Goal: Complete application form: Complete application form

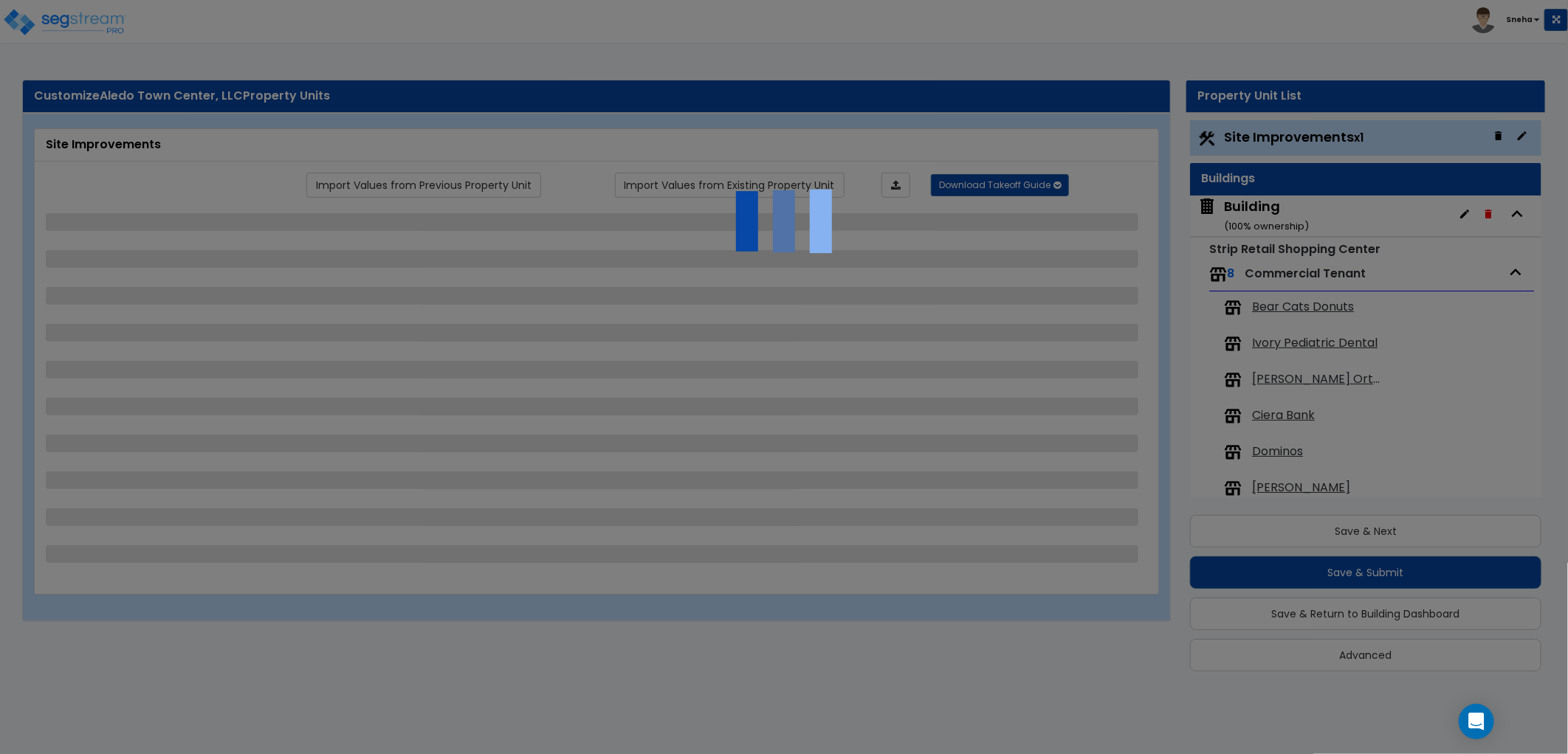
scroll to position [2, 0]
select select "2"
select select "1"
select select "2"
select select "1"
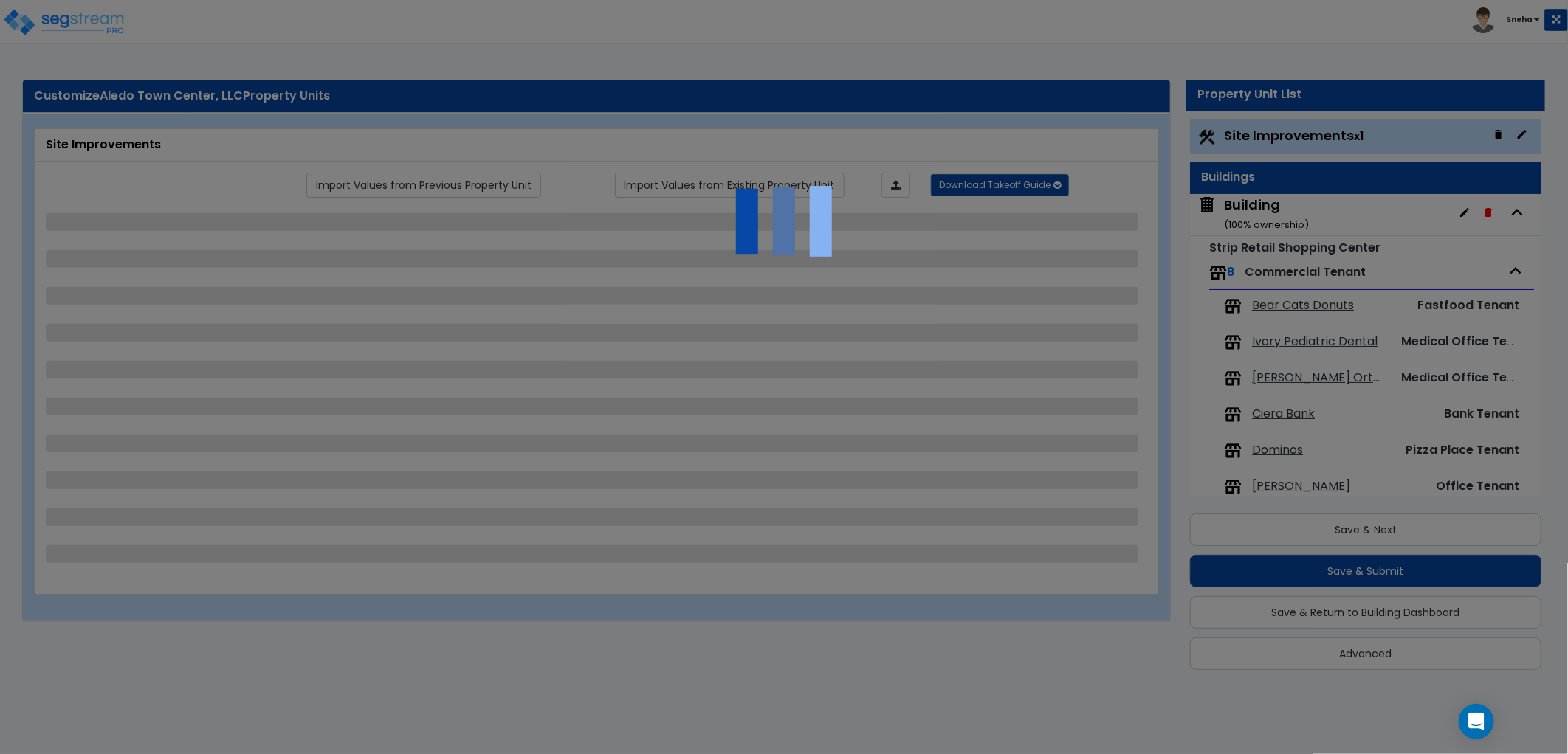
select select "1"
select select "2"
select select "1"
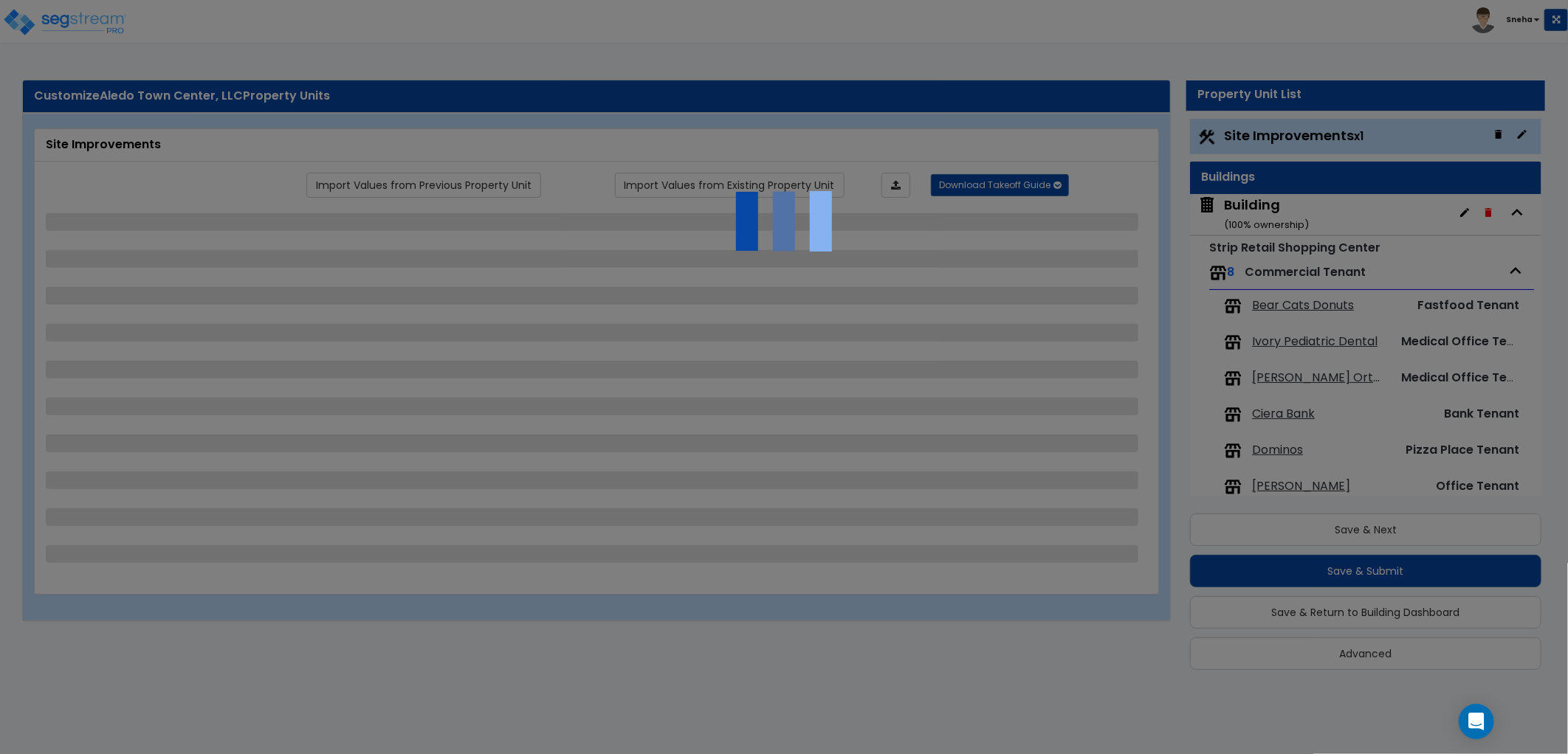
select select "1"
select select "2"
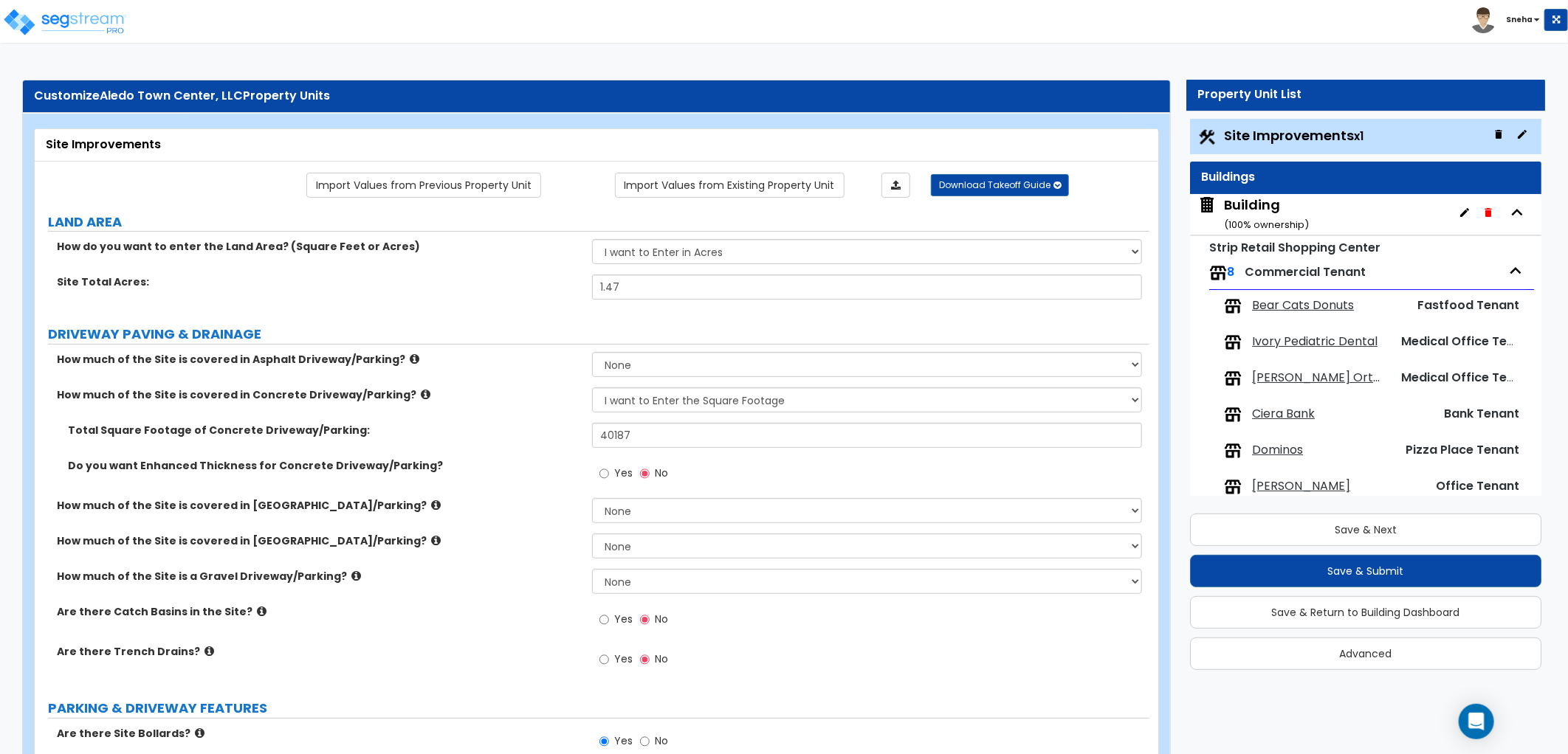
scroll to position [0, 0]
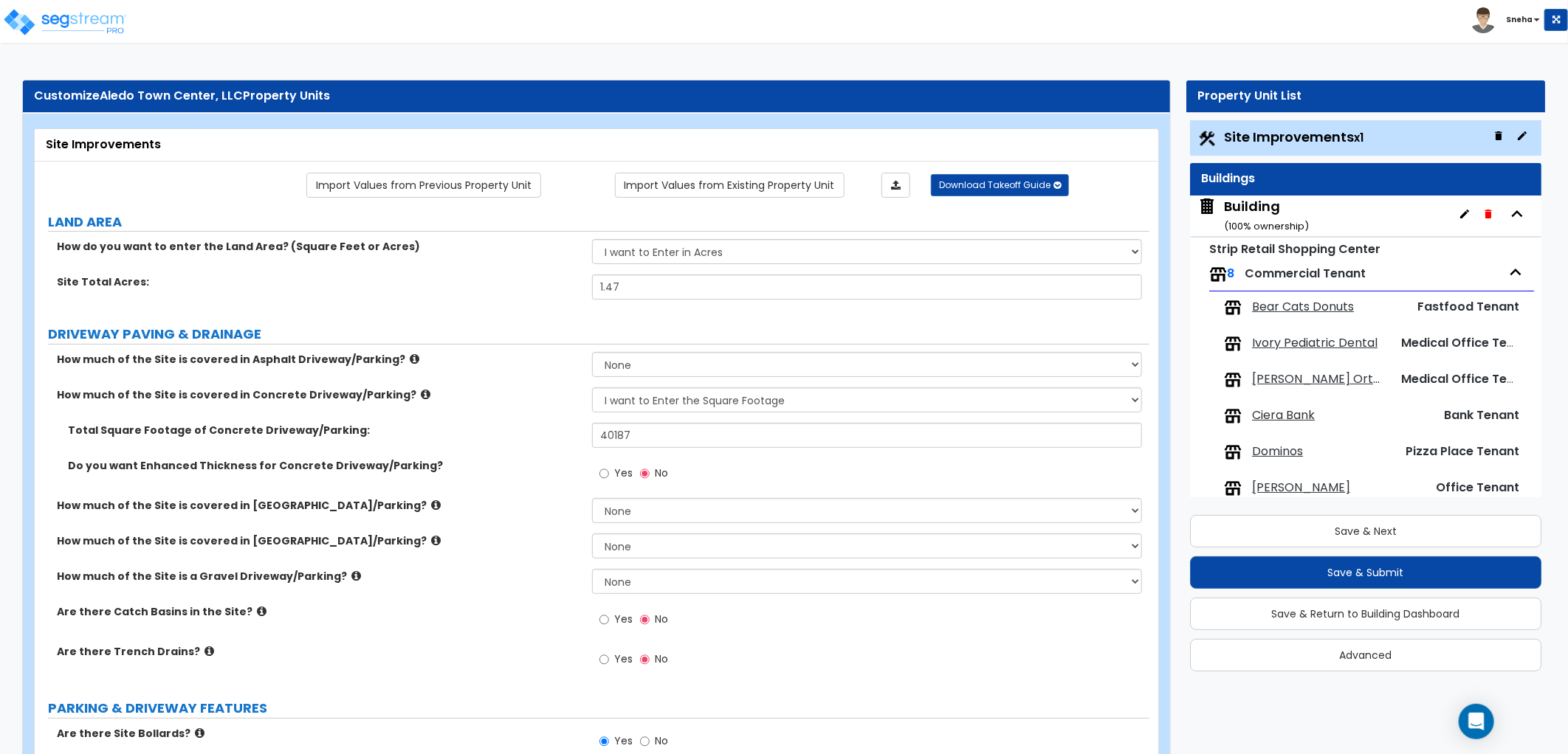
click at [1293, 301] on span "Bear Cats Donuts" at bounding box center [1303, 307] width 102 height 17
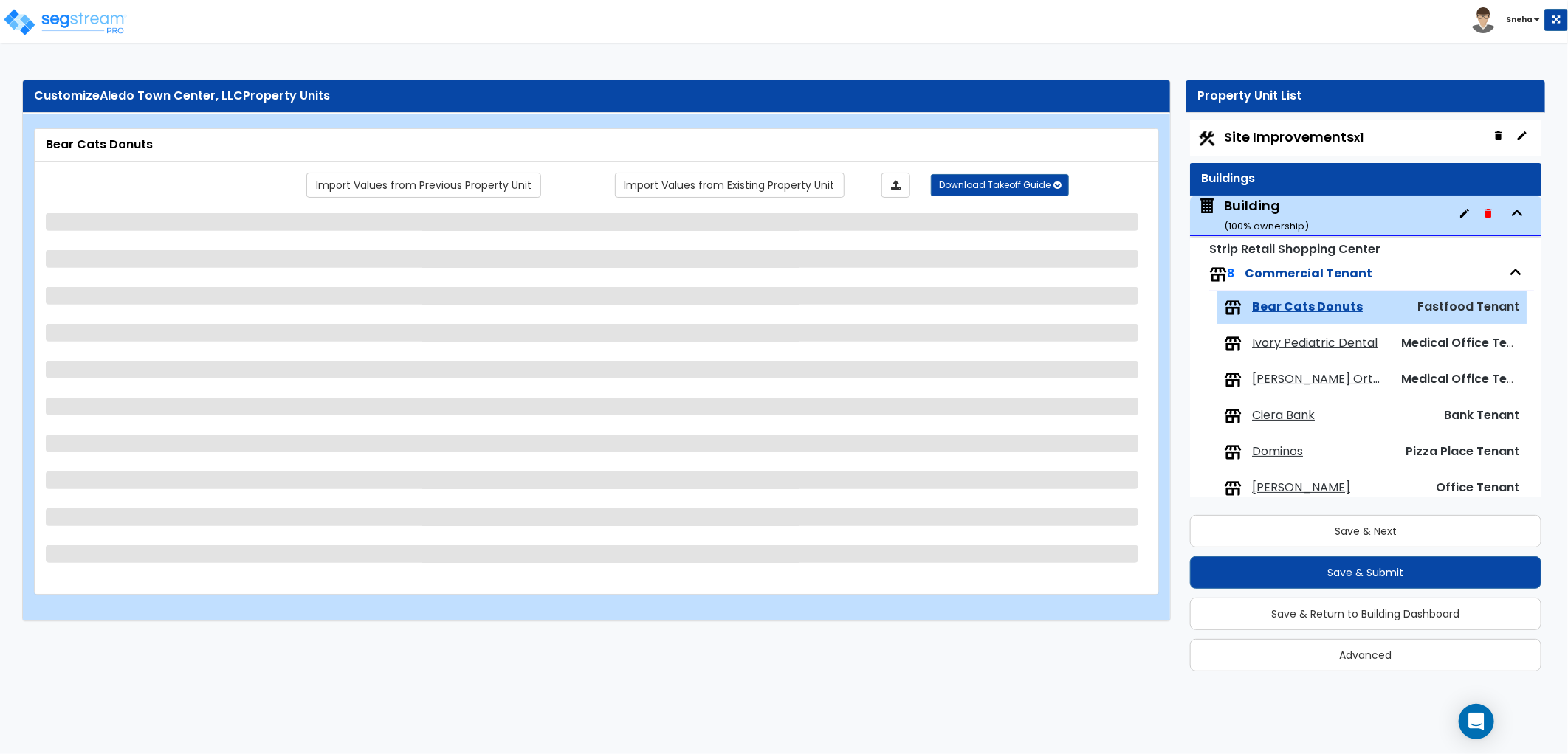
scroll to position [96, 0]
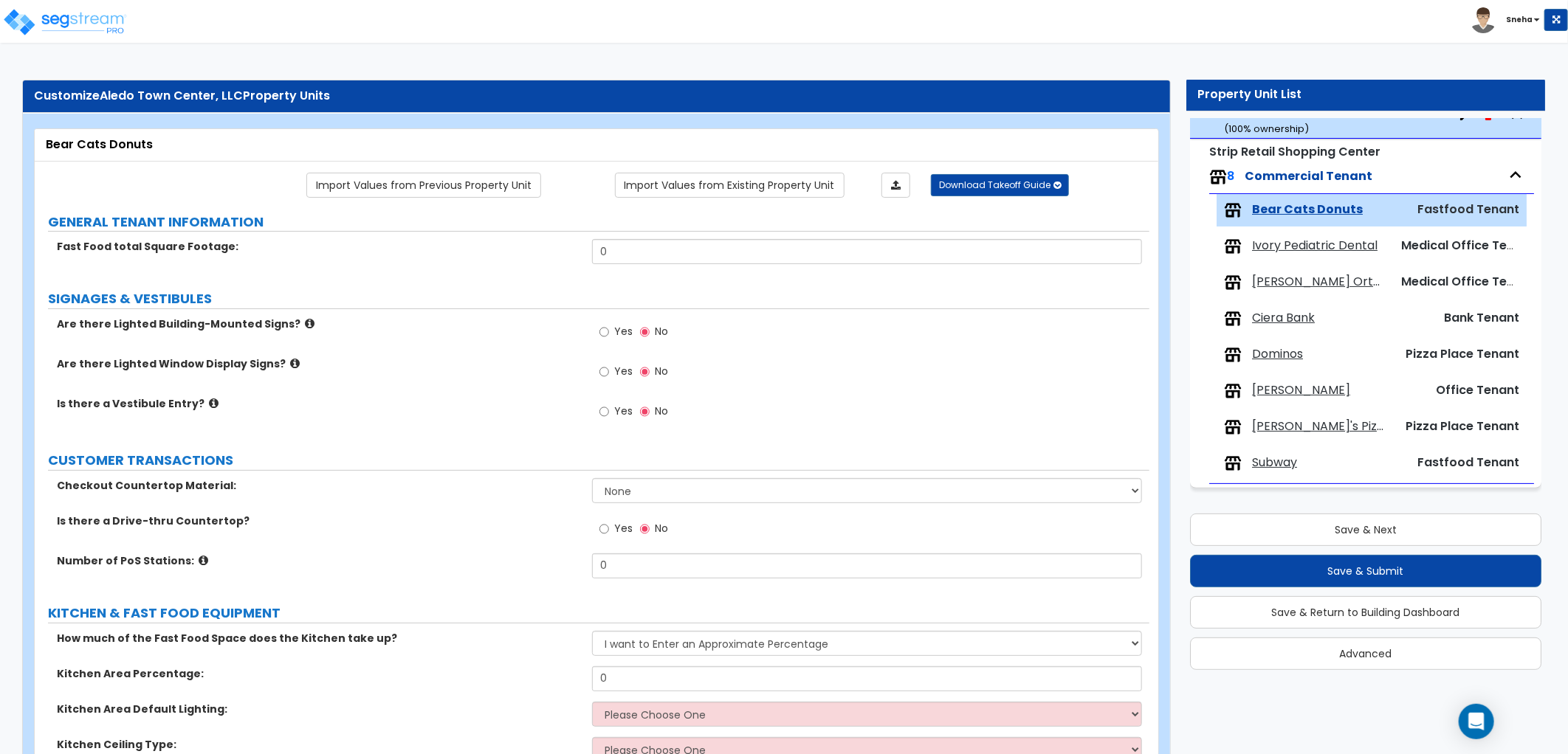
click at [1298, 321] on span "Ciera Bank" at bounding box center [1284, 318] width 62 height 17
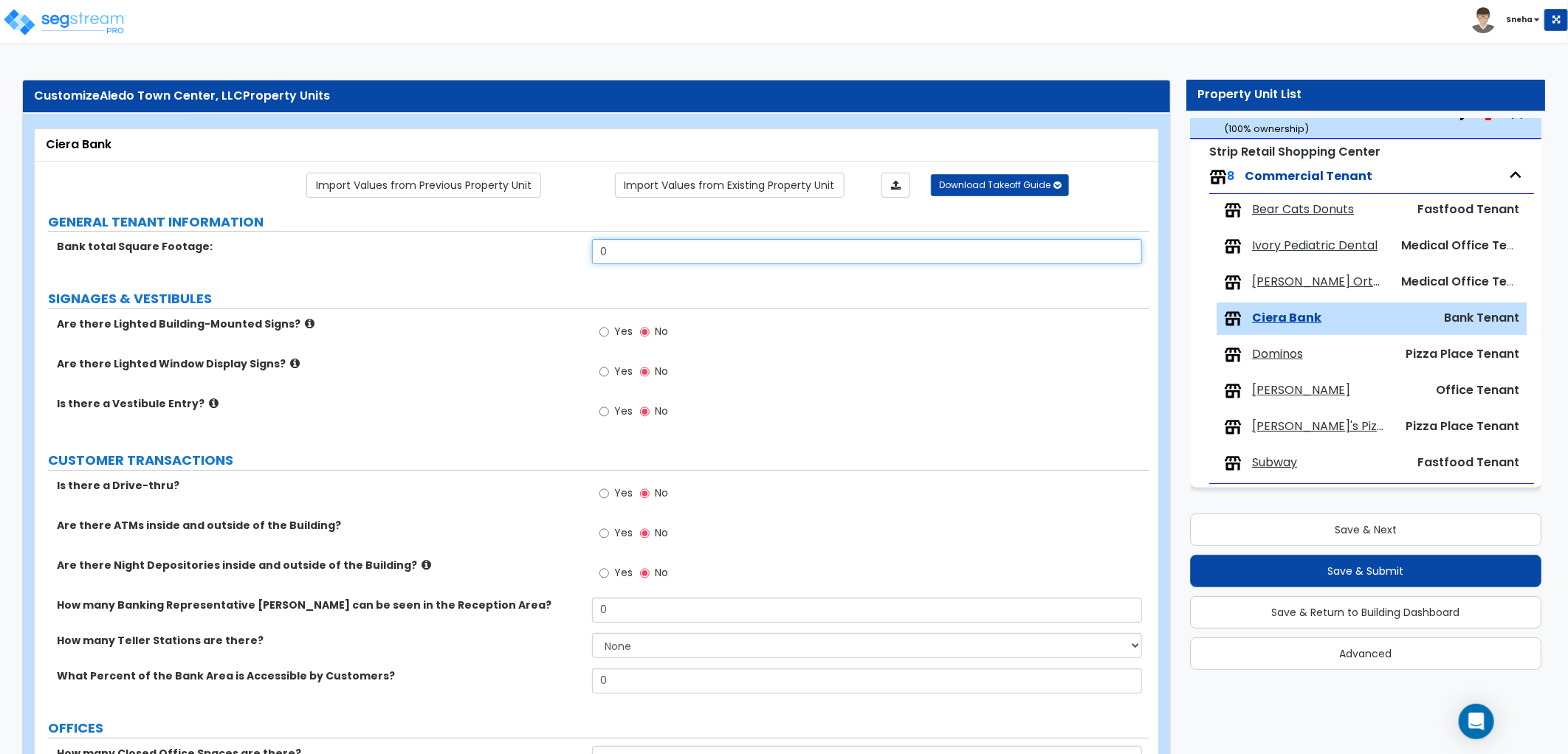
drag, startPoint x: 646, startPoint y: 249, endPoint x: 500, endPoint y: 261, distance: 146.5
click at [500, 261] on div "Bank total Square Footage: 0" at bounding box center [592, 256] width 1114 height 35
type input "4,500"
click at [546, 265] on div "Bank total Square Footage: 4,500" at bounding box center [592, 256] width 1114 height 35
click at [1301, 388] on span "[PERSON_NAME]" at bounding box center [1301, 391] width 98 height 17
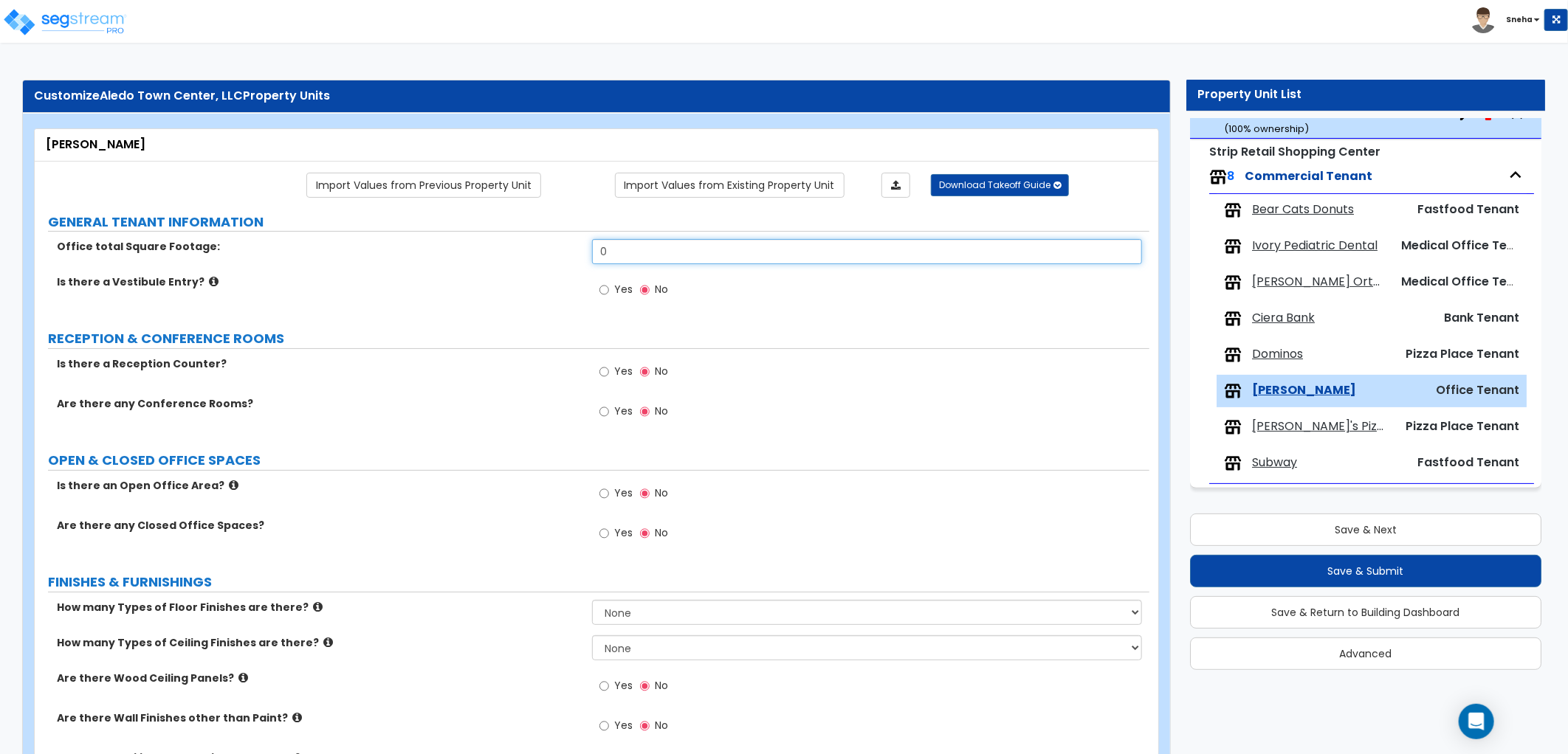
drag, startPoint x: 609, startPoint y: 234, endPoint x: 557, endPoint y: 236, distance: 52.0
type input "1,425"
click at [572, 312] on div "Is there a Vestibule Entry? Yes No" at bounding box center [592, 295] width 1114 height 40
click at [1293, 426] on span "[PERSON_NAME]'s Pizza and Pasta" at bounding box center [1319, 427] width 134 height 17
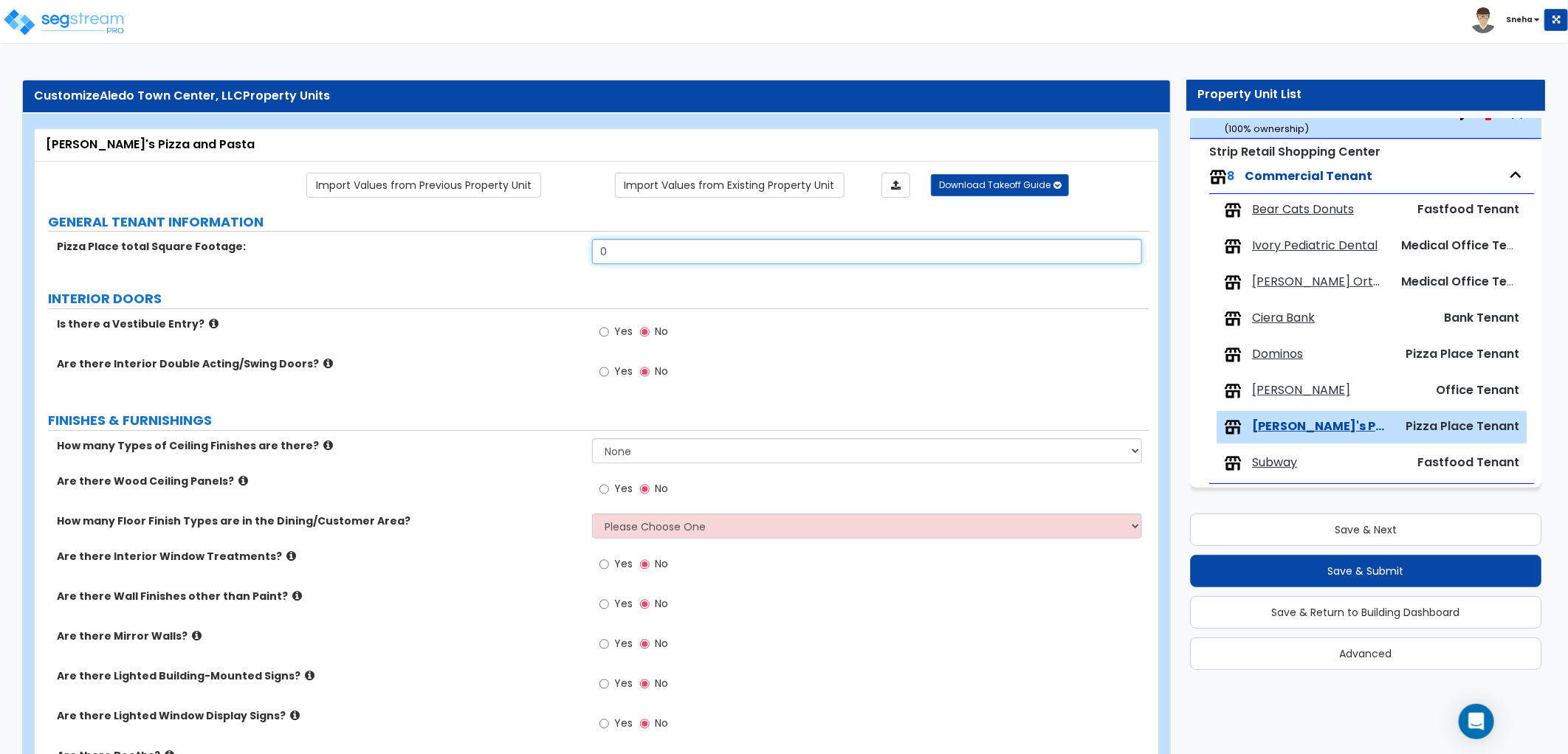
drag, startPoint x: 623, startPoint y: 253, endPoint x: 541, endPoint y: 248, distance: 82.2
click at [541, 248] on div "Pizza Place total Square Footage: 0" at bounding box center [592, 256] width 1114 height 35
type input "1,300"
click at [410, 263] on div "Pizza Place total Square Footage: 1,300" at bounding box center [592, 256] width 1114 height 35
click at [1298, 245] on span "Ivory Pediatric Dental" at bounding box center [1315, 246] width 126 height 17
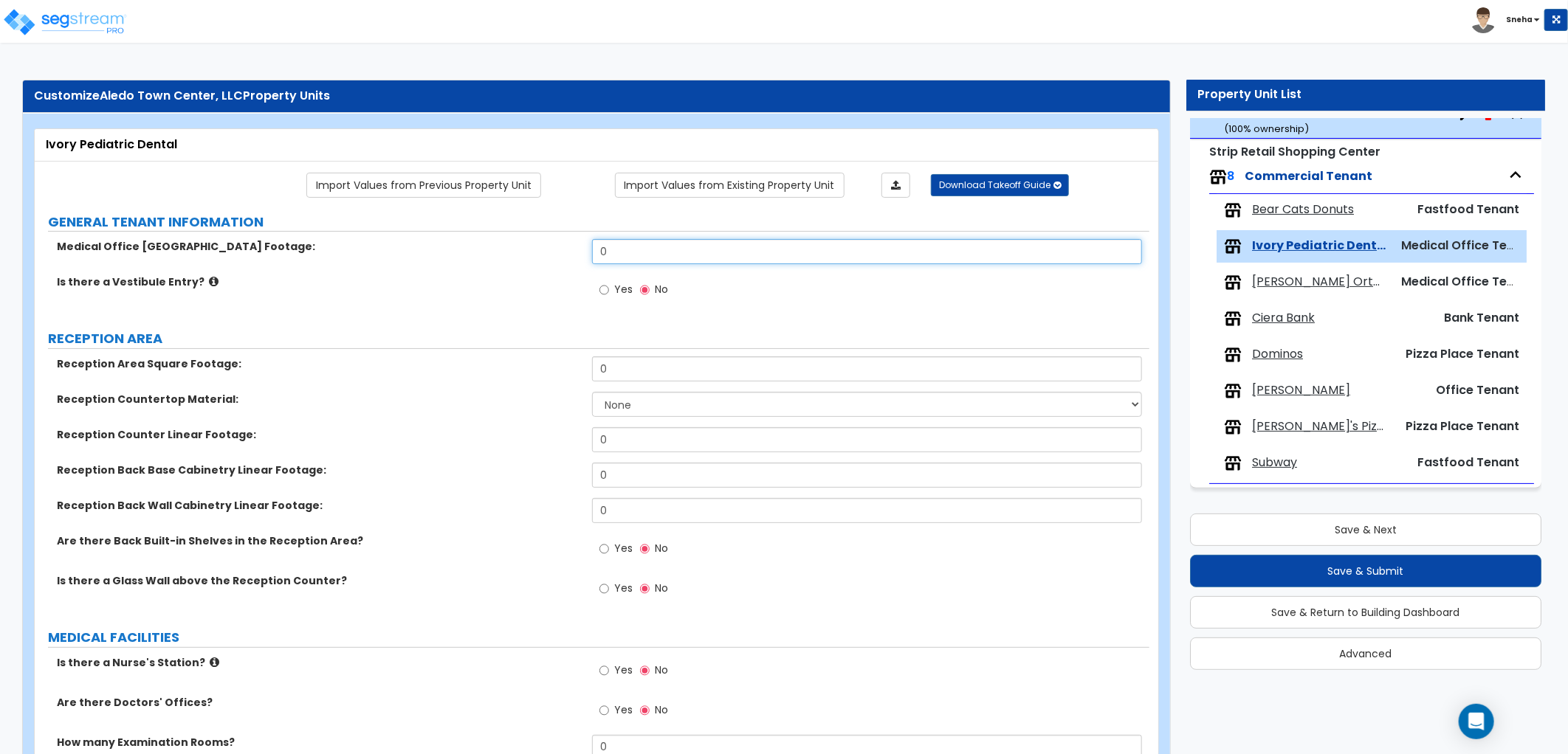
drag, startPoint x: 615, startPoint y: 254, endPoint x: 584, endPoint y: 255, distance: 31.0
click at [584, 255] on div "Medical Office [GEOGRAPHIC_DATA] Footage: 0" at bounding box center [592, 256] width 1114 height 35
type input "1,400"
click at [1296, 283] on span "[PERSON_NAME] Orthodontics" at bounding box center [1319, 283] width 134 height 17
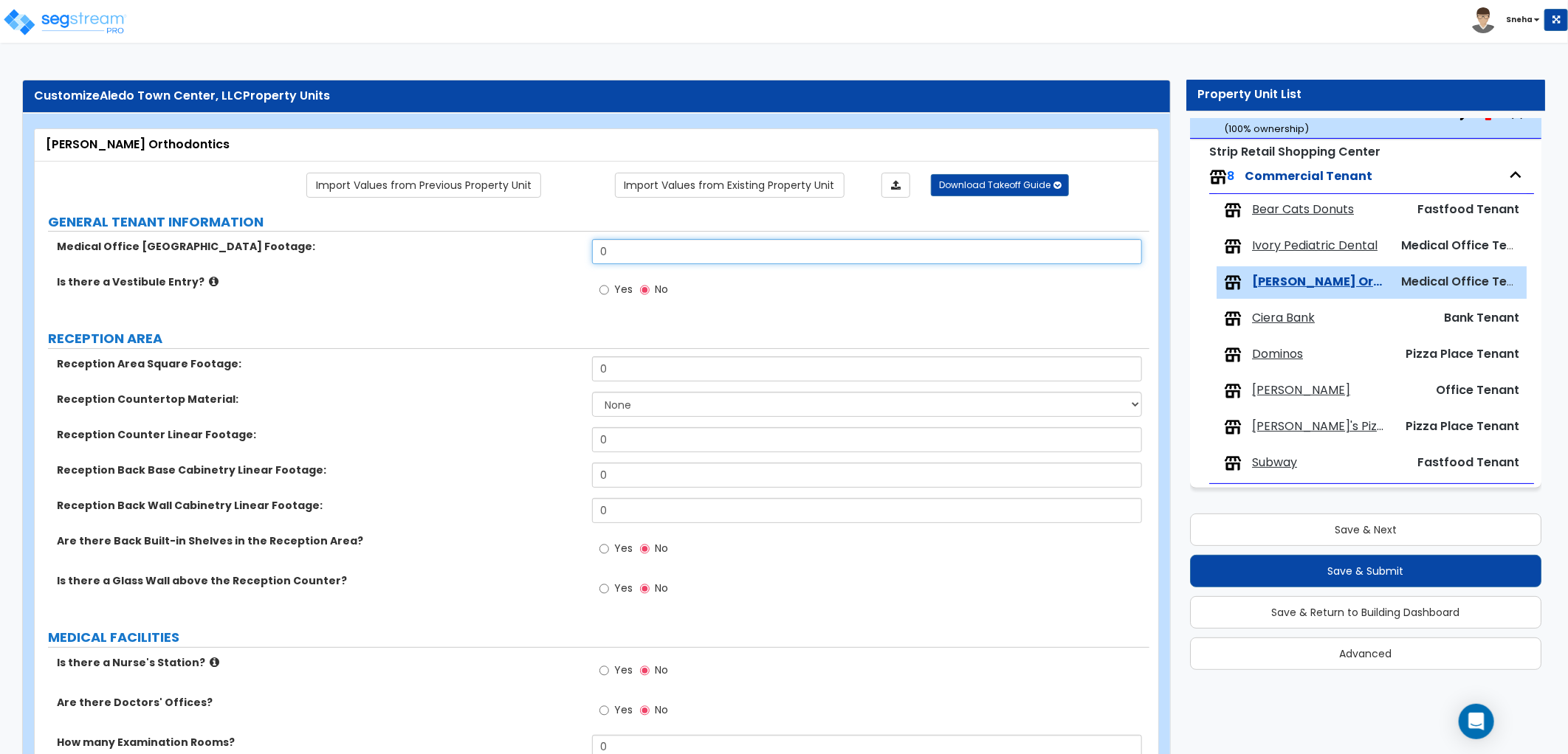
click at [607, 254] on input "0" at bounding box center [867, 251] width 550 height 26
drag, startPoint x: 607, startPoint y: 254, endPoint x: 594, endPoint y: 254, distance: 13.0
click at [594, 254] on input "0" at bounding box center [867, 251] width 550 height 26
type input "2,860"
click at [555, 266] on div "Medical Office [GEOGRAPHIC_DATA] Footage: 2,860" at bounding box center [592, 256] width 1114 height 35
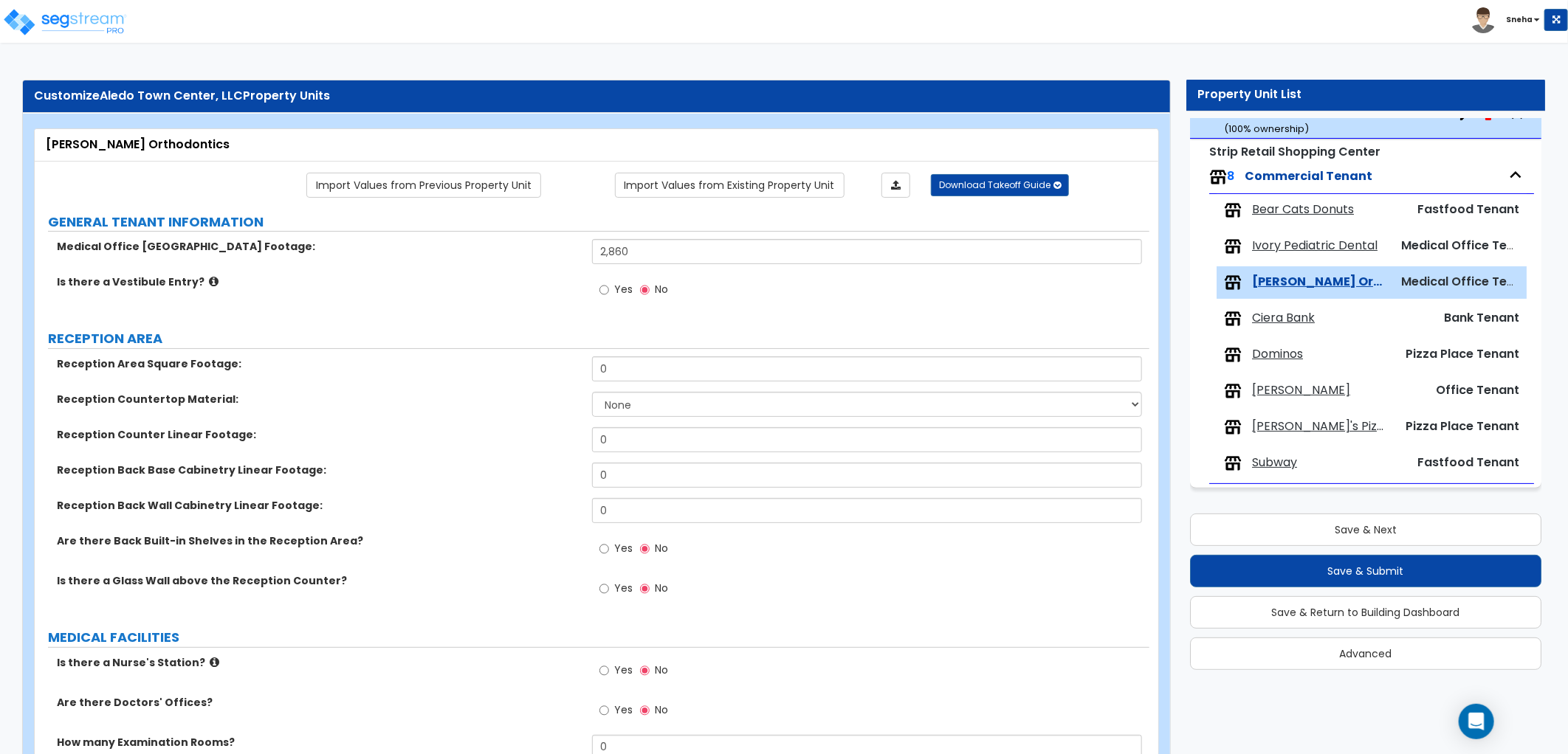
click at [1289, 354] on span "Dominos" at bounding box center [1278, 354] width 51 height 17
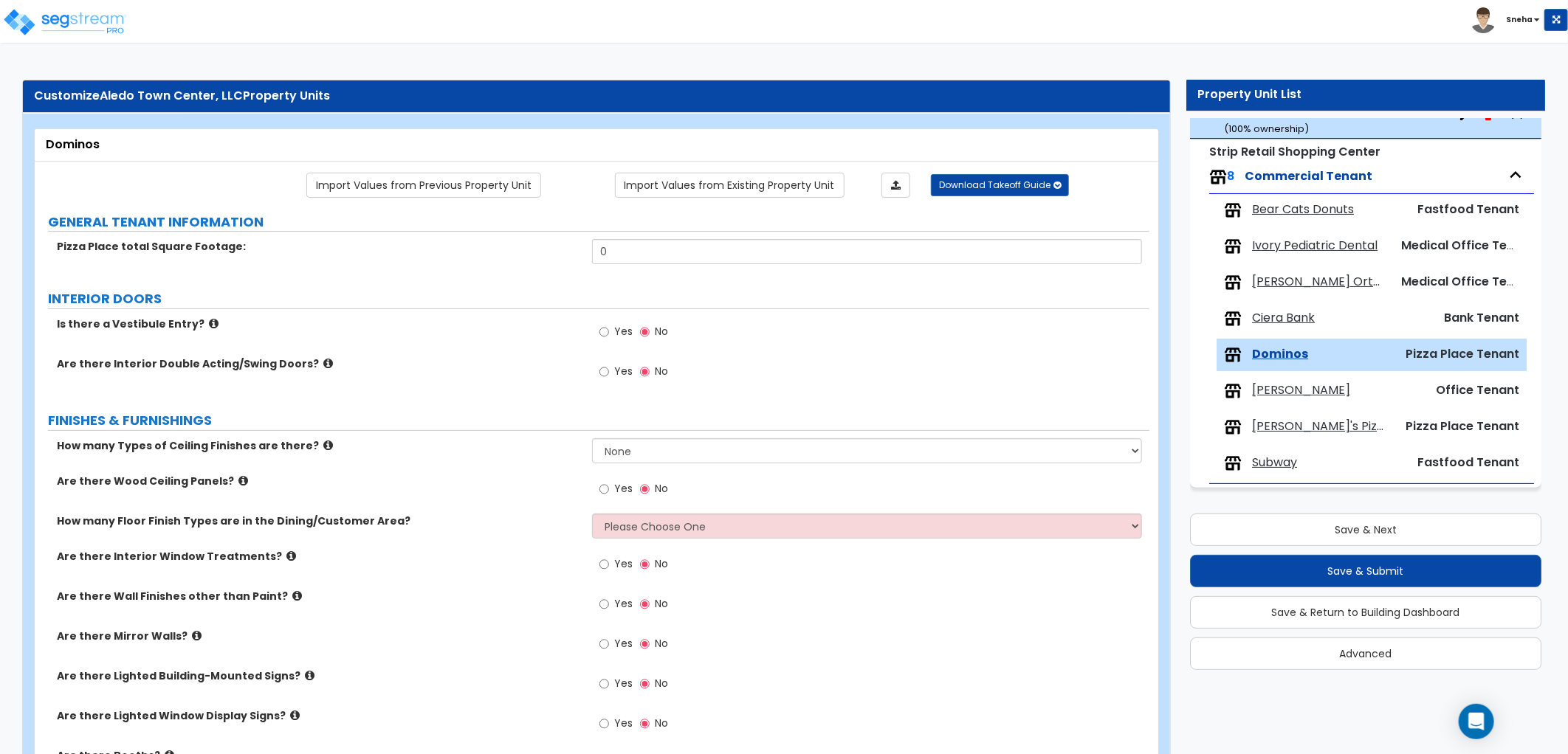
click at [1298, 283] on span "[PERSON_NAME] Orthodontics" at bounding box center [1319, 283] width 134 height 17
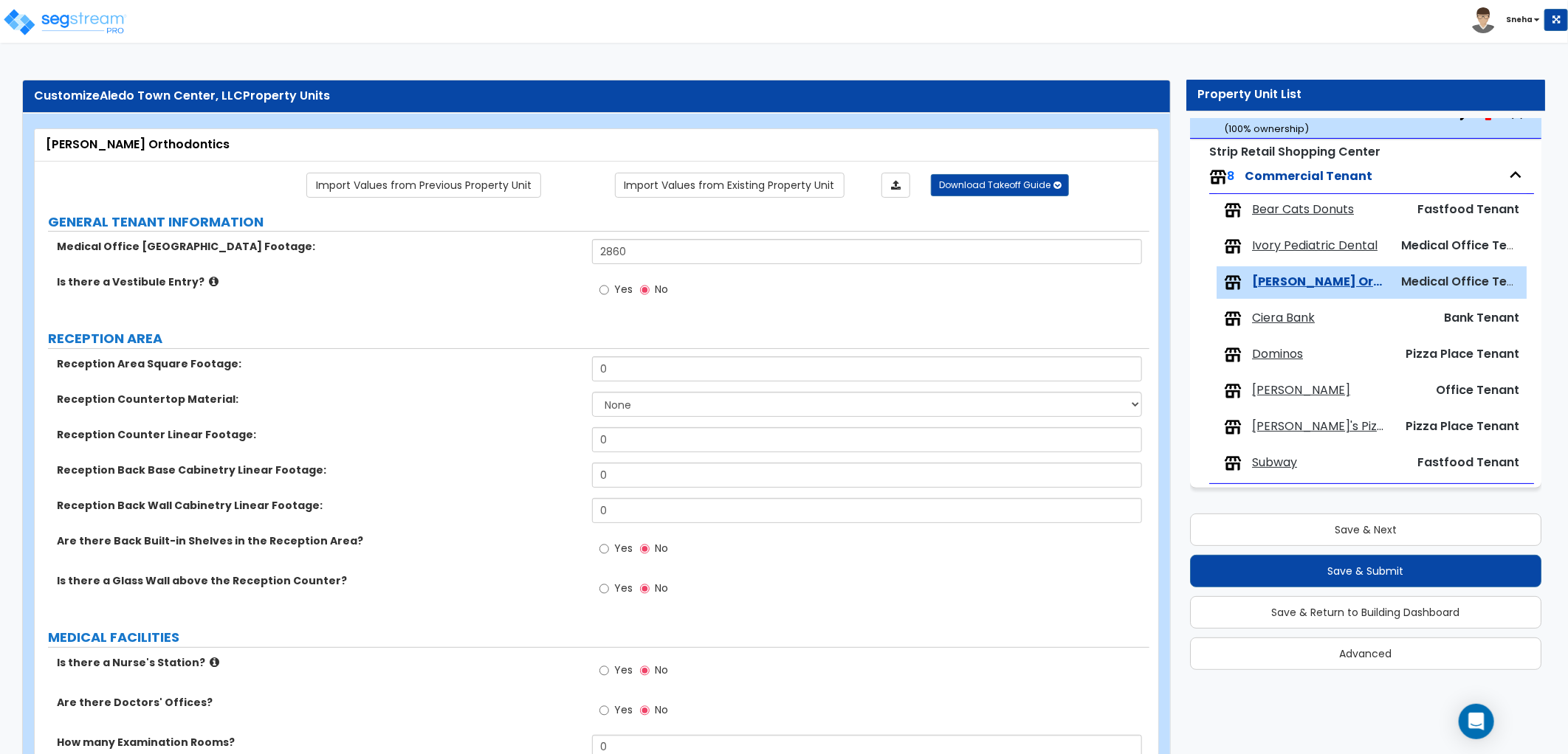
click at [1279, 349] on span "Dominos" at bounding box center [1278, 354] width 51 height 17
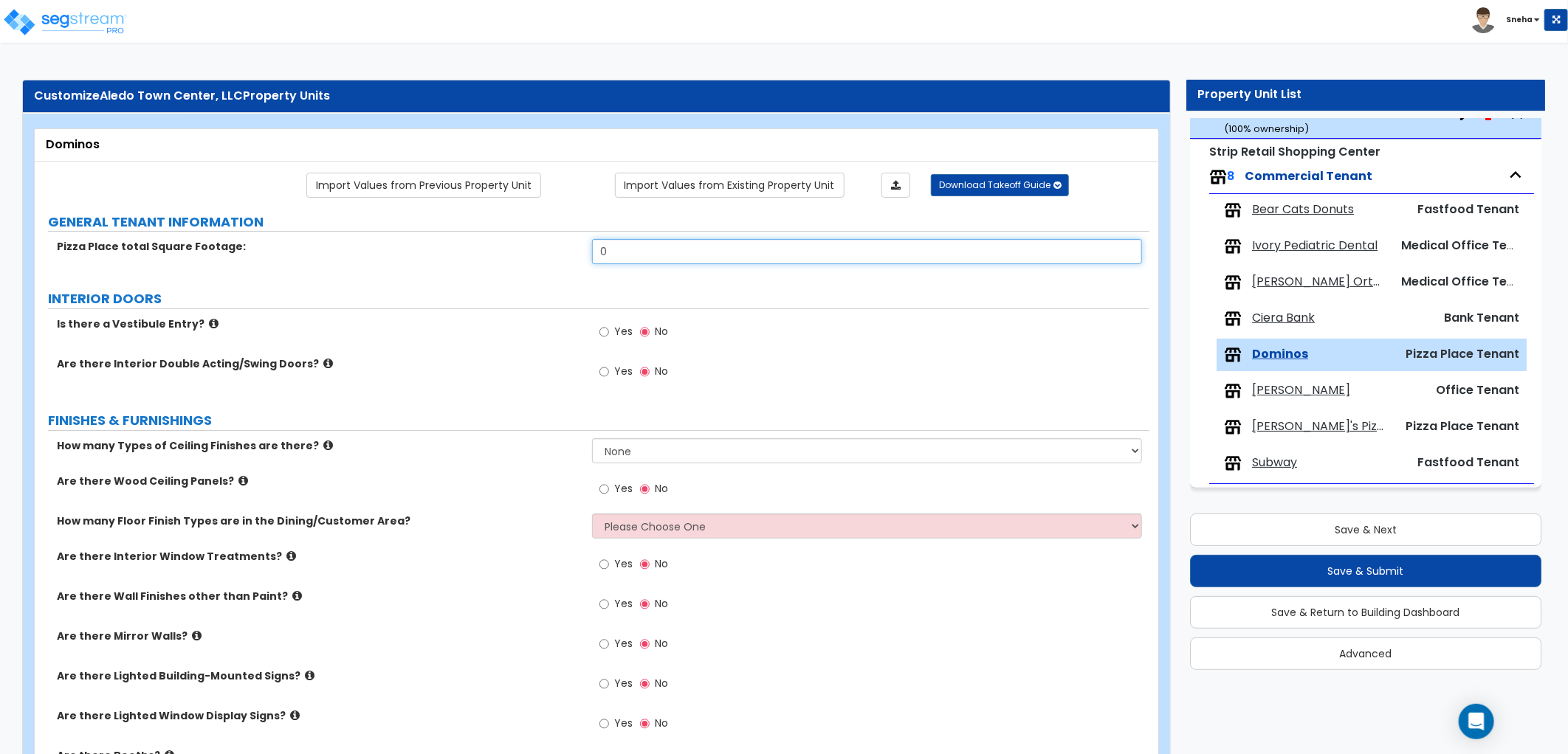
drag, startPoint x: 625, startPoint y: 242, endPoint x: 595, endPoint y: 256, distance: 33.1
click at [595, 256] on input "0" at bounding box center [867, 251] width 550 height 26
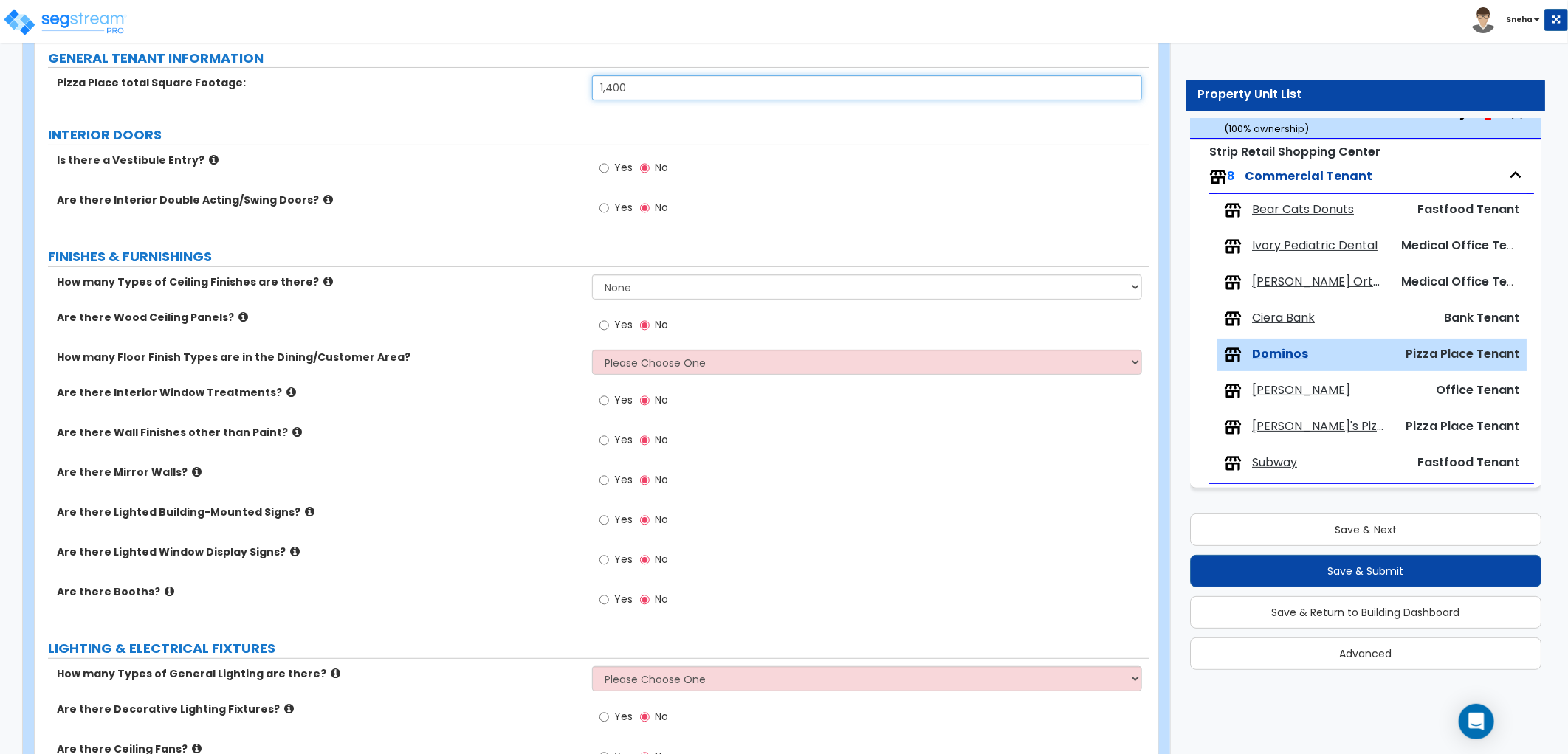
type input "1,400"
click at [1316, 211] on span "Bear Cats Donuts" at bounding box center [1303, 210] width 102 height 17
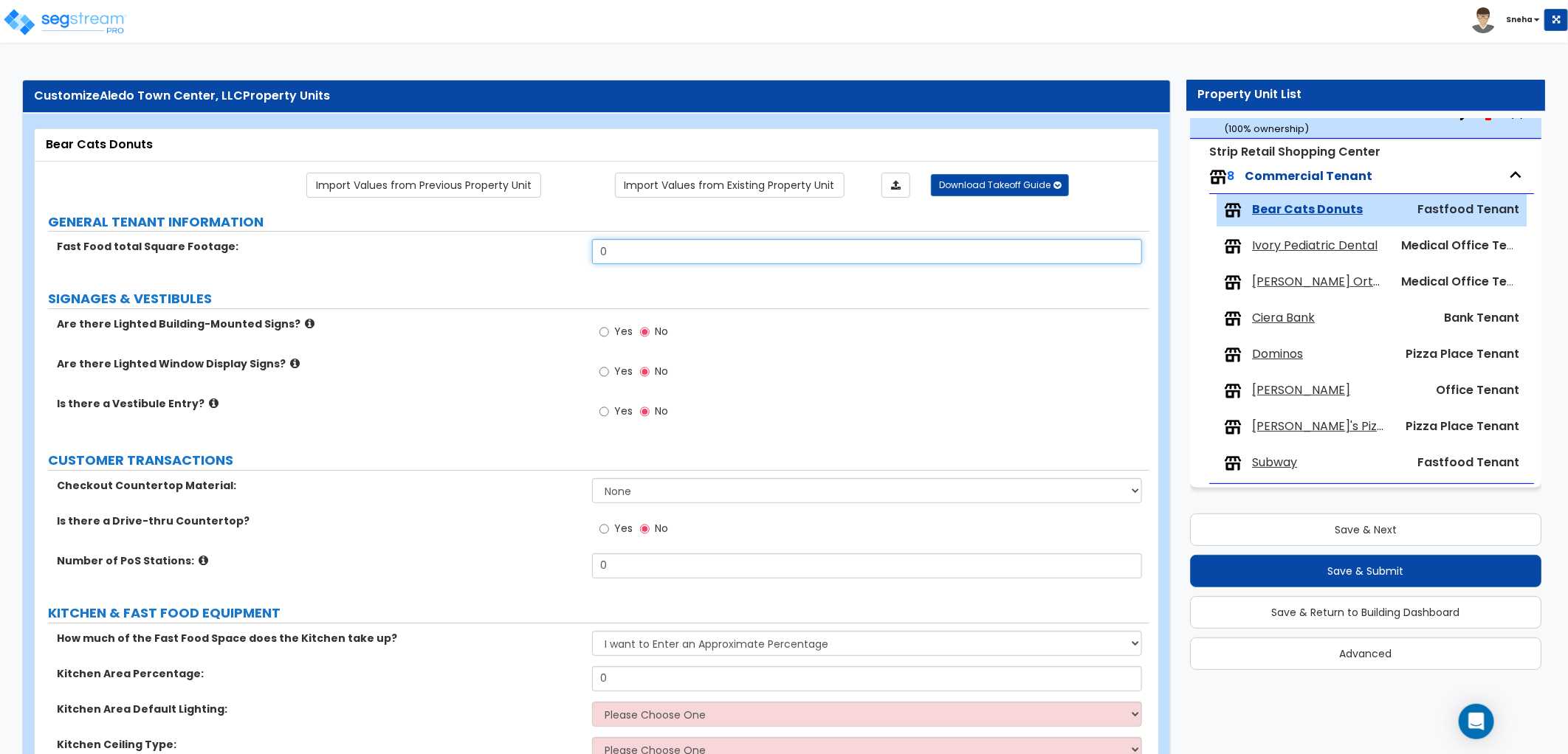
click at [566, 254] on div "Fast Food total Square Footage: 0" at bounding box center [592, 256] width 1114 height 35
type input "1,450"
click at [439, 262] on div "Fast Food total Square Footage: 1,450" at bounding box center [592, 256] width 1114 height 35
click at [1273, 460] on span "Subway" at bounding box center [1275, 463] width 45 height 17
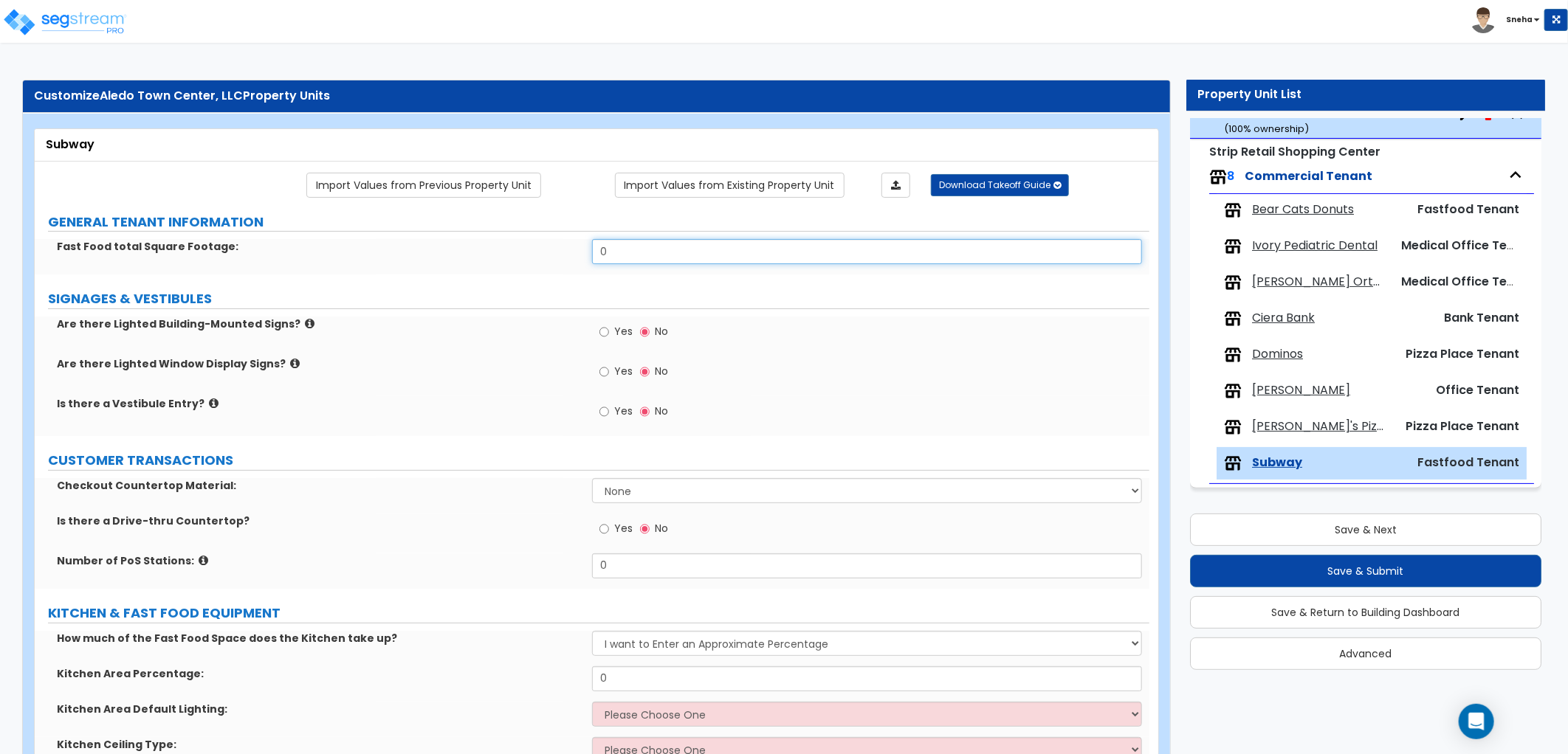
drag, startPoint x: 637, startPoint y: 252, endPoint x: 509, endPoint y: 252, distance: 128.0
click at [509, 252] on div "Fast Food total Square Footage: 0" at bounding box center [592, 256] width 1114 height 35
type input "700"
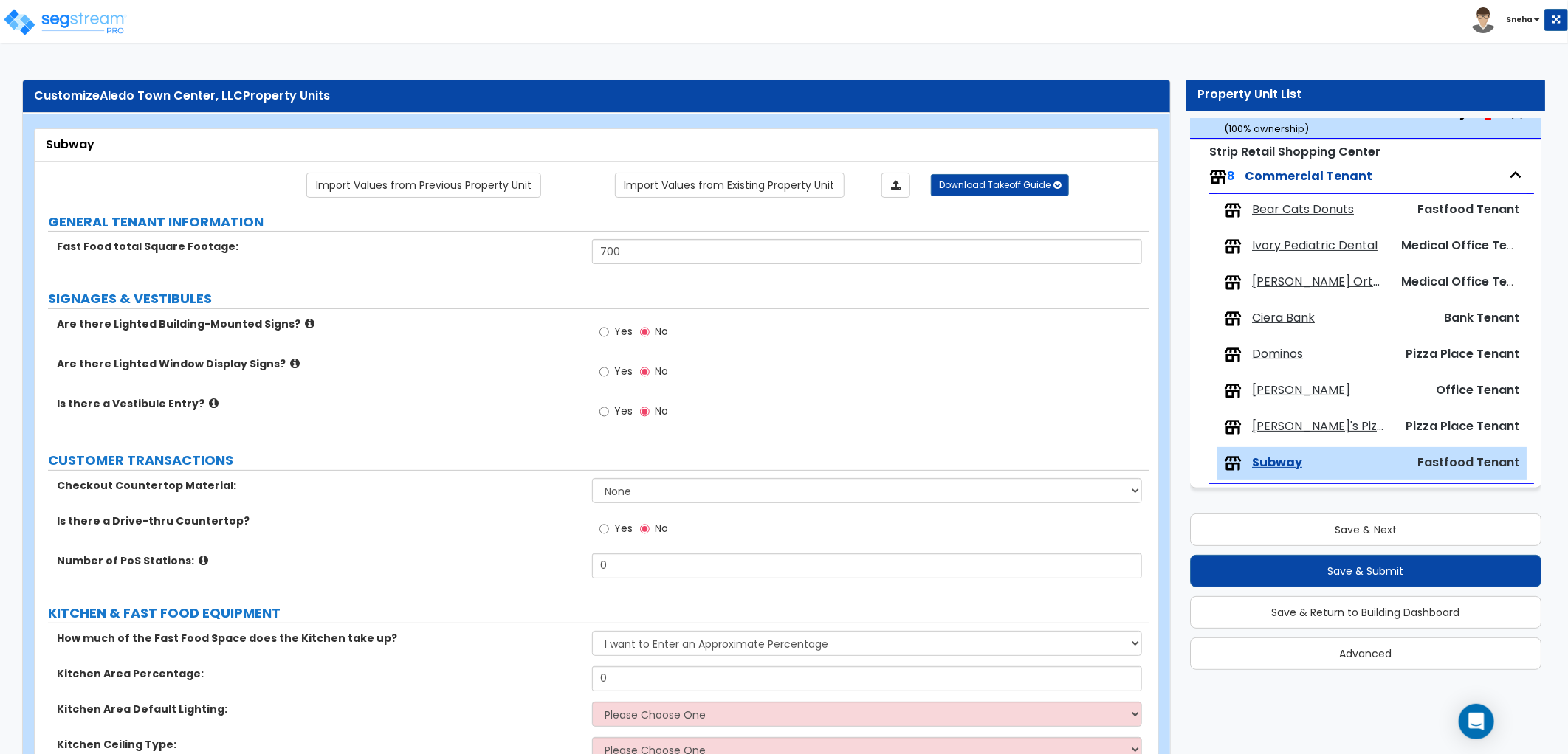
click at [504, 261] on div "Fast Food total Square Footage: 700" at bounding box center [592, 256] width 1114 height 35
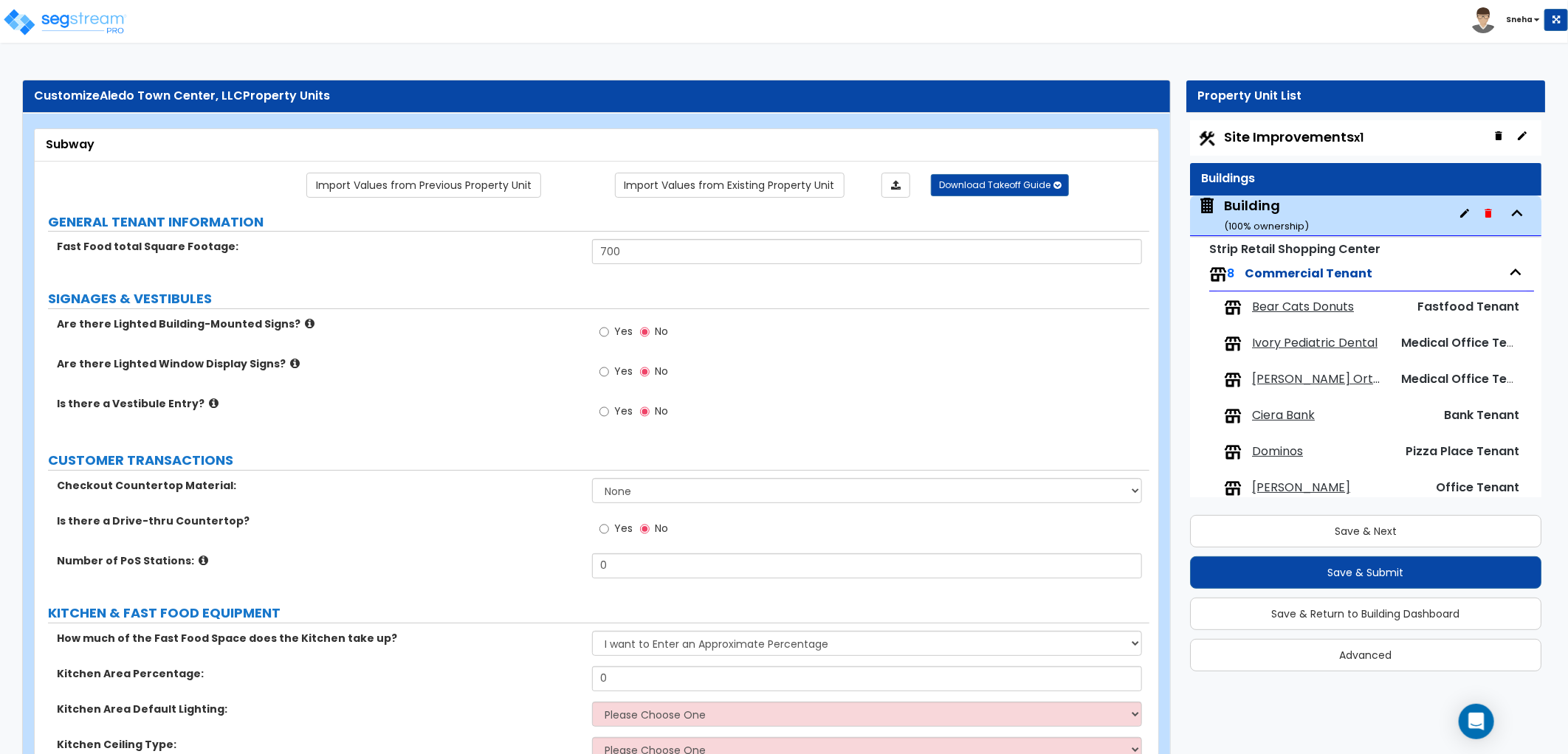
click at [1271, 311] on span "Bear Cats Donuts" at bounding box center [1303, 307] width 102 height 17
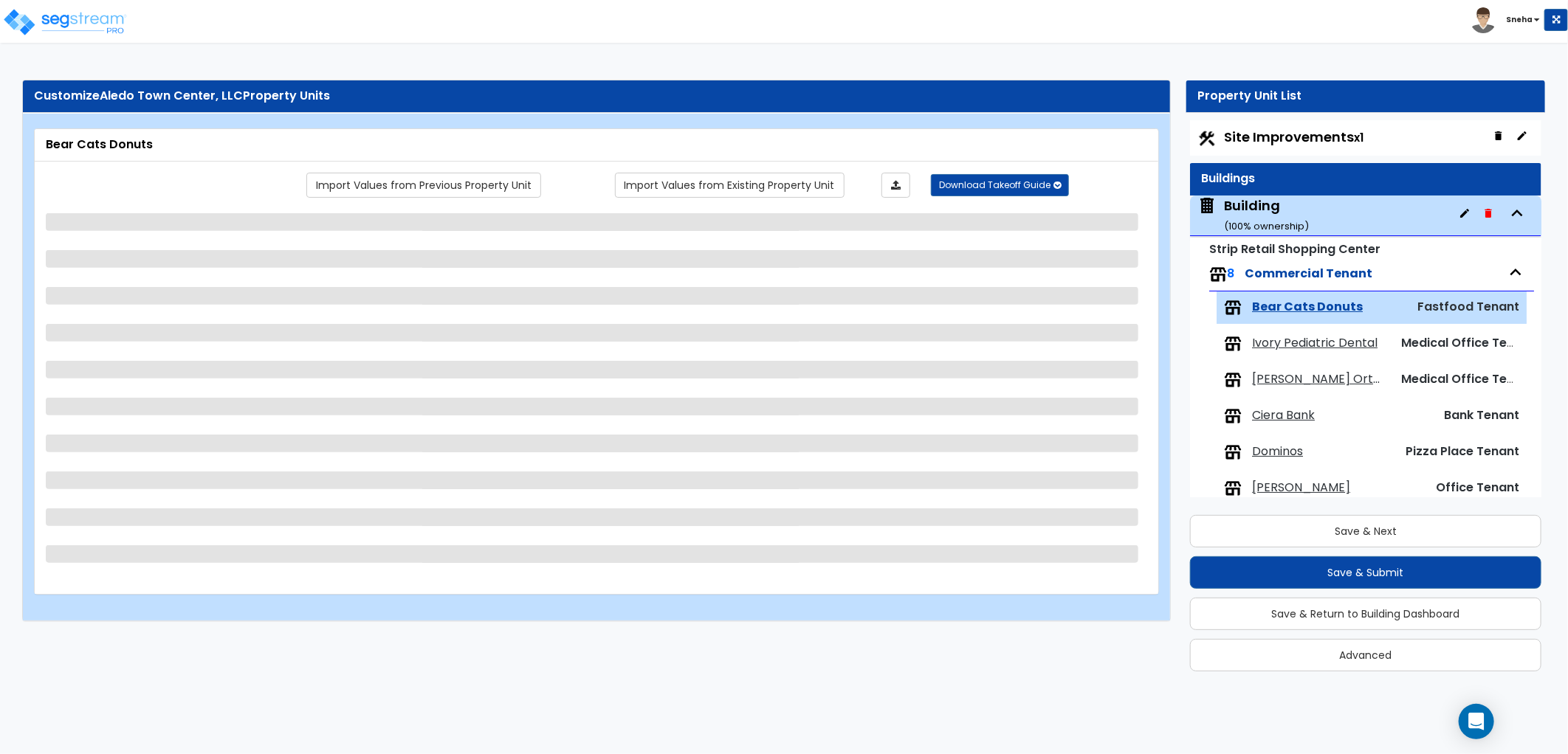
scroll to position [96, 0]
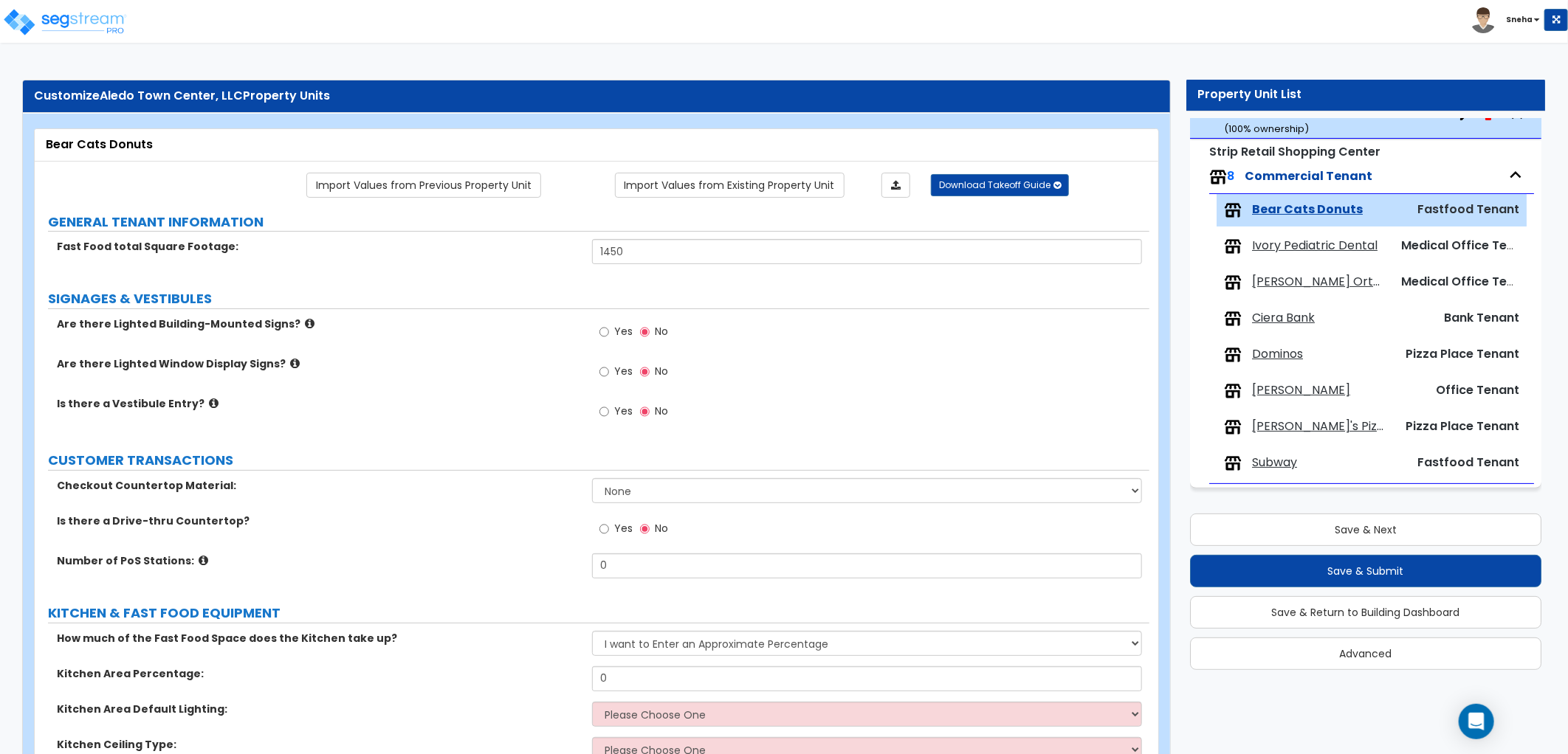
click at [1309, 316] on span "Ciera Bank" at bounding box center [1284, 318] width 62 height 17
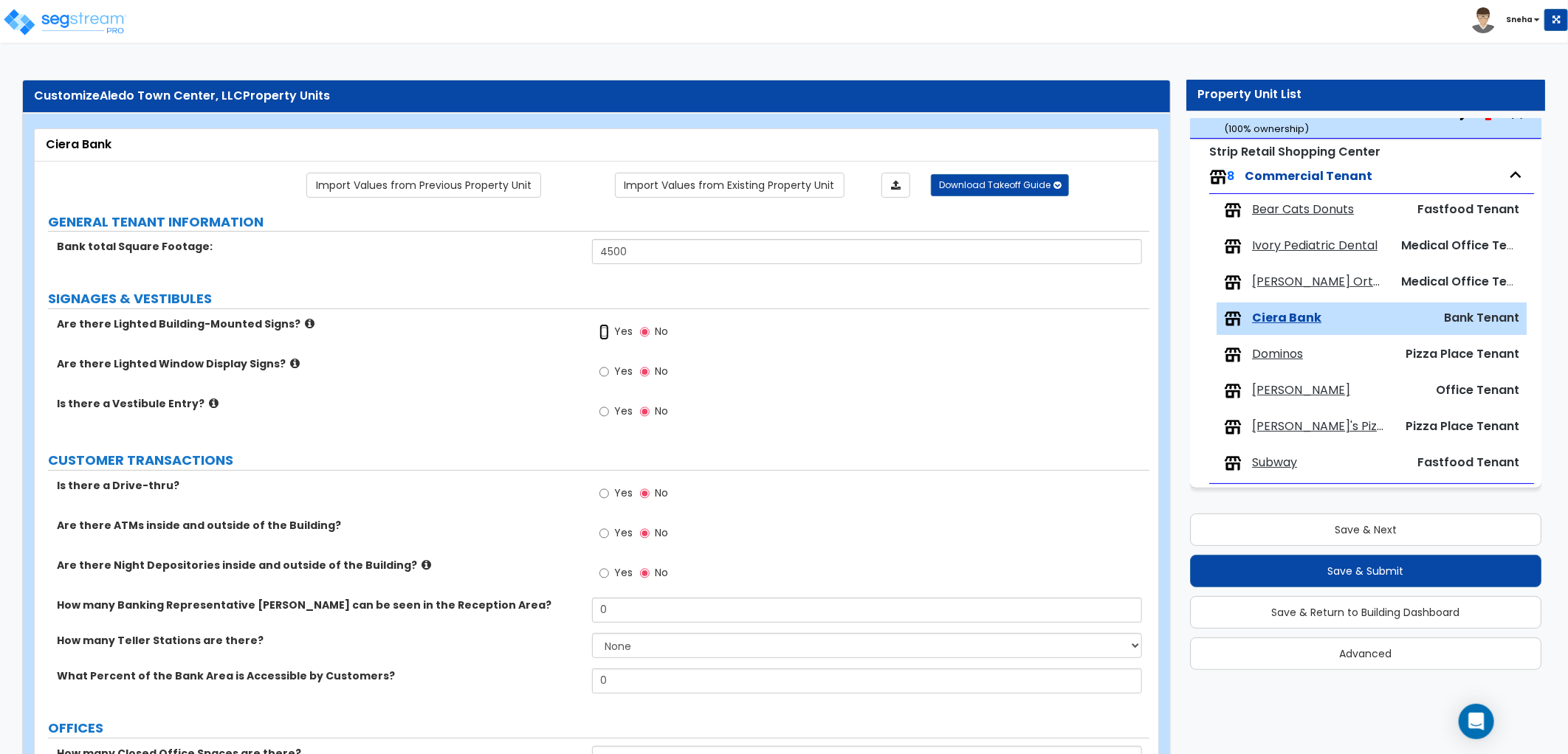
click at [607, 329] on input "Yes" at bounding box center [604, 332] width 9 height 16
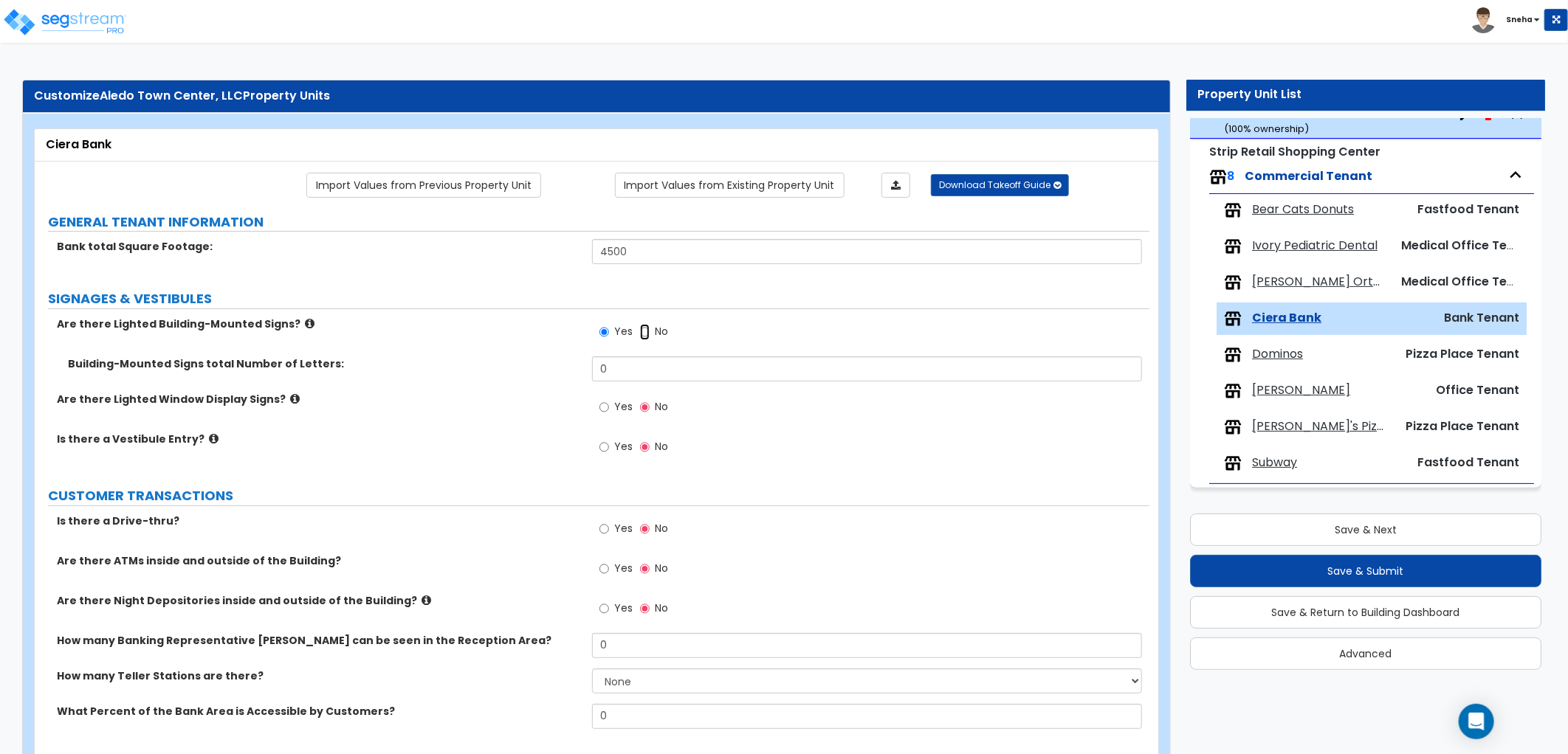
click at [643, 331] on input "No" at bounding box center [645, 332] width 9 height 16
radio input "false"
radio input "true"
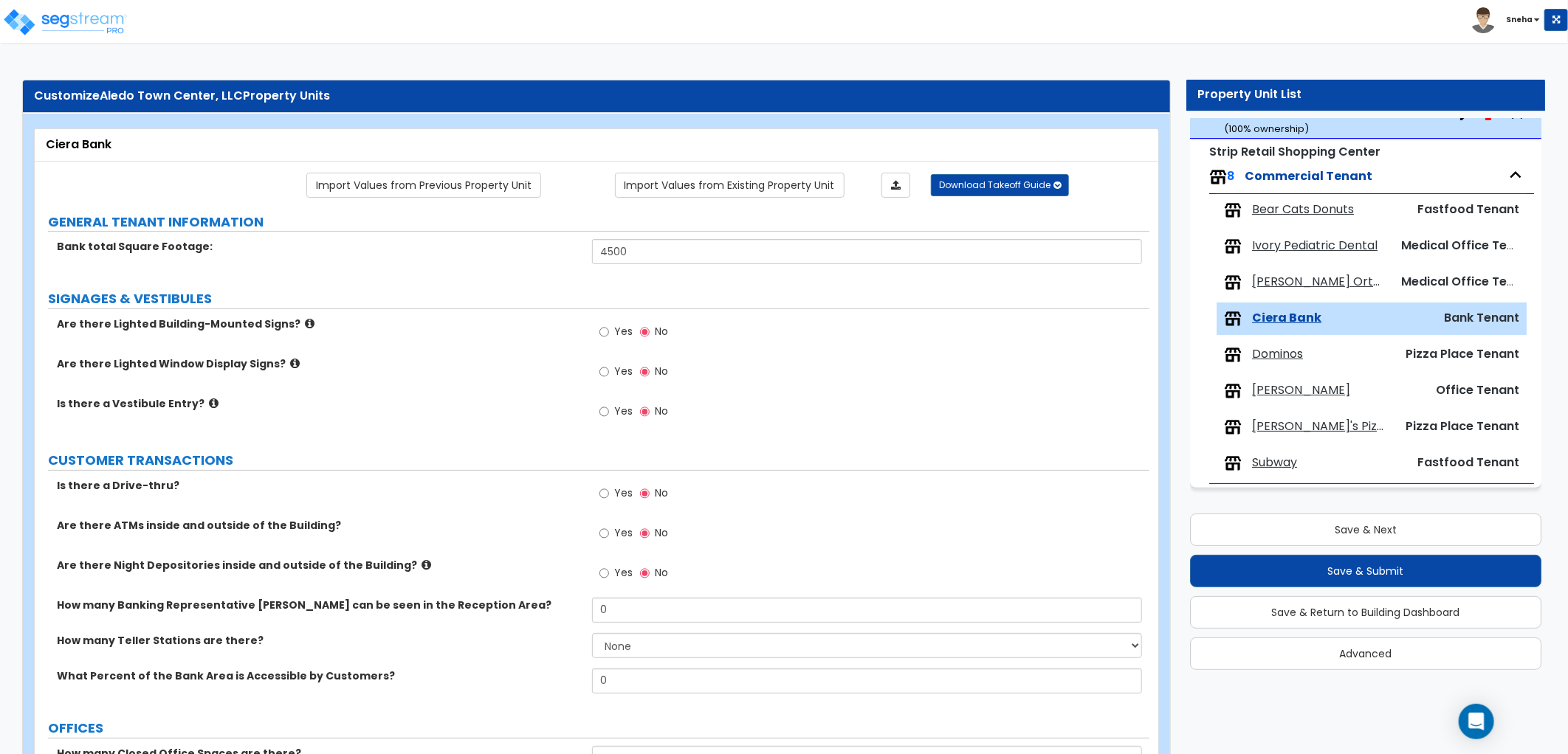
click at [290, 366] on icon at bounding box center [295, 364] width 9 height 11
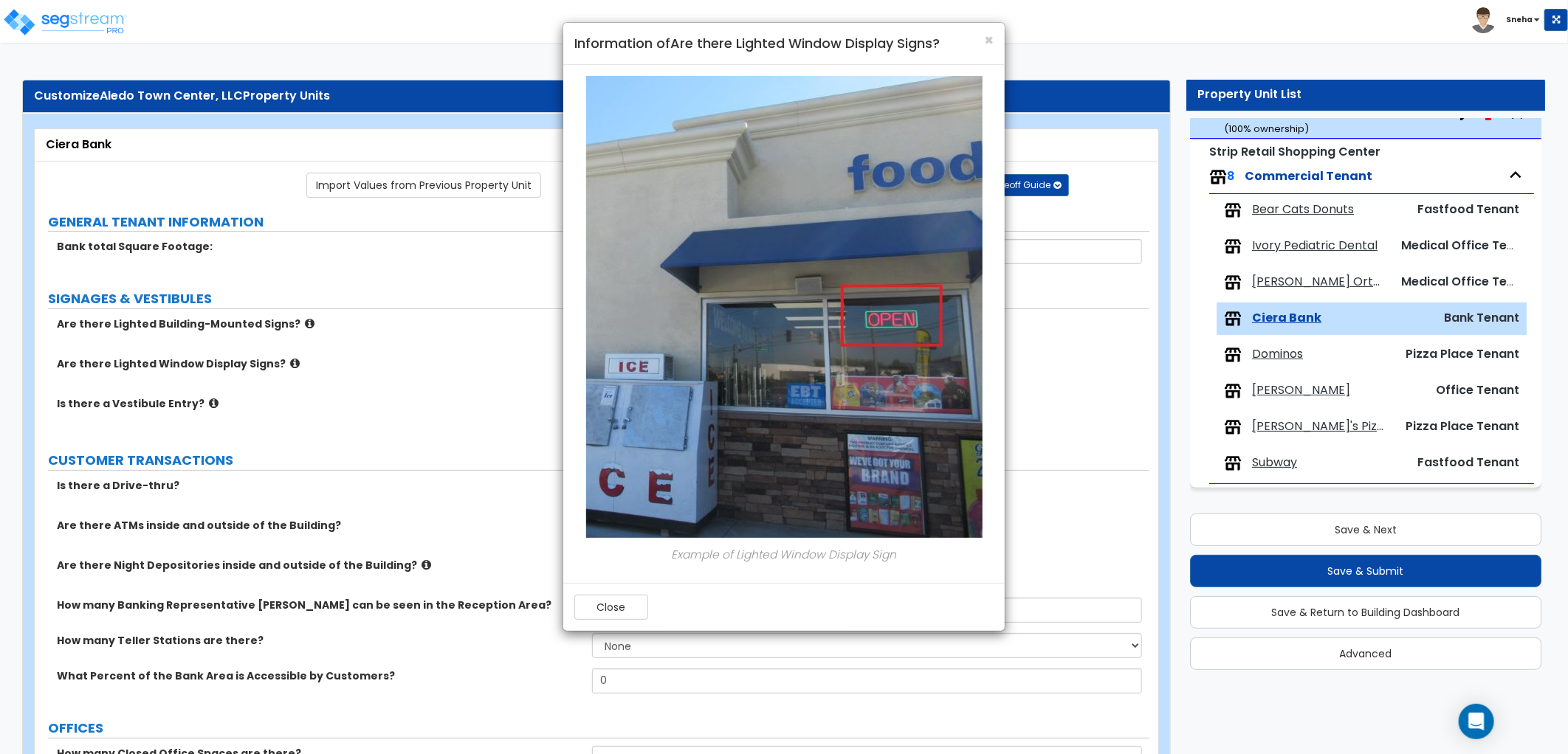
click at [1080, 180] on div "× Information of Are there Lighted Window Display Signs? Example of Lighted Win…" at bounding box center [784, 377] width 1568 height 754
click at [509, 382] on div "× Information of Are there Lighted Window Display Signs? Example of Lighted Win…" at bounding box center [784, 377] width 1568 height 754
click at [986, 38] on span "×" at bounding box center [989, 40] width 9 height 22
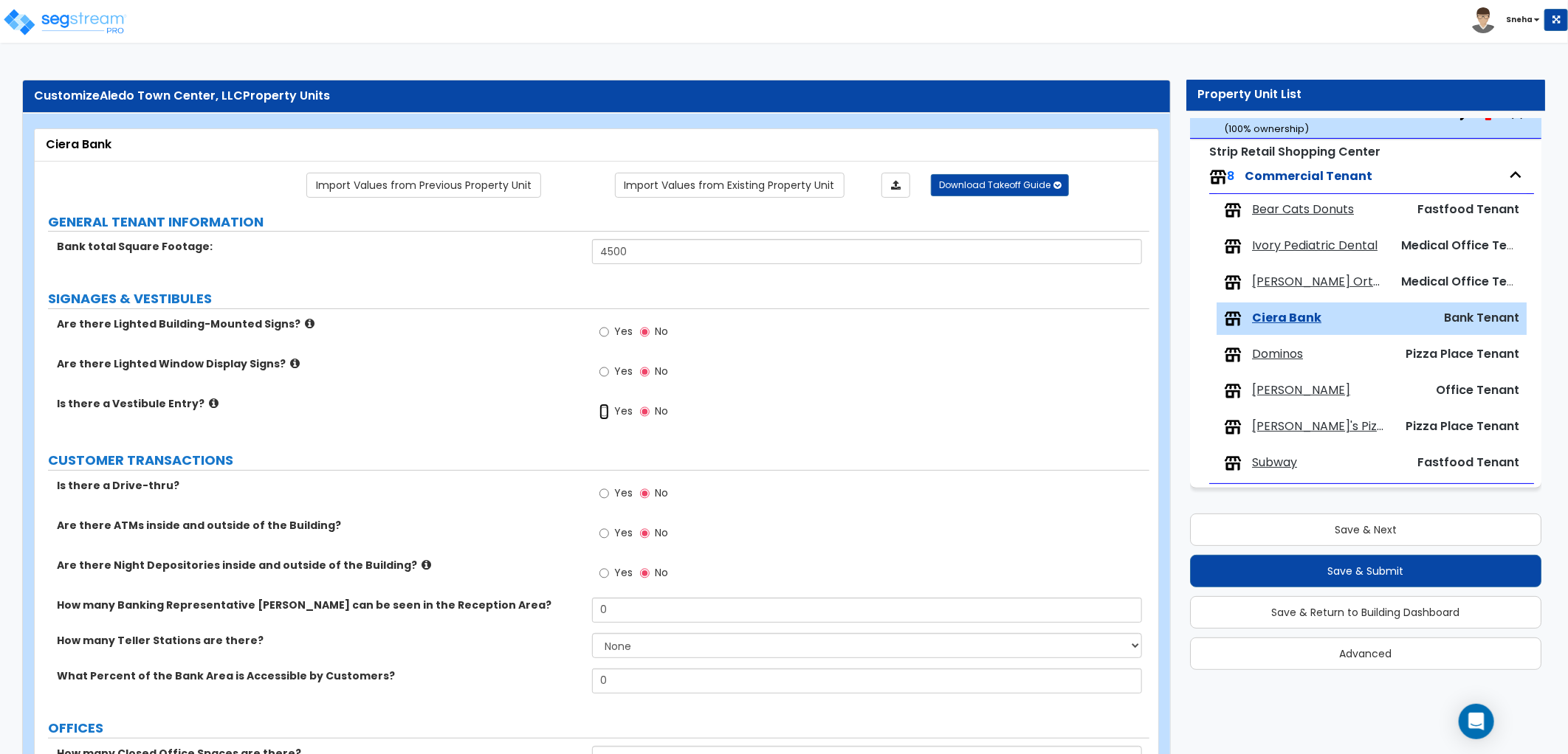
click at [605, 410] on input "Yes" at bounding box center [604, 411] width 9 height 16
radio input "true"
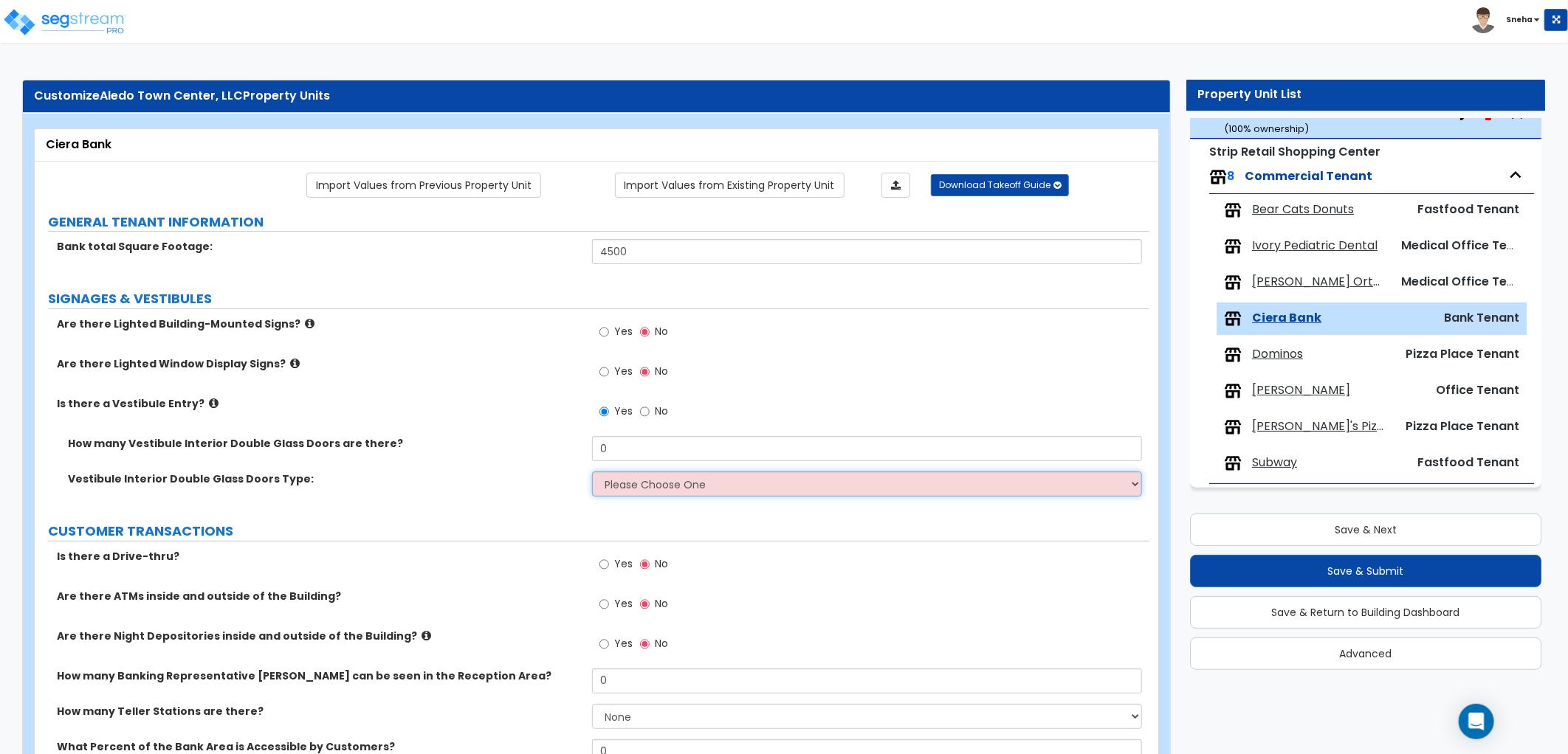
click at [680, 471] on select "Please Choose One Hinged Sliding" at bounding box center [867, 484] width 550 height 26
select select "1"
click at [592, 471] on select "Please Choose One Hinged Sliding" at bounding box center [867, 484] width 550 height 26
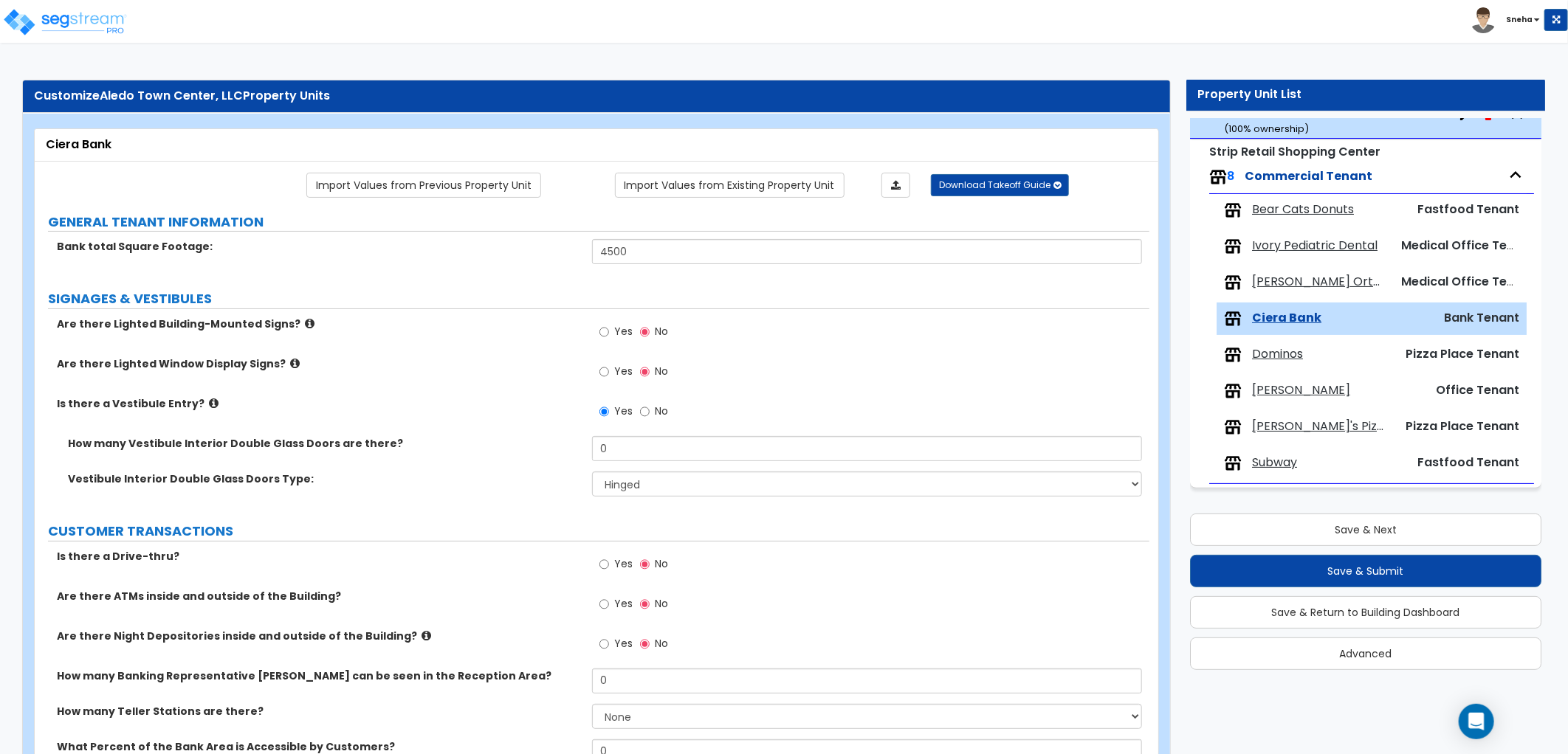
click at [541, 500] on div "Vestibule Interior Double Glass Doors Type: Please Choose One Hinged Sliding" at bounding box center [592, 488] width 1114 height 35
drag, startPoint x: 615, startPoint y: 454, endPoint x: 550, endPoint y: 458, distance: 65.1
click at [550, 458] on div "How many Vestibule Interior Double Glass Doors are there? 0" at bounding box center [592, 454] width 1114 height 35
type input "1"
click at [525, 460] on div "How many Vestibule Interior Double Glass Doors are there? 1" at bounding box center [592, 454] width 1114 height 35
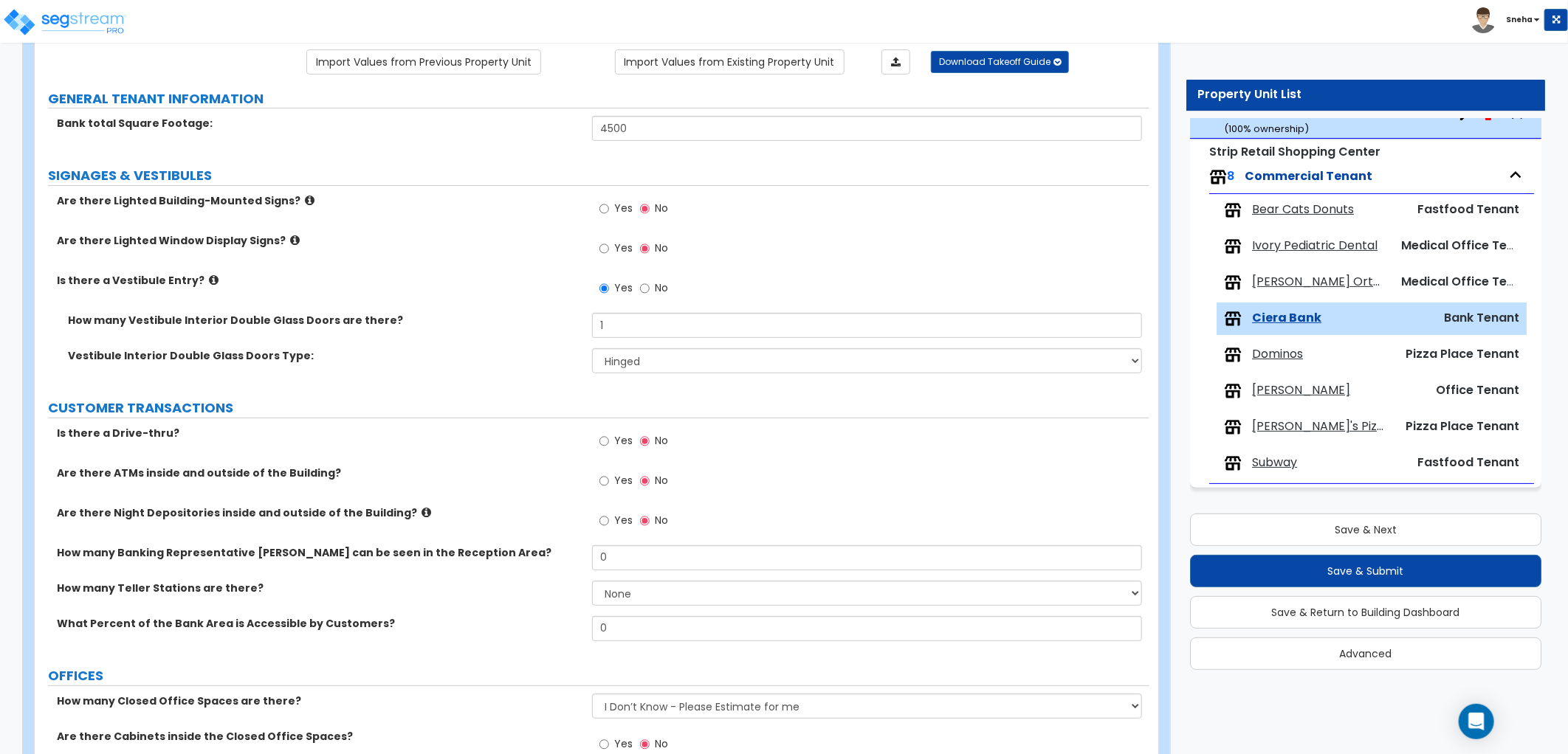
scroll to position [163, 0]
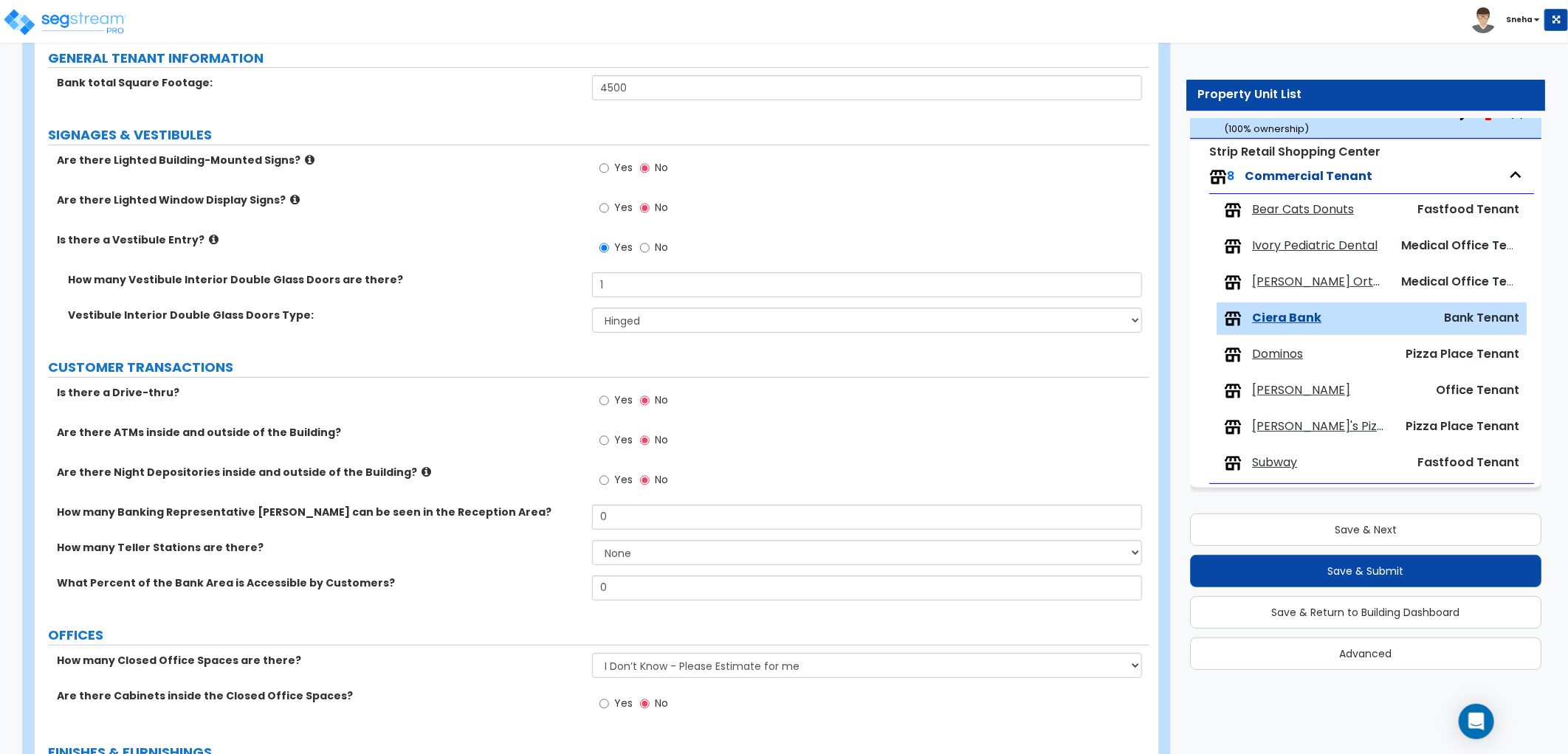
click at [616, 396] on span "Yes" at bounding box center [624, 401] width 19 height 15
click at [609, 396] on input "Yes" at bounding box center [604, 401] width 9 height 16
radio input "true"
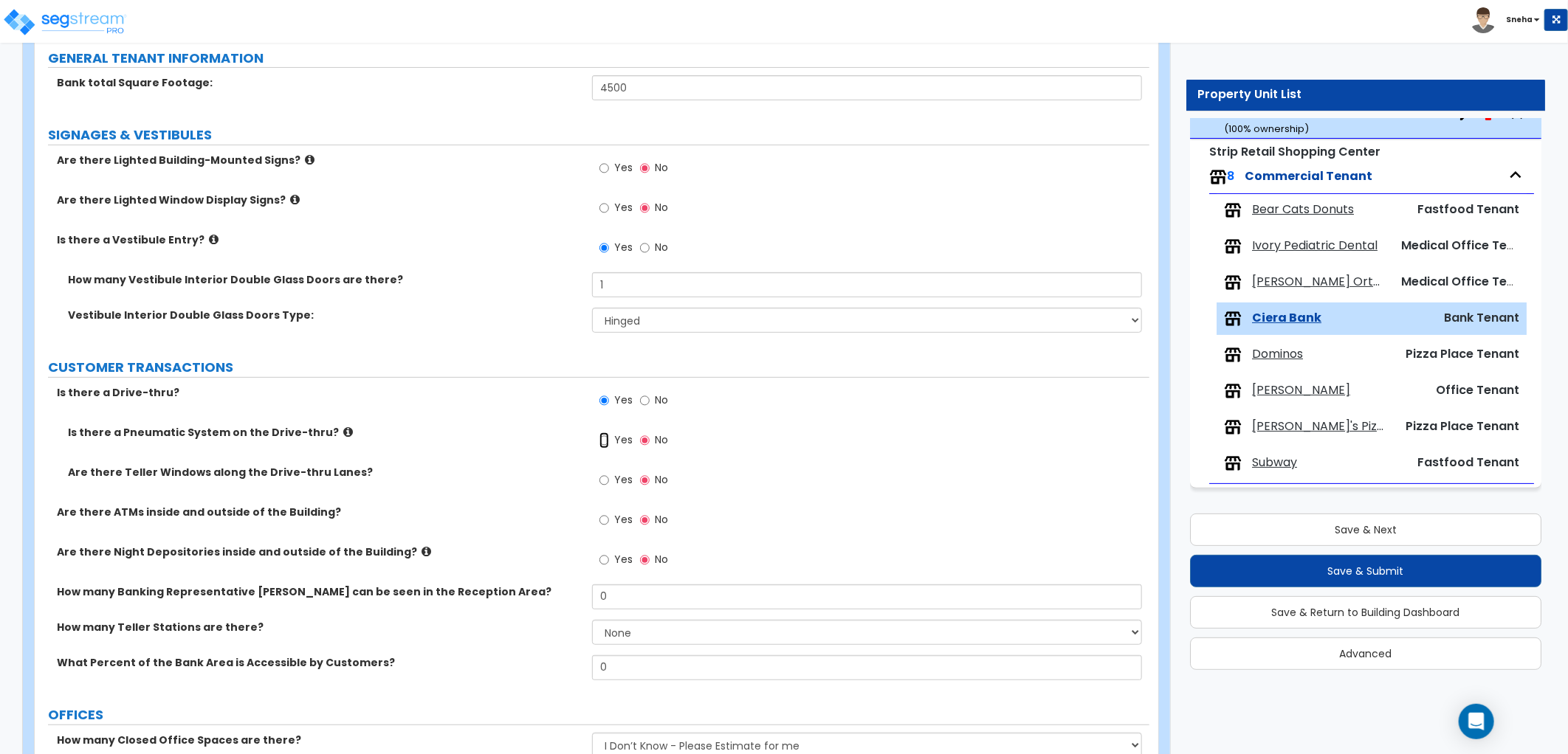
click at [604, 441] on input "Yes" at bounding box center [604, 440] width 9 height 16
radio input "true"
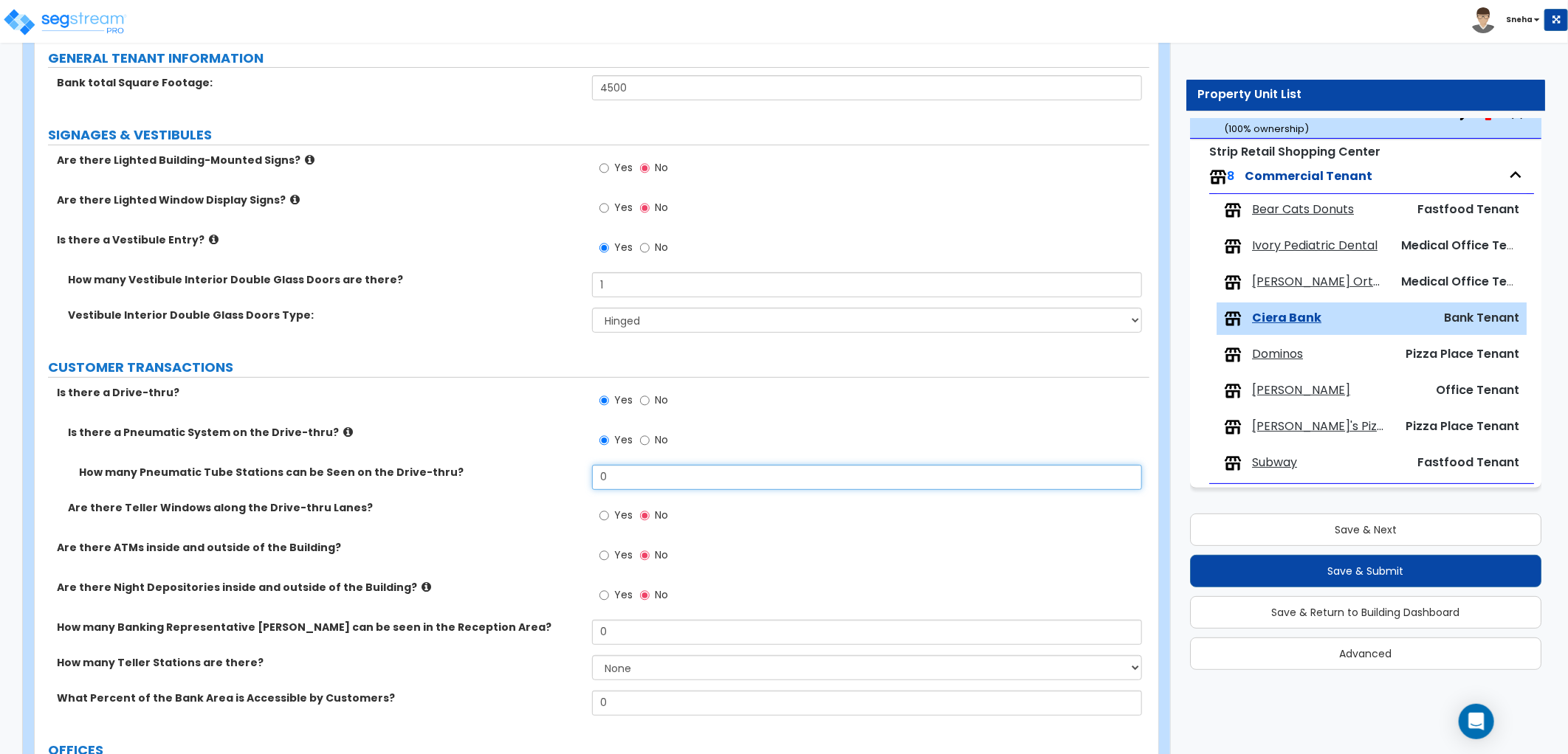
drag, startPoint x: 640, startPoint y: 476, endPoint x: 583, endPoint y: 477, distance: 57.0
click at [583, 477] on div "How many Pneumatic Tube Stations can be Seen on the Drive-thru? 0" at bounding box center [592, 482] width 1114 height 35
type input "3"
click at [572, 460] on div "Is there a Pneumatic System on the Drive-thru? Yes No" at bounding box center [592, 445] width 1114 height 40
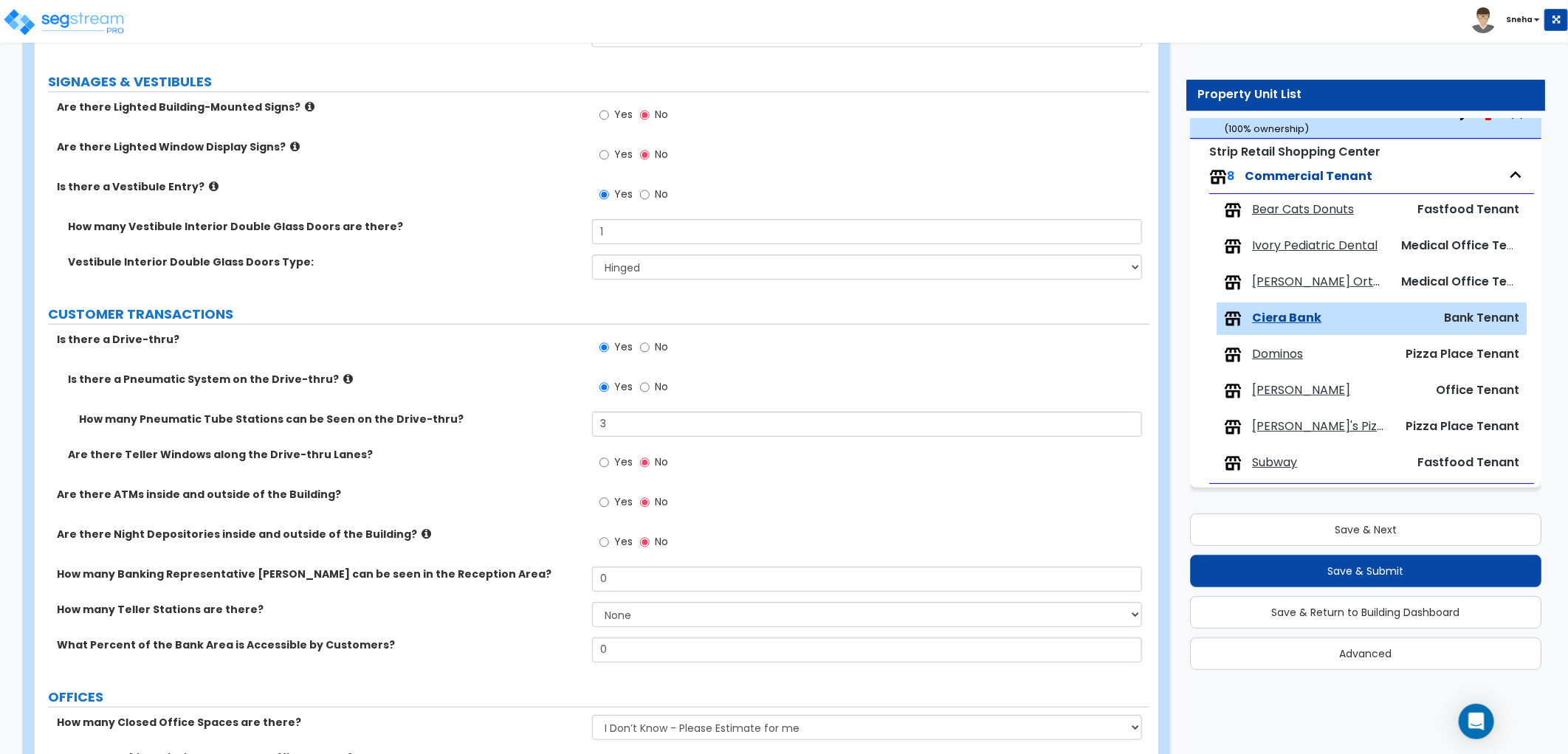
scroll to position [246, 0]
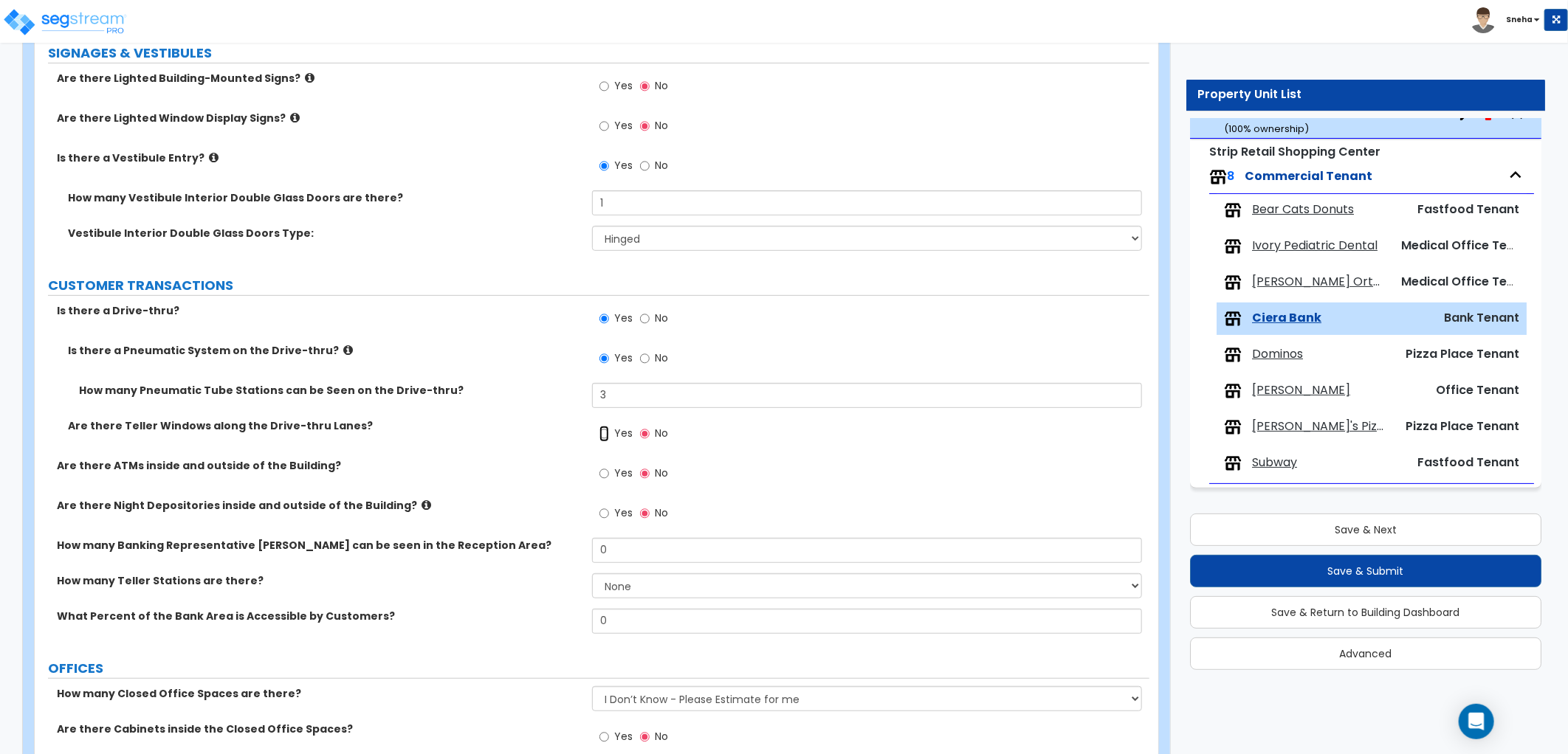
click at [602, 436] on input "Yes" at bounding box center [604, 434] width 9 height 16
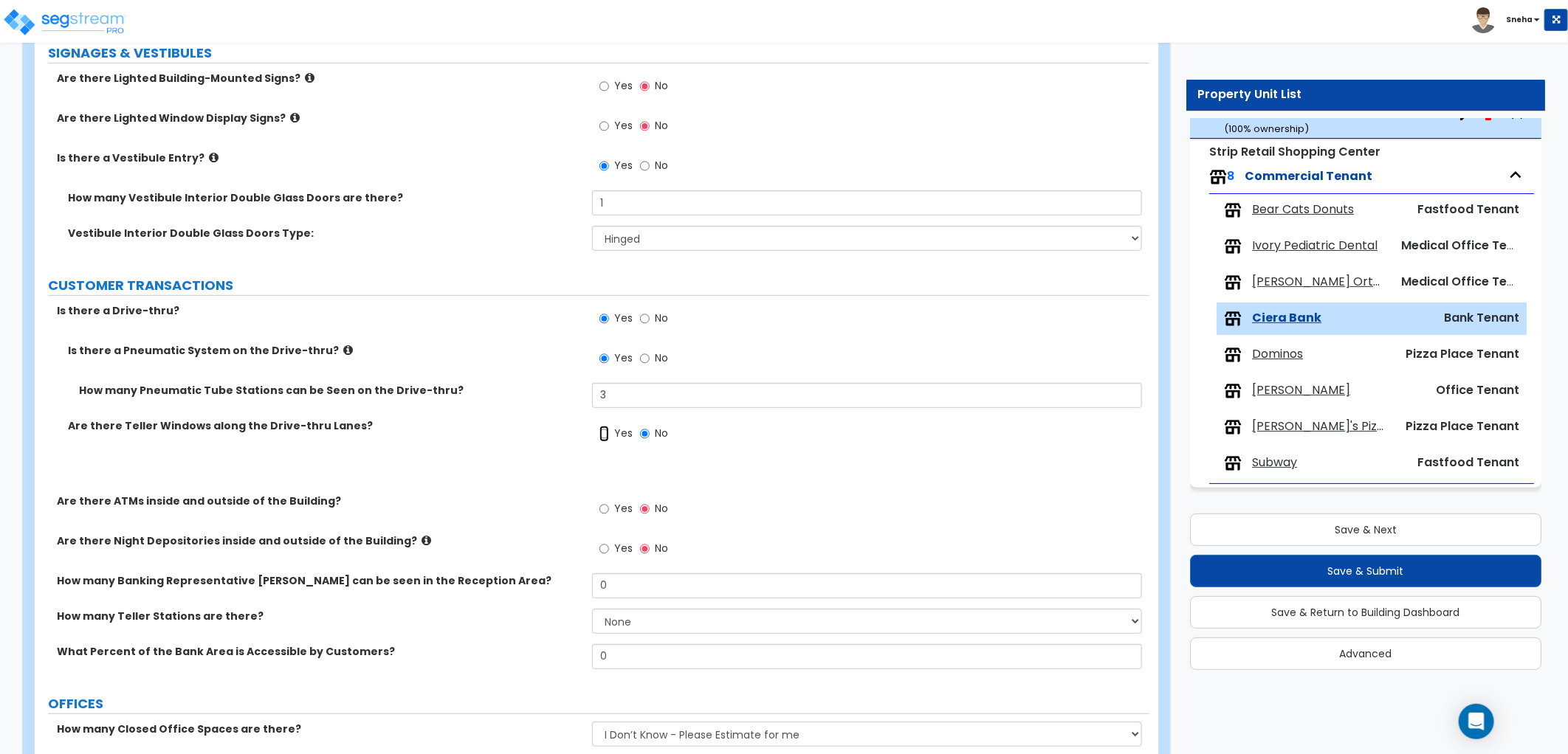
radio input "true"
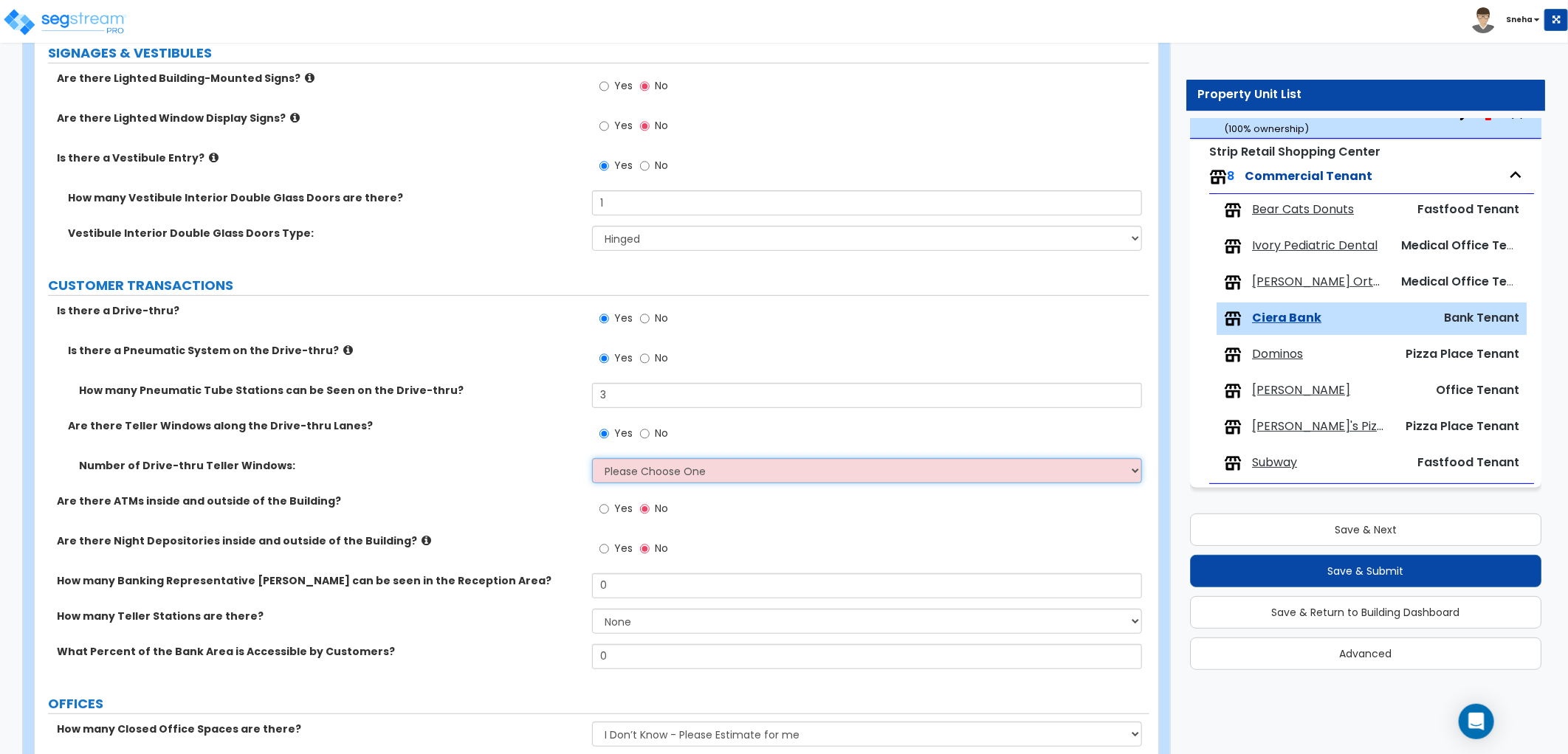
click at [625, 473] on select "Please Choose One 1 2 3" at bounding box center [867, 471] width 550 height 26
select select "1"
click at [592, 458] on select "Please Choose One 1 2 3" at bounding box center [867, 471] width 550 height 26
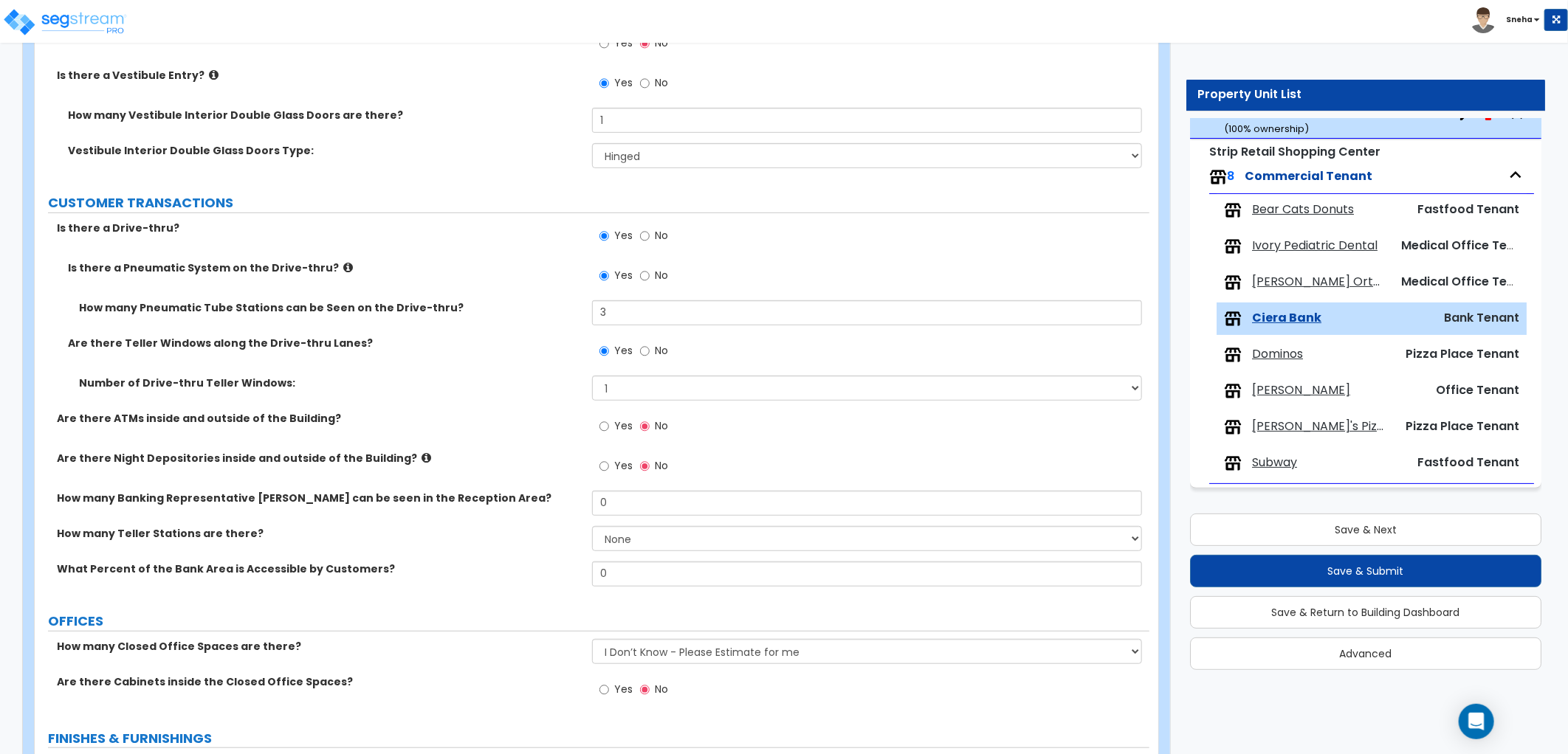
scroll to position [491, 0]
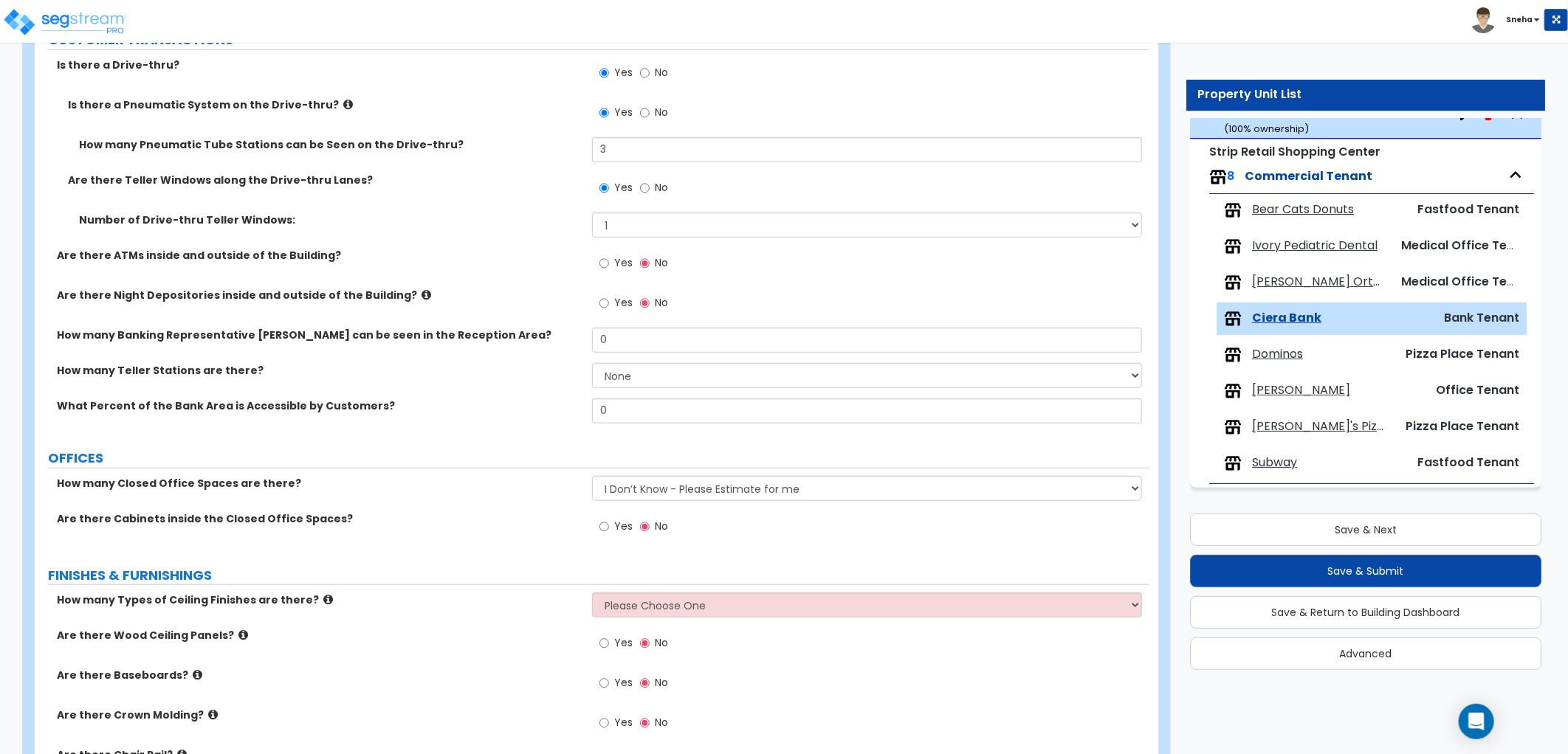
click at [609, 260] on label "Yes" at bounding box center [615, 265] width 33 height 26
click at [609, 260] on input "Yes" at bounding box center [604, 263] width 9 height 16
radio input "true"
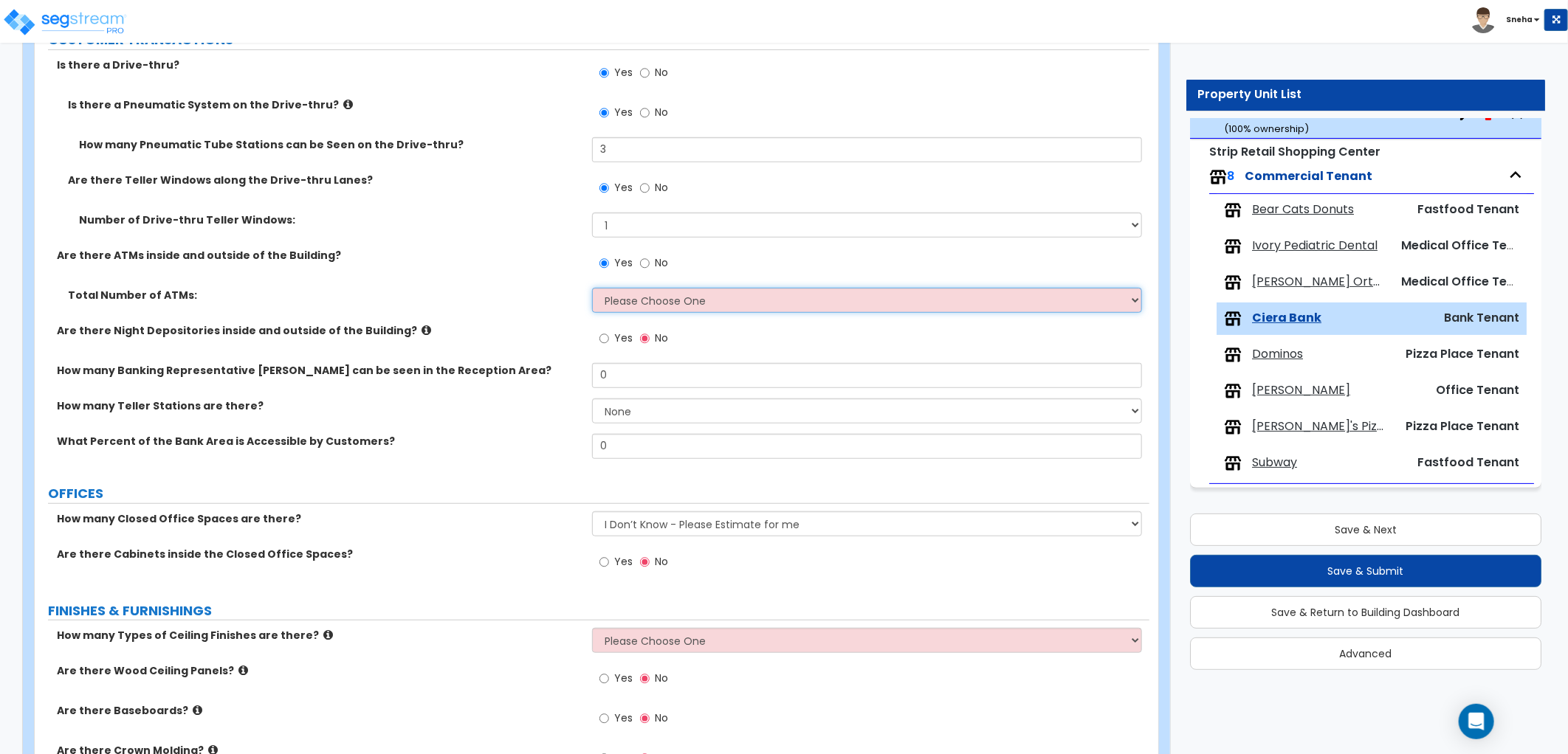
click at [648, 307] on select "Please Choose One 1 2 3 4 5" at bounding box center [867, 300] width 550 height 26
select select "1"
click at [592, 288] on select "Please Choose One 1 2 3 4 5" at bounding box center [867, 300] width 550 height 26
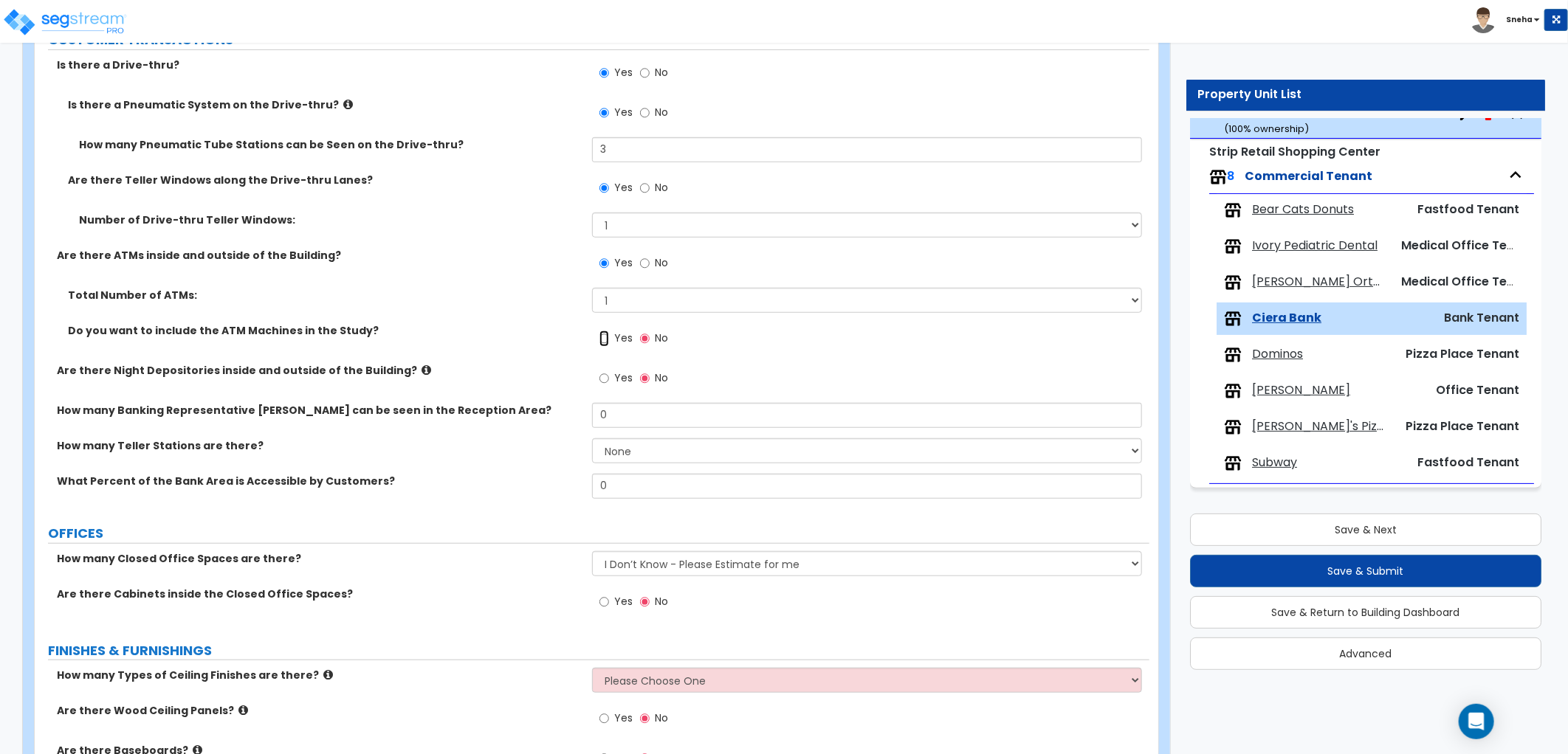
click at [603, 336] on input "Yes" at bounding box center [604, 338] width 9 height 16
radio input "true"
click at [422, 369] on icon at bounding box center [426, 370] width 9 height 11
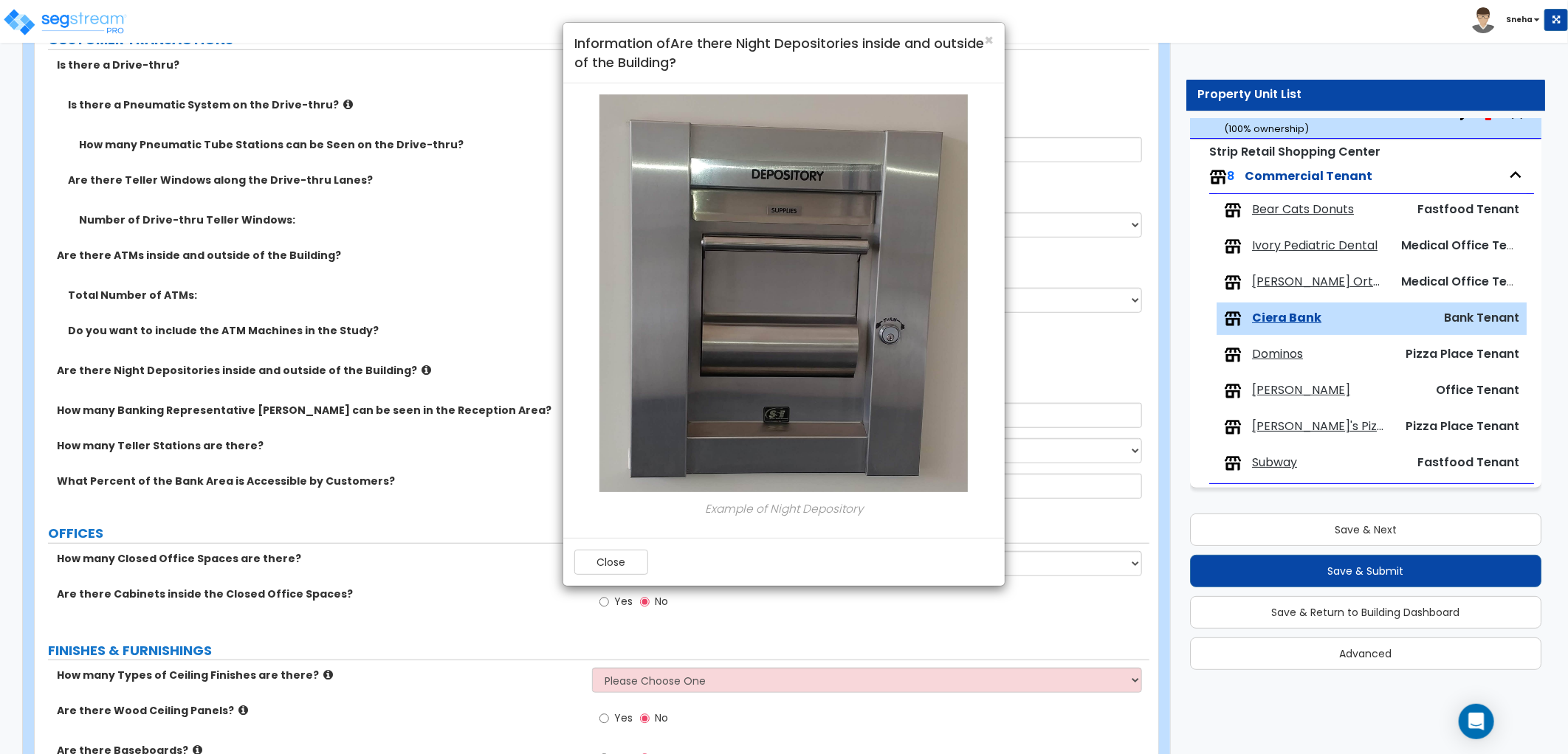
click at [514, 332] on div "× Information of Are there Night Depositories inside and outside of the Buildin…" at bounding box center [784, 377] width 1568 height 754
click at [514, 277] on div "× Information of Are there Night Depositories inside and outside of the Buildin…" at bounding box center [784, 377] width 1568 height 754
click at [993, 38] on div "× Information of Are there Night Depositories inside and outside of the Buildin…" at bounding box center [784, 53] width 441 height 60
click at [984, 41] on span "×" at bounding box center [989, 40] width 9 height 22
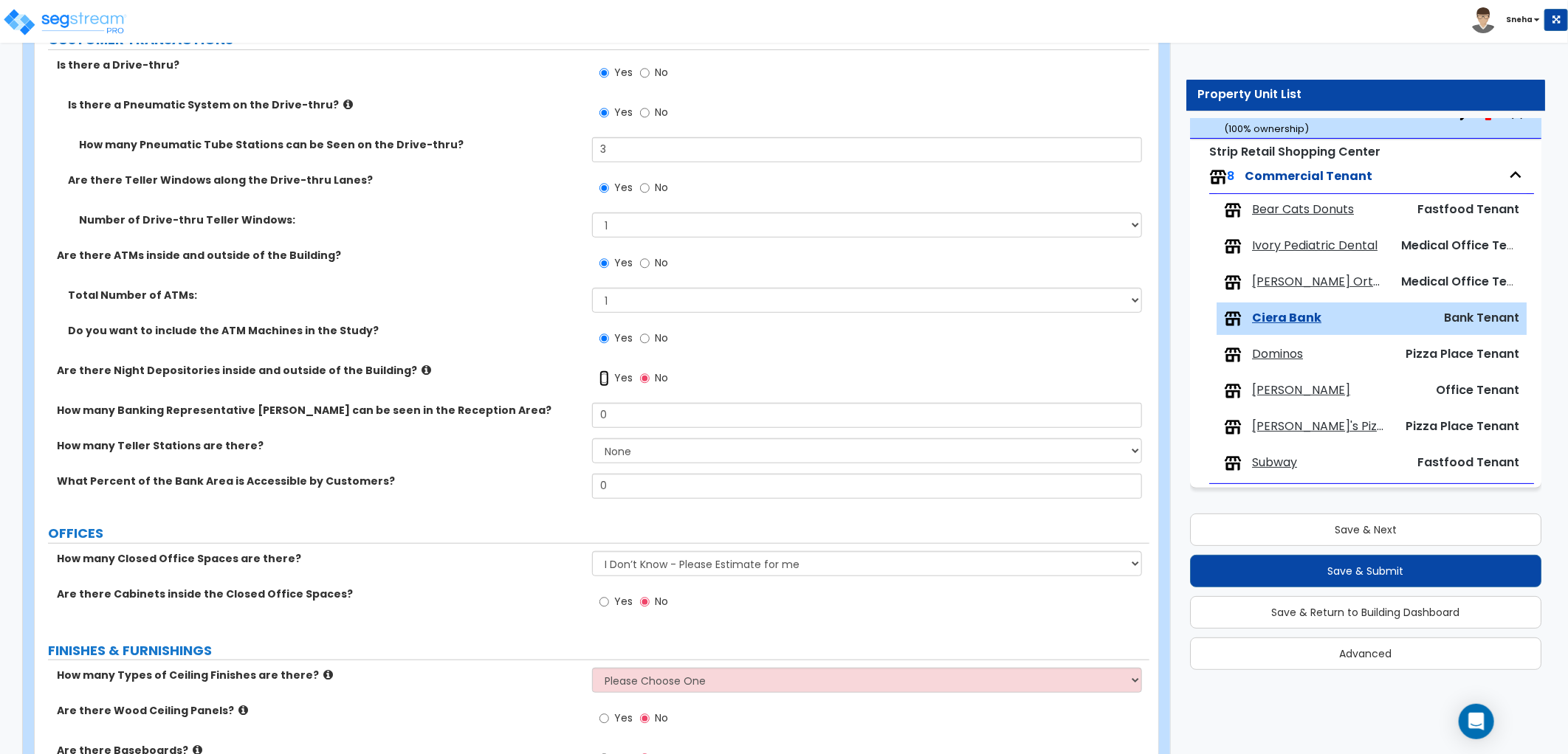
click at [604, 377] on input "Yes" at bounding box center [604, 378] width 9 height 16
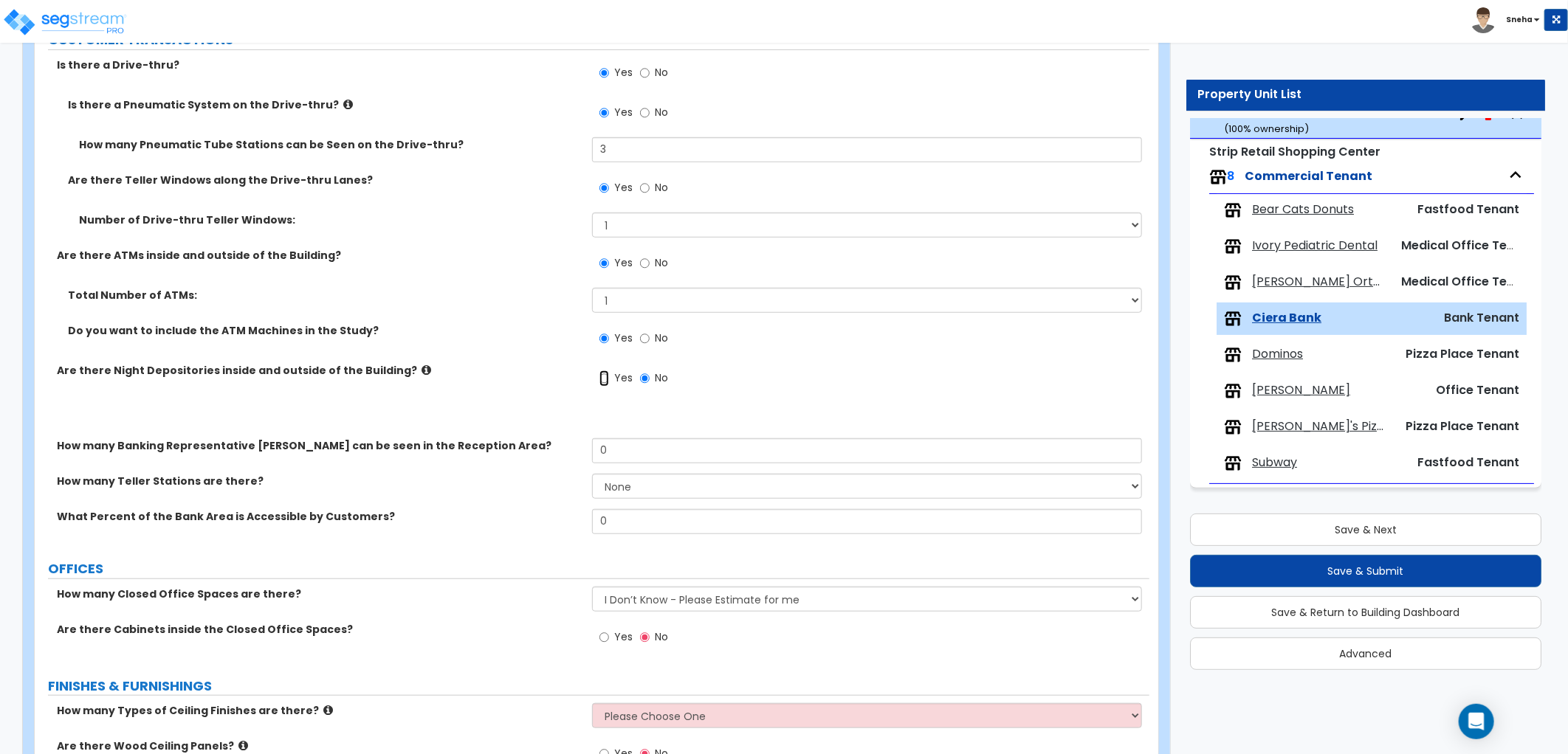
radio input "true"
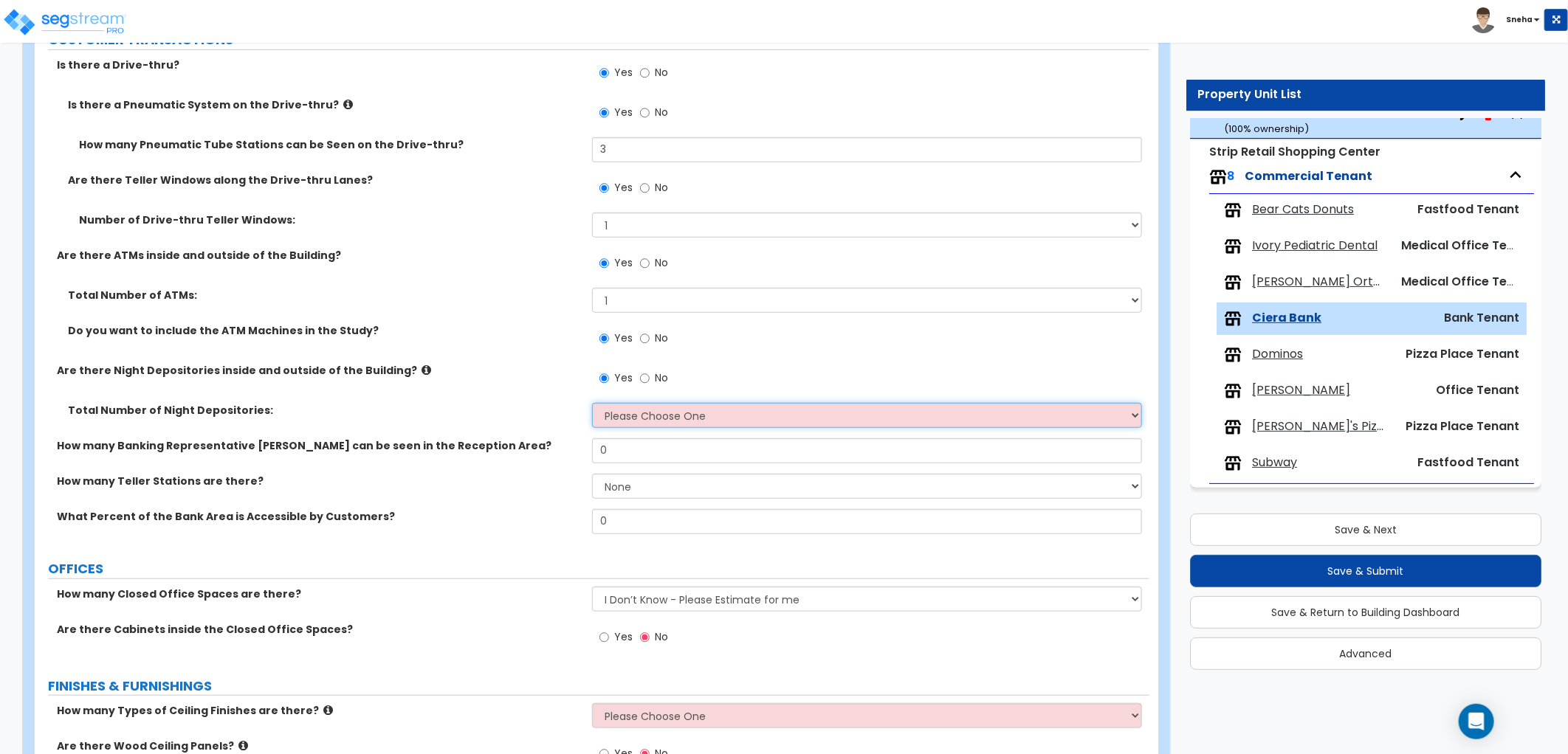
click at [630, 417] on select "Please Choose One 1 2 3" at bounding box center [867, 415] width 550 height 26
select select "1"
click at [592, 403] on select "Please Choose One 1 2 3" at bounding box center [867, 415] width 550 height 26
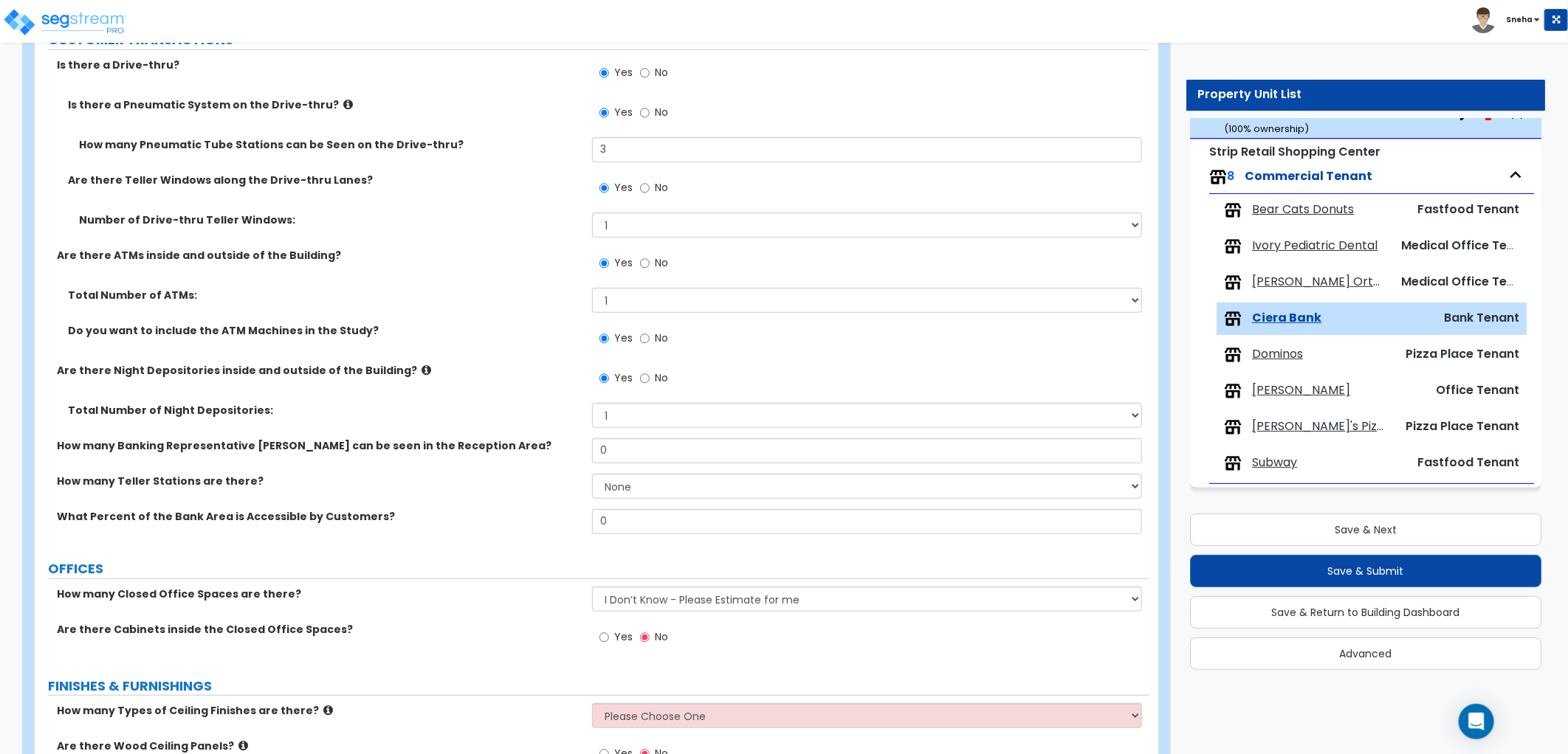
click at [552, 400] on div "Are there Night Depositories inside and outside of the Building? Yes No" at bounding box center [592, 383] width 1114 height 40
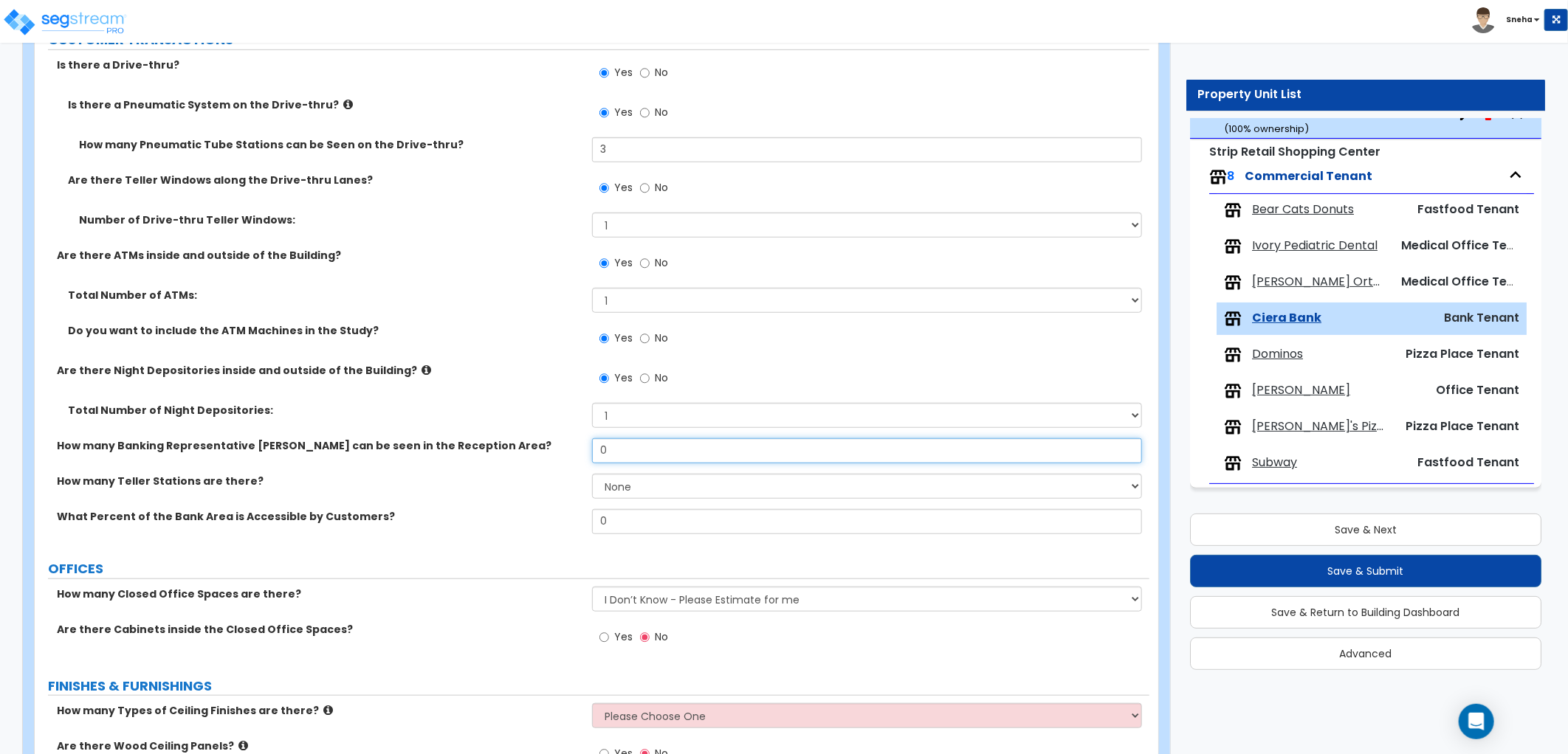
drag, startPoint x: 663, startPoint y: 452, endPoint x: 513, endPoint y: 453, distance: 150.0
click at [513, 453] on div "How many Banking Representative [PERSON_NAME] can be seen in the Reception Area…" at bounding box center [592, 455] width 1114 height 35
type input "3"
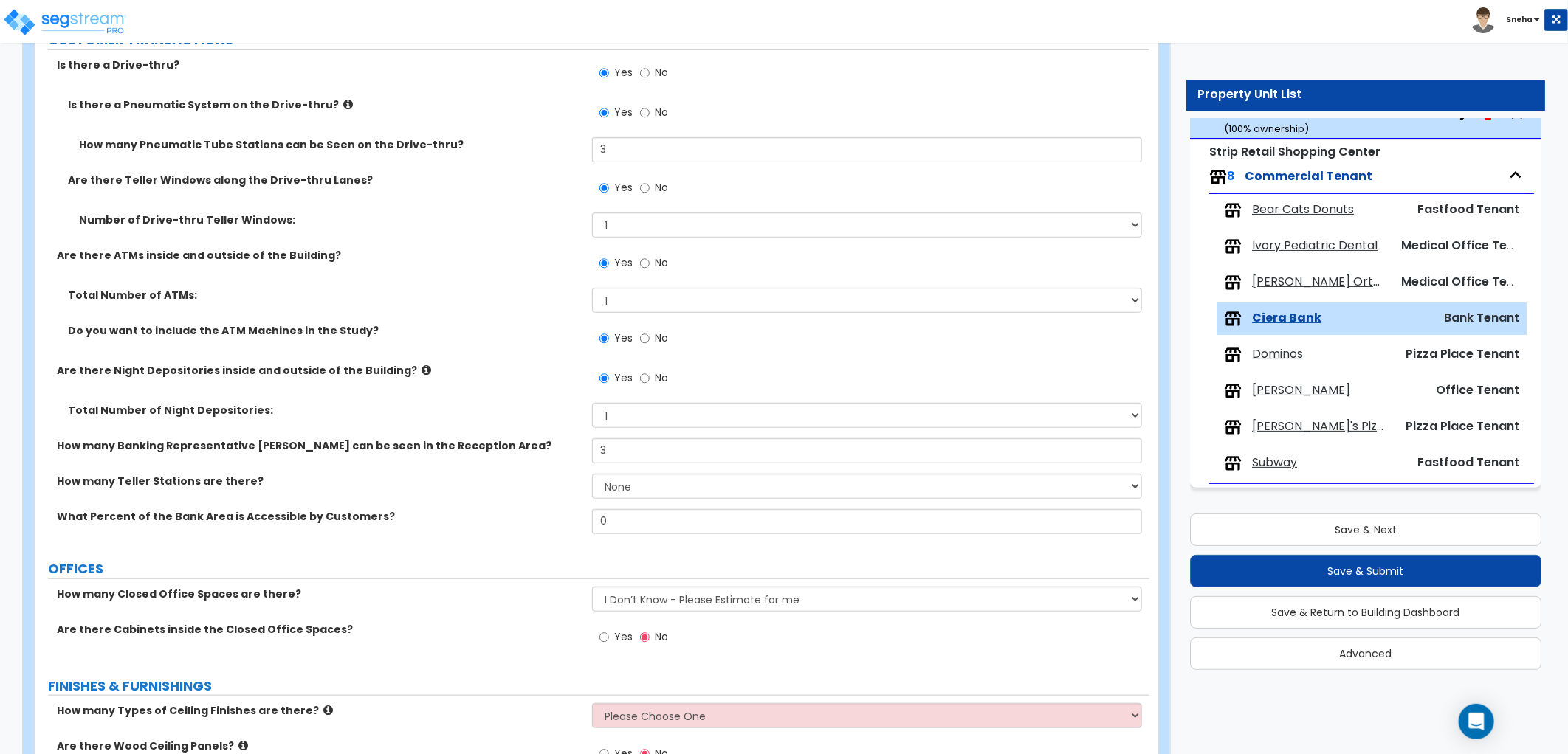
click at [513, 453] on label "How many Banking Representative [PERSON_NAME] can be seen in the Reception Area?" at bounding box center [319, 446] width 525 height 15
drag, startPoint x: 620, startPoint y: 527, endPoint x: 552, endPoint y: 544, distance: 70.1
type input "30"
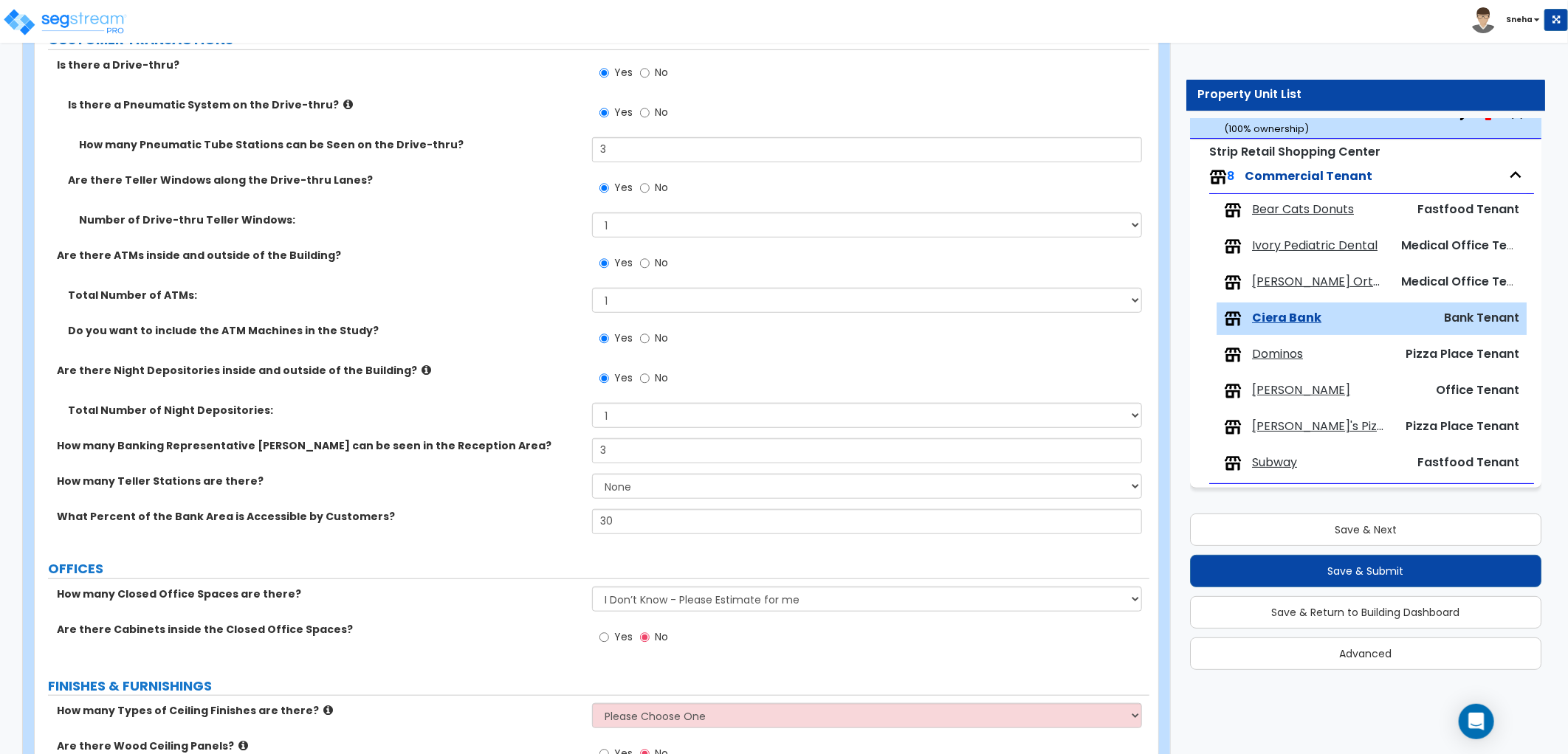
scroll to position [656, 0]
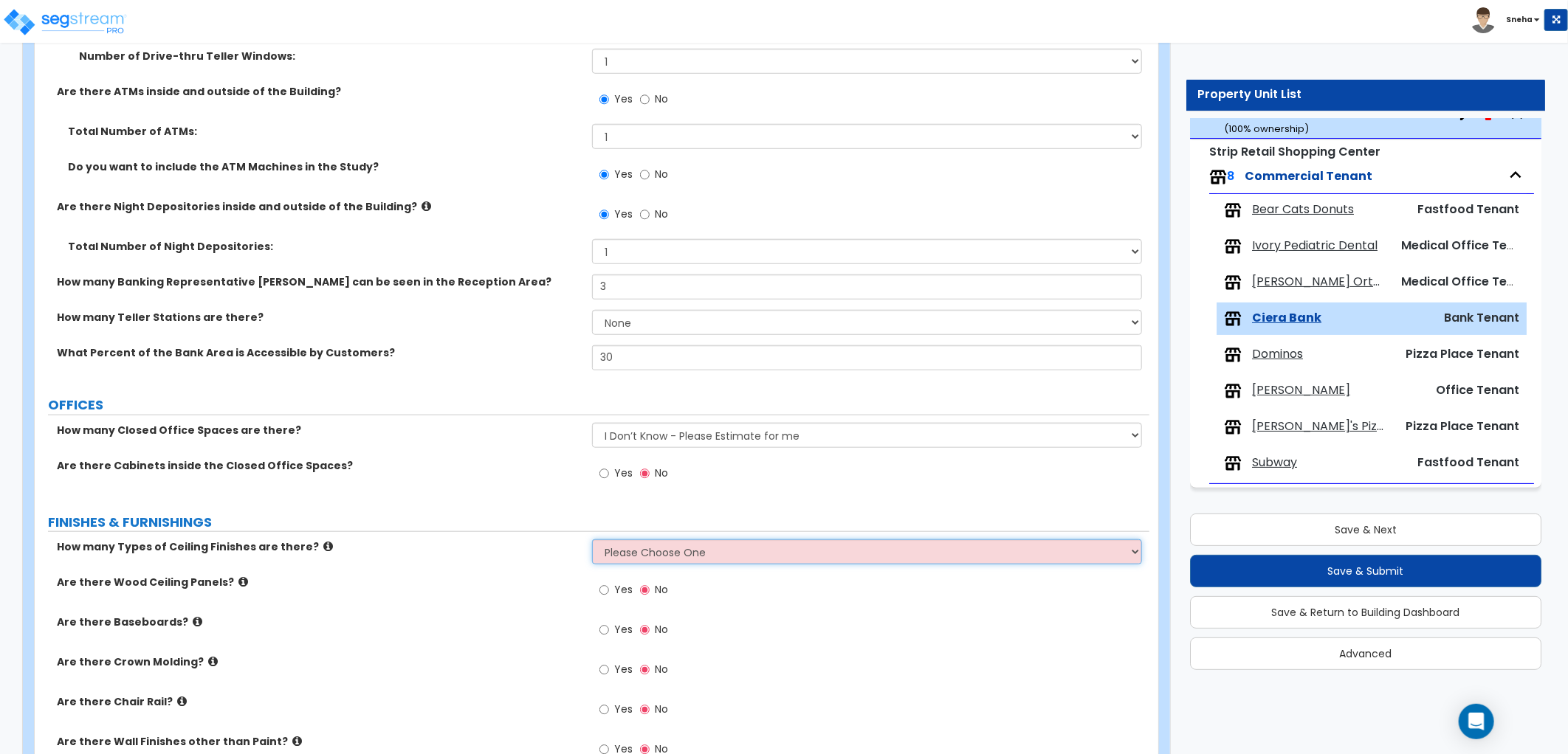
click at [676, 557] on select "Please Choose One 1 2 3" at bounding box center [867, 552] width 550 height 26
select select "2"
click at [592, 540] on select "Please Choose One 1 2 3" at bounding box center [867, 552] width 550 height 26
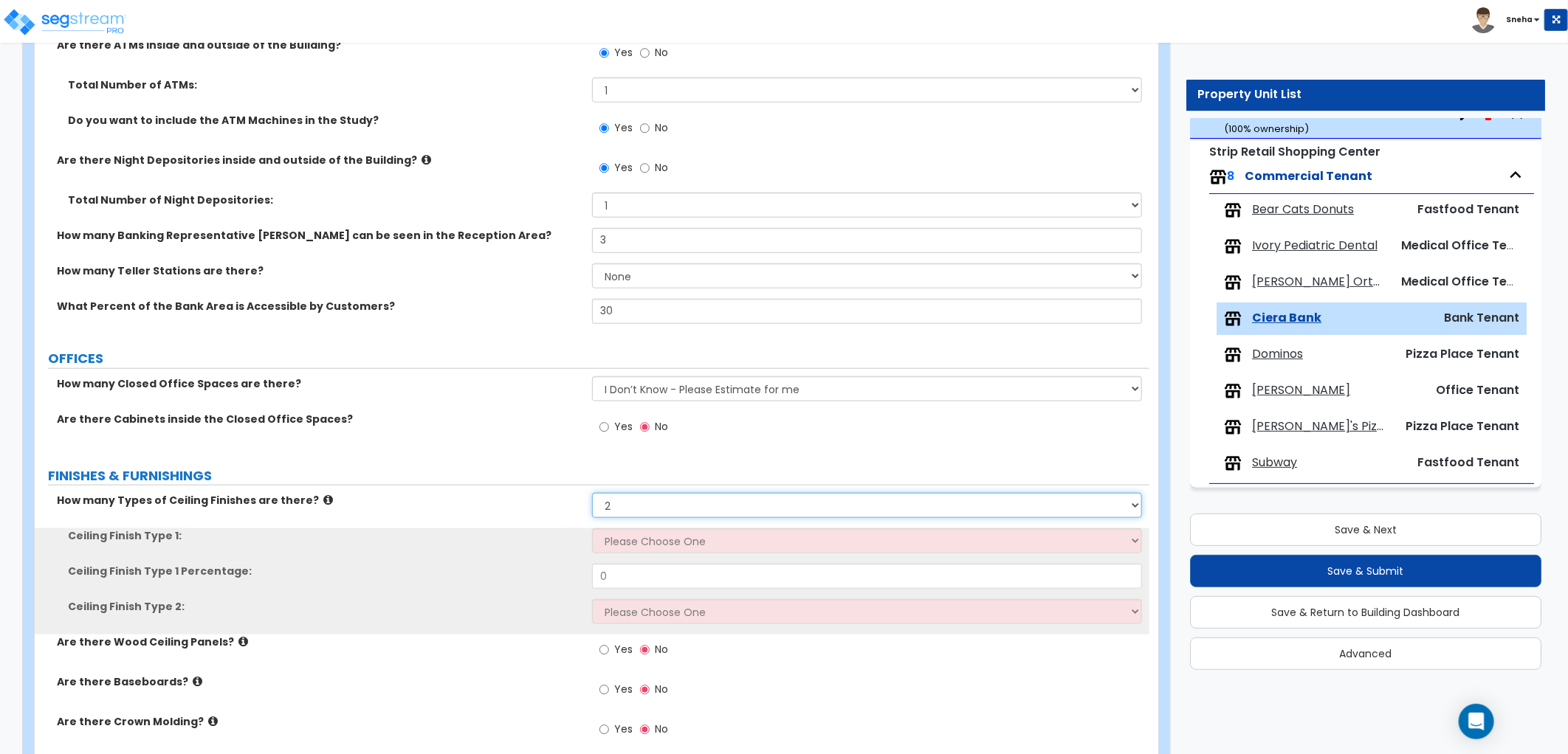
scroll to position [901, 0]
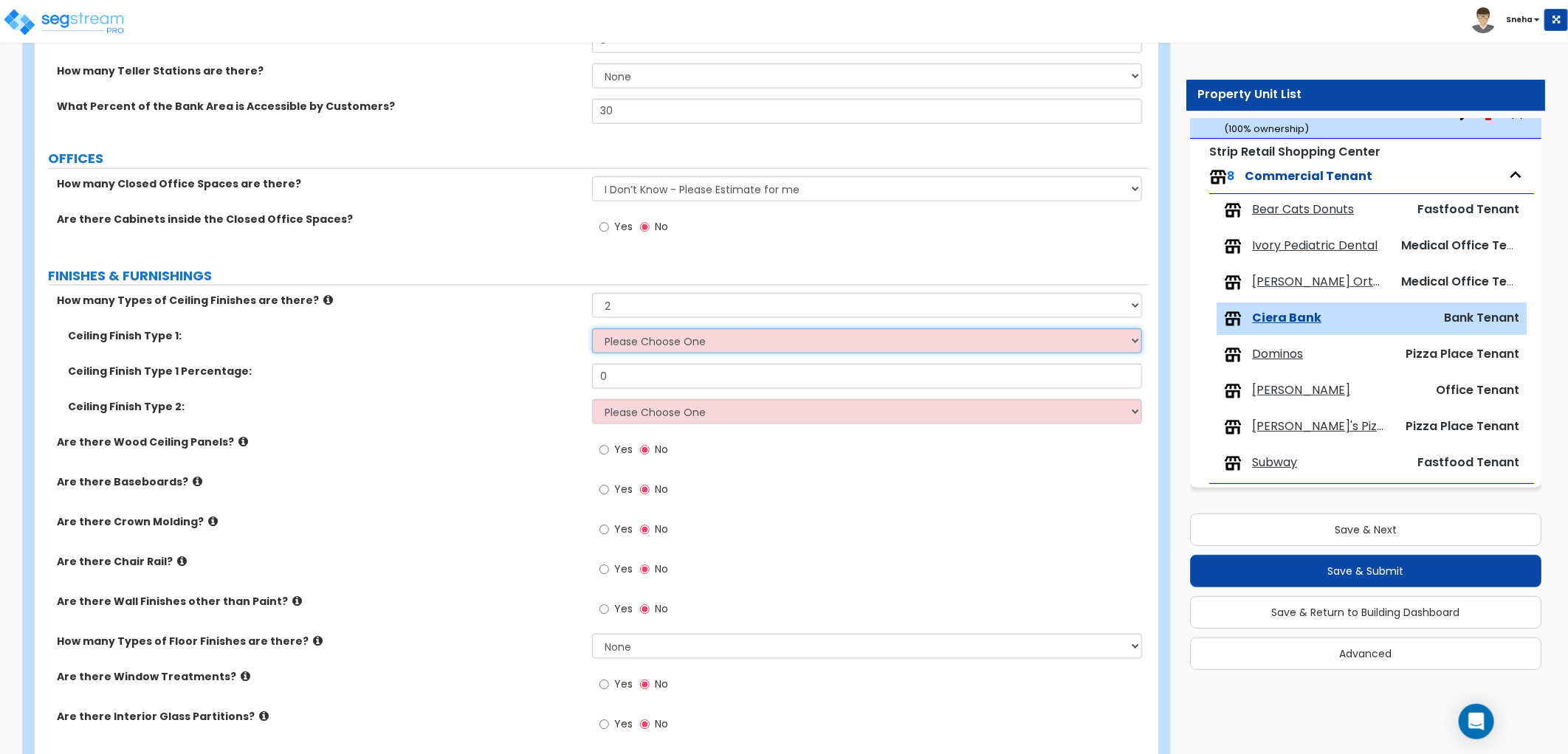
click at [652, 338] on select "Please Choose One Drywall Ceiling Open Ceiling Drop Ceiling" at bounding box center [867, 341] width 550 height 26
select select "3"
click at [592, 329] on select "Please Choose One Drywall Ceiling Open Ceiling Drop Ceiling" at bounding box center [867, 341] width 550 height 26
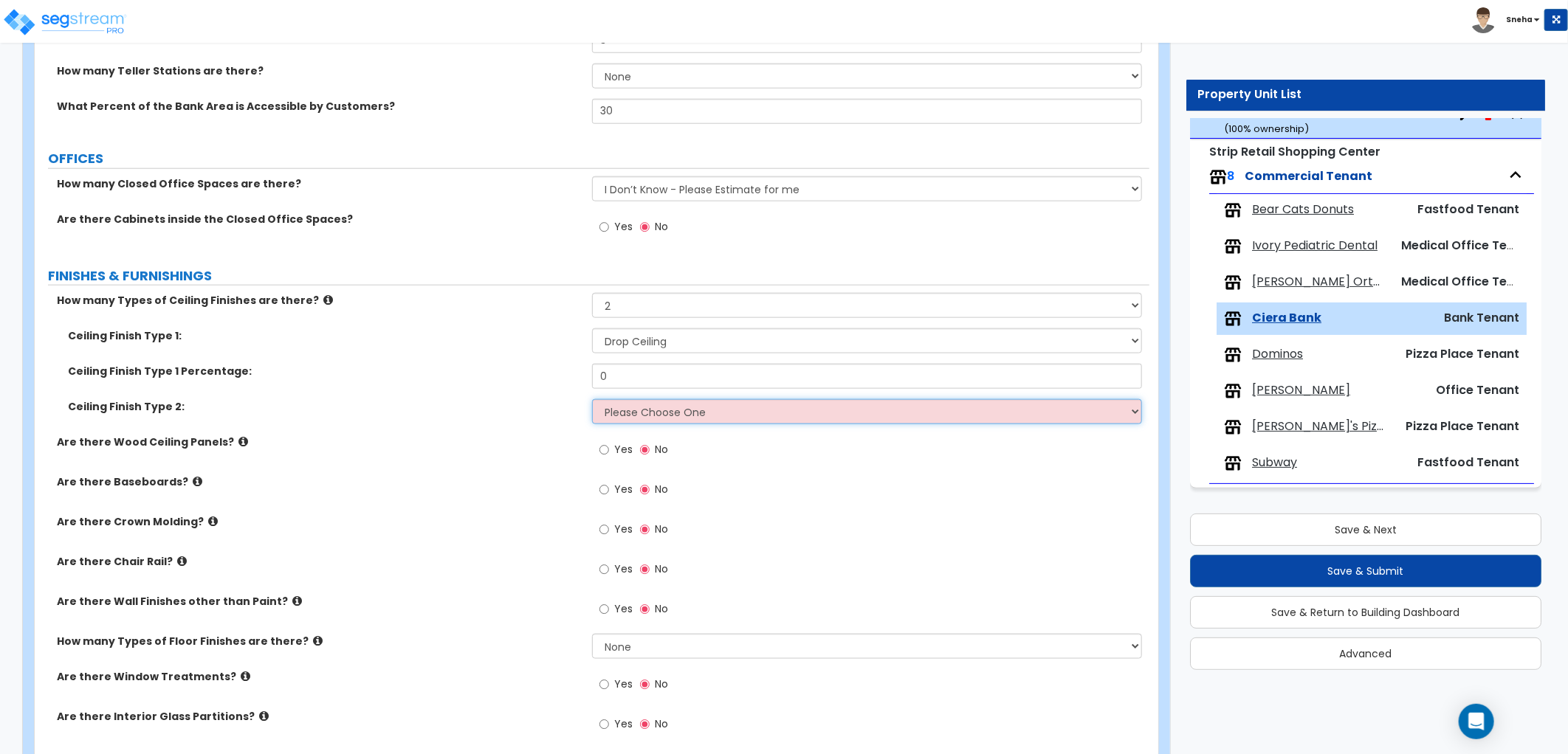
click at [643, 418] on select "Please Choose One Drywall Ceiling Open Ceiling Drop Ceiling" at bounding box center [867, 412] width 550 height 26
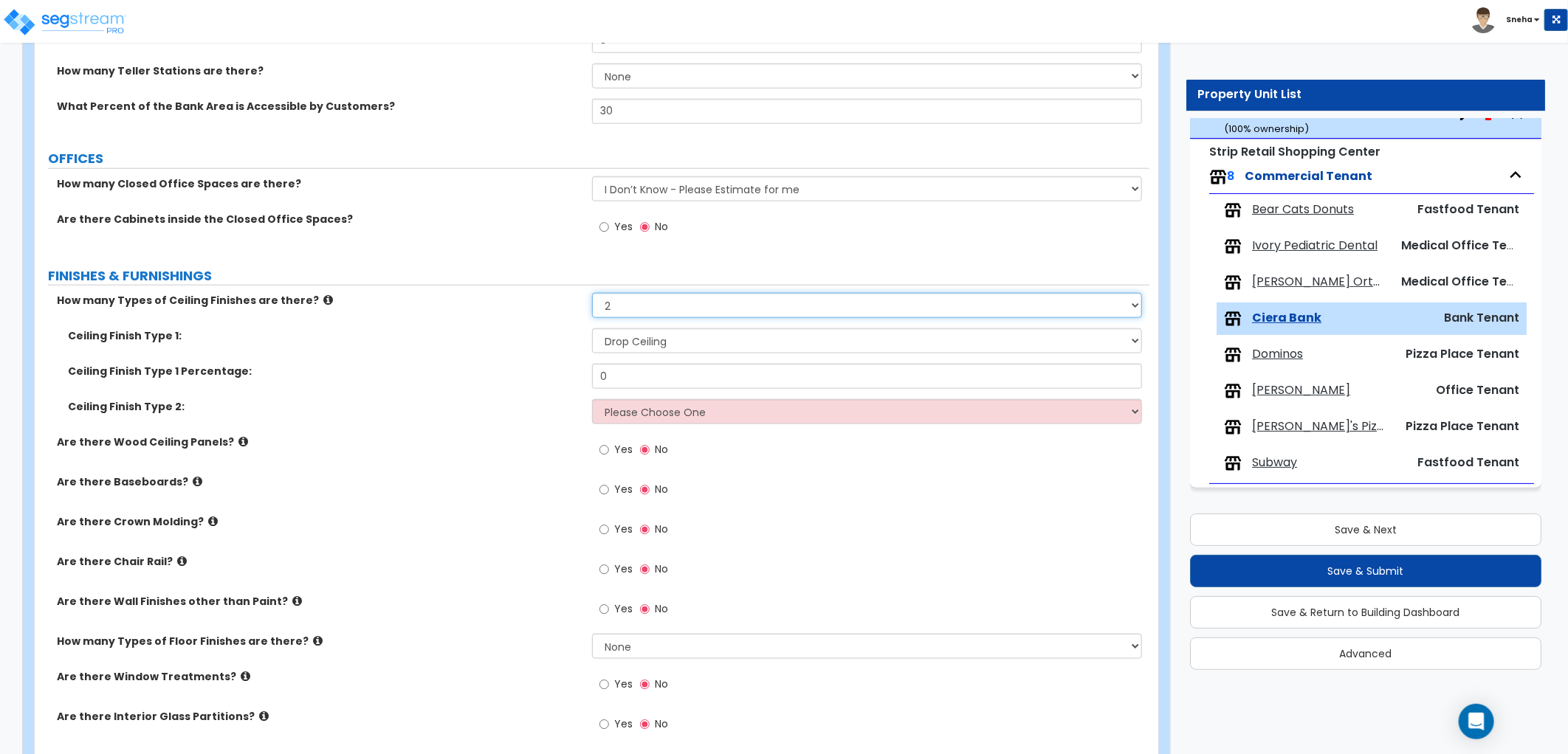
click at [666, 305] on select "Please Choose One 1 2 3" at bounding box center [867, 305] width 550 height 26
select select "1"
click at [592, 293] on select "Please Choose One 1 2 3" at bounding box center [867, 305] width 550 height 26
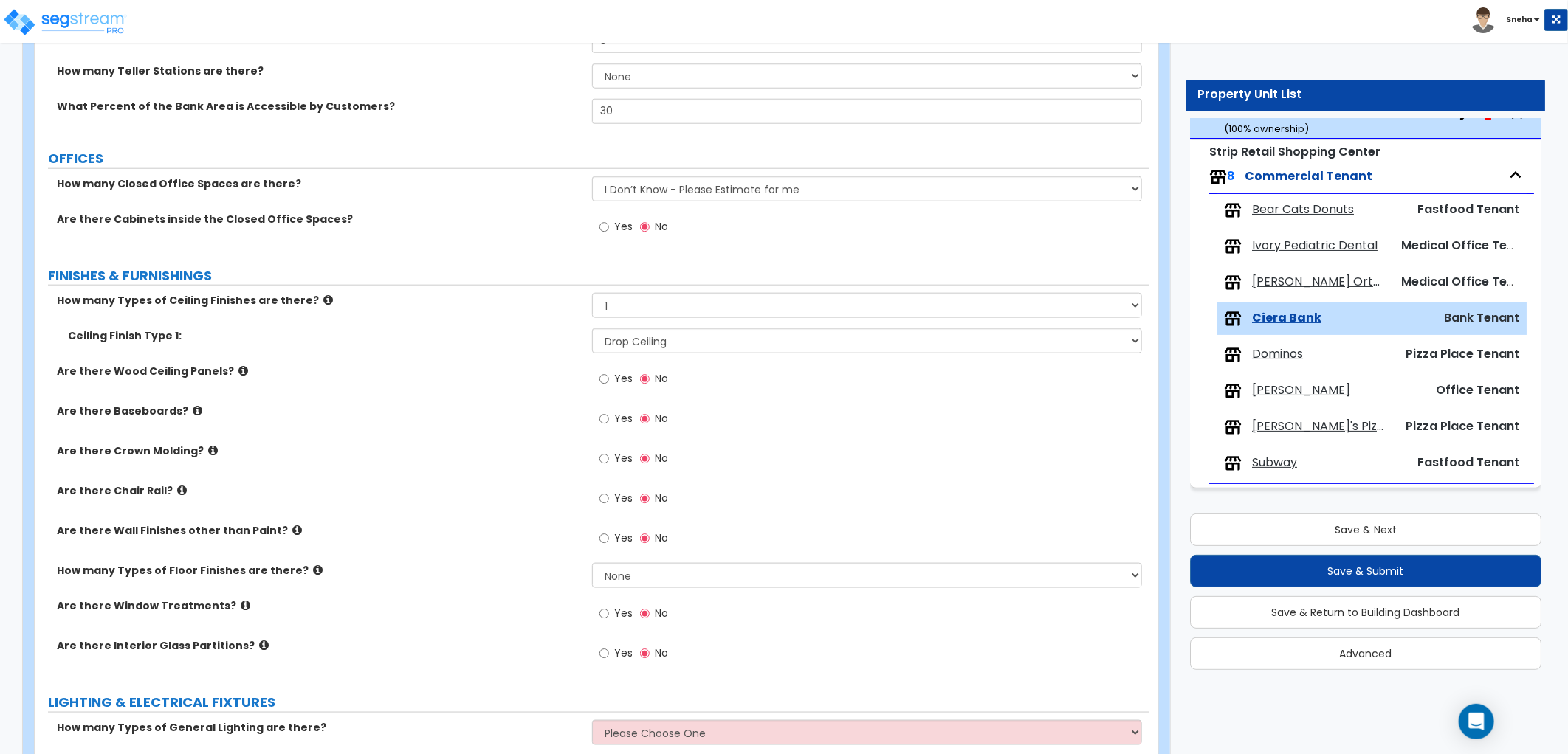
click at [511, 395] on div "Are there Wood Ceiling Panels? Yes No" at bounding box center [592, 384] width 1114 height 40
click at [609, 379] on input "Yes" at bounding box center [604, 379] width 9 height 16
radio input "true"
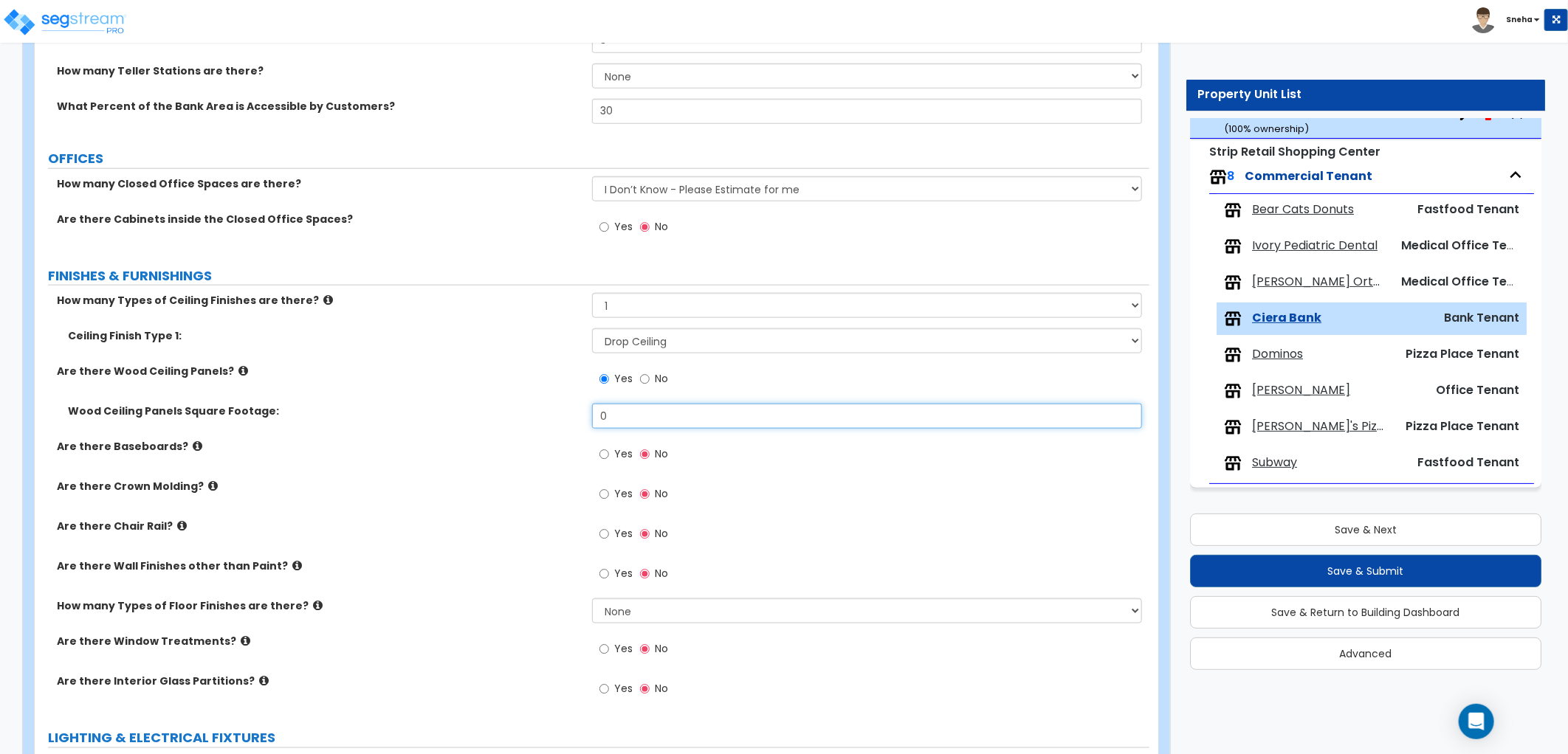
drag, startPoint x: 635, startPoint y: 409, endPoint x: 575, endPoint y: 420, distance: 61.0
click at [575, 420] on div "Wood Ceiling Panels Square Footage: 0" at bounding box center [592, 420] width 1114 height 35
drag, startPoint x: 718, startPoint y: 430, endPoint x: 682, endPoint y: 407, distance: 42.7
click at [717, 430] on div "Wood Ceiling Panels Square Footage: 0" at bounding box center [592, 420] width 1114 height 35
drag, startPoint x: 682, startPoint y: 407, endPoint x: 535, endPoint y: 419, distance: 147.5
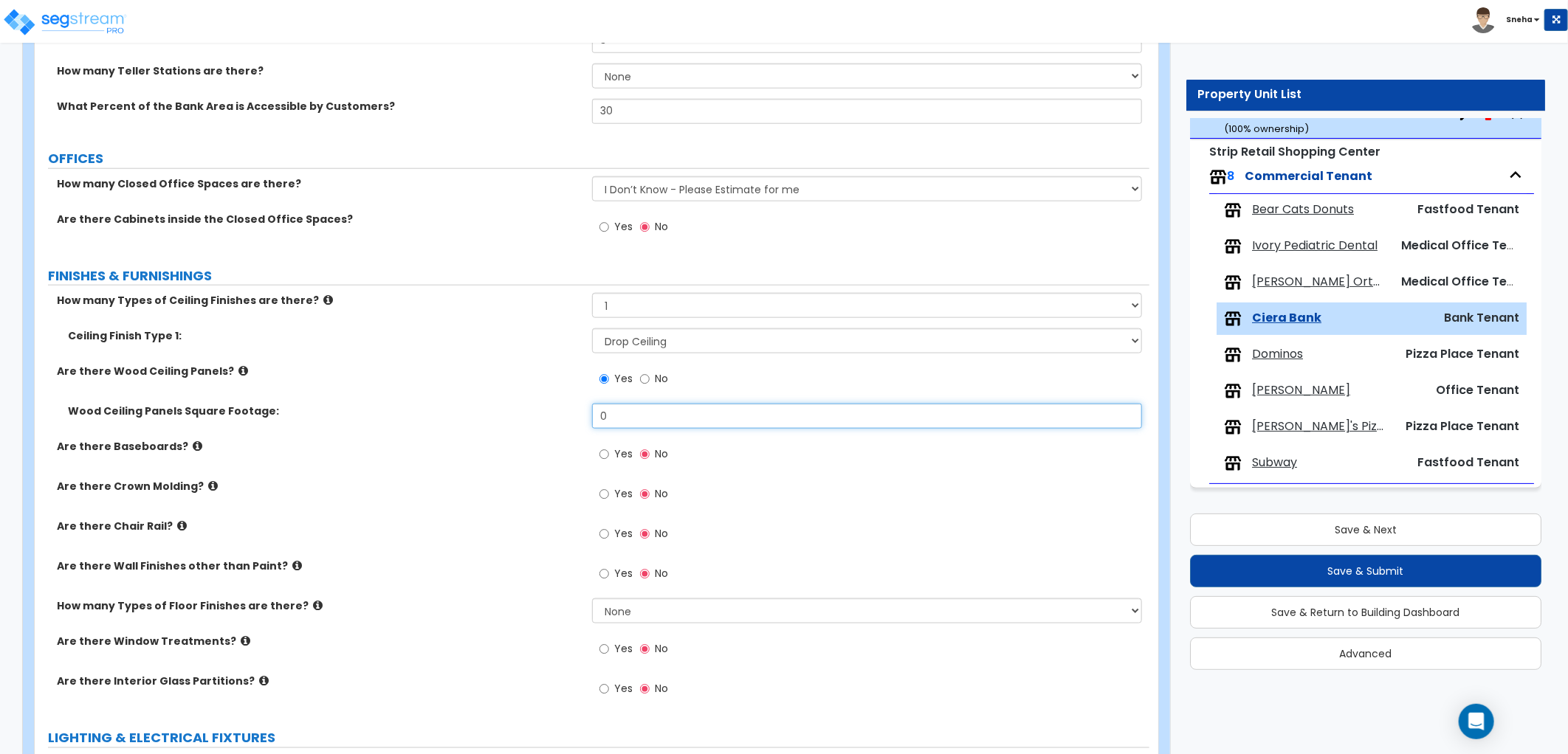
click at [535, 419] on div "Wood Ceiling Panels Square Footage: 0" at bounding box center [592, 420] width 1114 height 35
click at [535, 419] on div "Wood Ceiling Panels Square Footage: 400" at bounding box center [592, 420] width 1114 height 35
drag, startPoint x: 637, startPoint y: 410, endPoint x: 539, endPoint y: 417, distance: 98.2
click at [539, 417] on div "Wood Ceiling Panels Square Footage: 400" at bounding box center [592, 420] width 1114 height 35
type input "196"
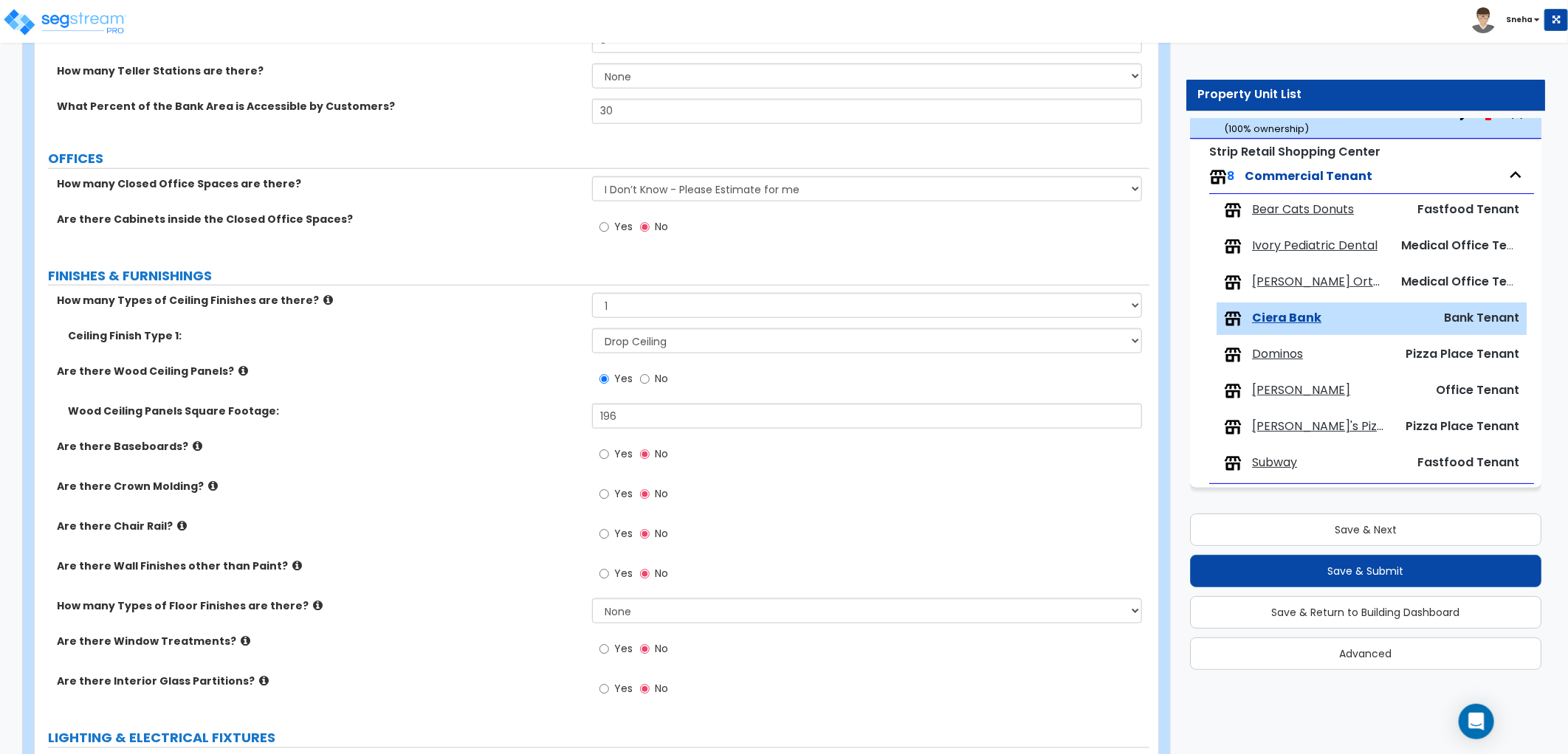
click at [527, 422] on div "Wood Ceiling Panels Square Footage: 196" at bounding box center [592, 420] width 1114 height 35
click at [618, 453] on span "Yes" at bounding box center [624, 454] width 19 height 15
click at [609, 453] on input "Yes" at bounding box center [604, 454] width 9 height 16
radio input "true"
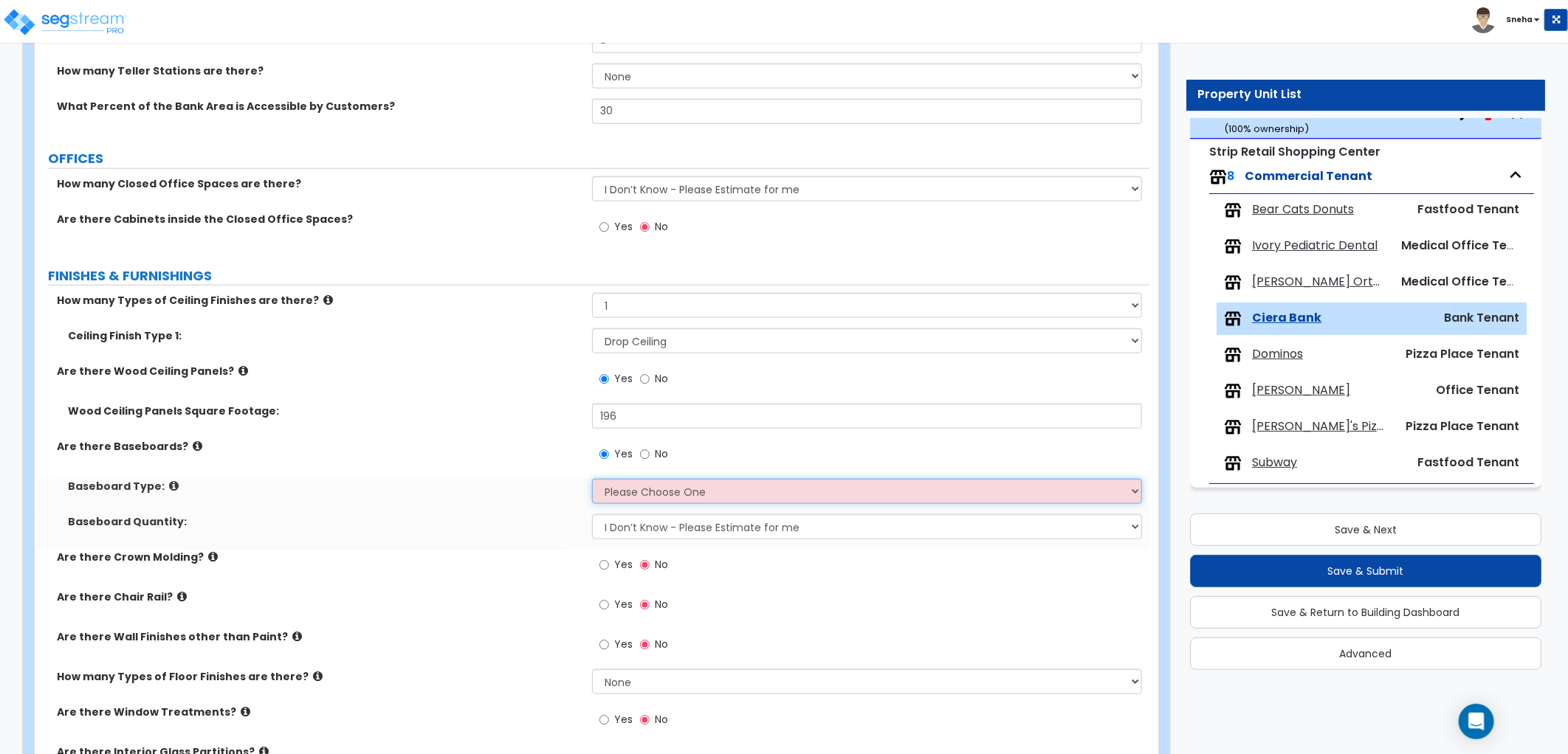
click at [624, 496] on select "Please Choose One Wood Vinyl Carpet Tile" at bounding box center [867, 491] width 550 height 26
select select "4"
click at [592, 479] on select "Please Choose One Wood Vinyl Carpet Tile" at bounding box center [867, 491] width 550 height 26
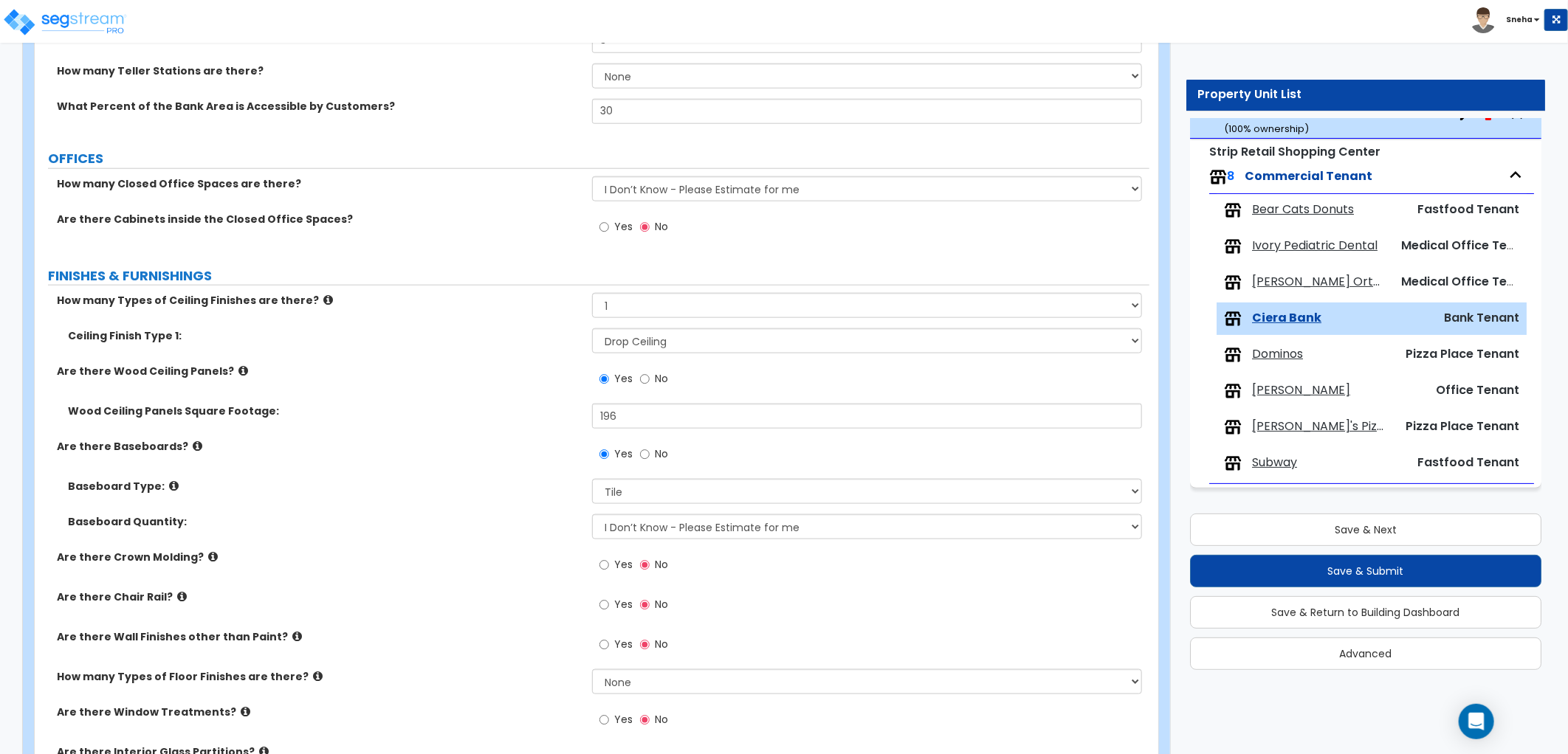
click at [612, 569] on label "Yes" at bounding box center [615, 567] width 33 height 26
click at [609, 569] on input "Yes" at bounding box center [604, 565] width 9 height 16
radio input "true"
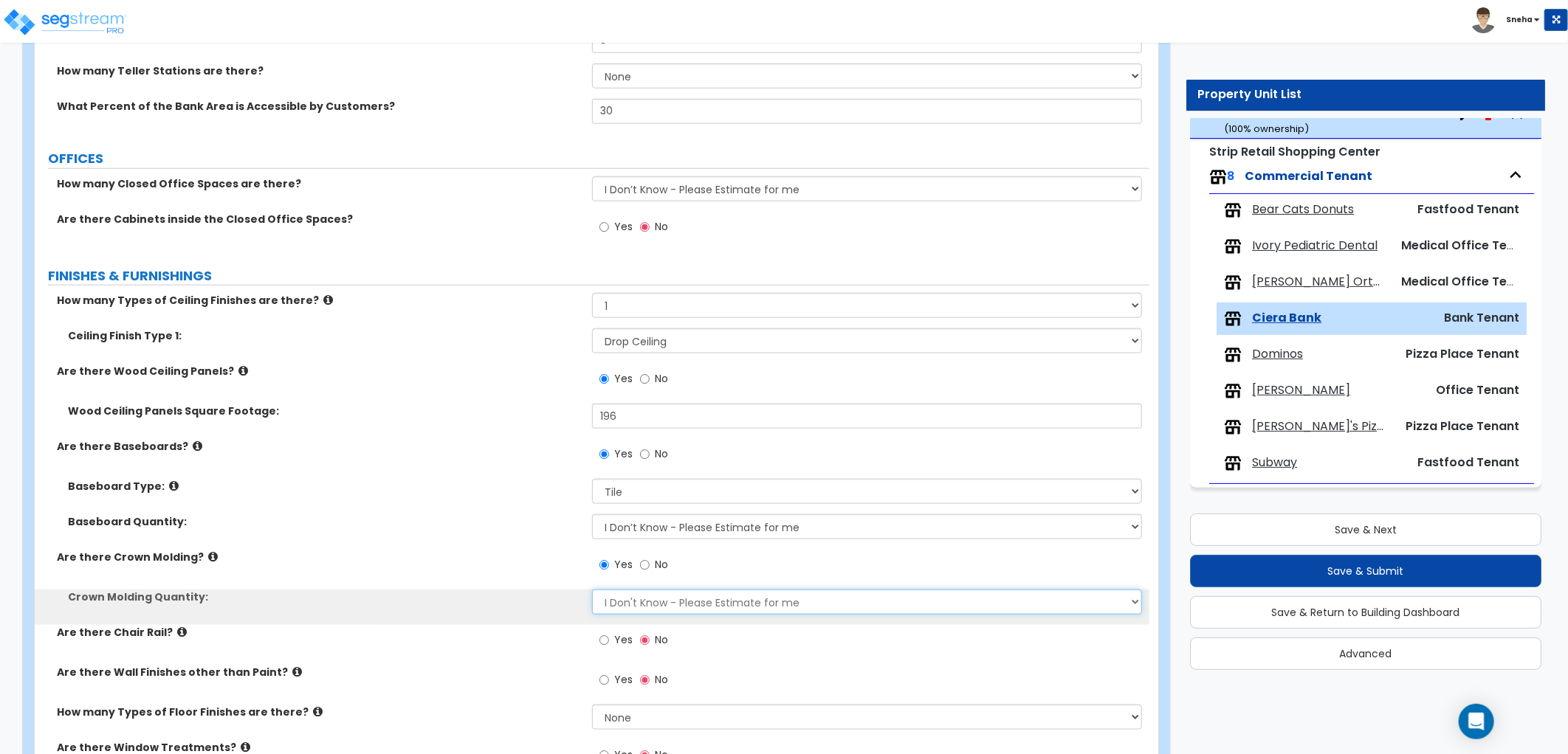
click at [624, 599] on select "I Don't Know - Please Estimate for me I want to Enter the Linear Footage" at bounding box center [867, 602] width 550 height 26
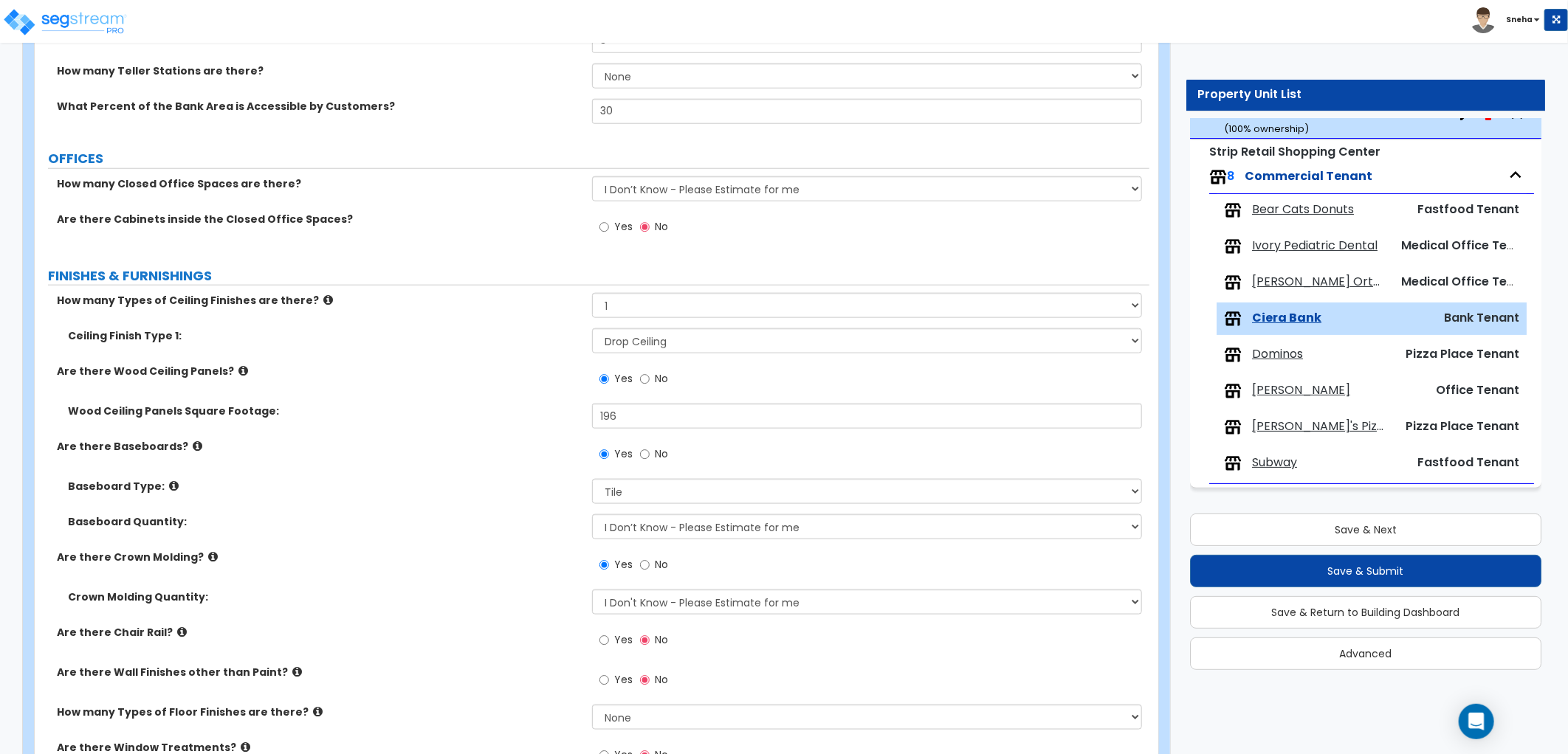
click at [623, 632] on label "Yes" at bounding box center [615, 642] width 33 height 26
click at [609, 632] on input "Yes" at bounding box center [604, 640] width 9 height 16
radio input "true"
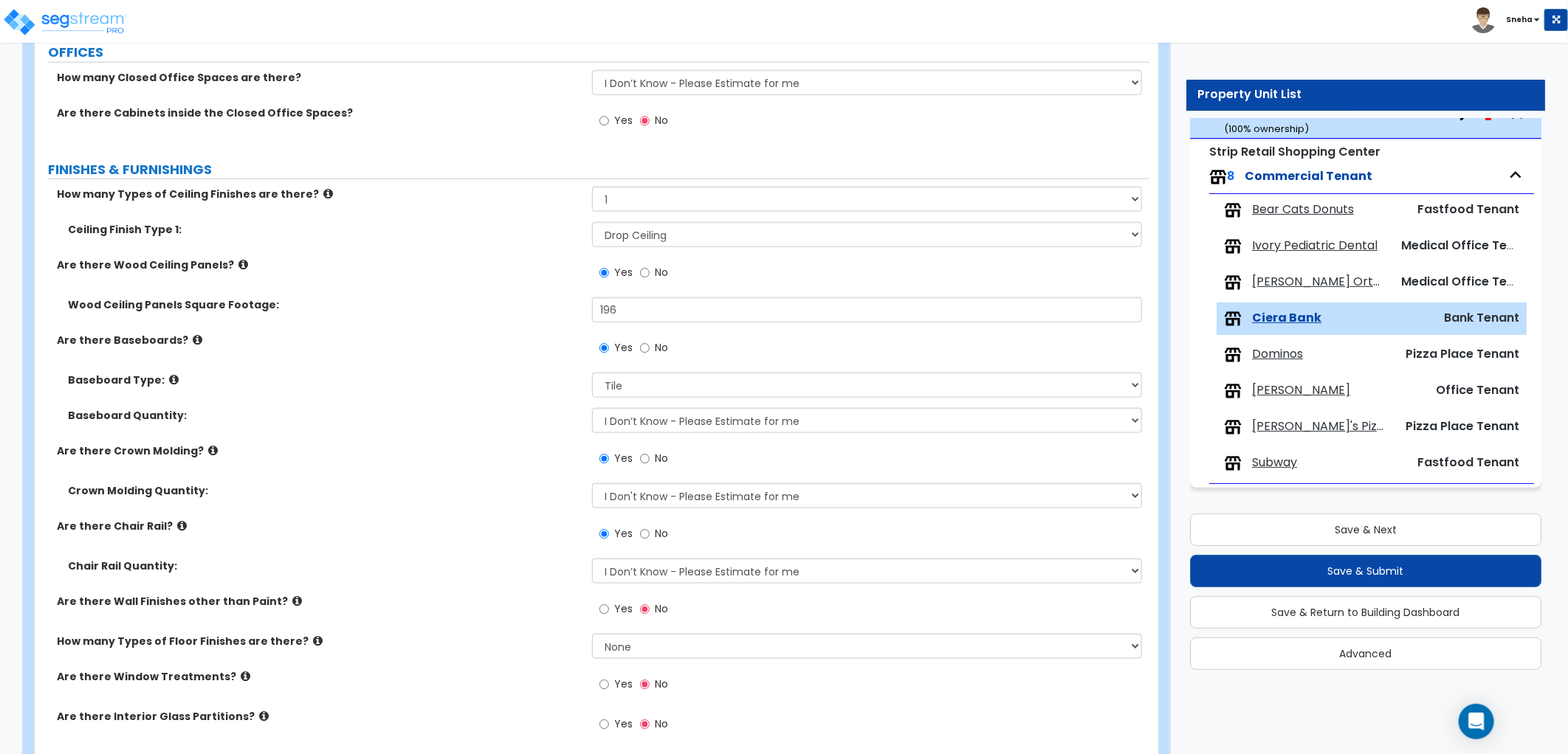
scroll to position [1141, 0]
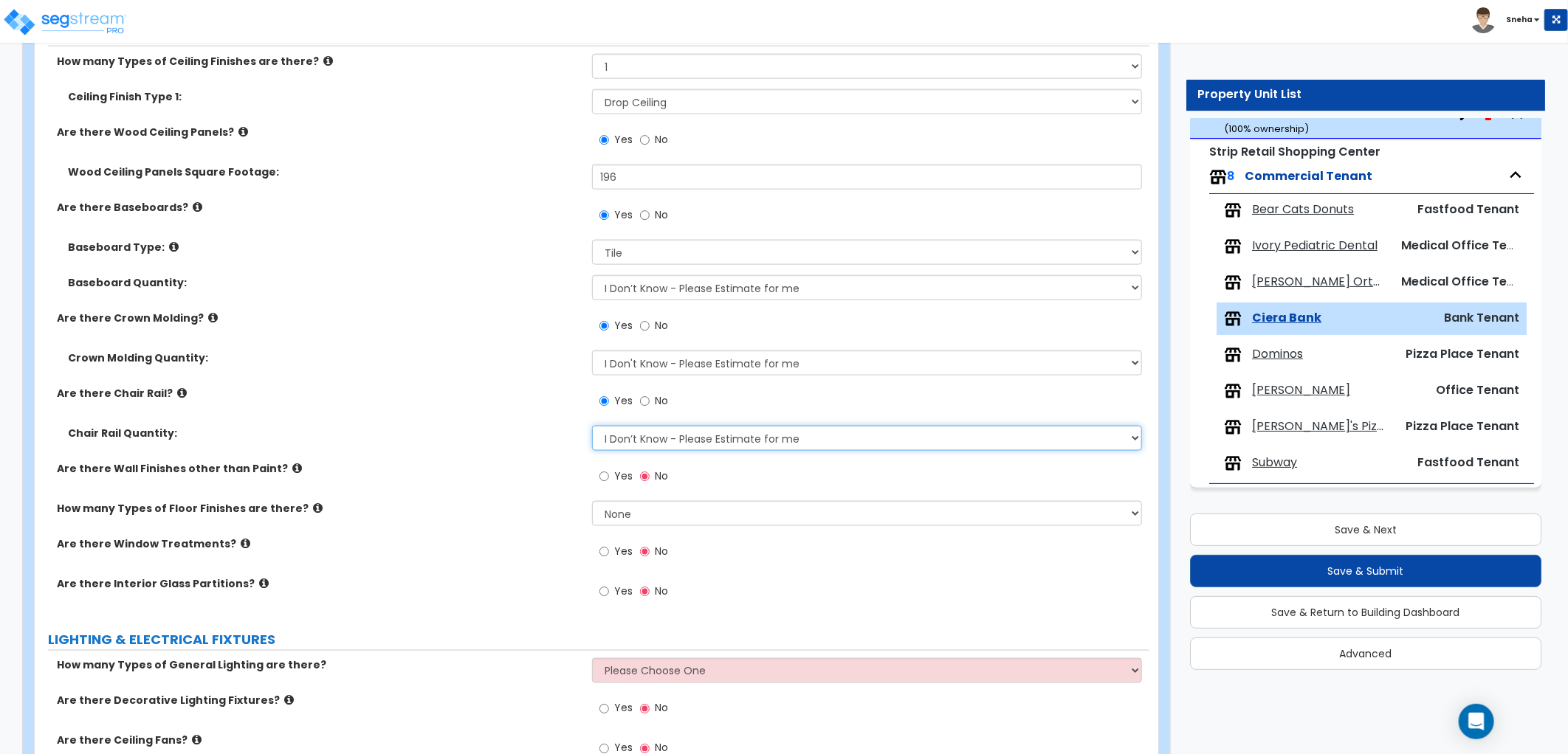
click at [619, 439] on select "I Don’t Know - Please Estimate for me I want to Enter the Linear Footage" at bounding box center [867, 438] width 550 height 26
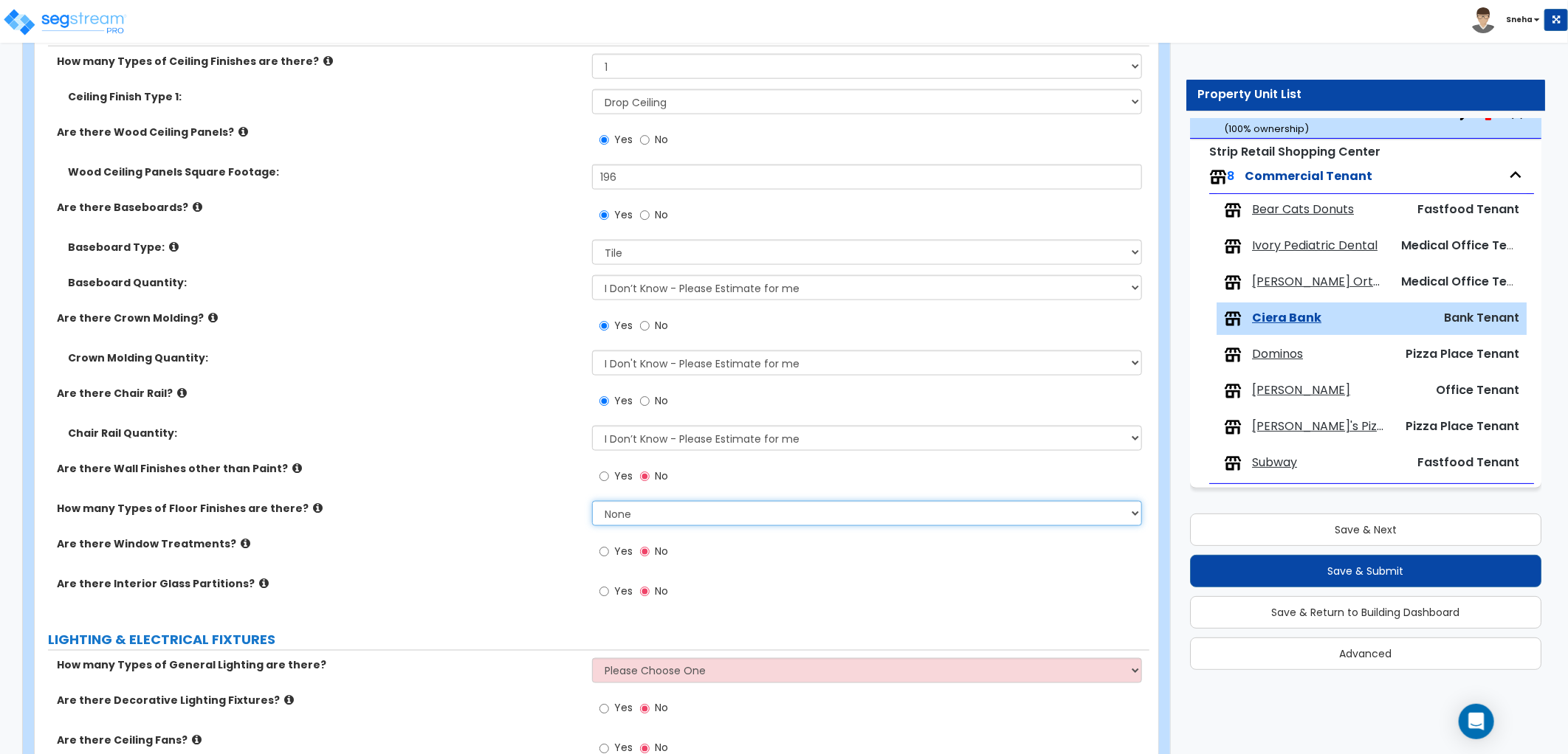
click at [603, 524] on select "None 1 2 3 4" at bounding box center [867, 513] width 550 height 26
click at [592, 501] on select "None 1 2 3 4" at bounding box center [867, 513] width 550 height 26
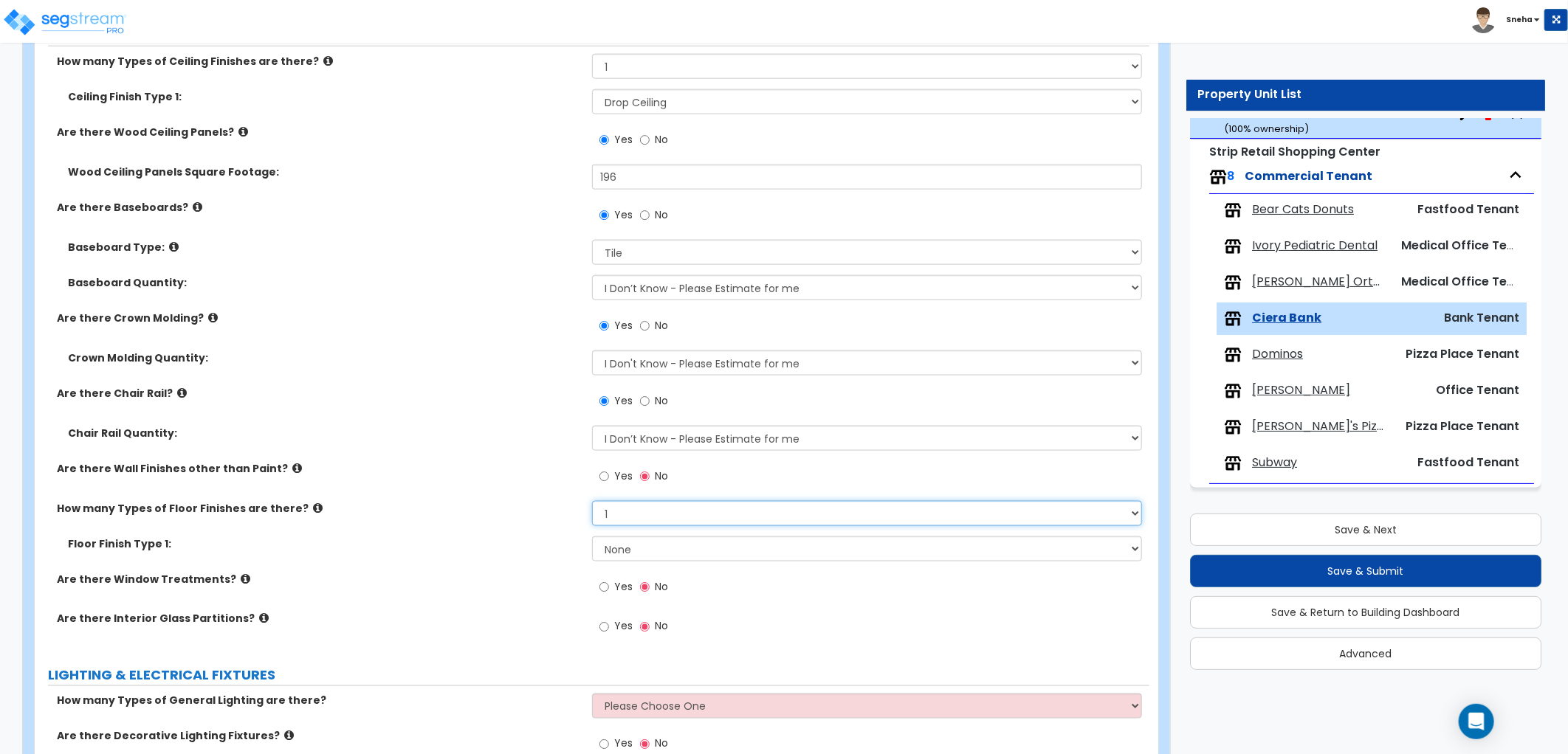
click at [664, 518] on select "None 1 2 3 4" at bounding box center [867, 513] width 550 height 26
select select "2"
click at [592, 501] on select "None 1 2 3 4" at bounding box center [867, 513] width 550 height 26
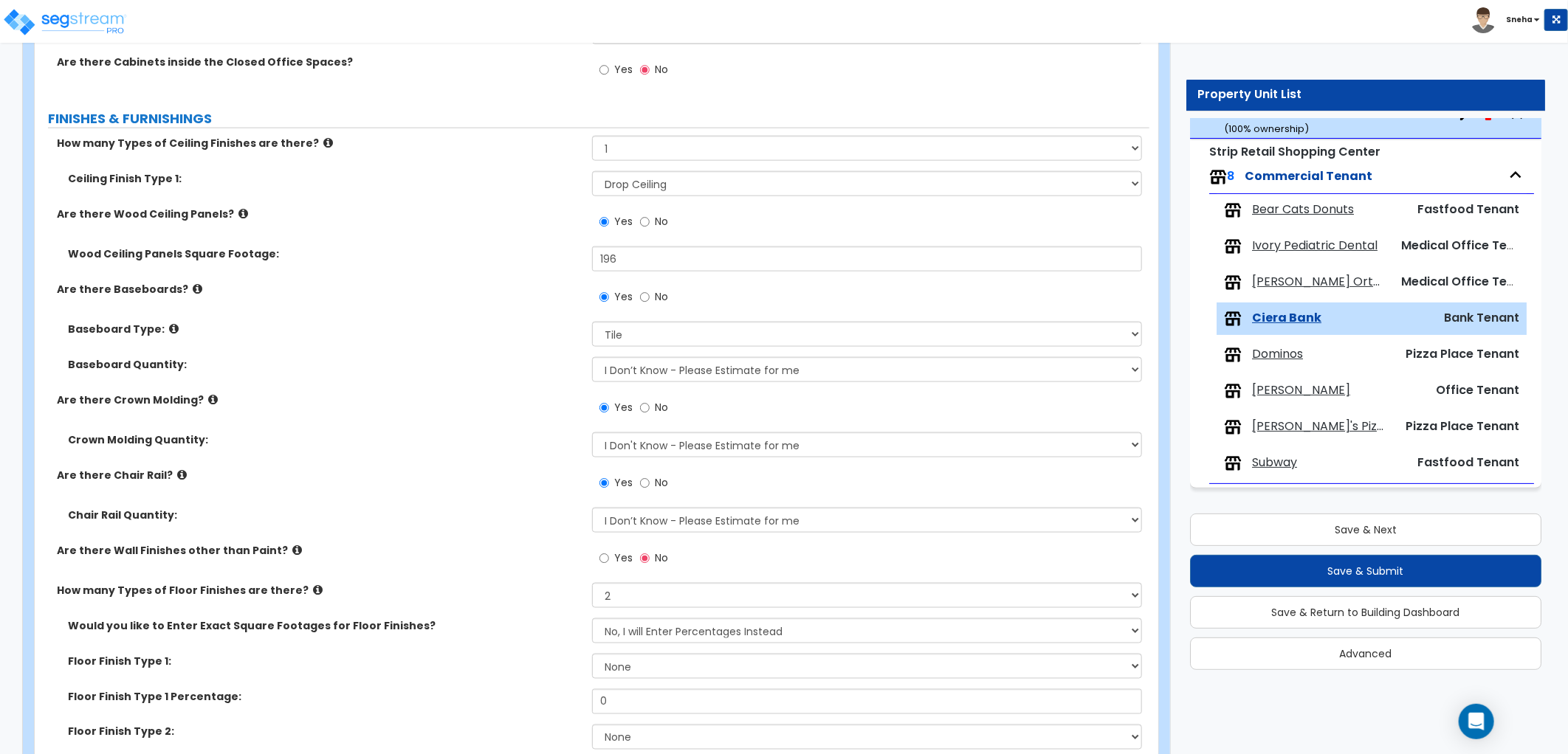
scroll to position [814, 0]
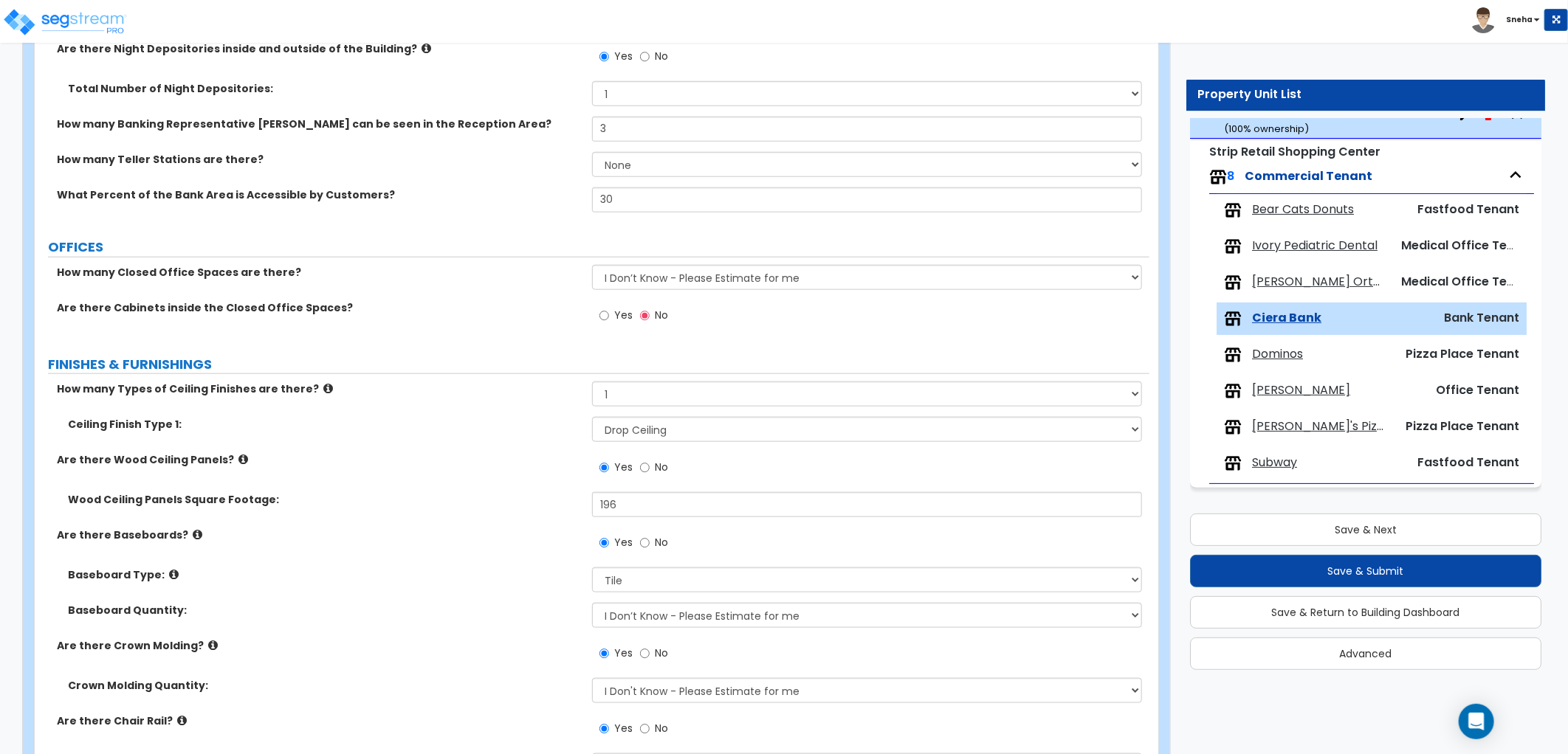
drag, startPoint x: 626, startPoint y: 321, endPoint x: 615, endPoint y: 337, distance: 19.4
click at [626, 321] on label "Yes" at bounding box center [615, 317] width 33 height 26
click at [609, 321] on input "Yes" at bounding box center [604, 316] width 9 height 16
radio input "true"
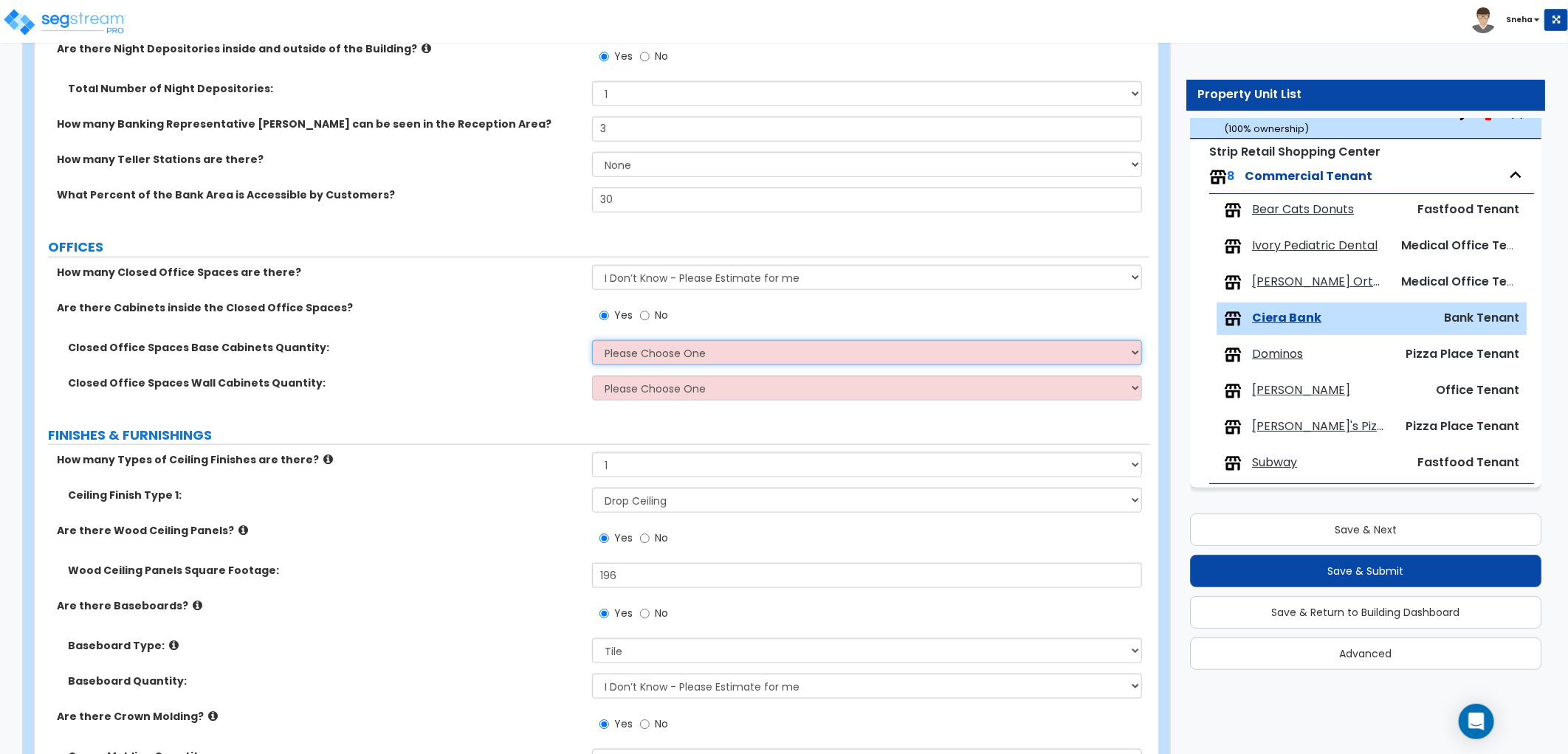
click at [664, 348] on select "Please Choose One Some Offices have Base Cabinets Most Offices have Base Cabine…" at bounding box center [867, 352] width 550 height 26
select select "2"
click at [592, 340] on select "Please Choose One Some Offices have Base Cabinets Most Offices have Base Cabine…" at bounding box center [867, 352] width 550 height 26
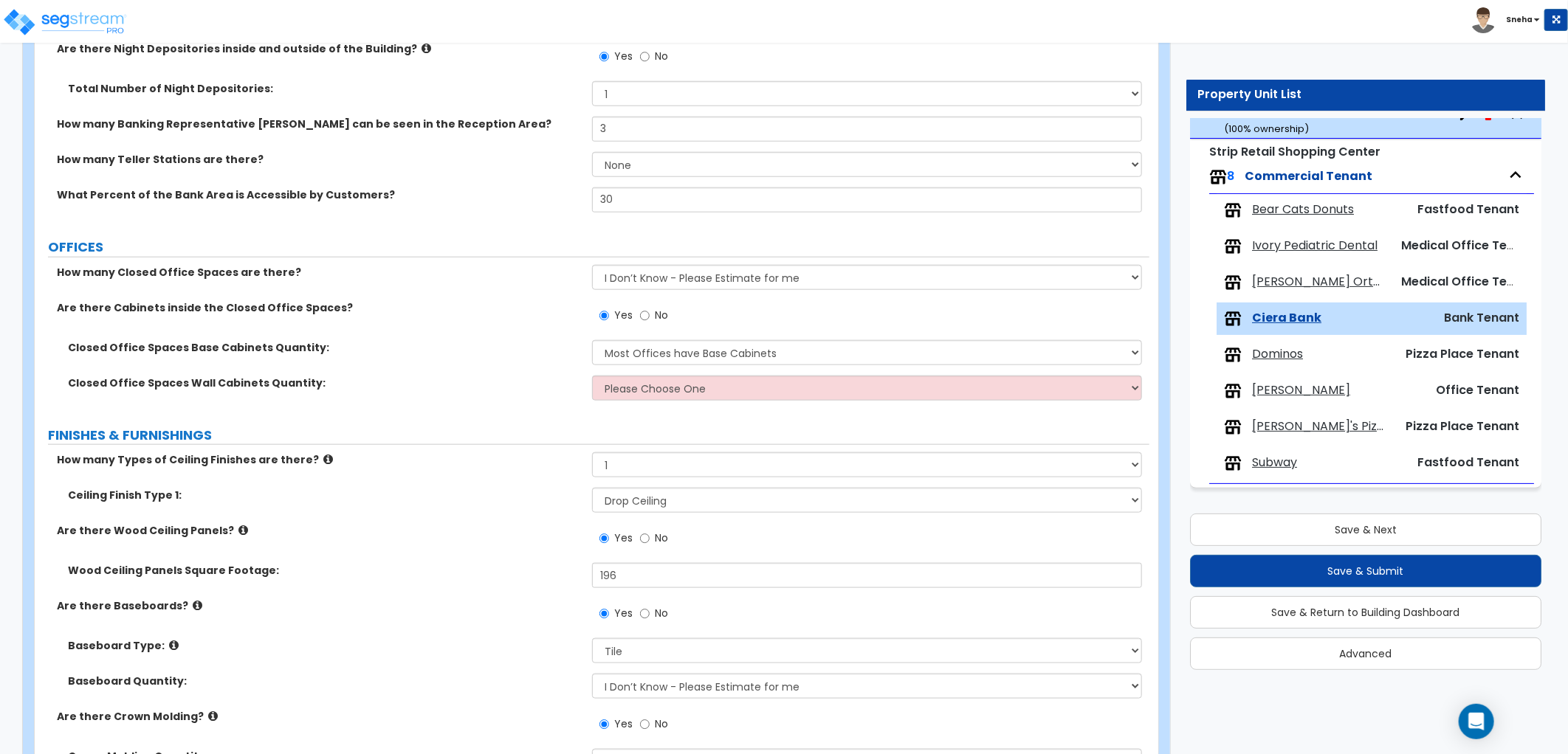
click at [495, 381] on label "Closed Office Spaces Wall Cabinets Quantity:" at bounding box center [324, 384] width 513 height 15
click at [670, 391] on select "Please Choose One Some Offices have Wall Cabinets Most Offices have Wall Cabine…" at bounding box center [867, 388] width 550 height 26
select select "2"
click at [592, 376] on select "Please Choose One Some Offices have Wall Cabinets Most Offices have Wall Cabine…" at bounding box center [867, 388] width 550 height 26
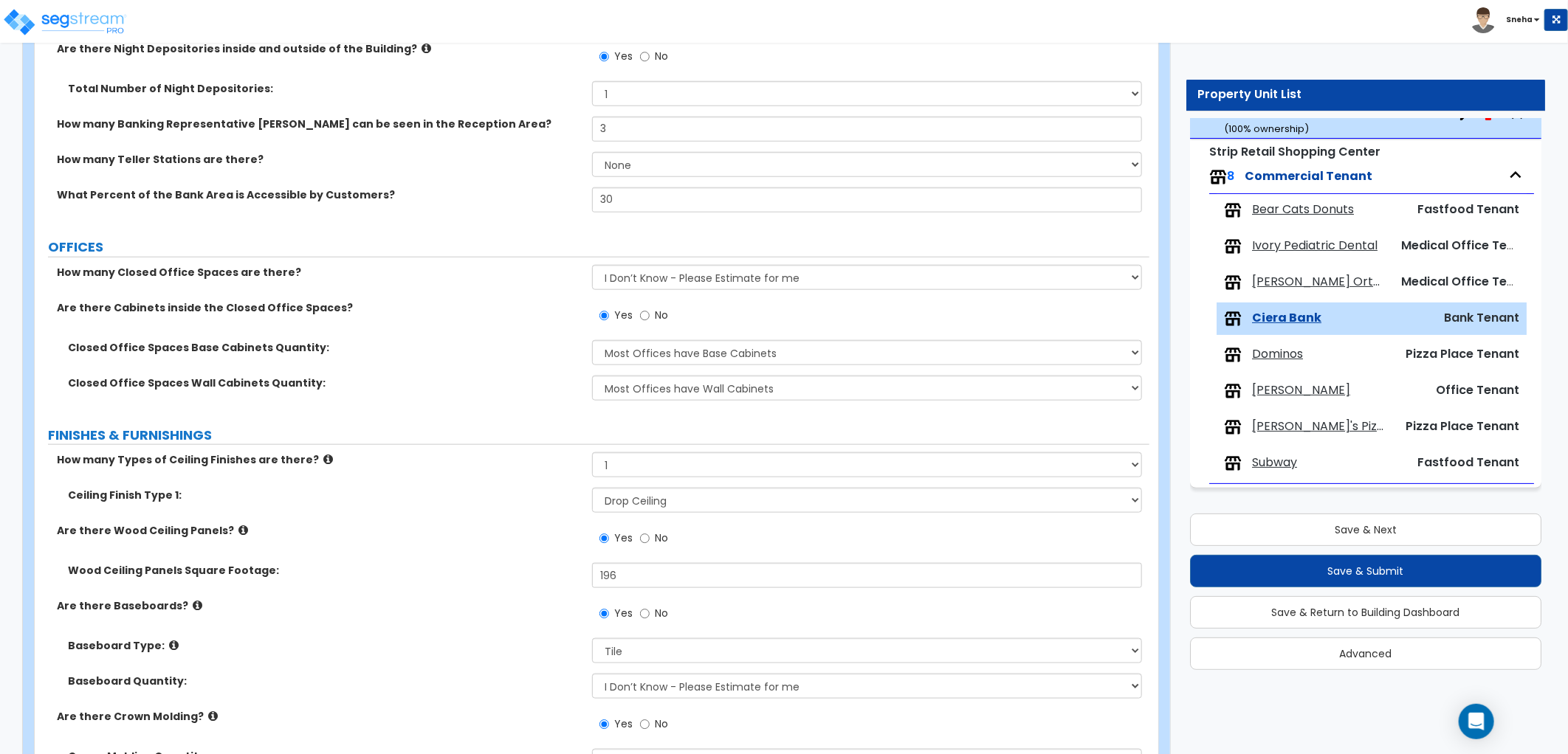
click at [496, 341] on label "Closed Office Spaces Base Cabinets Quantity:" at bounding box center [324, 348] width 513 height 15
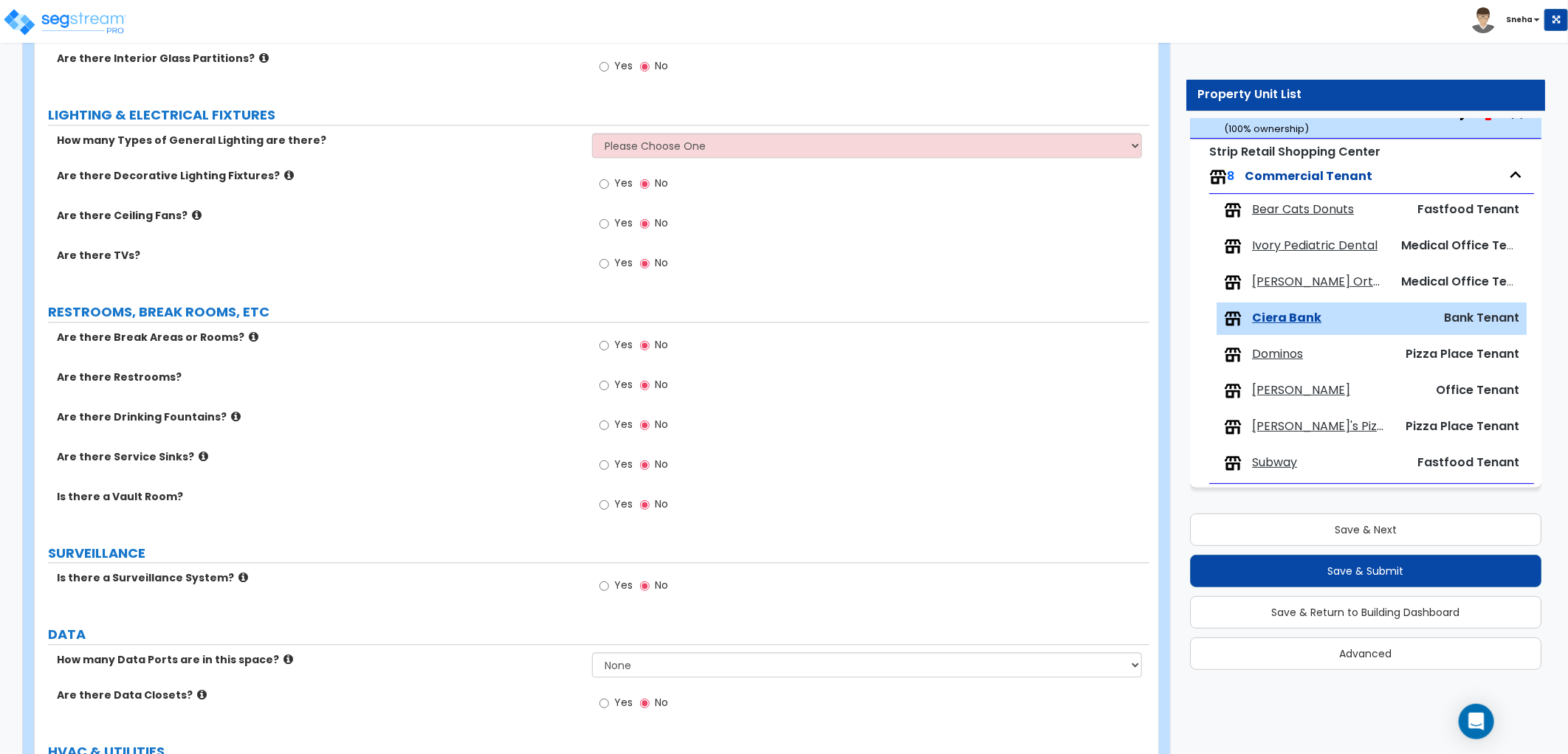
scroll to position [2043, 0]
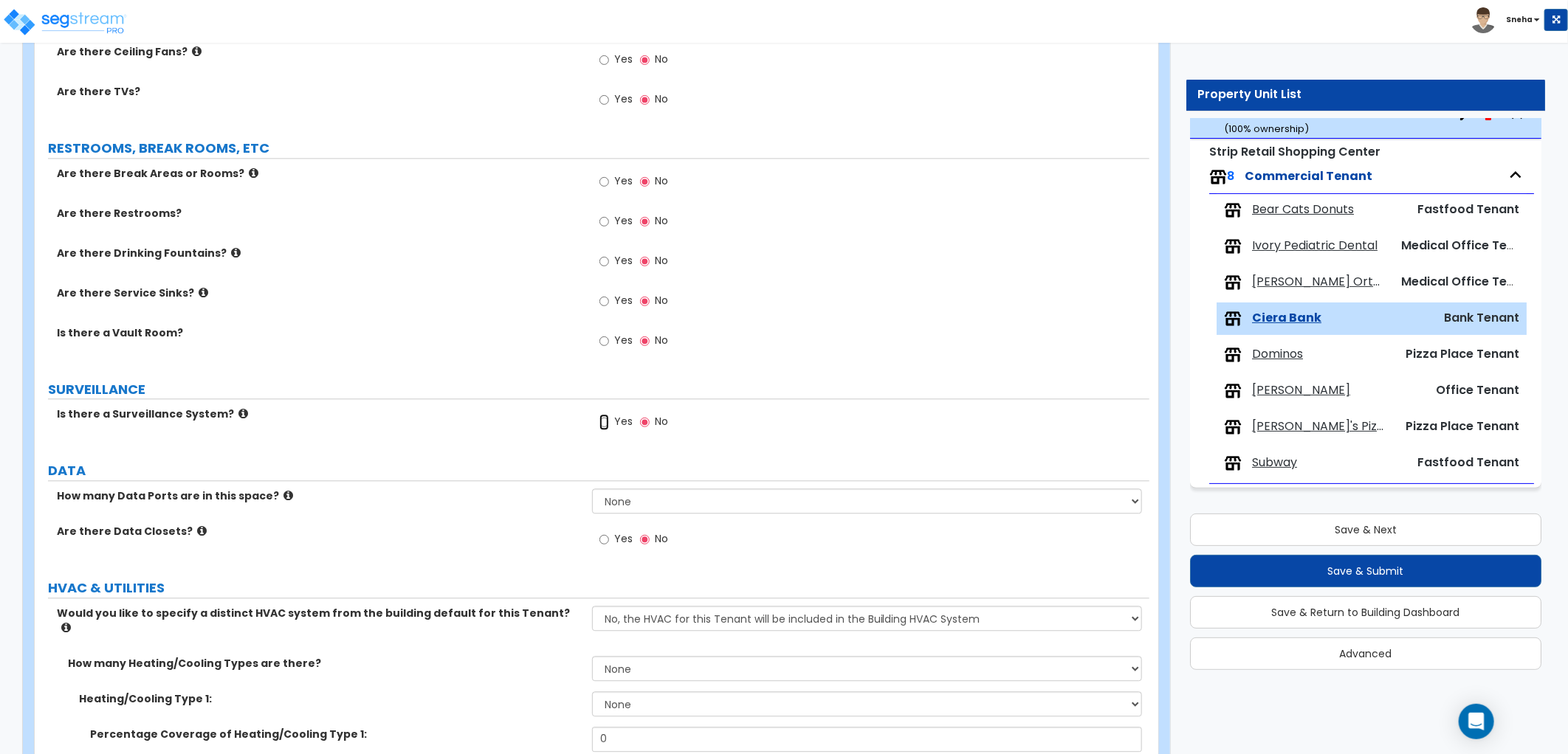
click at [602, 422] on input "Yes" at bounding box center [604, 421] width 9 height 16
radio input "true"
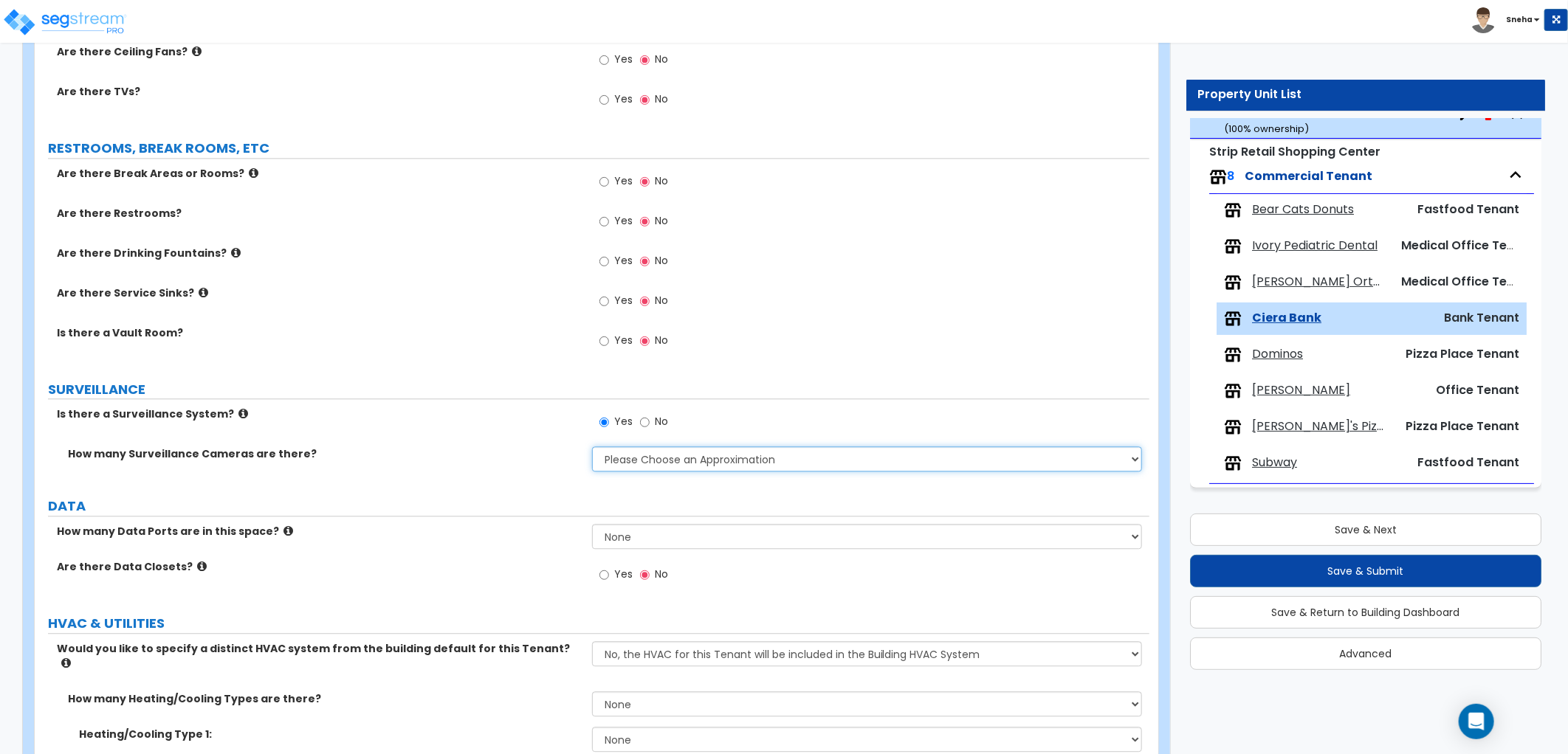
click at [629, 457] on select "Please Choose an Approximation Barely Noticed Any Noticed a Couple Frequently S…" at bounding box center [867, 459] width 550 height 26
select select "3"
click at [592, 447] on select "Please Choose an Approximation Barely Noticed Any Noticed a Couple Frequently S…" at bounding box center [867, 459] width 550 height 26
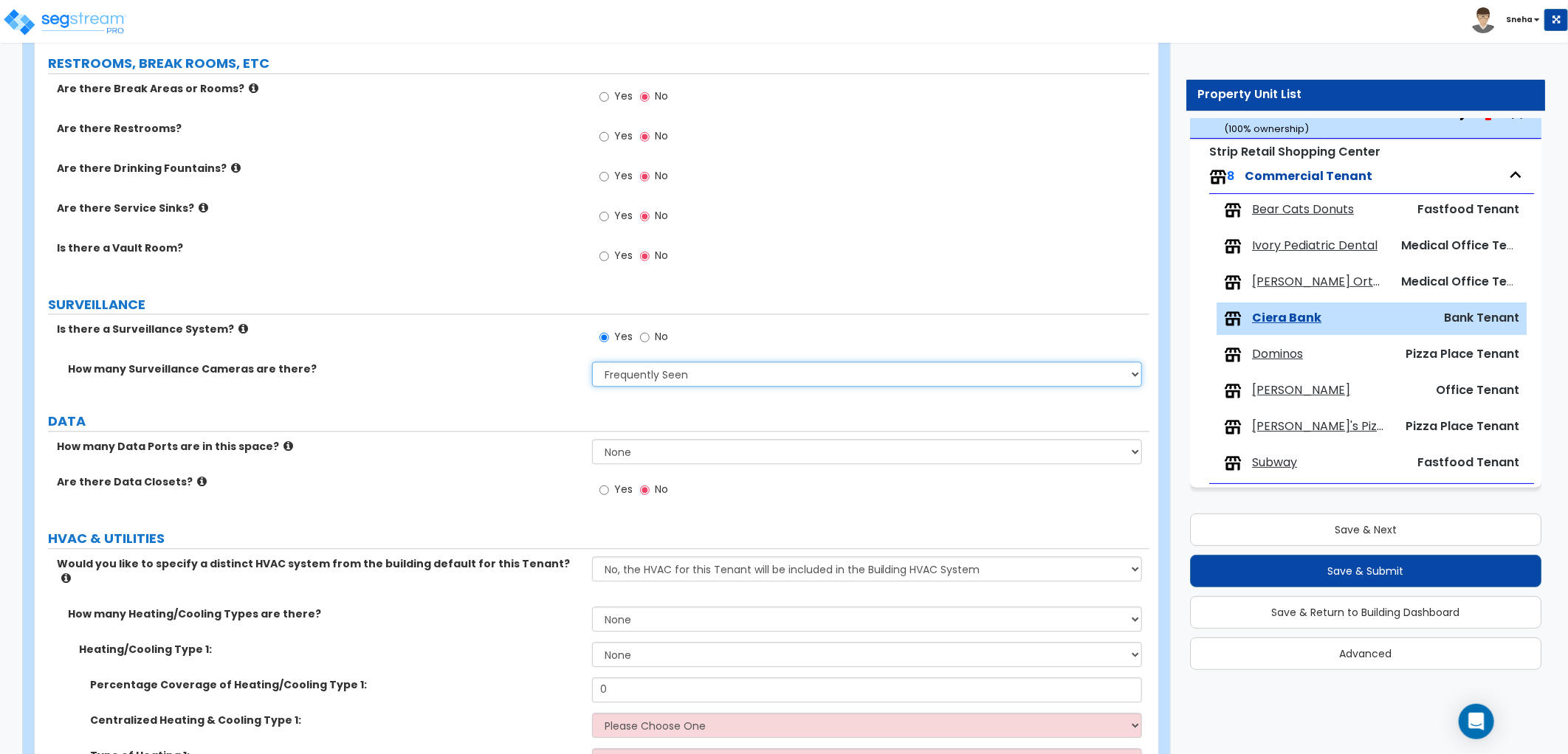
scroll to position [2207, 0]
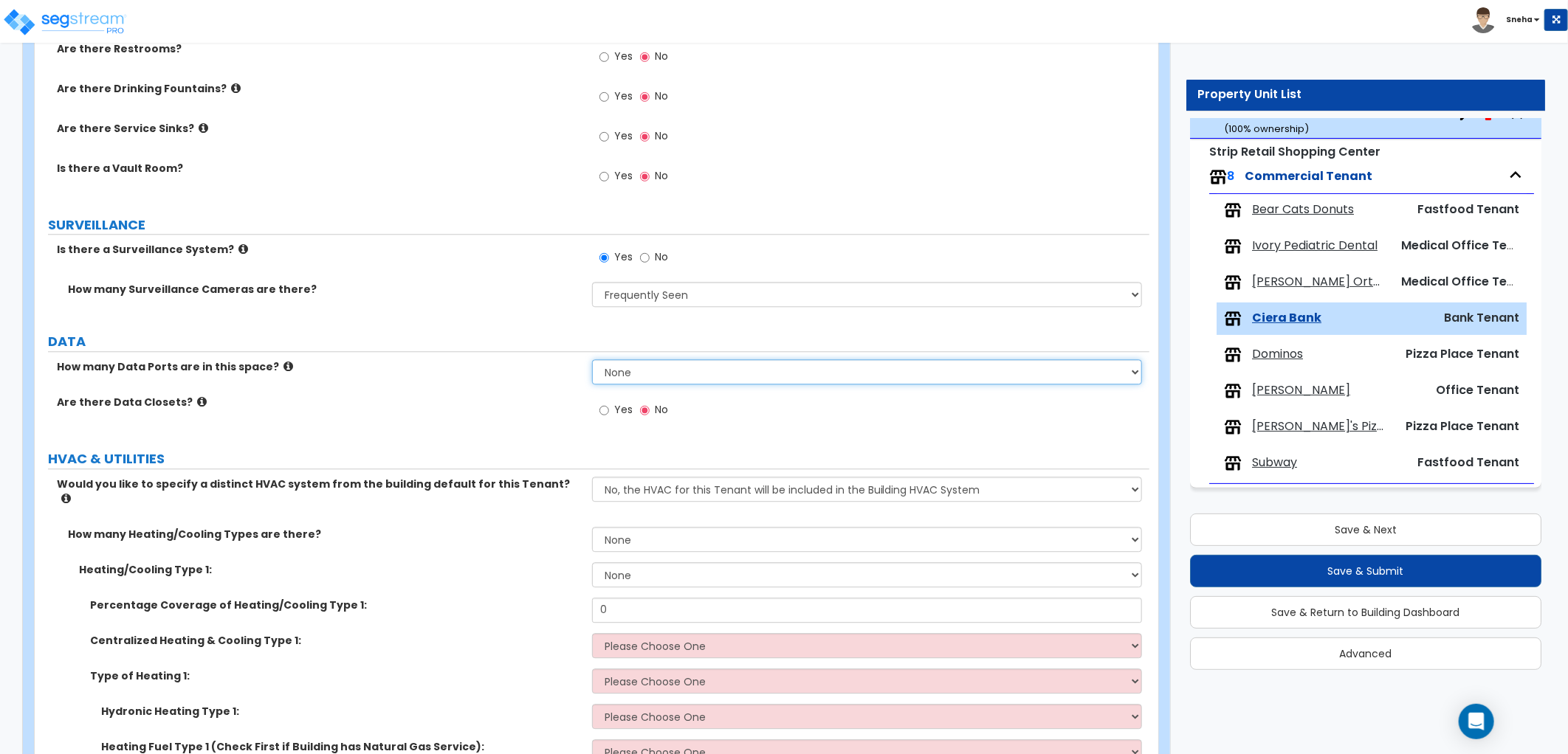
click at [608, 370] on select "None Please Estimate for Me I will specify the Quantity Exactly" at bounding box center [867, 371] width 550 height 26
select select "1"
click at [592, 359] on select "None Please Estimate for Me I will specify the Quantity Exactly" at bounding box center [867, 371] width 550 height 26
click at [612, 409] on label "Yes" at bounding box center [615, 412] width 33 height 26
click at [609, 409] on input "Yes" at bounding box center [604, 410] width 9 height 16
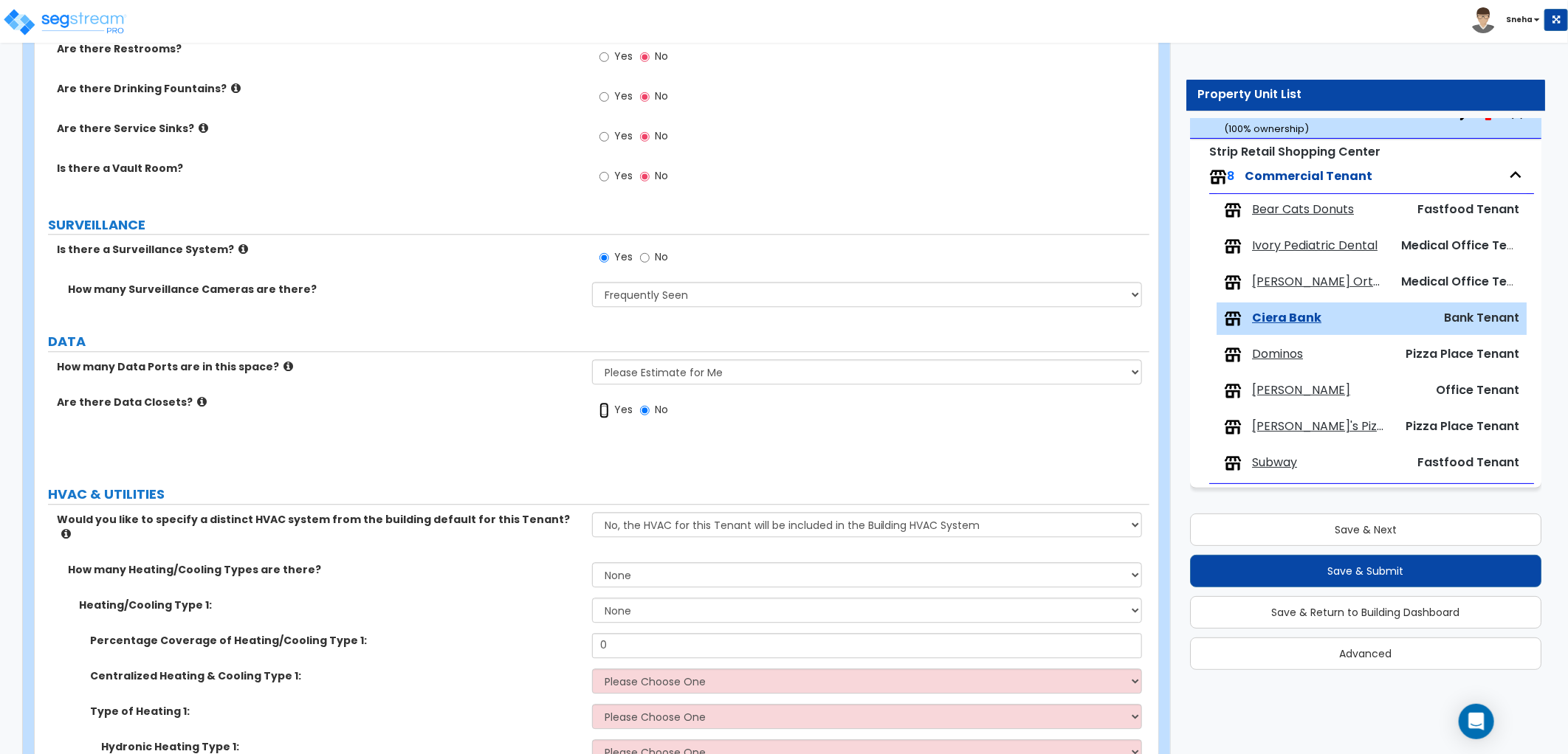
radio input "true"
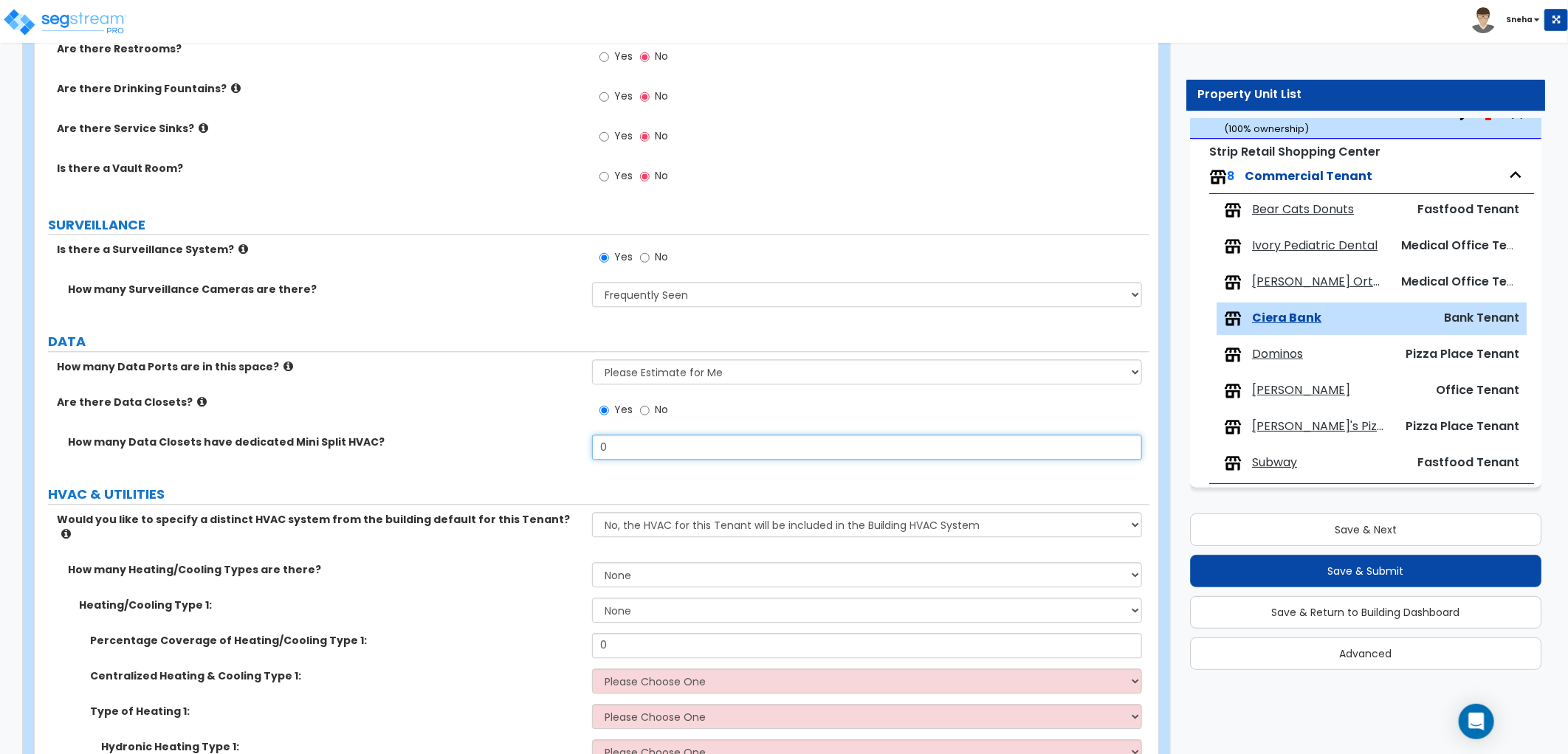
drag, startPoint x: 615, startPoint y: 450, endPoint x: 589, endPoint y: 453, distance: 26.2
click at [589, 453] on div "How many Data Closets have dedicated Mini Split HVAC? 0" at bounding box center [592, 452] width 1114 height 35
type input "1"
click at [567, 441] on label "How many Data Closets have dedicated Mini Split HVAC?" at bounding box center [324, 442] width 513 height 15
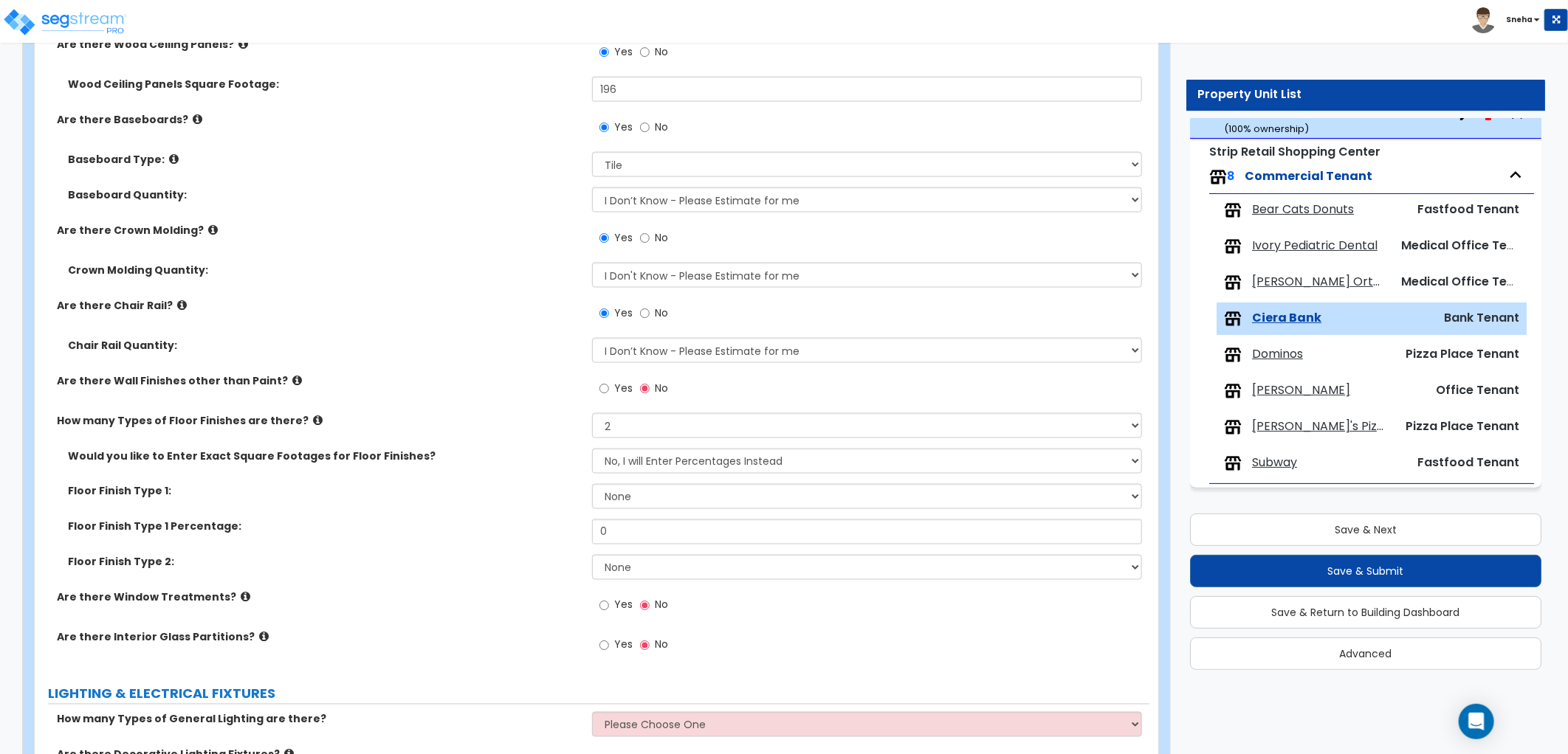
scroll to position [1546, 0]
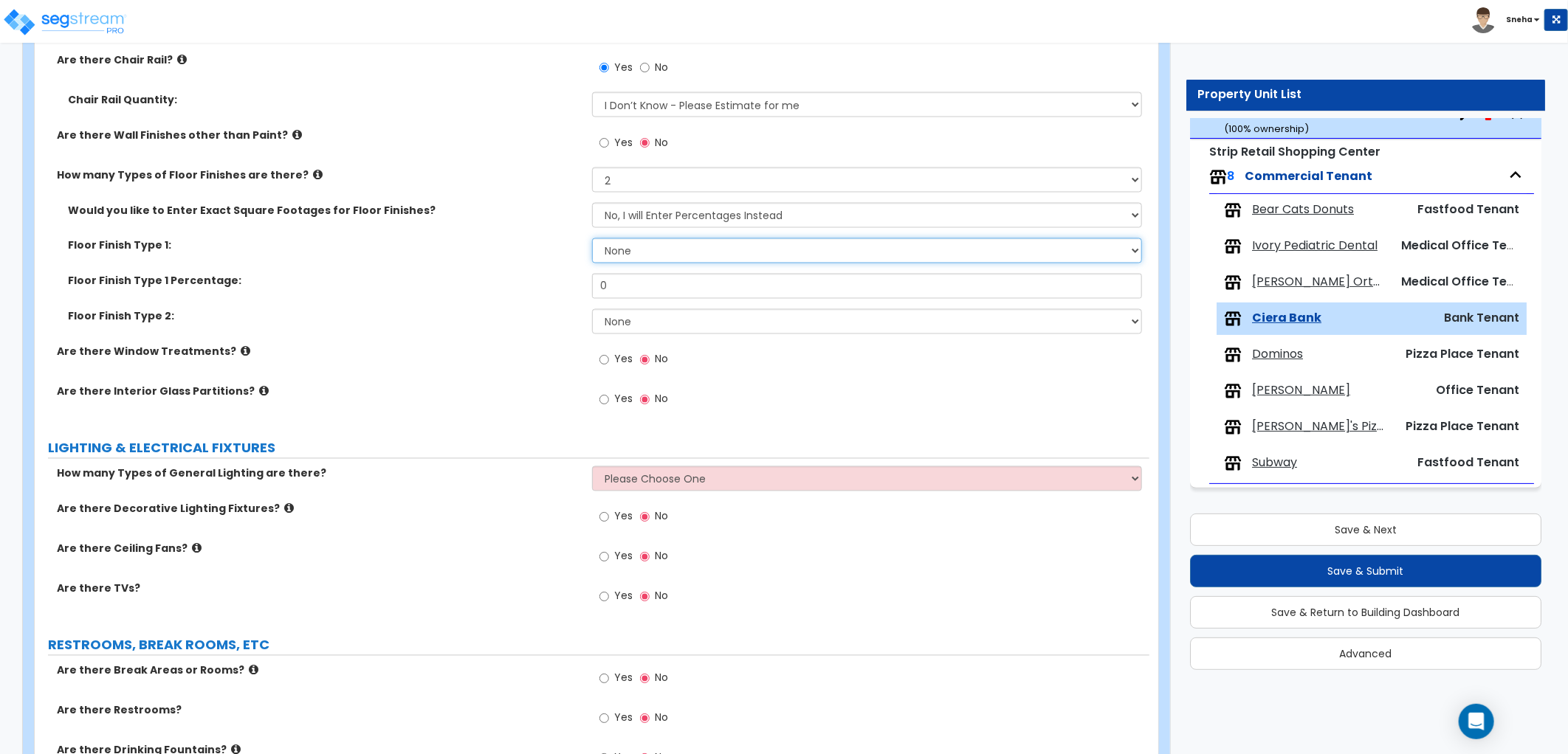
click at [652, 248] on select "None Tile Flooring Marble Flooring Hardwood Flooring Resilient Laminate Floorin…" at bounding box center [867, 250] width 550 height 26
select select "5"
click at [592, 238] on select "None Tile Flooring Marble Flooring Hardwood Flooring Resilient Laminate Floorin…" at bounding box center [867, 250] width 550 height 26
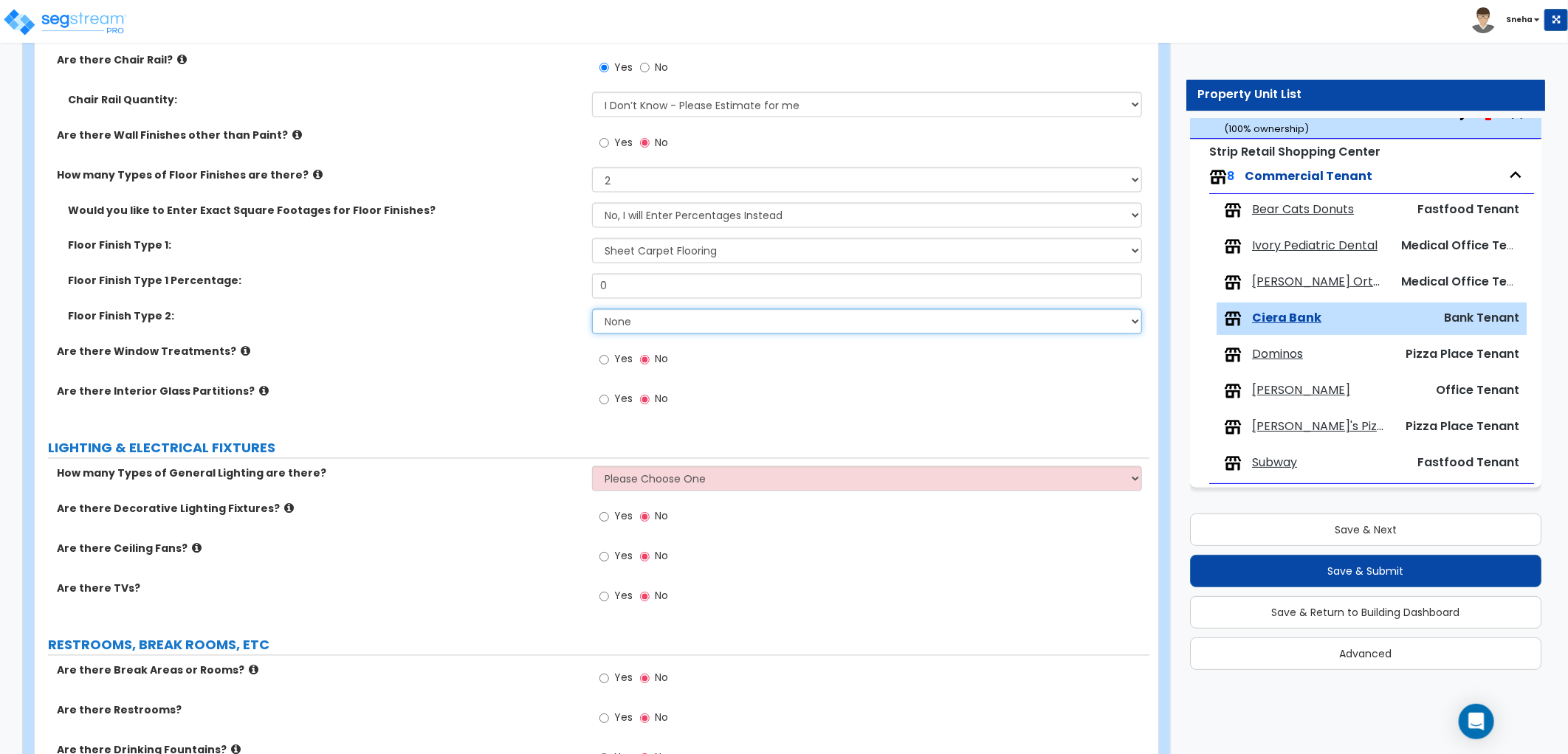
click at [664, 322] on select "None Tile Flooring Marble Flooring Hardwood Flooring Resilient Laminate Floorin…" at bounding box center [867, 321] width 550 height 26
select select "1"
click at [592, 309] on select "None Tile Flooring Marble Flooring Hardwood Flooring Resilient Laminate Floorin…" at bounding box center [867, 321] width 550 height 26
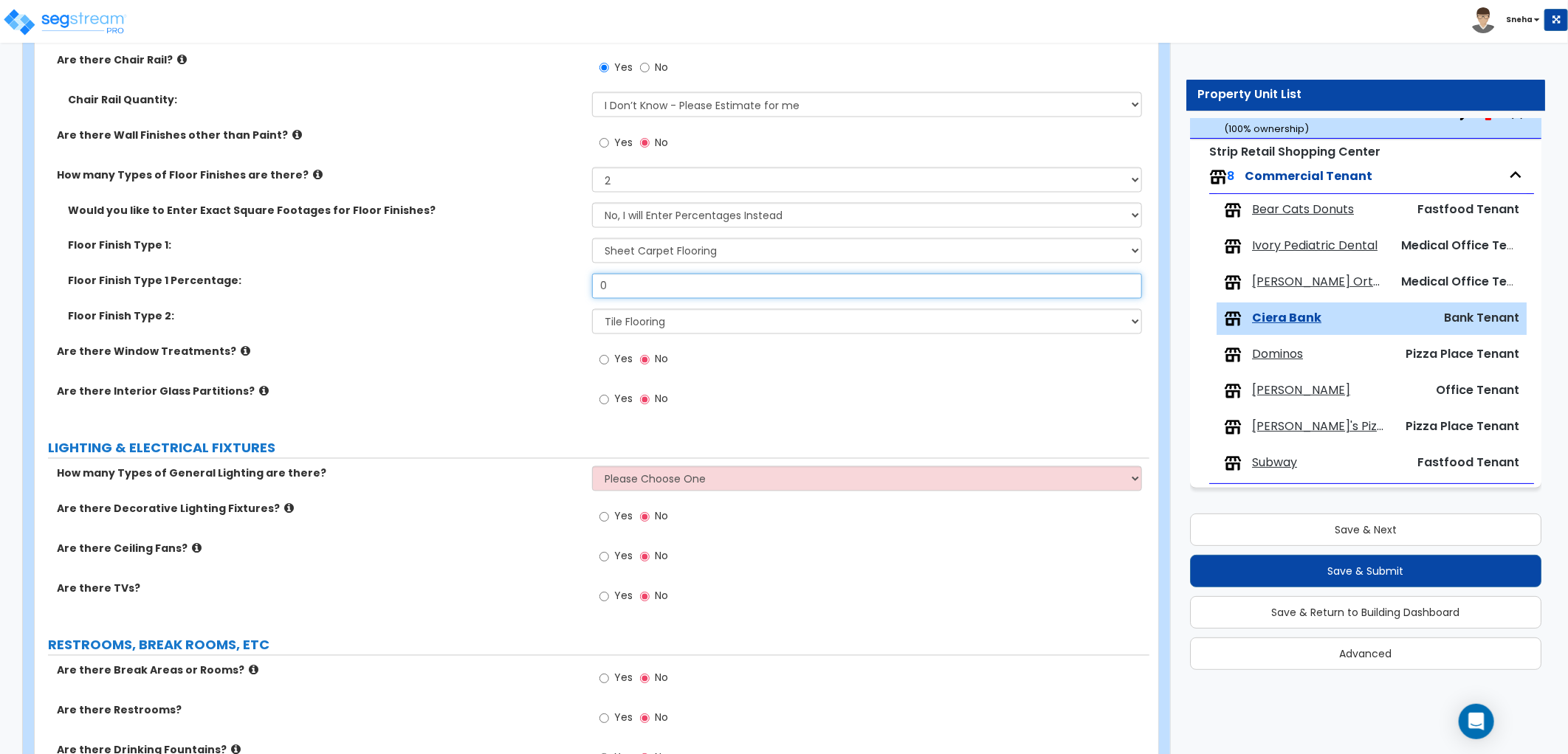
drag, startPoint x: 570, startPoint y: 284, endPoint x: 544, endPoint y: 282, distance: 26.1
click at [544, 282] on div "Floor Finish Type 1 Percentage: 0" at bounding box center [592, 291] width 1114 height 35
type input "70"
click at [544, 282] on label "Floor Finish Type 1 Percentage:" at bounding box center [324, 282] width 513 height 15
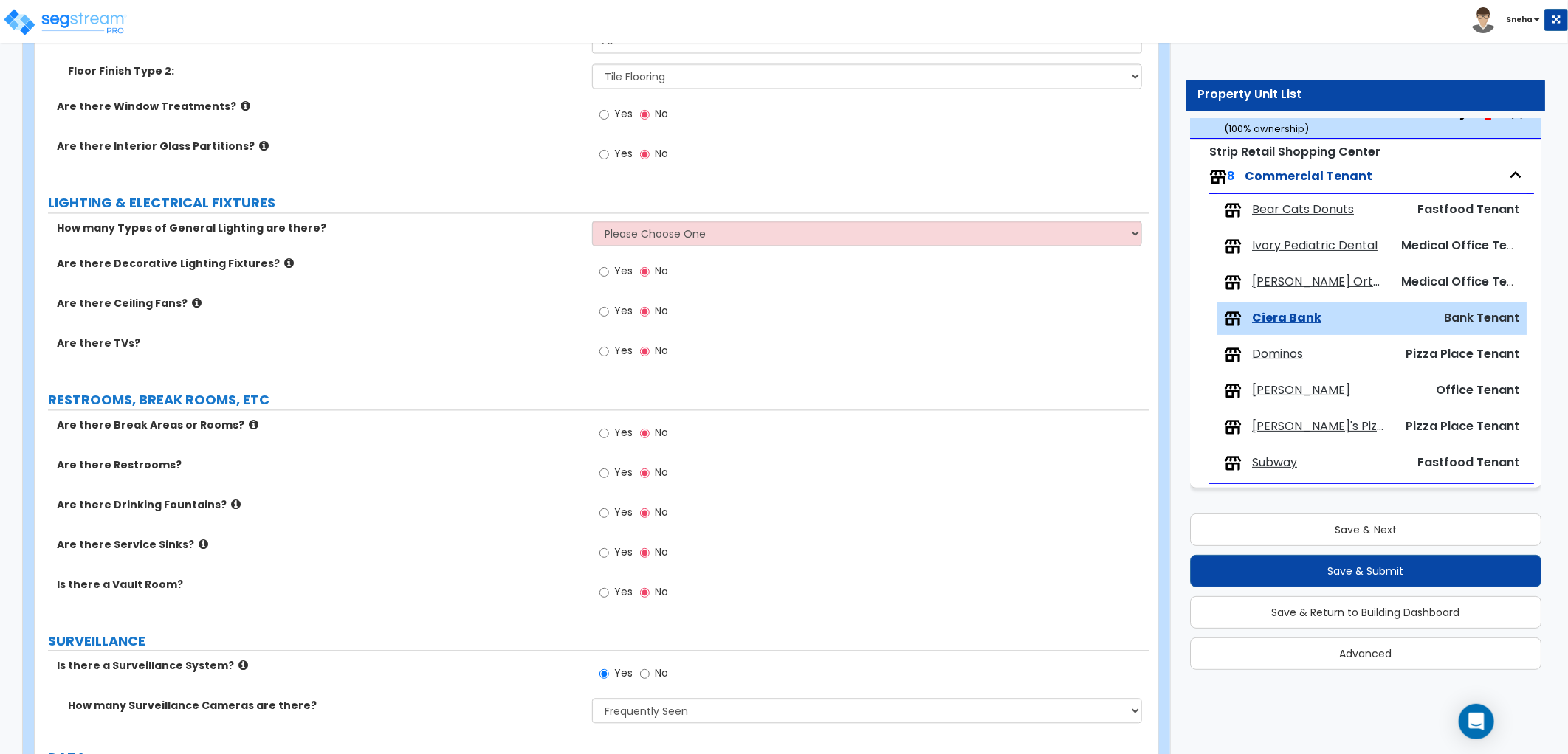
click at [611, 116] on label "Yes" at bounding box center [615, 115] width 33 height 26
click at [609, 116] on input "Yes" at bounding box center [604, 113] width 9 height 16
radio input "true"
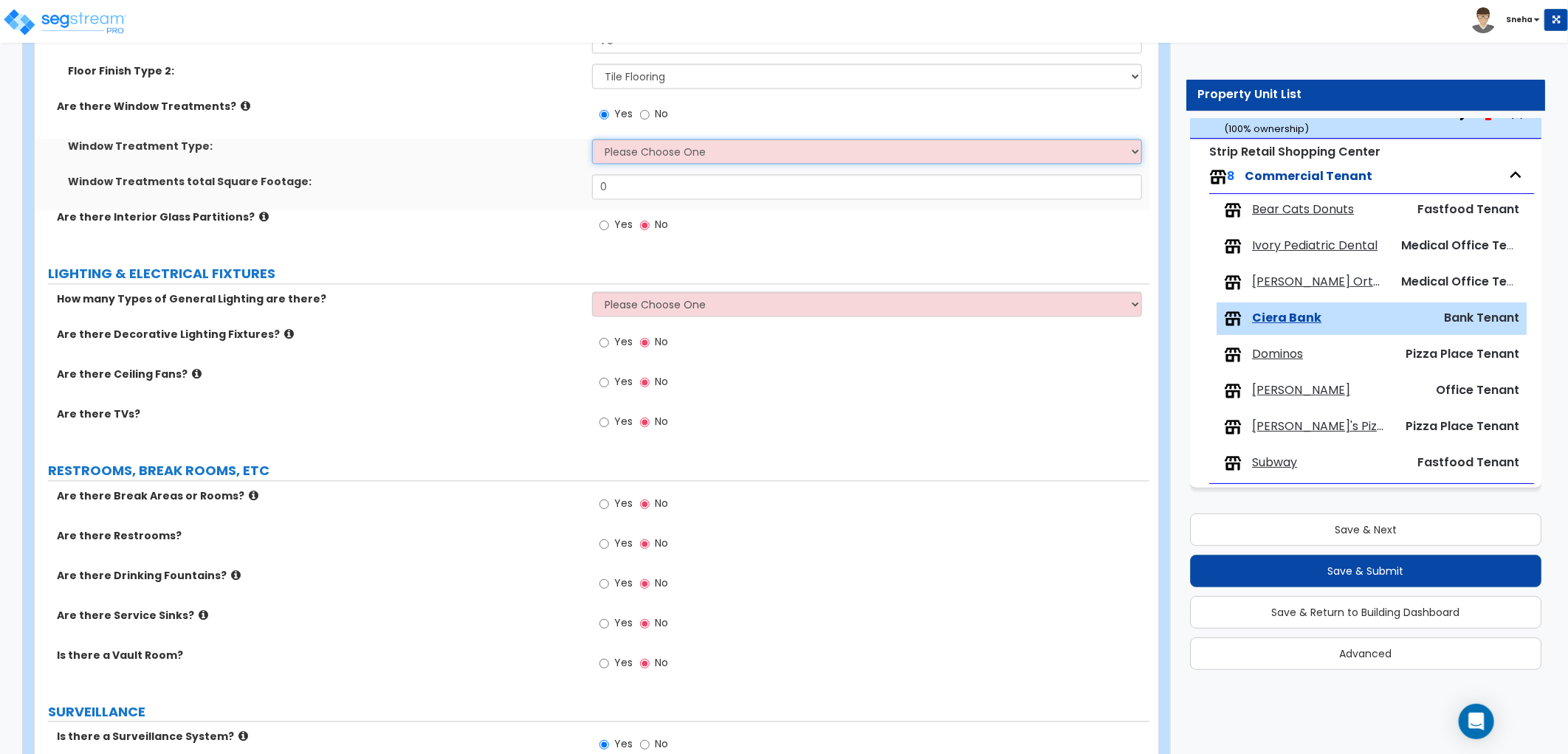
click at [612, 153] on select "Please Choose One Vertical Blinds Window Shades Venetian Blinds Wood Shutters" at bounding box center [867, 151] width 550 height 26
select select "4"
click at [592, 139] on select "Please Choose One Vertical Blinds Window Shades Venetian Blinds Wood Shutters" at bounding box center [867, 151] width 550 height 26
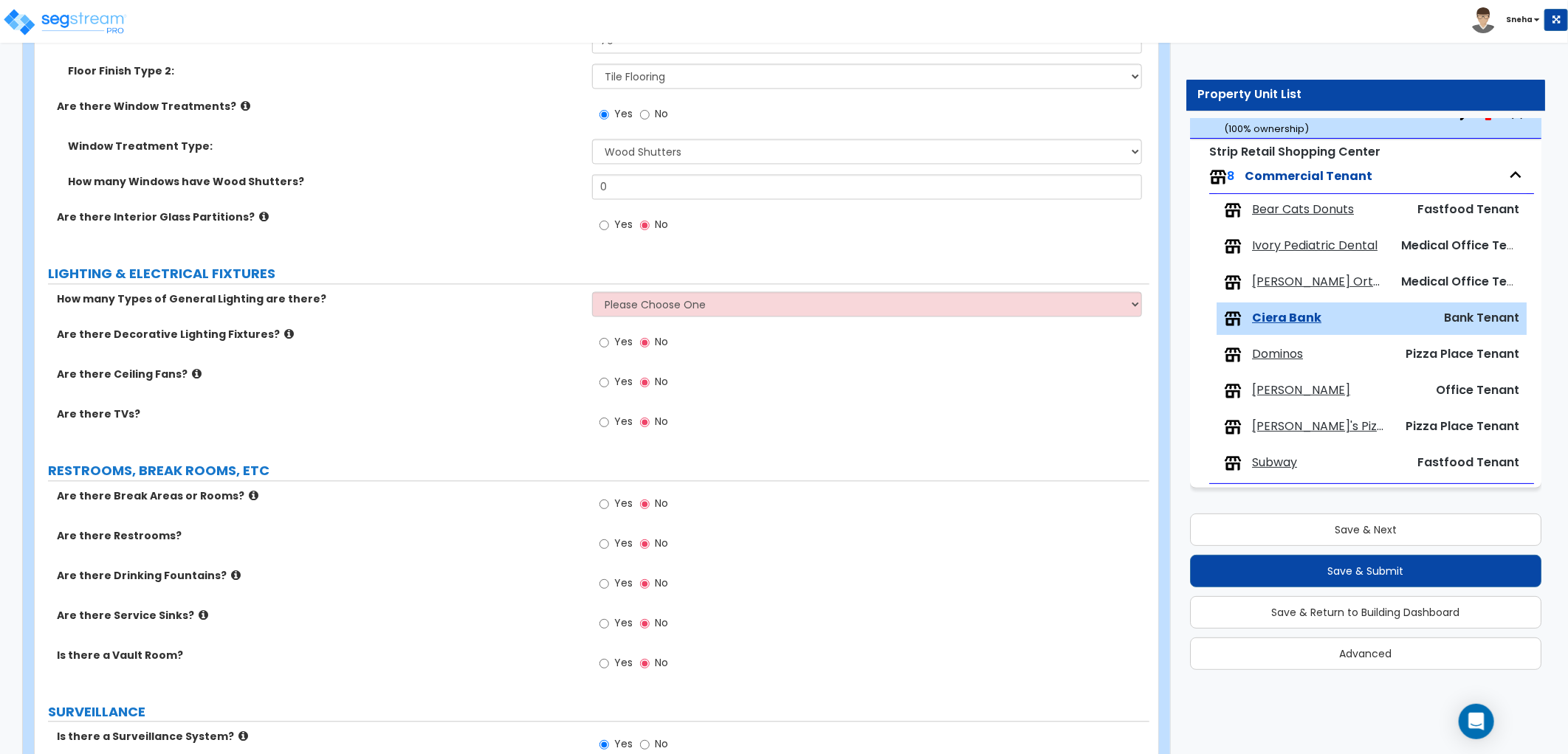
click at [486, 245] on div "Are there Interior Glass Partitions? Yes No" at bounding box center [592, 230] width 1114 height 40
click at [604, 426] on input "Yes" at bounding box center [604, 421] width 9 height 16
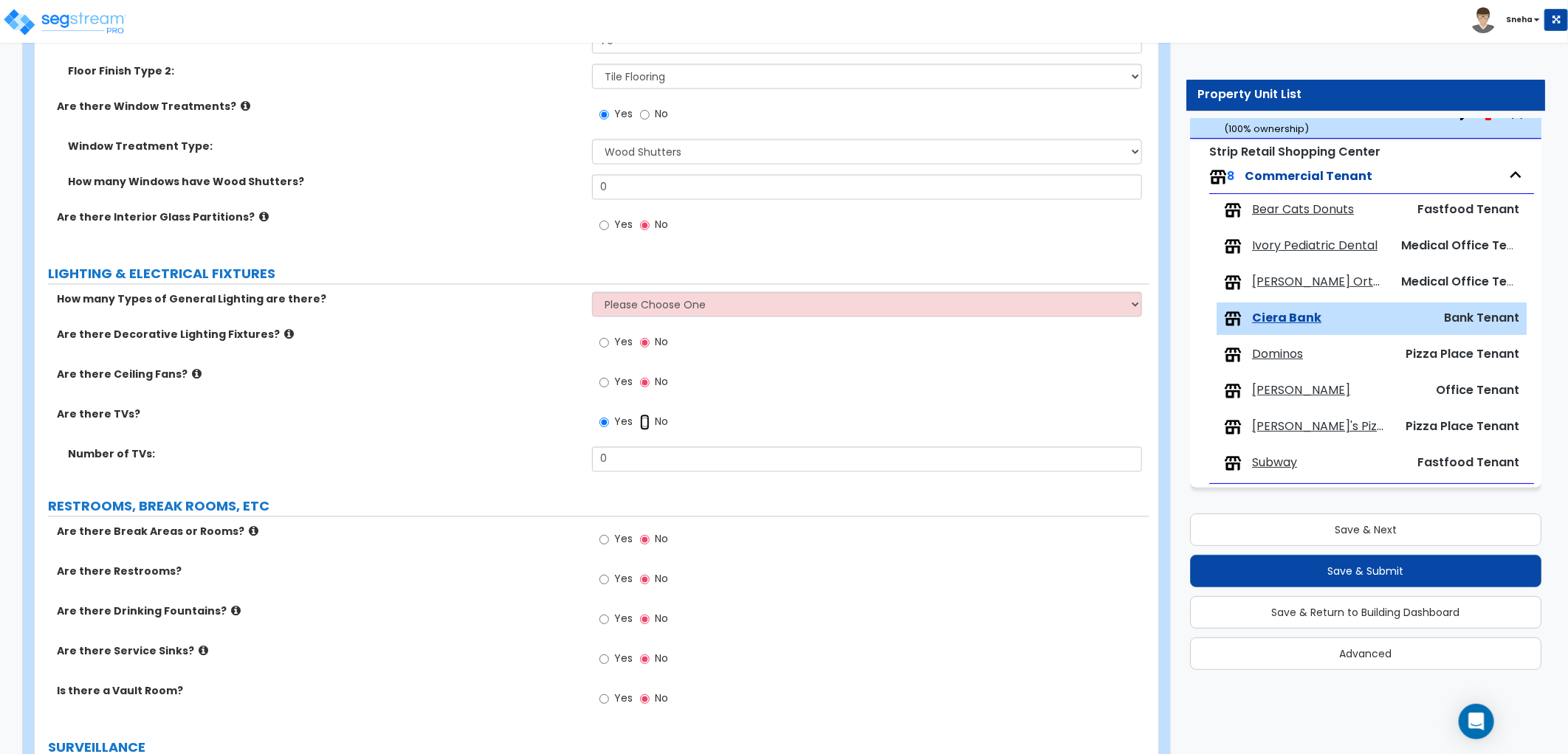
click at [645, 423] on input "No" at bounding box center [645, 421] width 9 height 16
radio input "false"
radio input "true"
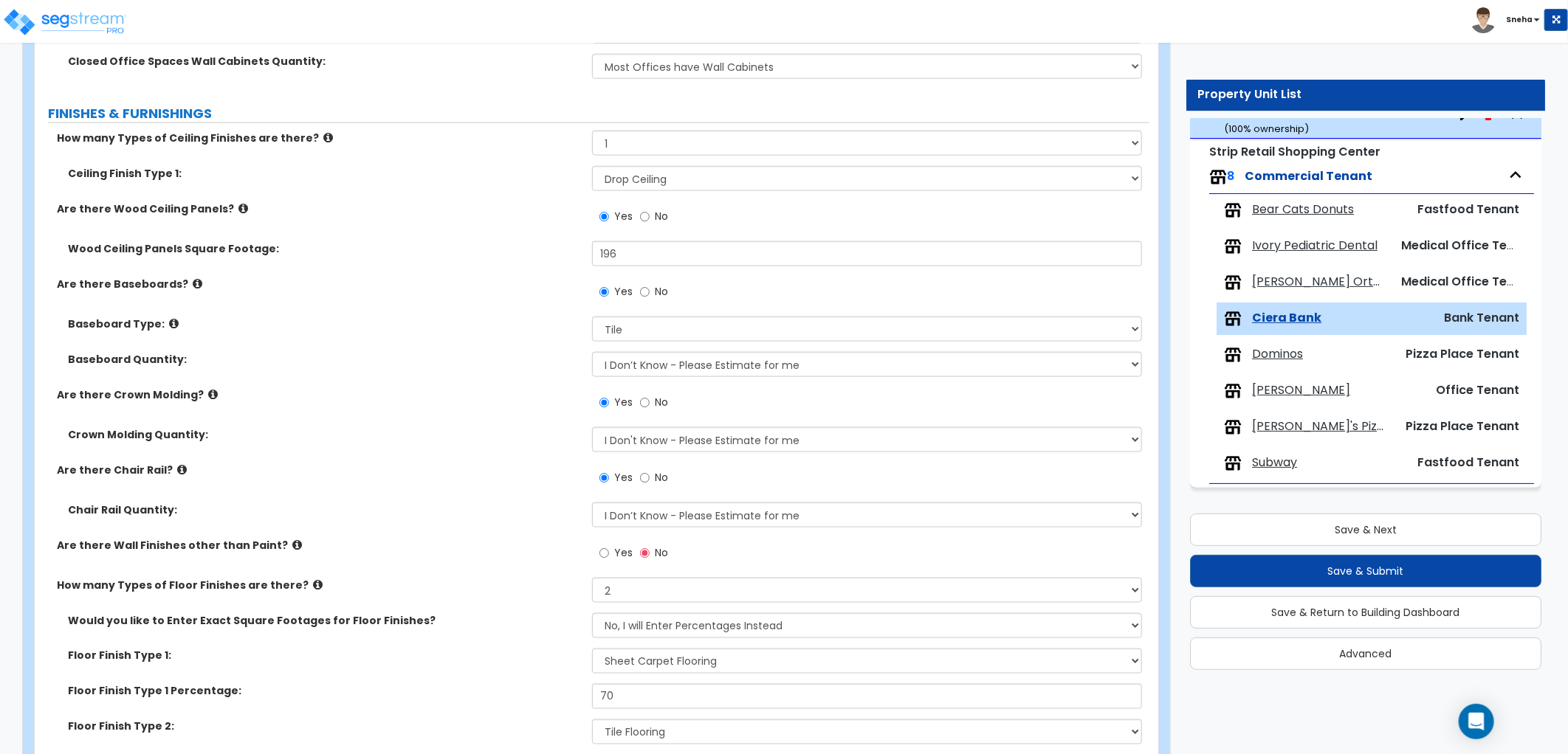
scroll to position [807, 0]
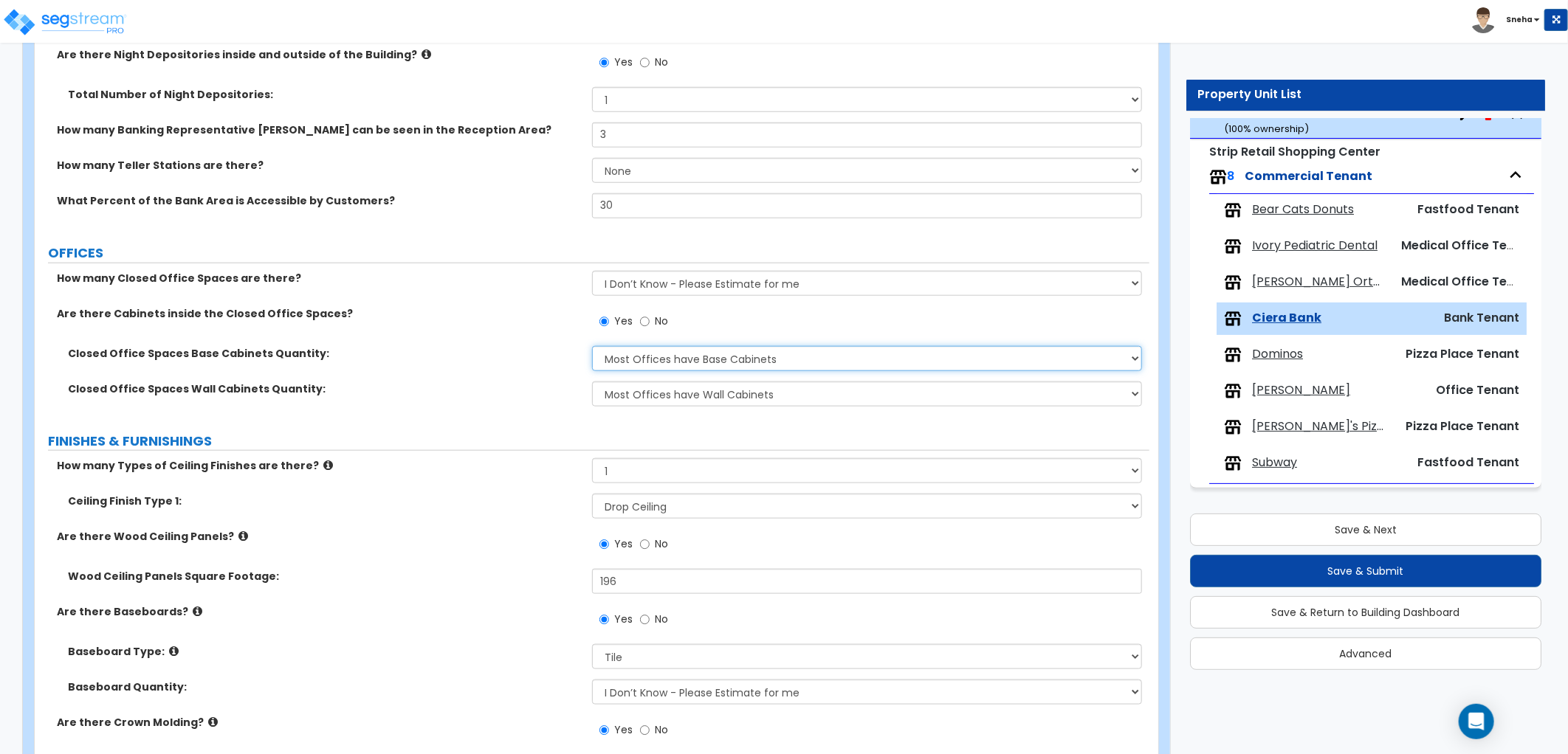
click at [792, 352] on select "Please Choose One Some Offices have Base Cabinets Most Offices have Base Cabine…" at bounding box center [867, 358] width 550 height 26
select select "1"
click at [592, 346] on select "Please Choose One Some Offices have Base Cabinets Most Offices have Base Cabine…" at bounding box center [867, 358] width 550 height 26
click at [692, 391] on select "Please Choose One Some Offices have Wall Cabinets Most Offices have Wall Cabine…" at bounding box center [867, 394] width 550 height 26
select select "1"
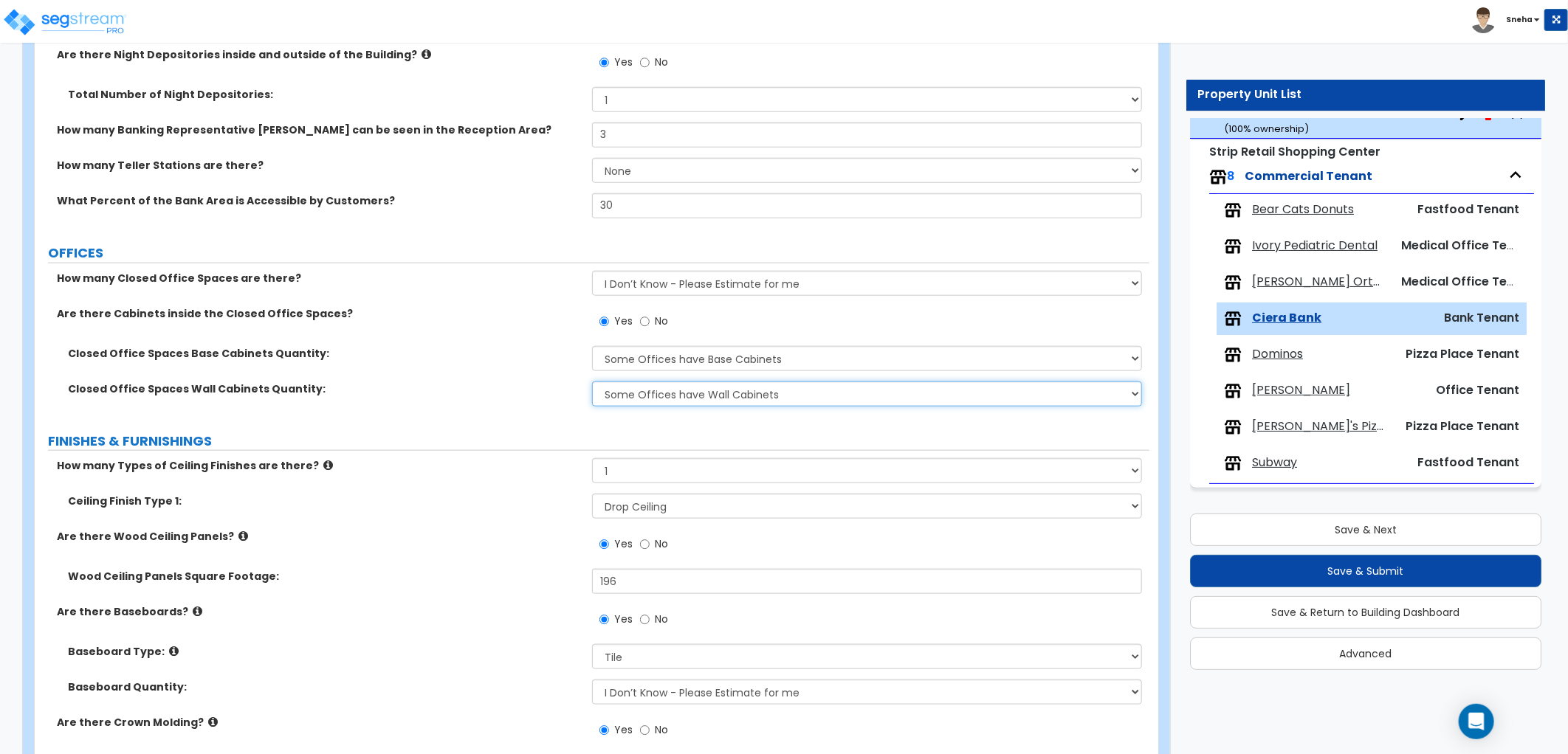
click at [592, 382] on select "Please Choose One Some Offices have Wall Cabinets Most Offices have Wall Cabine…" at bounding box center [867, 394] width 550 height 26
click at [523, 389] on label "Closed Office Spaces Wall Cabinets Quantity:" at bounding box center [324, 389] width 513 height 15
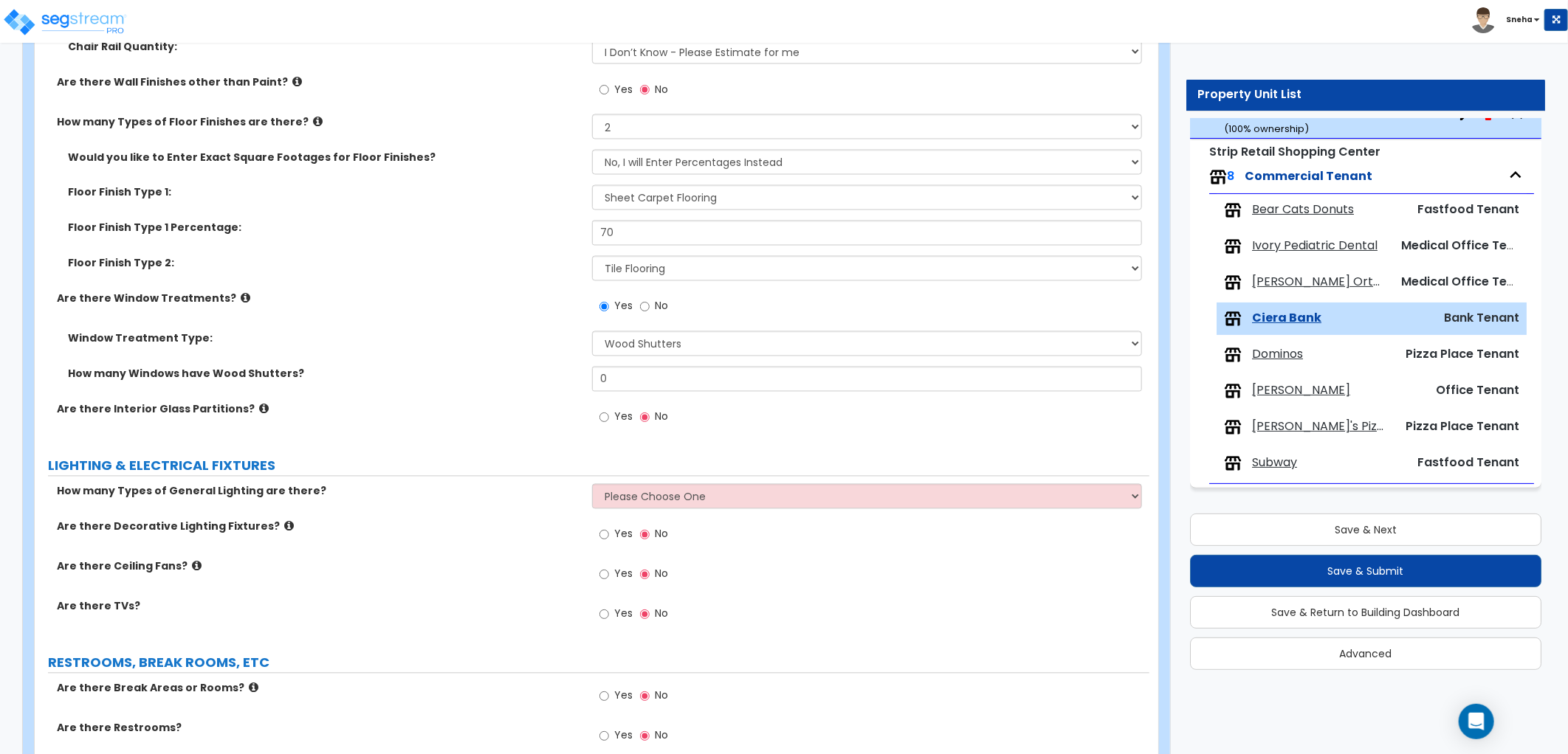
scroll to position [1627, 0]
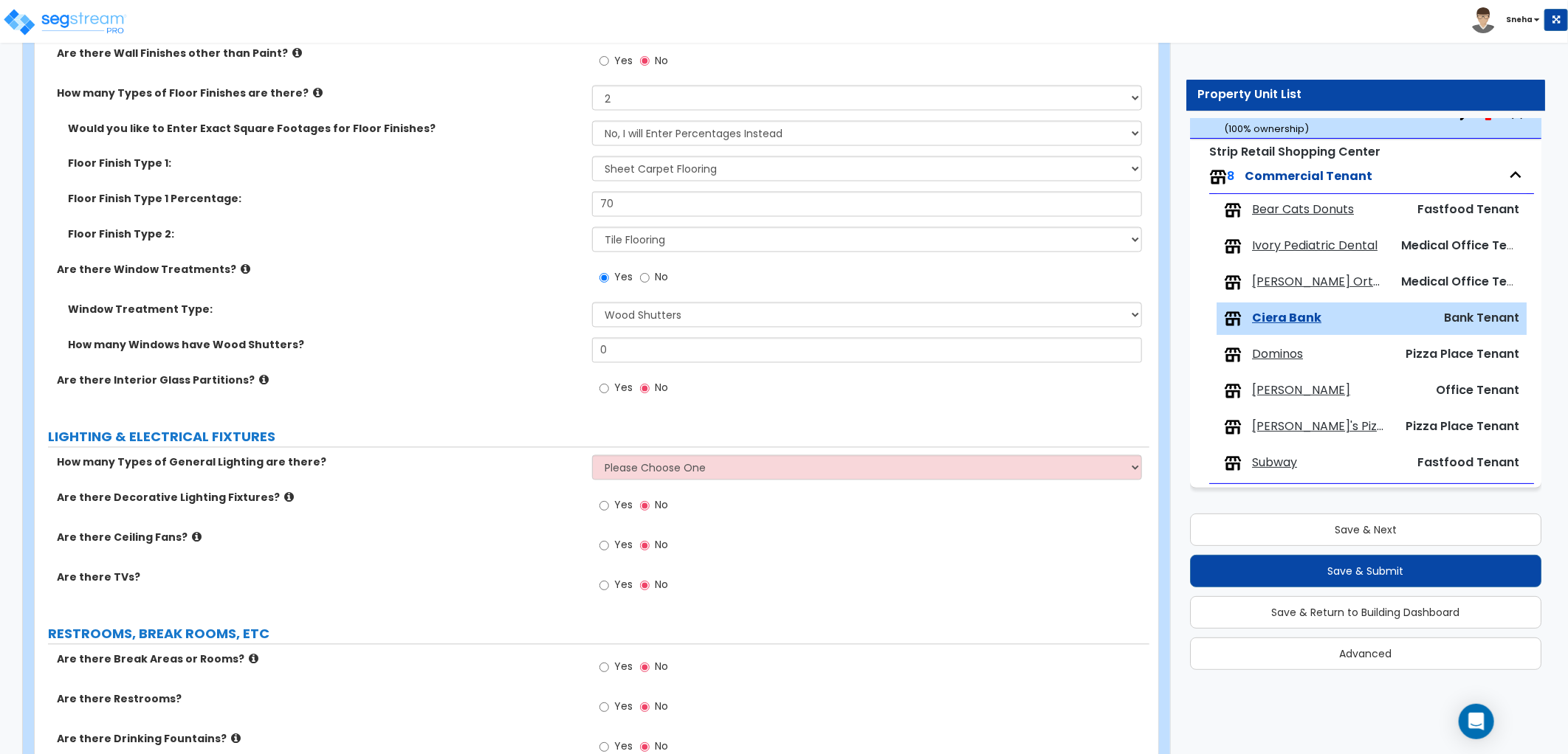
click at [585, 355] on div "How many Windows have Wood Shutters? 0" at bounding box center [592, 355] width 1114 height 35
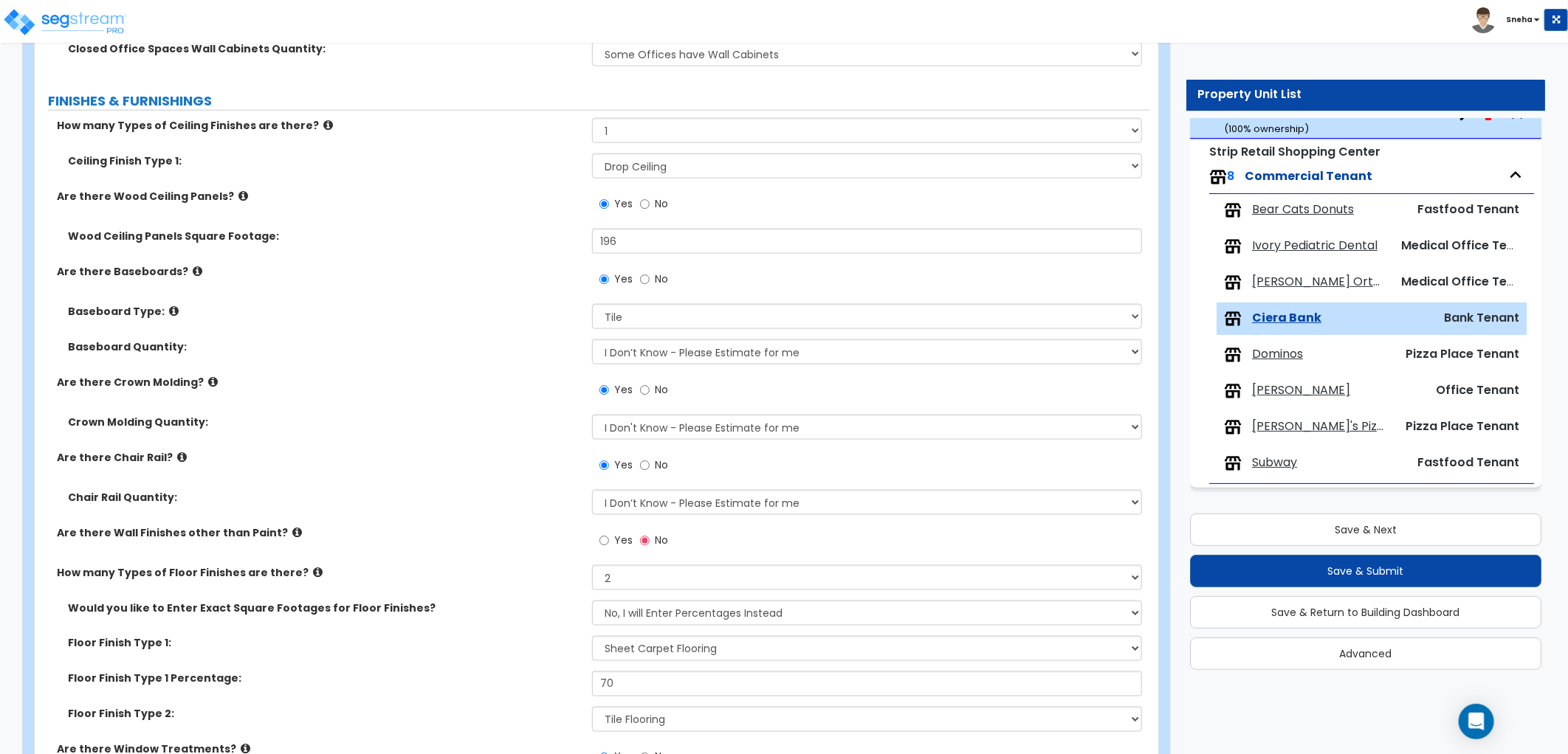
scroll to position [1476, 0]
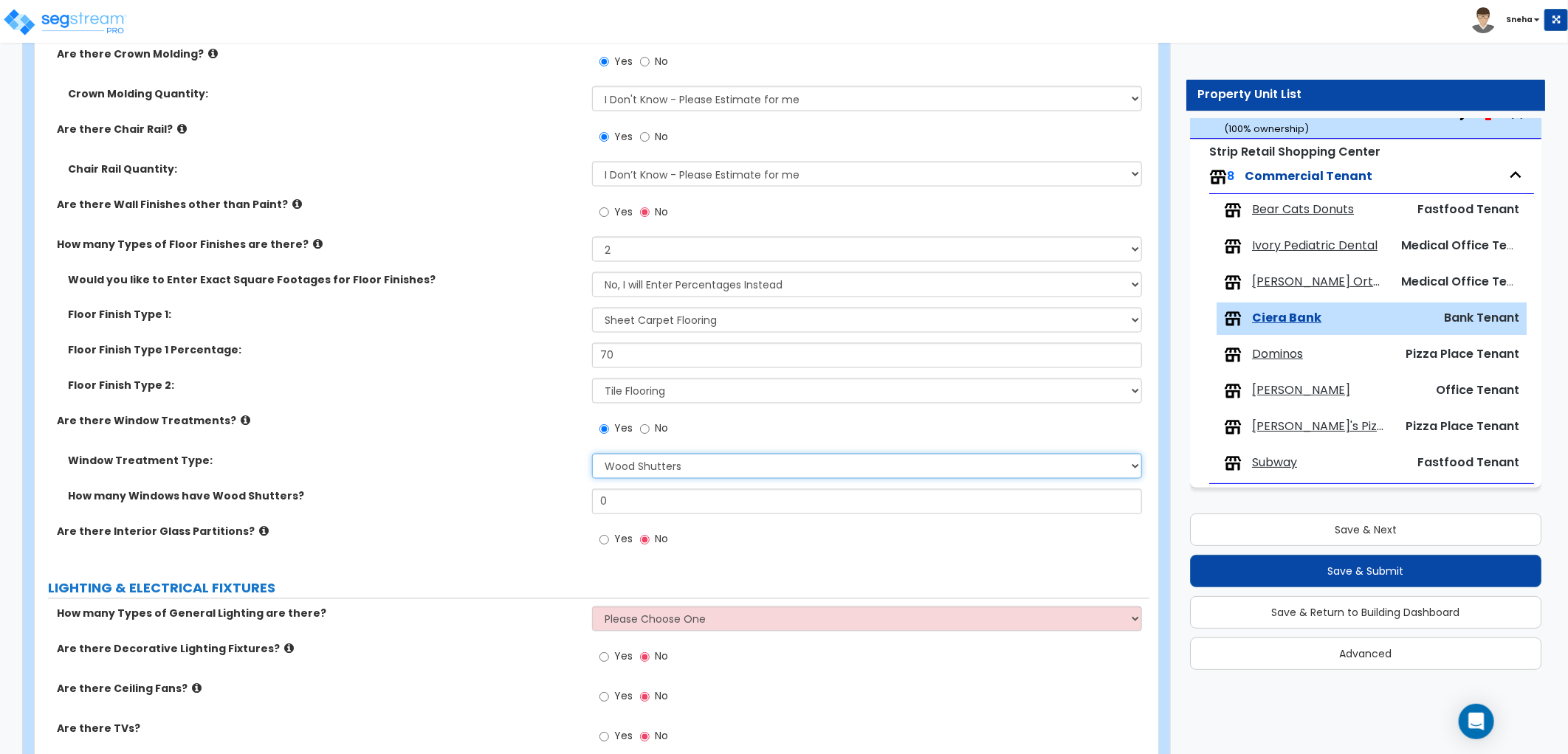
click at [639, 462] on select "Please Choose One Vertical Blinds Window Shades Venetian Blinds Wood Shutters" at bounding box center [867, 466] width 550 height 26
select select "3"
click at [592, 454] on select "Please Choose One Vertical Blinds Window Shades Venetian Blinds Wood Shutters" at bounding box center [867, 466] width 550 height 26
click at [529, 464] on label "Window Treatment Type:" at bounding box center [324, 461] width 513 height 15
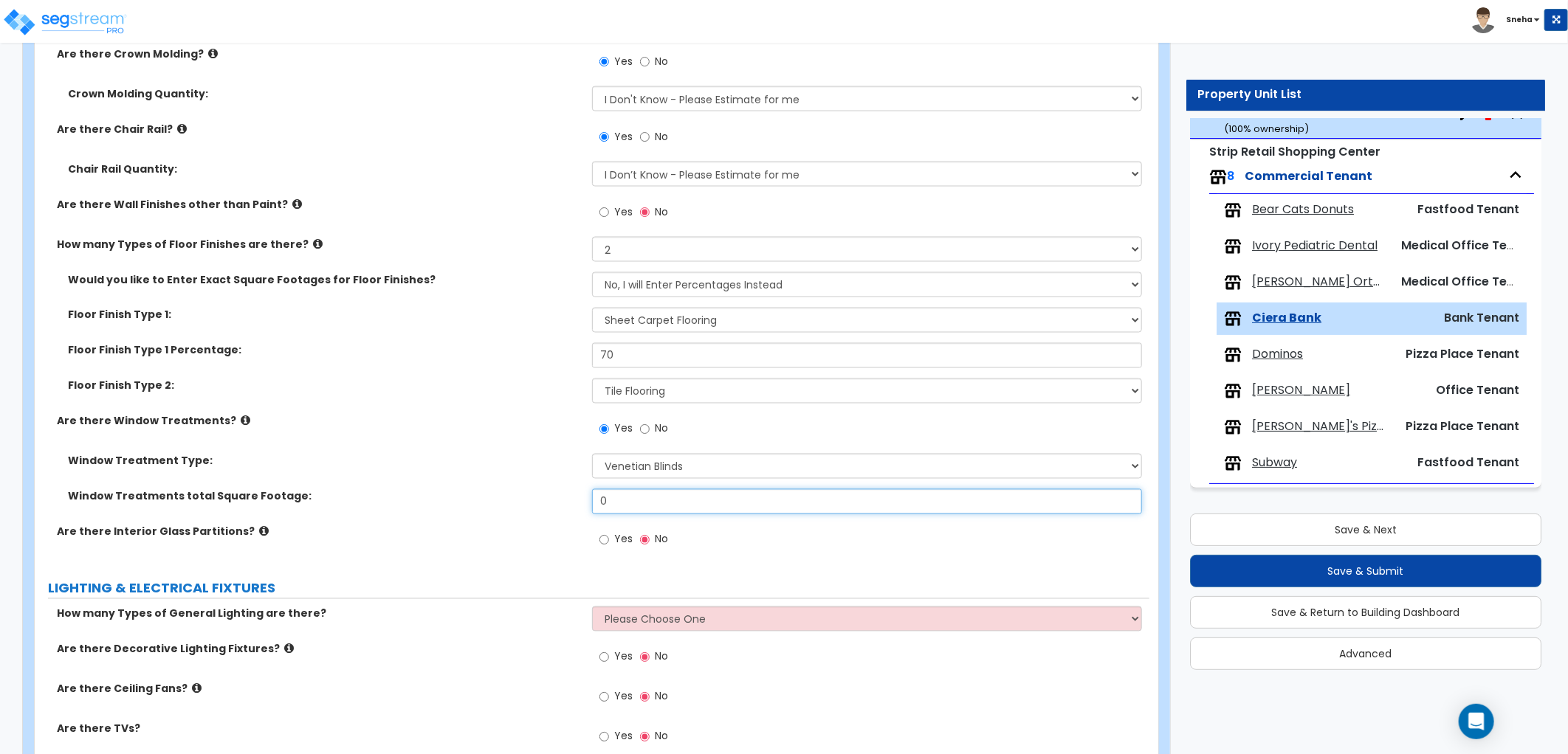
drag, startPoint x: 658, startPoint y: 504, endPoint x: 575, endPoint y: 503, distance: 83.0
click at [577, 503] on div "Window Treatments total Square Footage: 0" at bounding box center [592, 506] width 1114 height 35
type input "150"
click at [575, 503] on label "Window Treatments total Square Footage:" at bounding box center [324, 497] width 513 height 15
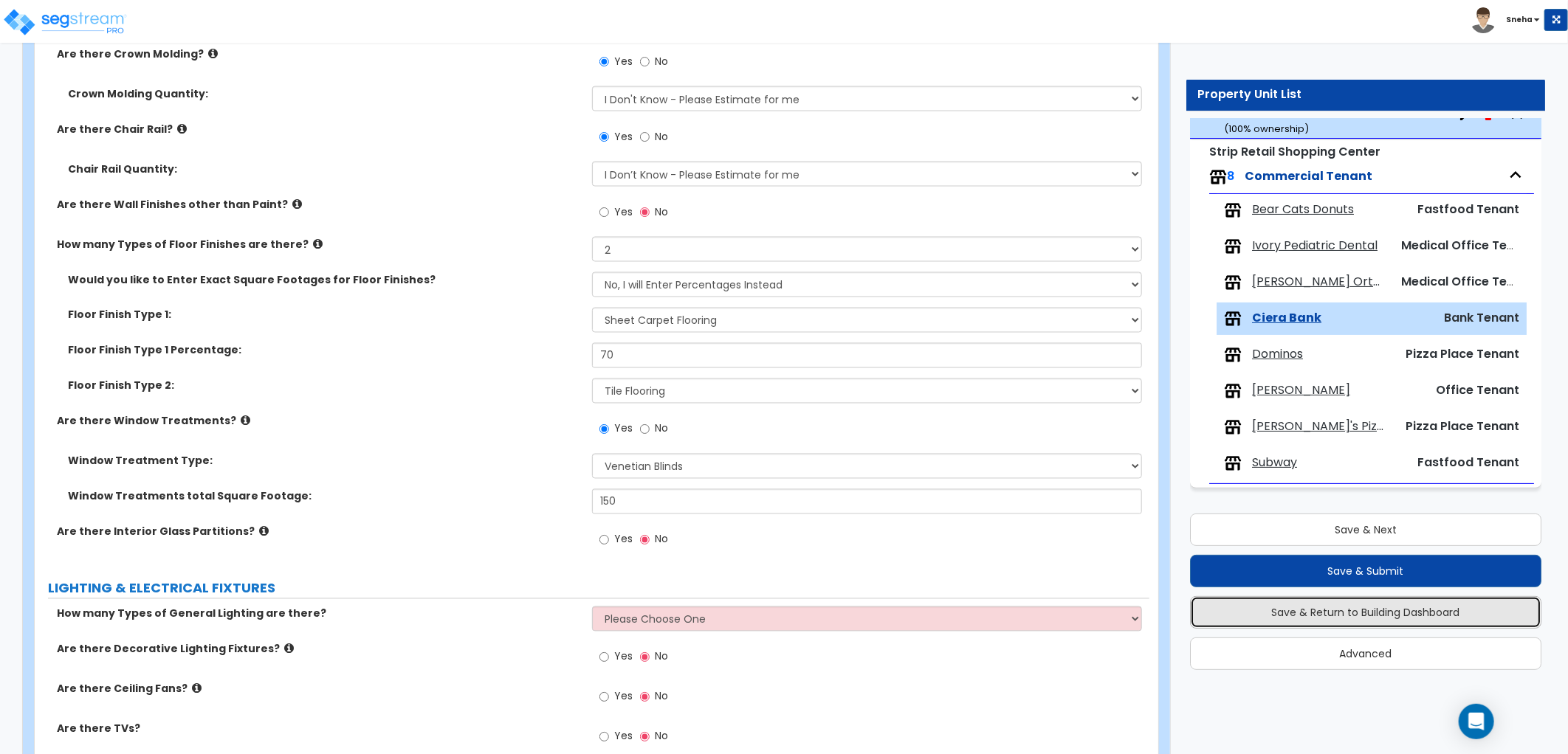
click at [1340, 615] on button "Save & Return to Building Dashboard" at bounding box center [1366, 612] width 352 height 32
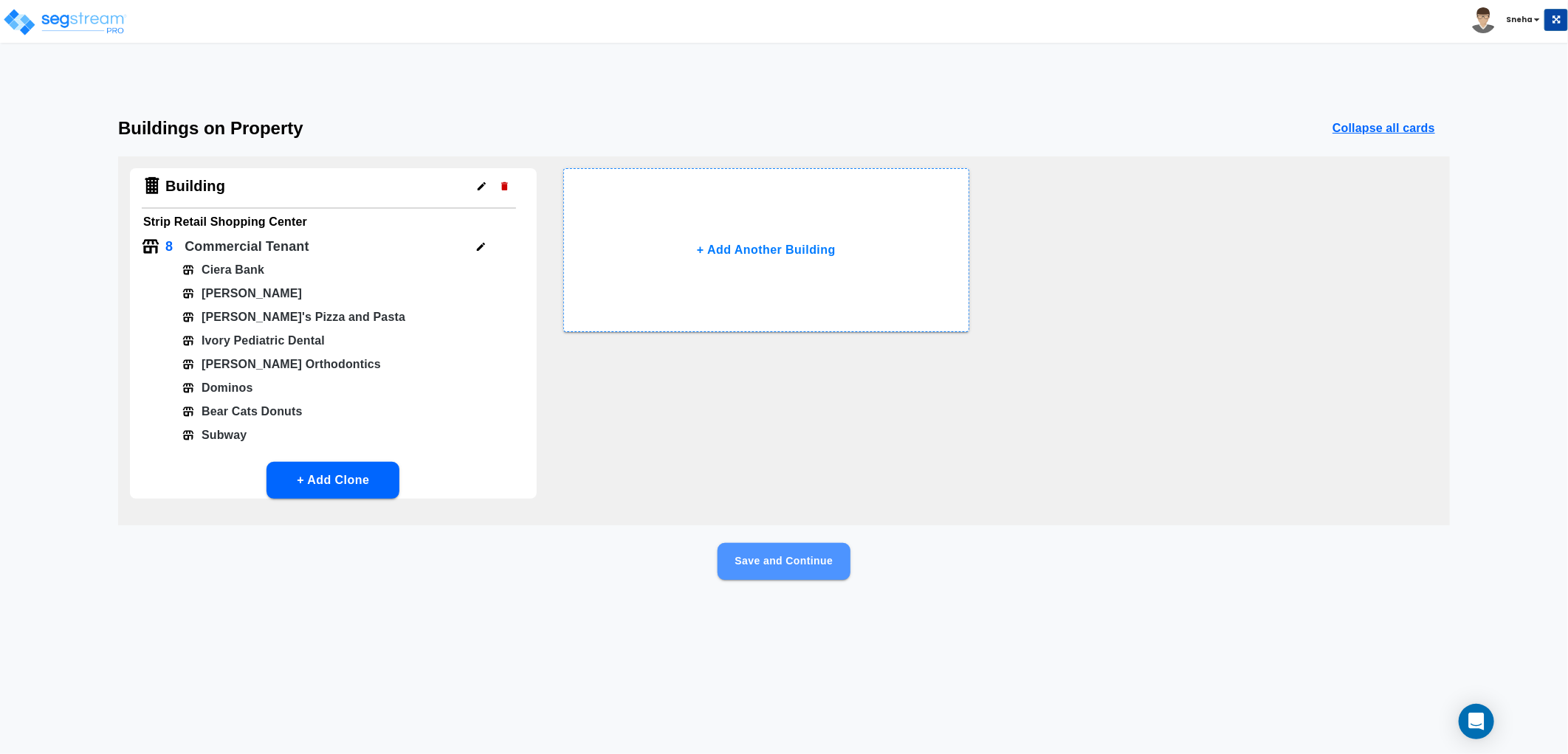
click at [801, 552] on button "Save and Continue" at bounding box center [784, 561] width 133 height 37
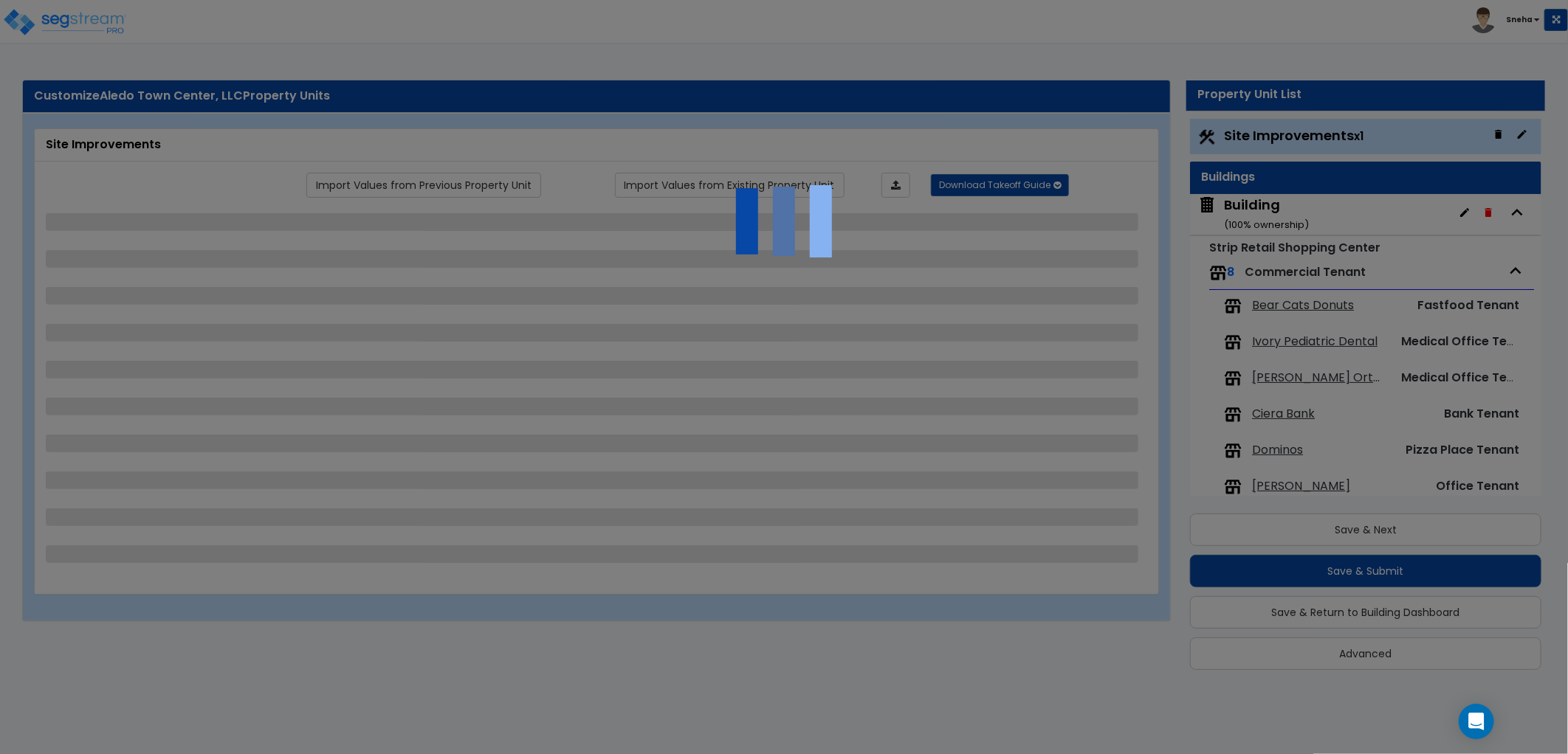
select select "2"
select select "1"
select select "2"
select select "1"
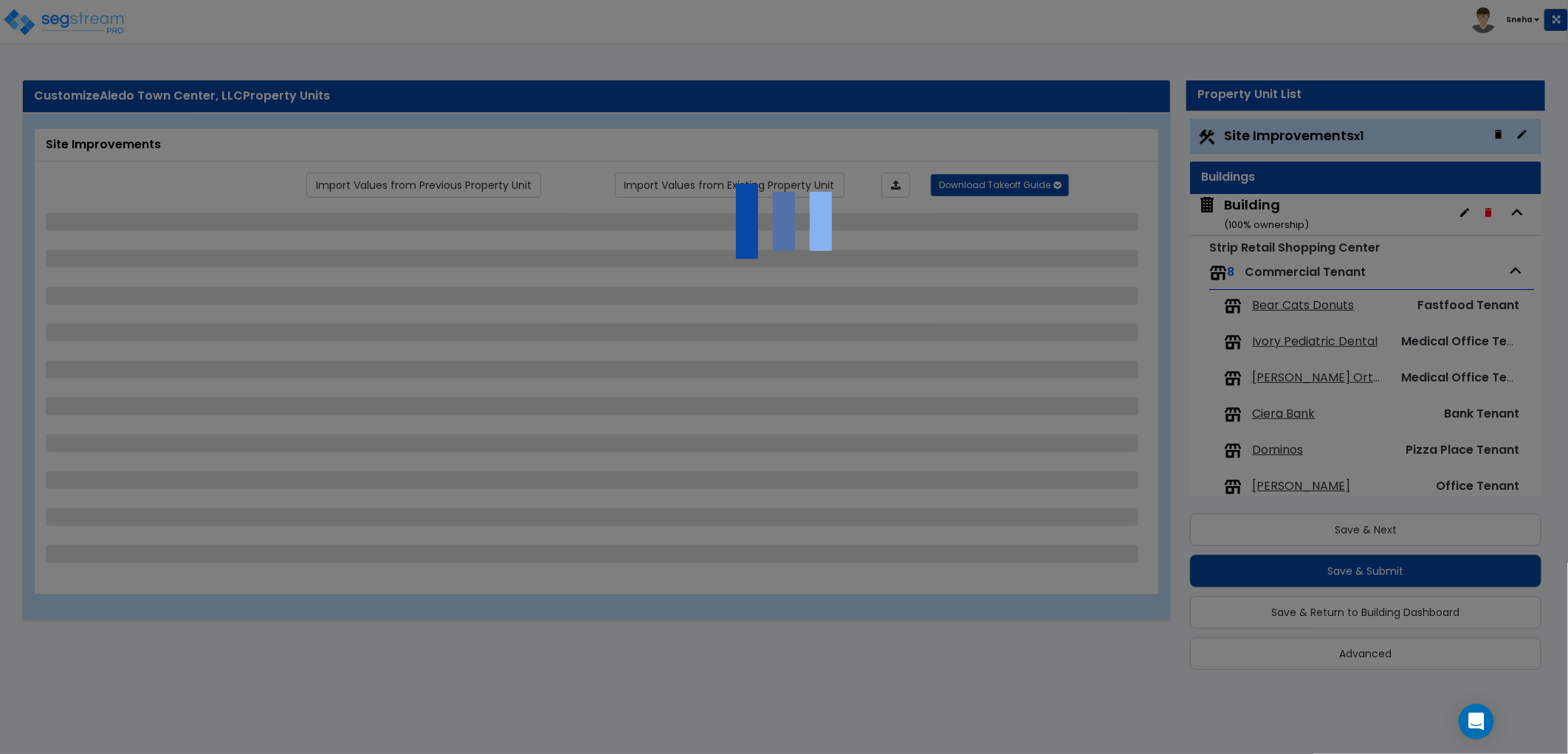
select select "1"
select select "2"
select select "1"
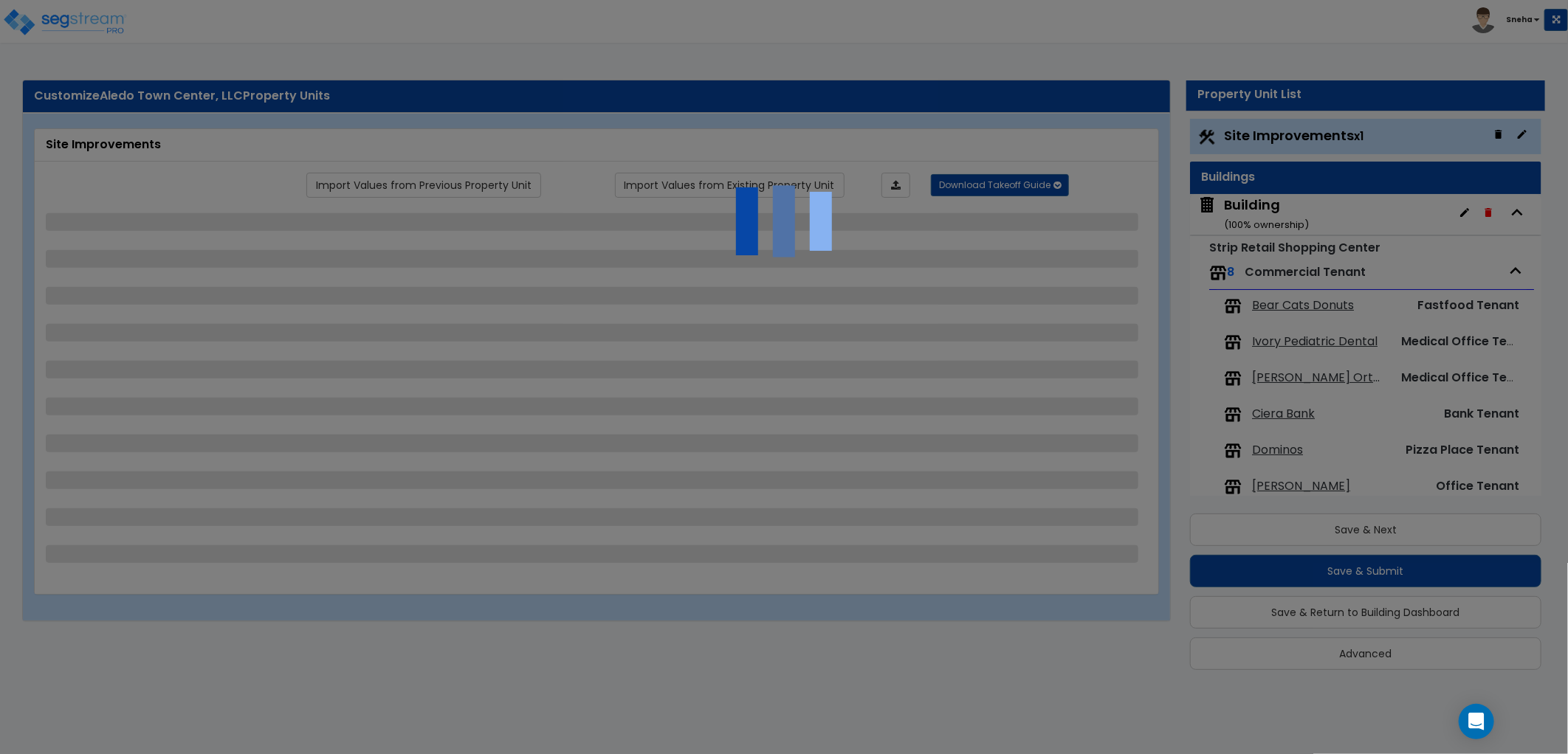
select select "1"
select select "2"
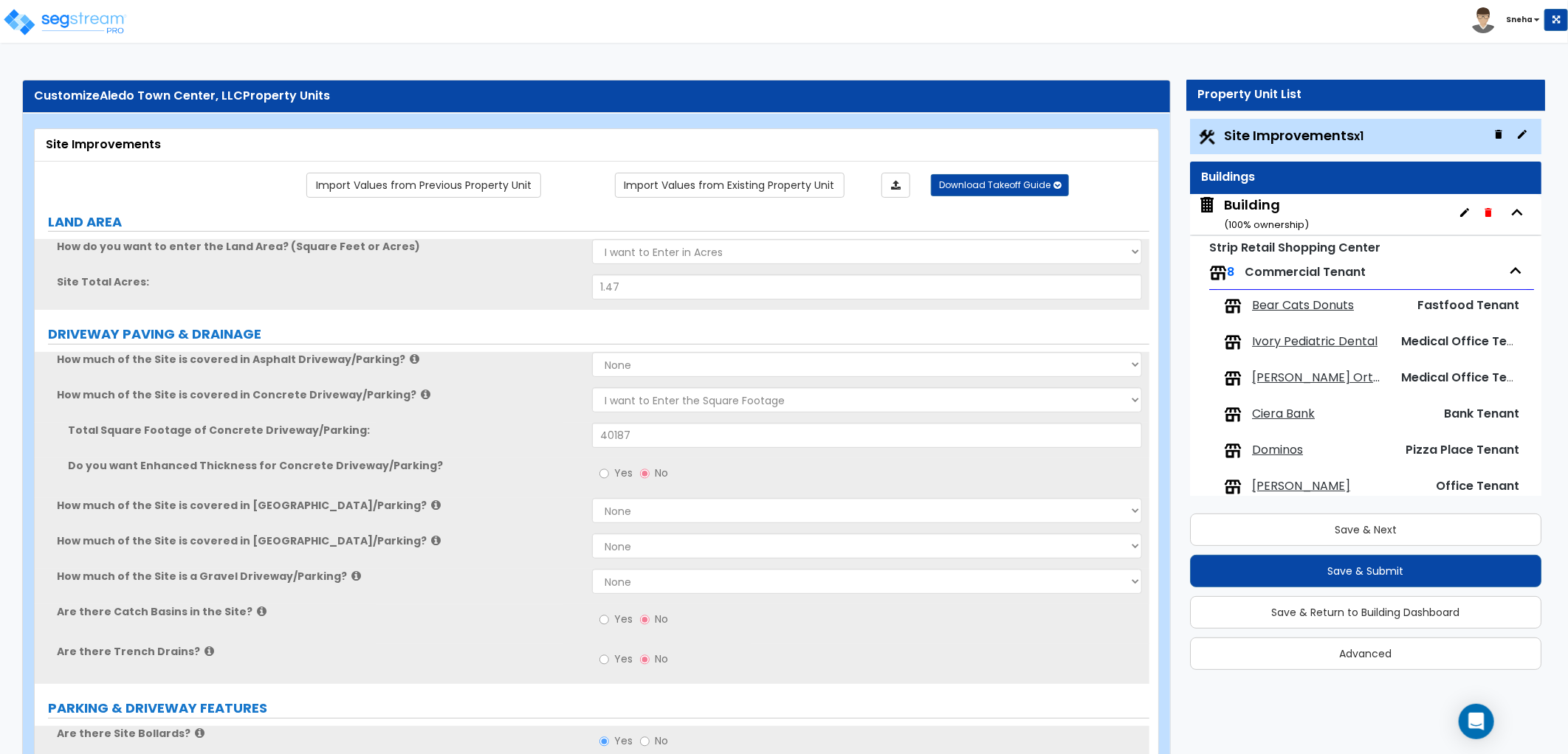
click at [1288, 416] on span "Ciera Bank" at bounding box center [1284, 415] width 62 height 17
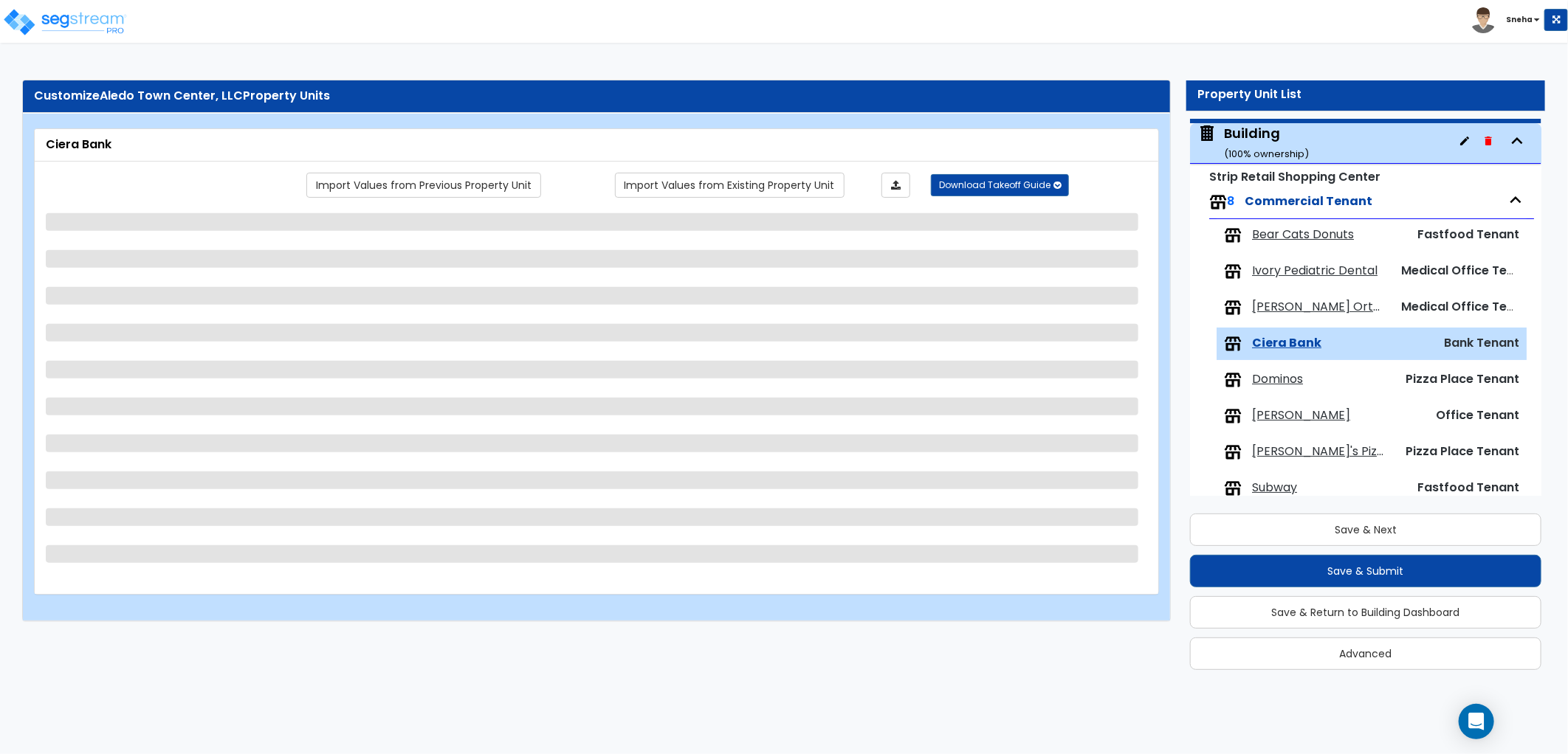
scroll to position [96, 0]
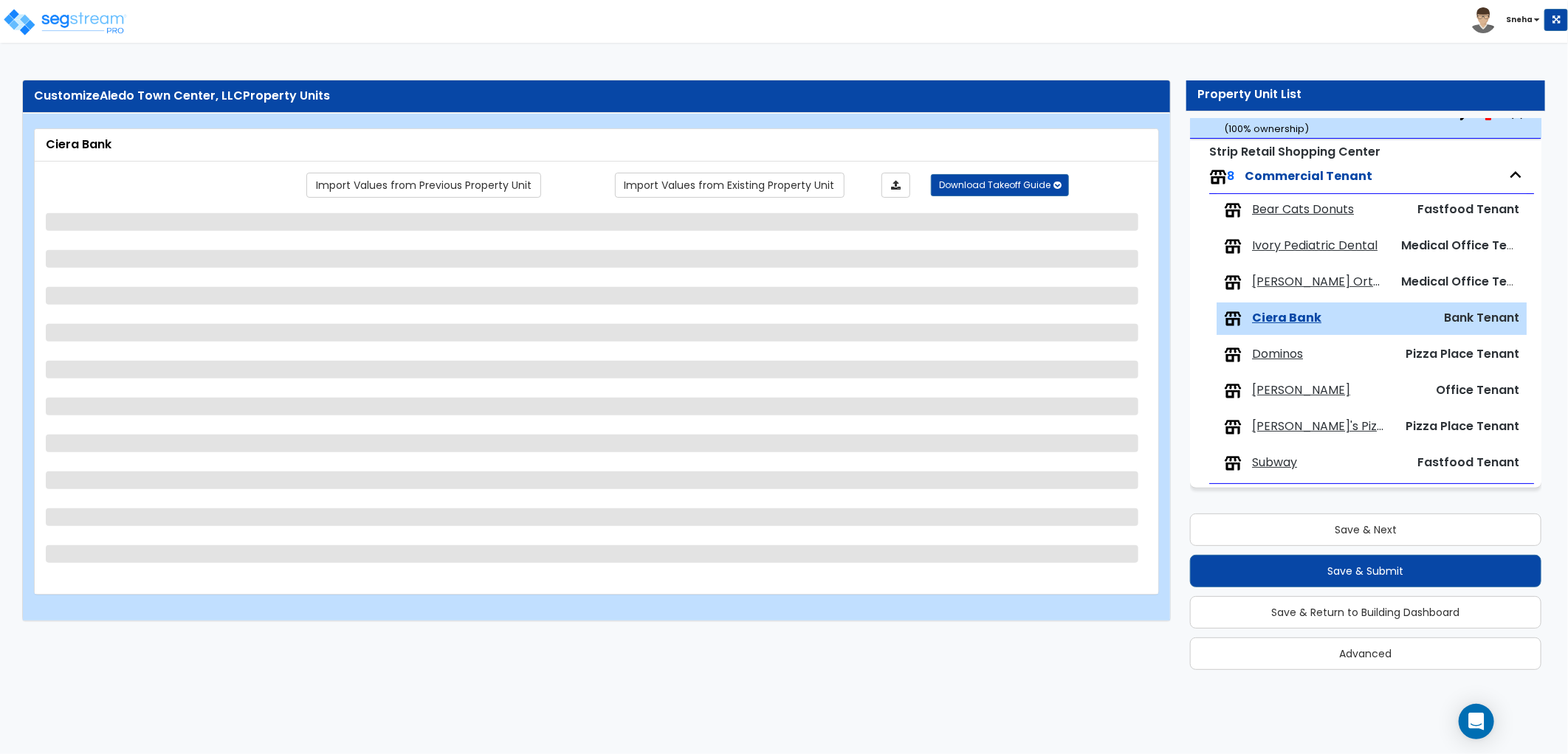
select select "1"
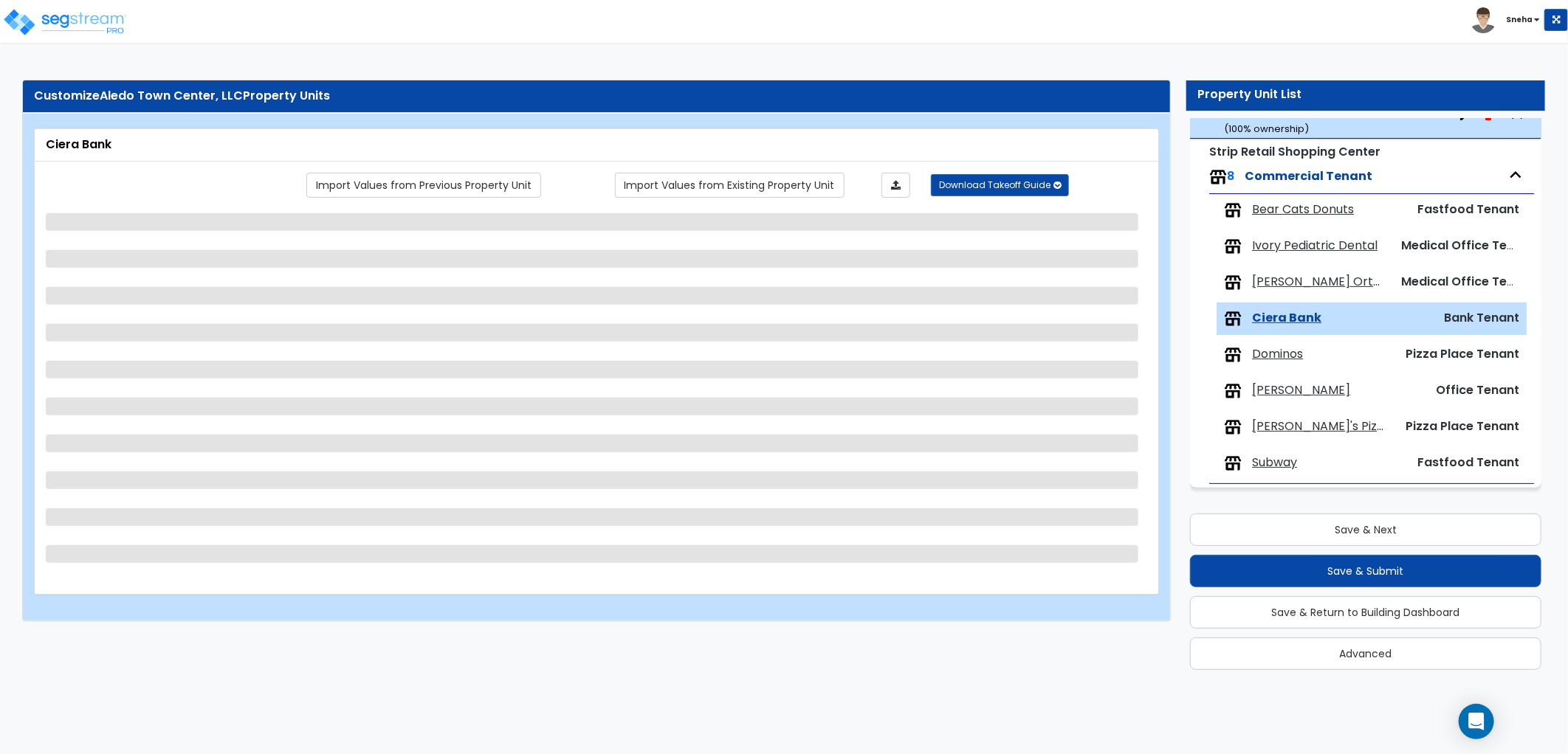
select select "1"
select select "3"
select select "4"
select select "2"
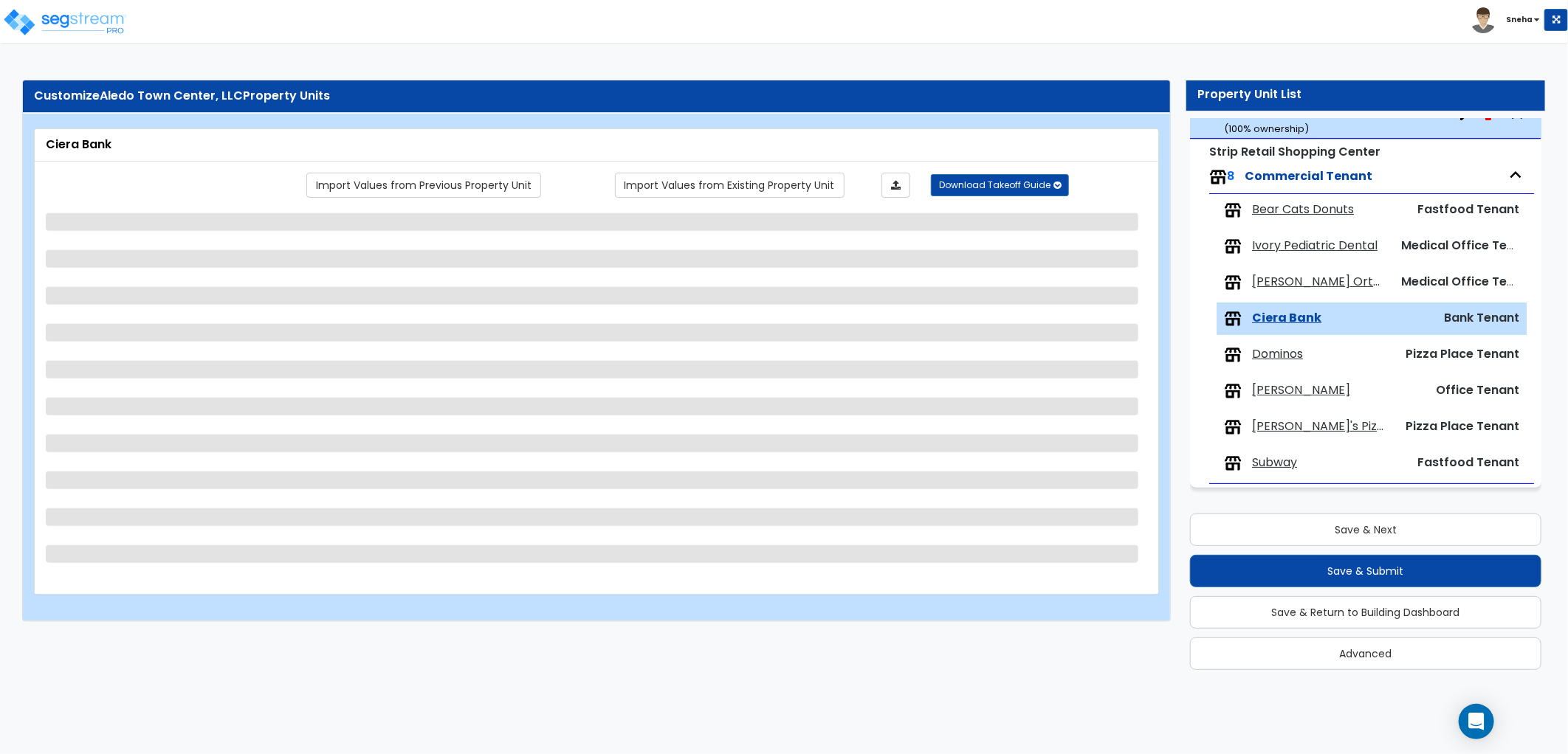
select select "5"
select select "1"
select select "3"
select select "1"
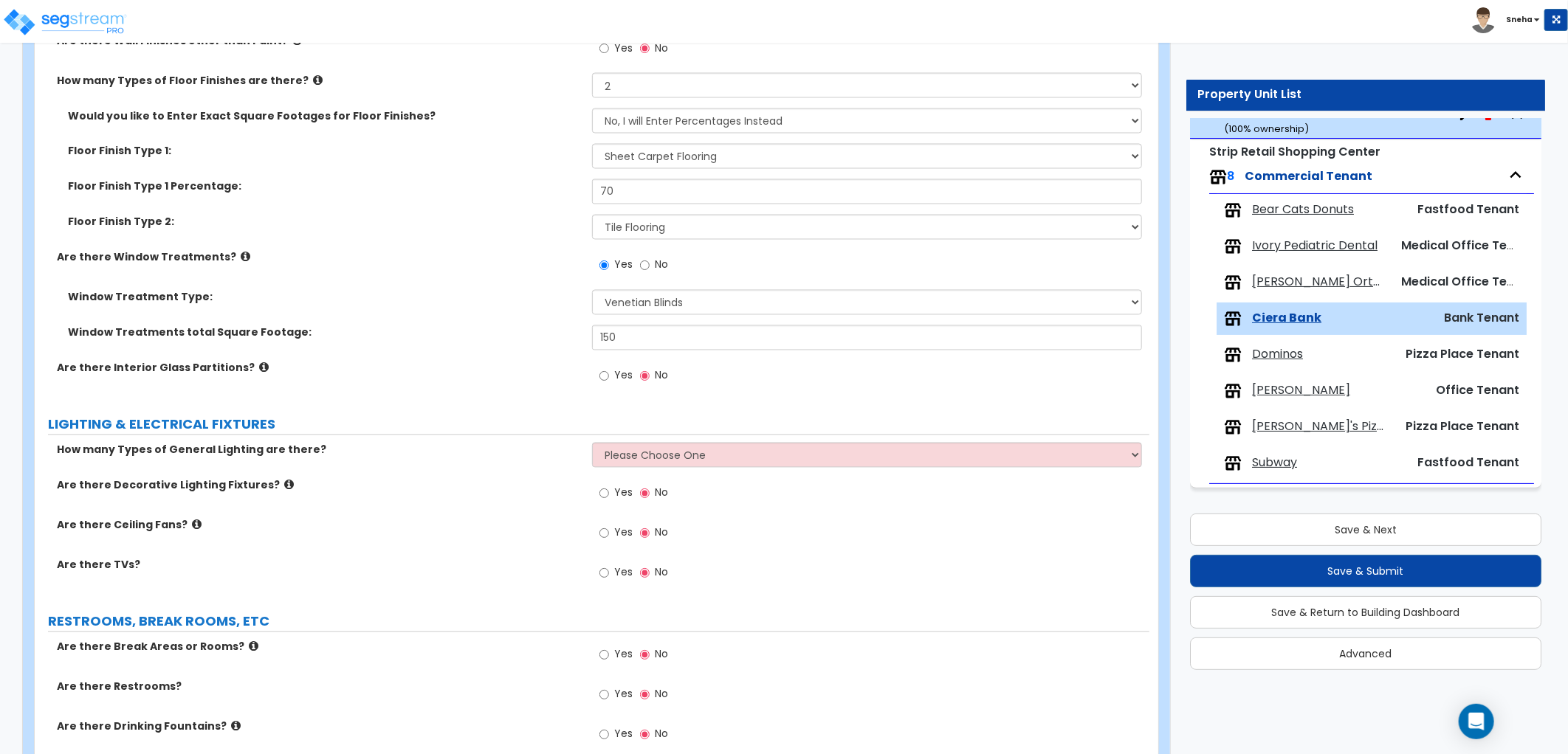
scroll to position [2132, 0]
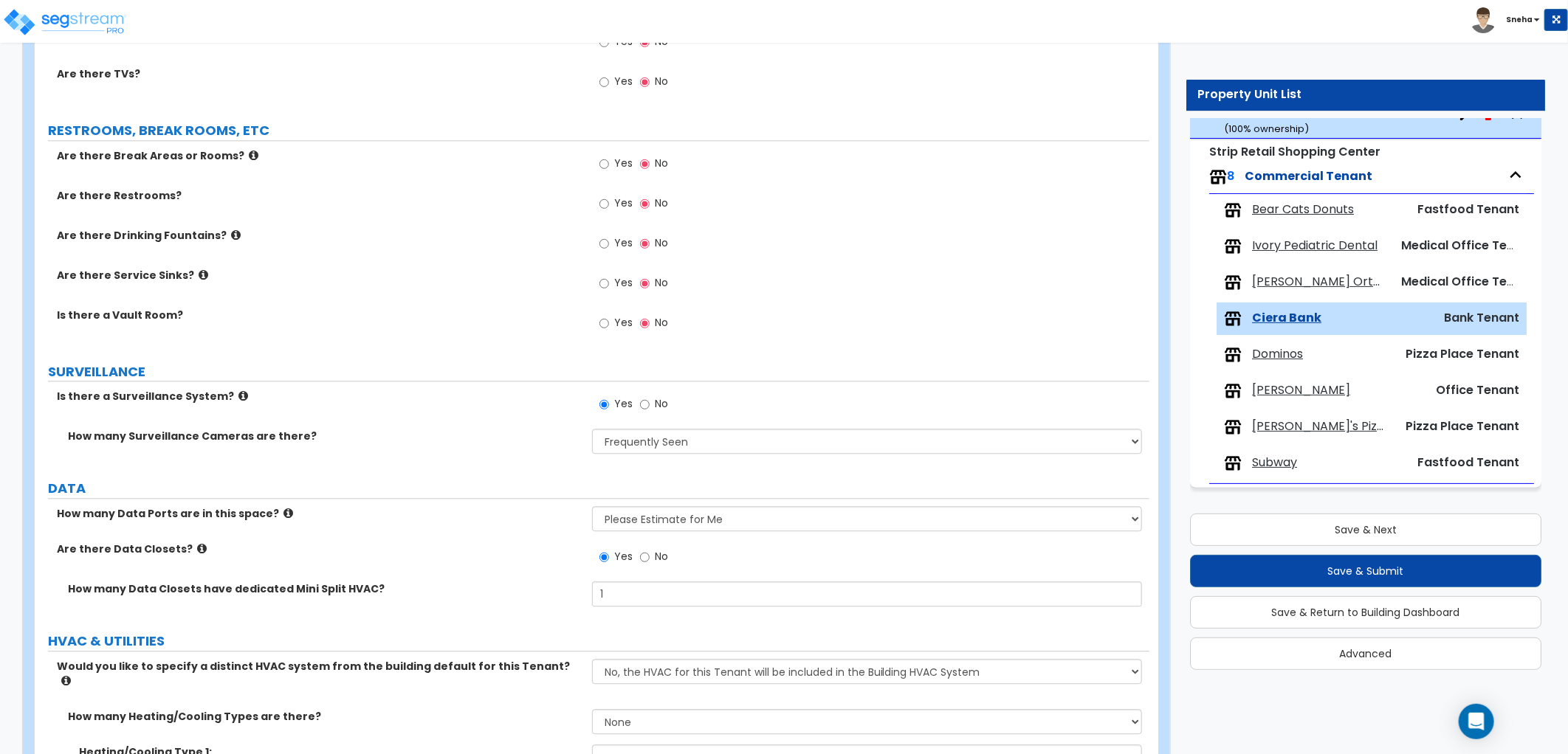
click at [428, 441] on label "How many Surveillance Cameras are there?" at bounding box center [324, 437] width 513 height 15
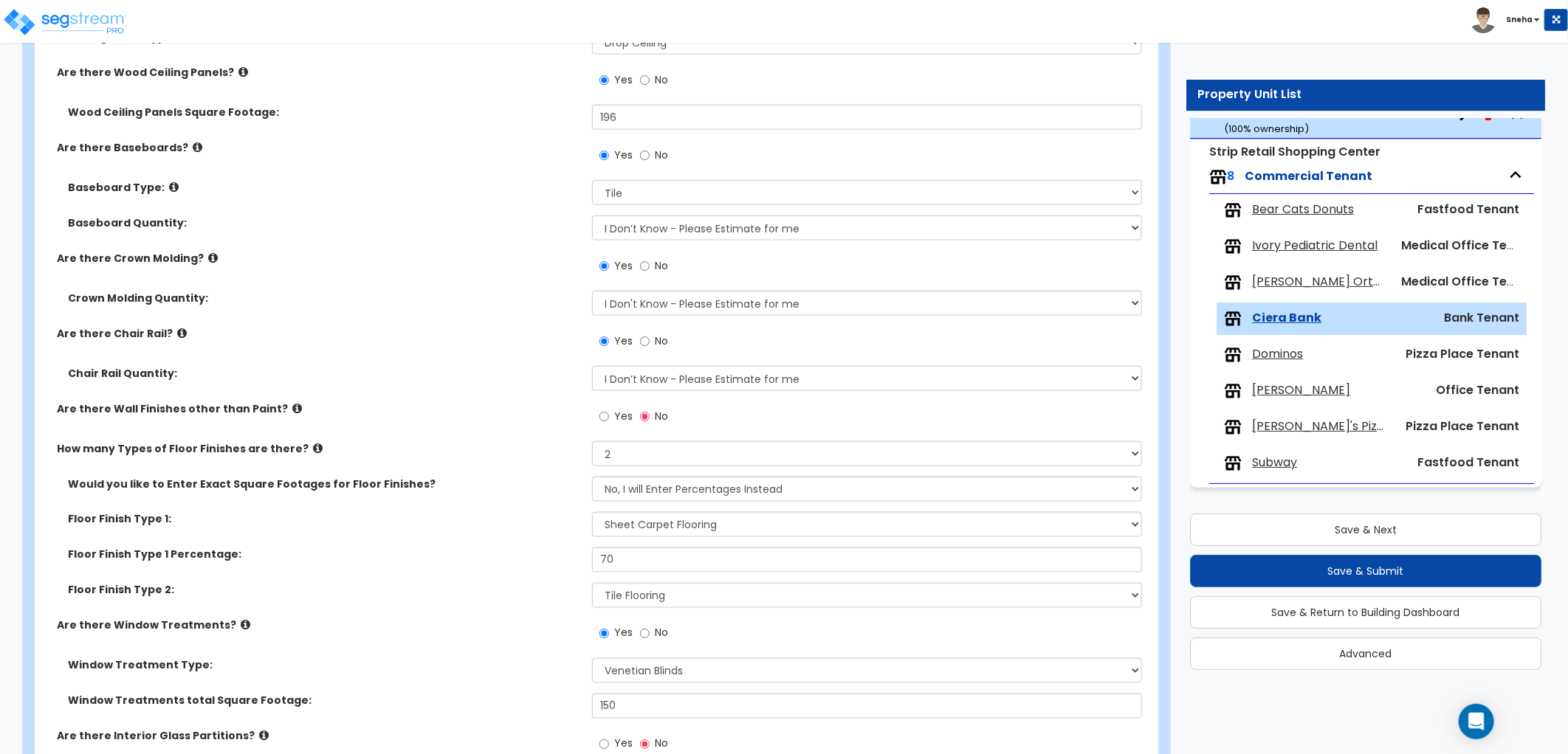
scroll to position [1311, 0]
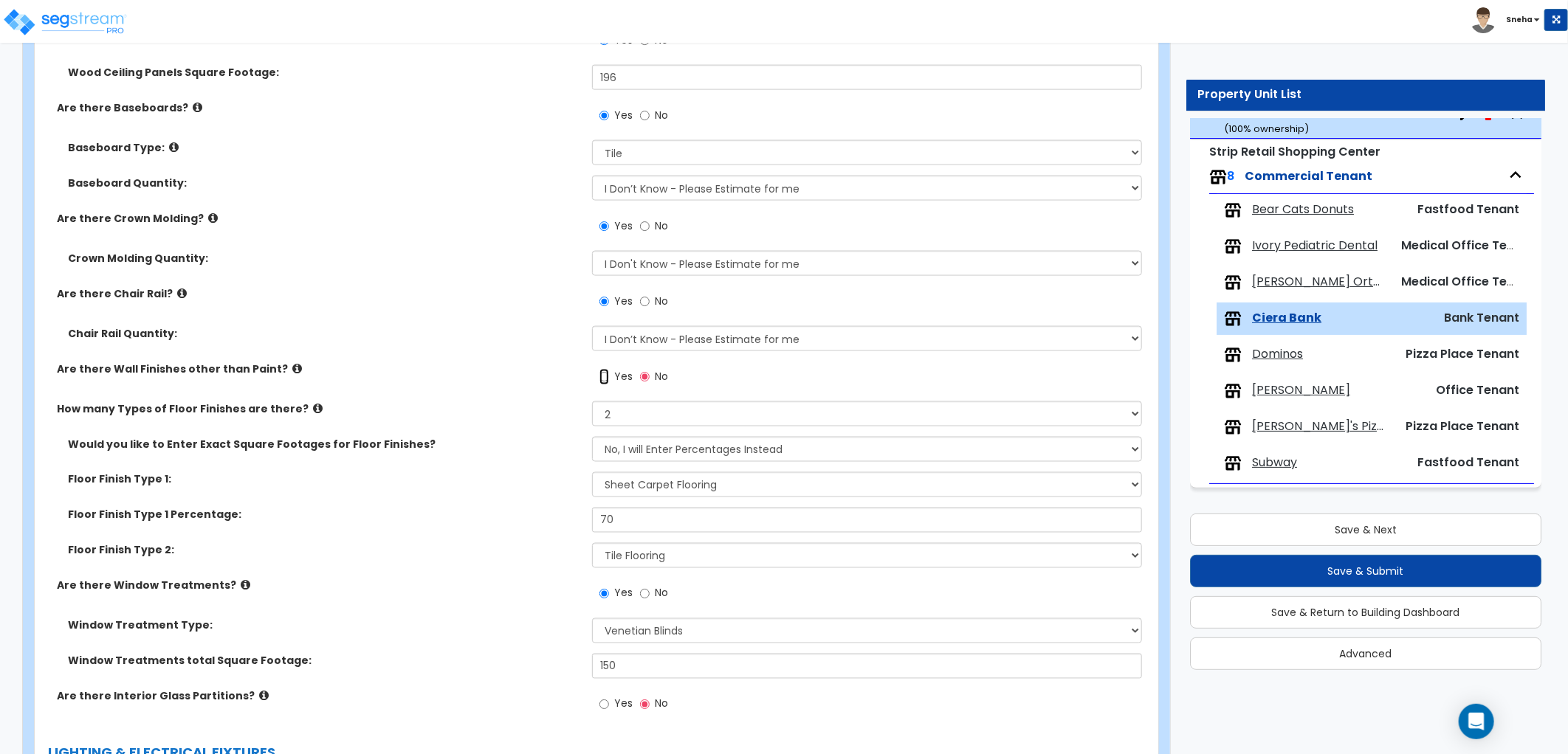
click at [605, 369] on input "Yes" at bounding box center [604, 377] width 9 height 16
radio input "true"
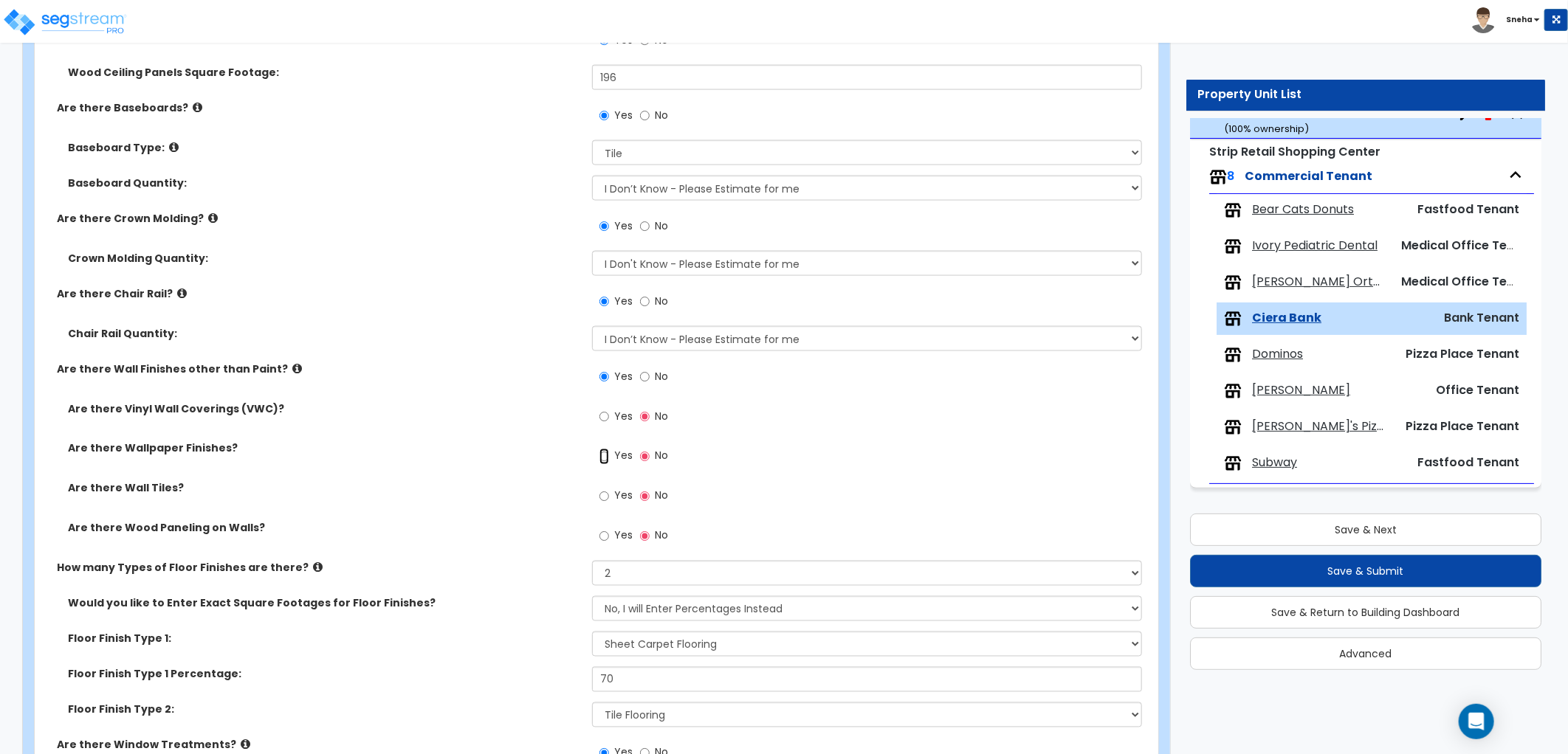
click at [602, 451] on input "Yes" at bounding box center [604, 456] width 9 height 16
radio input "true"
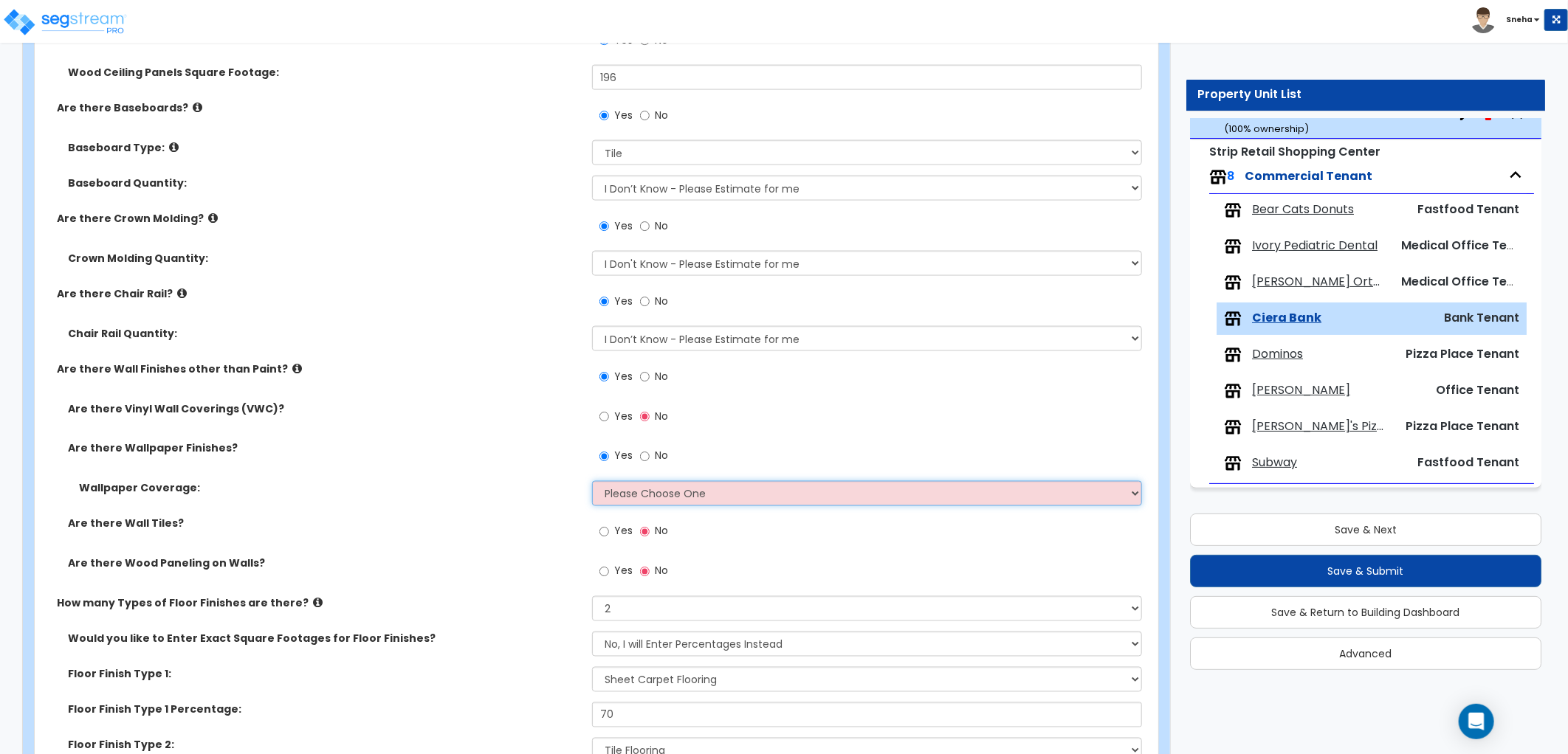
click at [629, 492] on select "Please Choose One Only a Small Portion of Walls are Covered Several Walls are C…" at bounding box center [867, 493] width 550 height 26
select select "2"
click at [592, 481] on select "Please Choose One Only a Small Portion of Walls are Covered Several Walls are C…" at bounding box center [867, 493] width 550 height 26
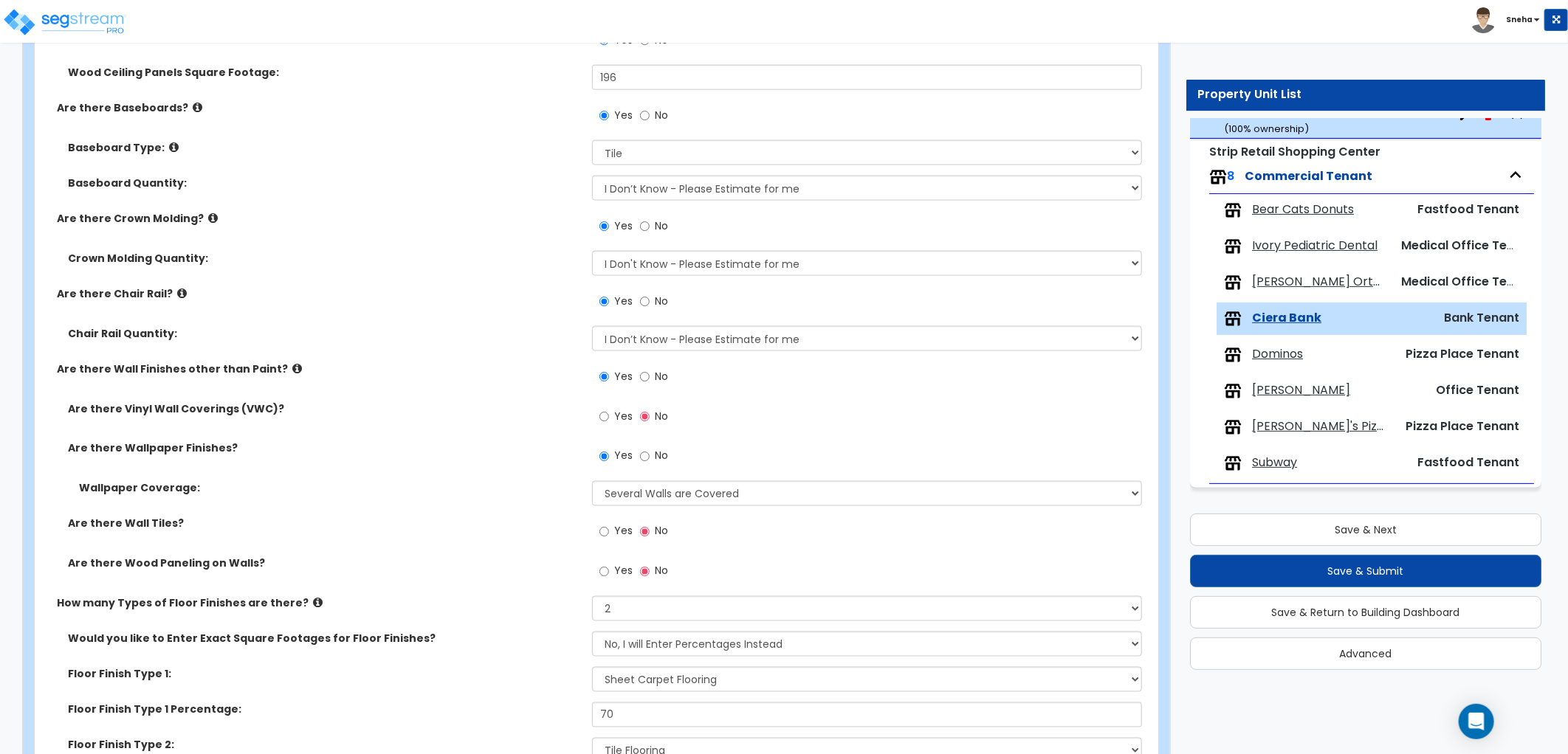
click at [362, 469] on div "Are there Wallpaper Finishes? Yes No" at bounding box center [592, 461] width 1114 height 40
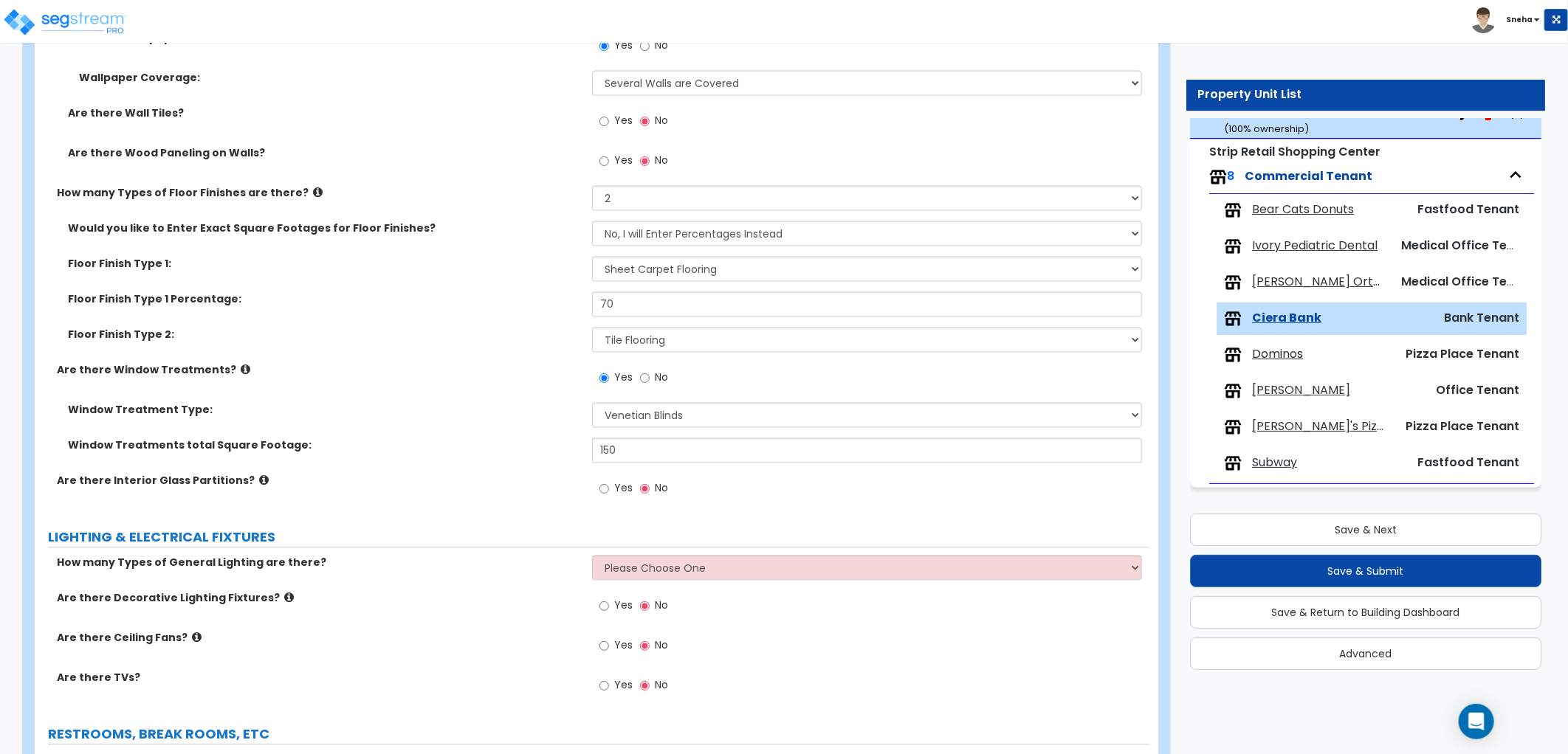
click at [610, 124] on label "Yes" at bounding box center [615, 123] width 33 height 26
click at [609, 124] on input "Yes" at bounding box center [604, 121] width 9 height 16
radio input "true"
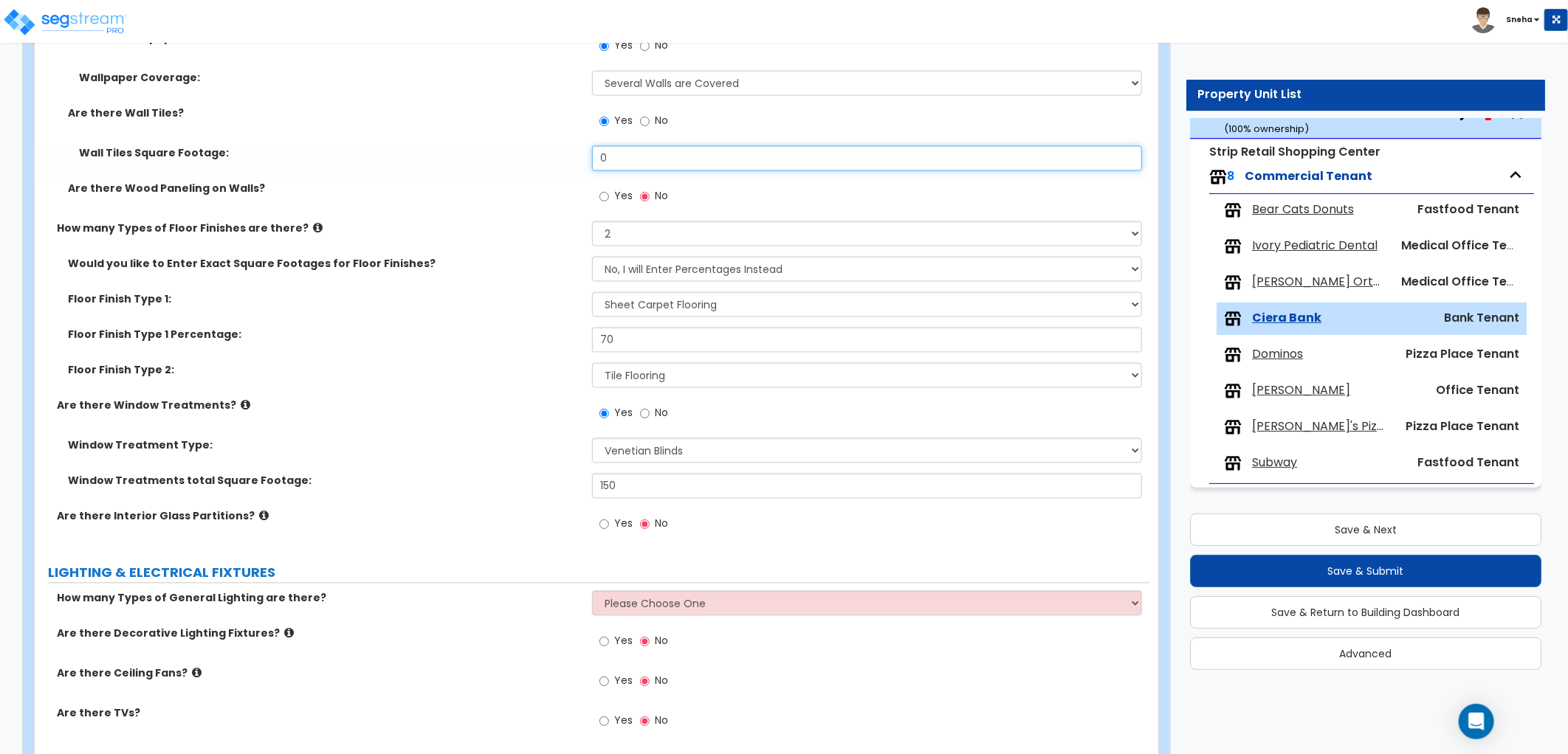
drag, startPoint x: 629, startPoint y: 153, endPoint x: 530, endPoint y: 164, distance: 99.6
click at [530, 164] on div "Wall Tiles Square Footage: 0" at bounding box center [592, 163] width 1114 height 35
click at [586, 151] on div "Wall Tiles Square Footage:" at bounding box center [314, 154] width 558 height 15
drag, startPoint x: 600, startPoint y: 156, endPoint x: 611, endPoint y: 155, distance: 11.0
click at [611, 155] on input "0" at bounding box center [867, 159] width 550 height 26
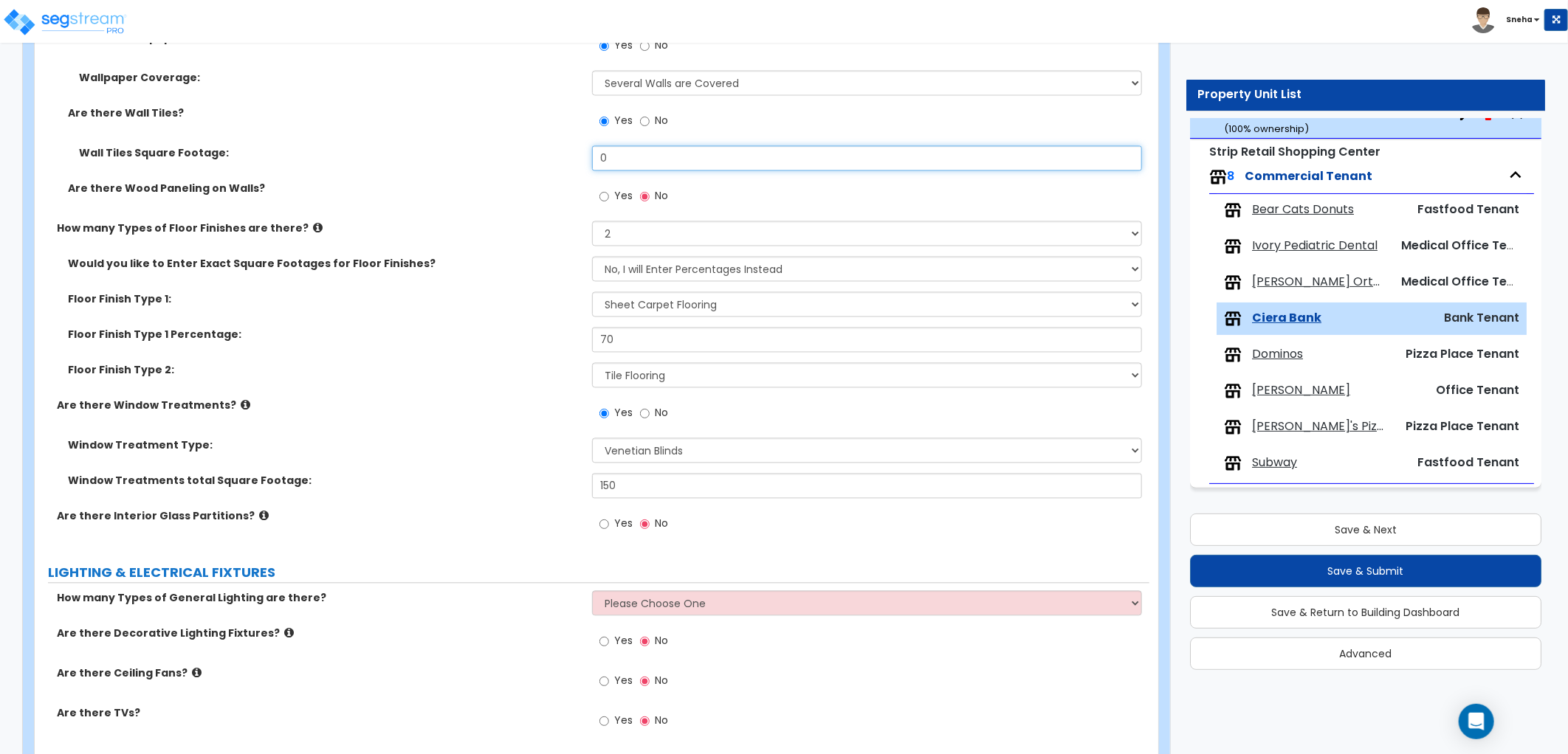
type input "8"
drag, startPoint x: 417, startPoint y: 212, endPoint x: 426, endPoint y: 217, distance: 10.3
click at [425, 216] on div "Are there Wood Paneling on Walls? Yes No" at bounding box center [592, 201] width 1114 height 40
click at [574, 164] on div "Wall Tiles Square Footage: 720" at bounding box center [592, 163] width 1114 height 35
click at [645, 170] on input "720" at bounding box center [867, 159] width 550 height 26
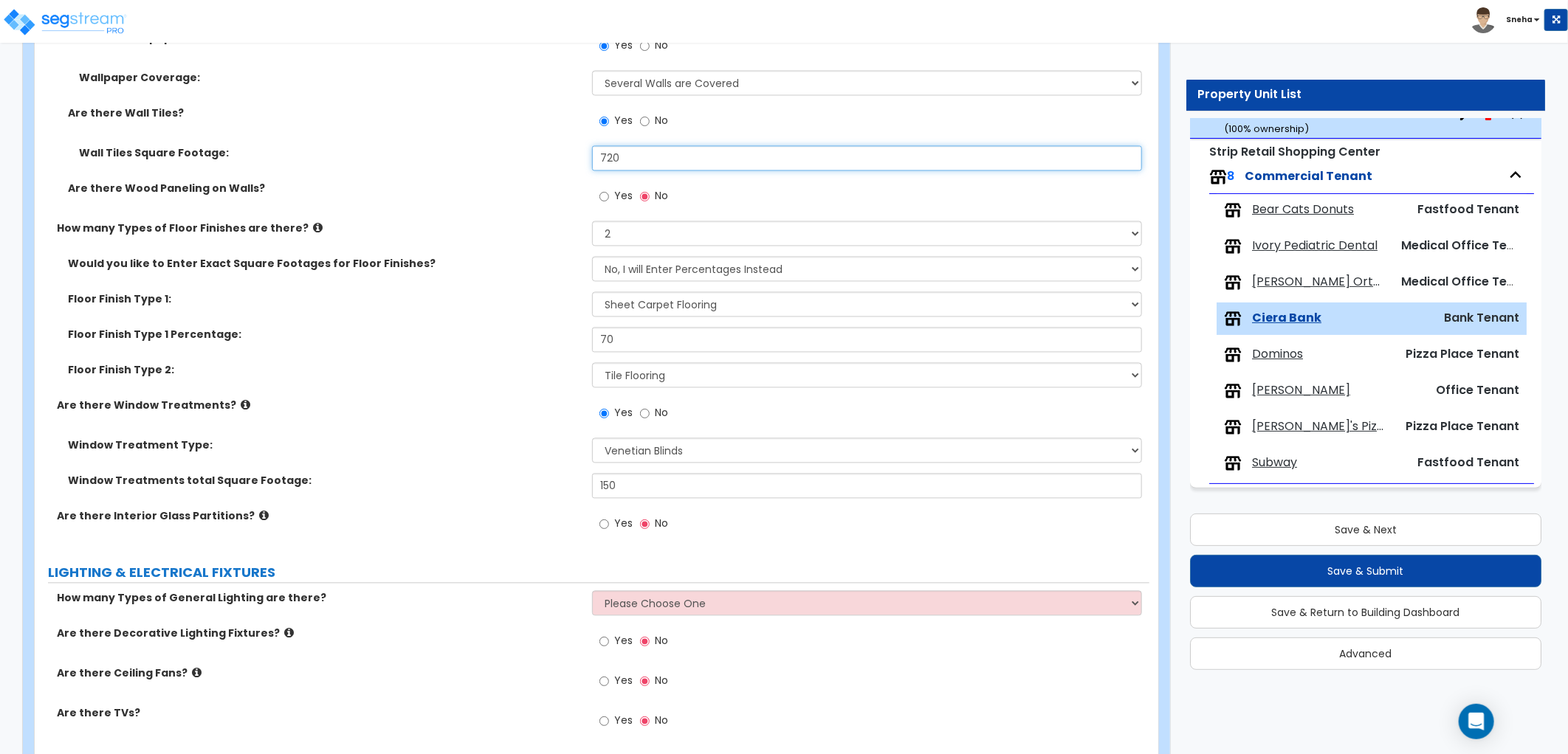
drag, startPoint x: 645, startPoint y: 170, endPoint x: 614, endPoint y: 170, distance: 31.0
click at [614, 170] on input "720" at bounding box center [867, 159] width 550 height 26
type input "400"
click at [519, 149] on label "Wall Tiles Square Footage:" at bounding box center [330, 154] width 502 height 15
click at [542, 401] on label "Are there Window Treatments?" at bounding box center [319, 406] width 525 height 15
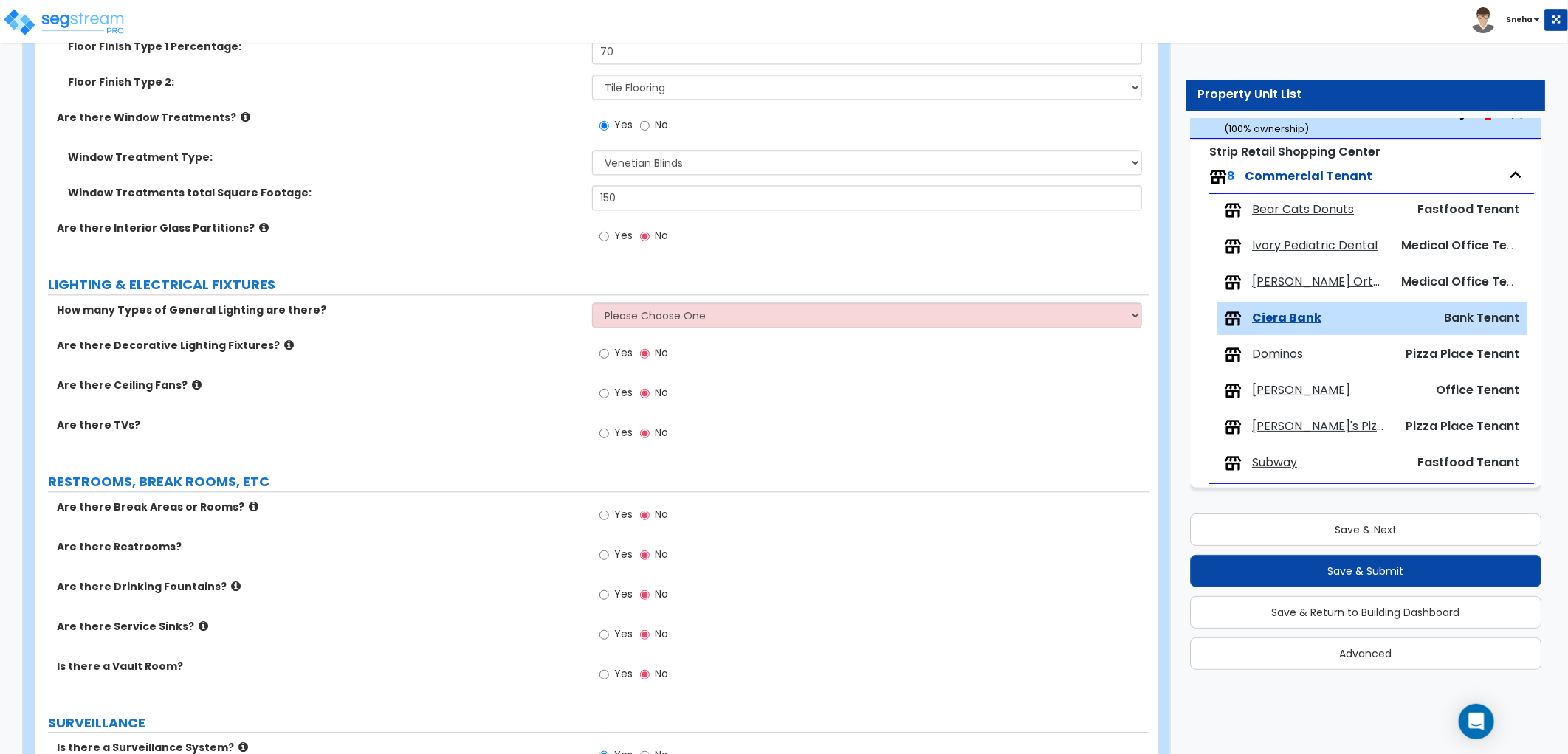
scroll to position [2049, 0]
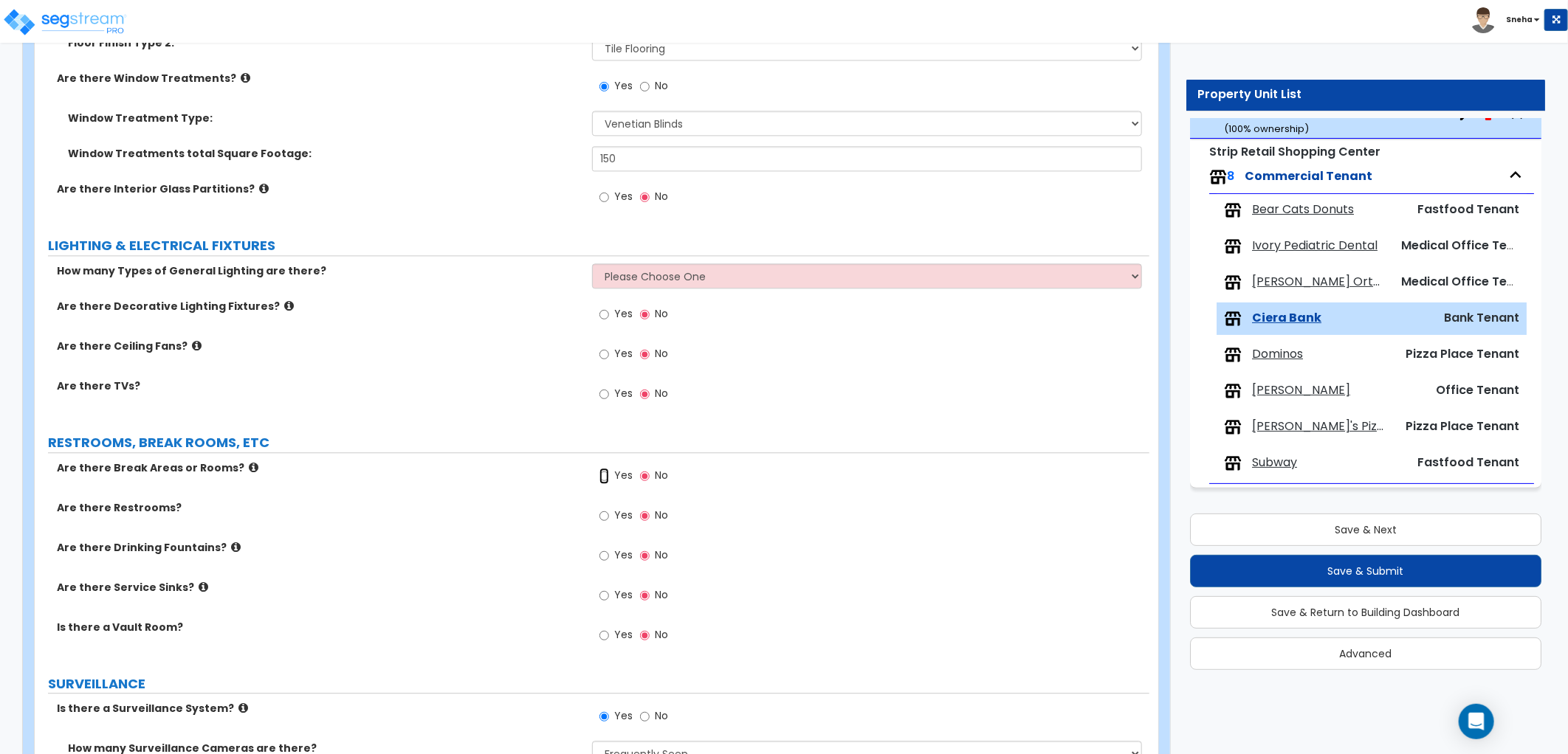
click at [606, 474] on input "Yes" at bounding box center [604, 475] width 9 height 16
radio input "true"
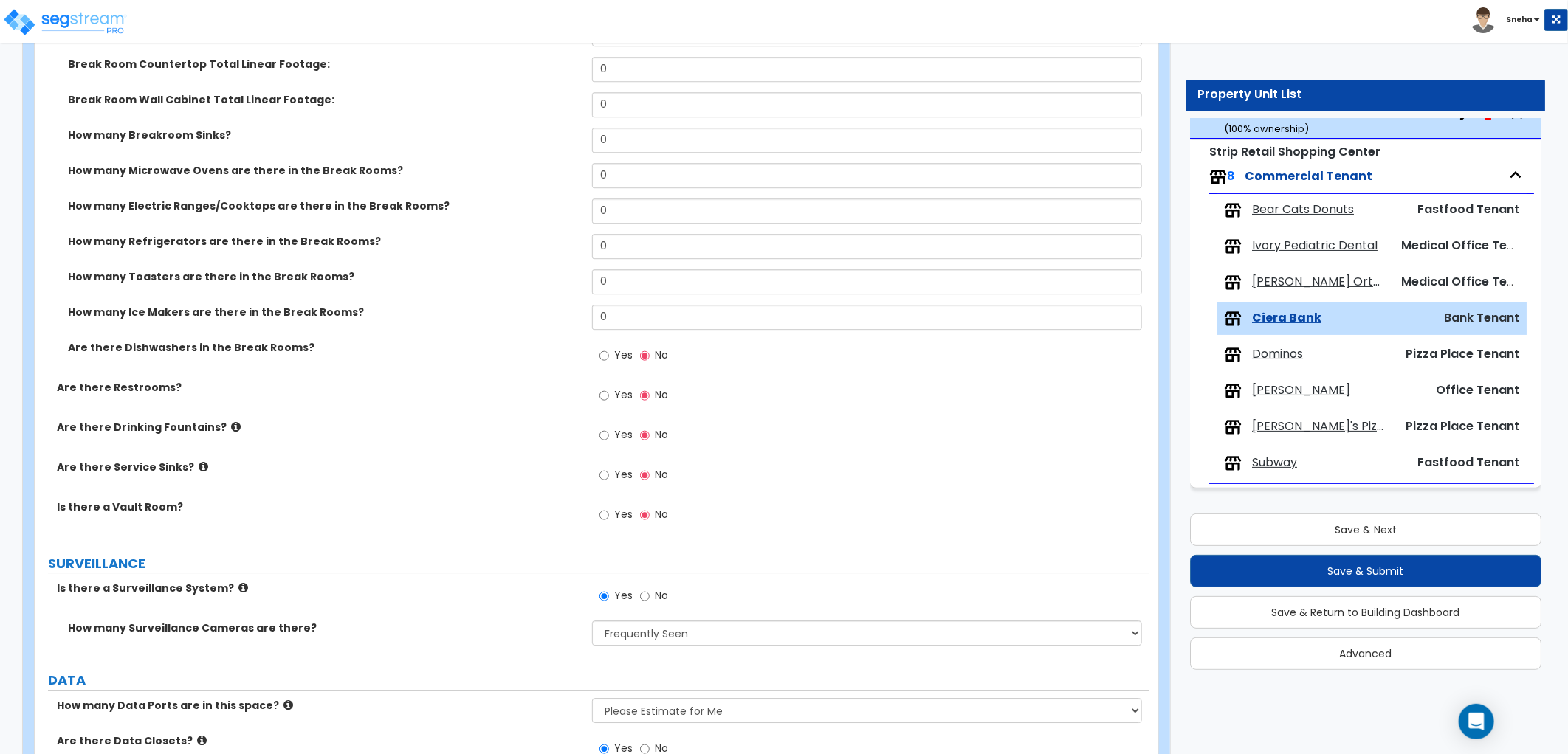
scroll to position [2705, 0]
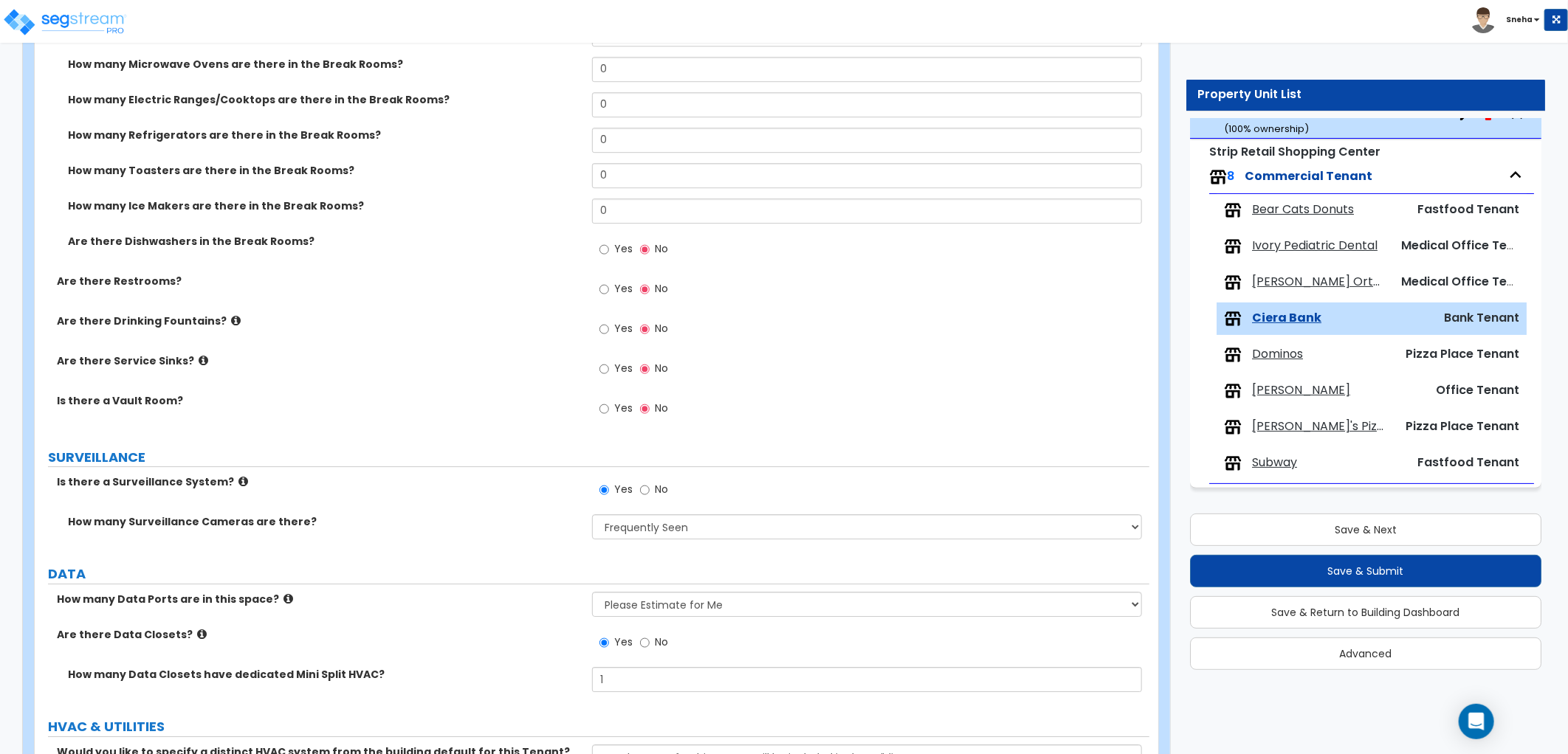
click at [616, 288] on span "Yes" at bounding box center [624, 289] width 19 height 15
click at [609, 288] on input "Yes" at bounding box center [604, 289] width 9 height 16
radio input "true"
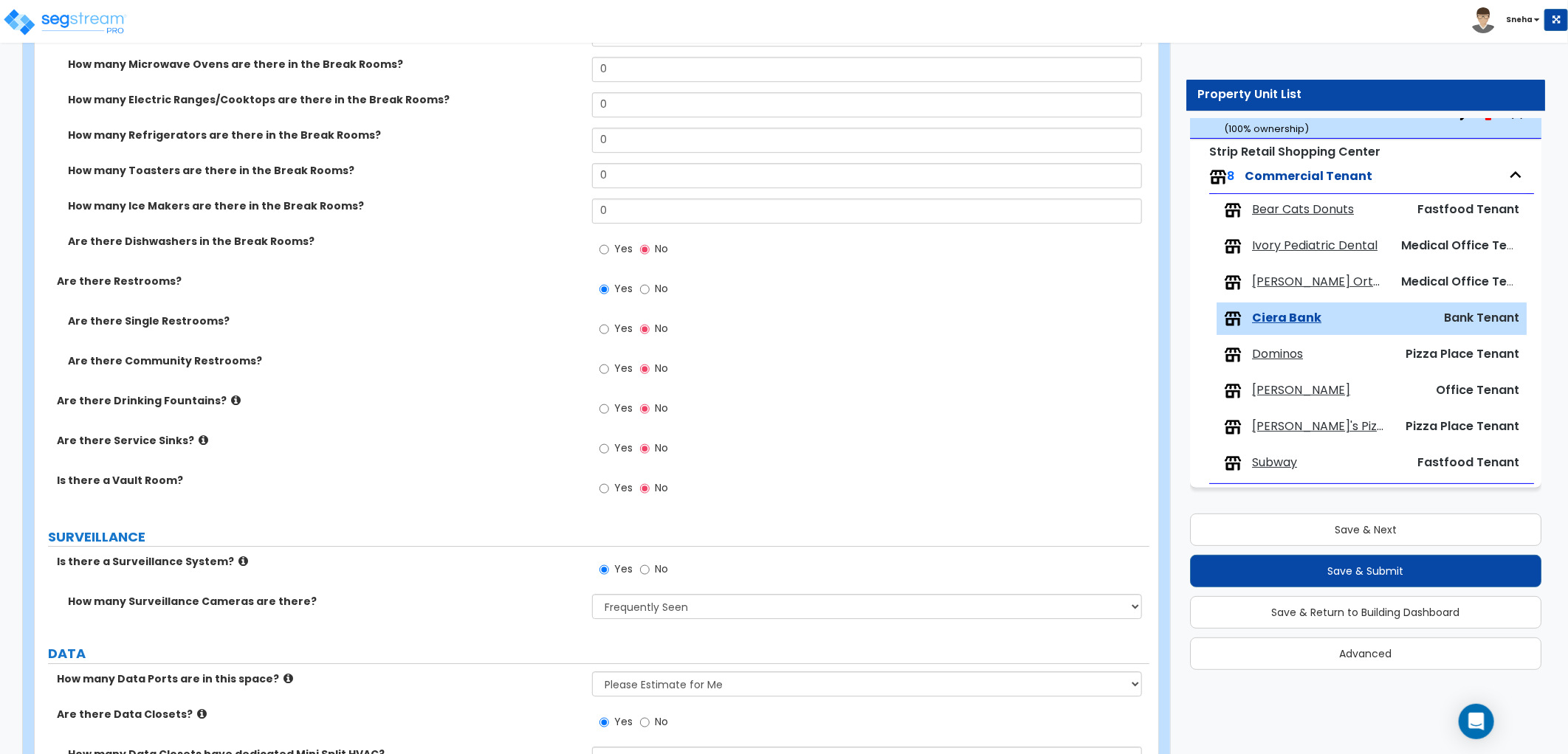
click at [622, 327] on span "Yes" at bounding box center [624, 329] width 19 height 15
click at [609, 327] on input "Yes" at bounding box center [604, 329] width 9 height 16
radio input "true"
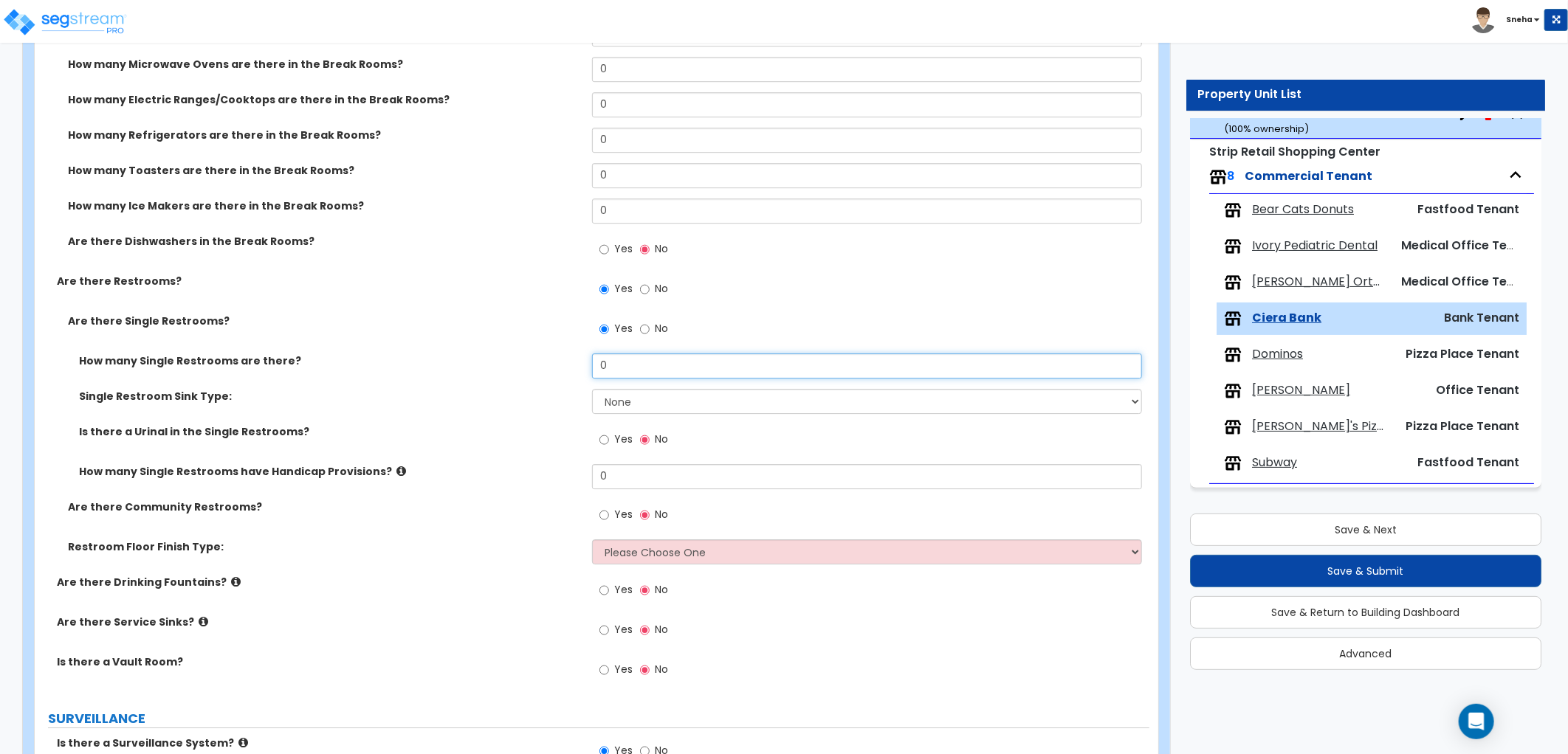
drag, startPoint x: 602, startPoint y: 369, endPoint x: 561, endPoint y: 379, distance: 42.2
click at [561, 379] on div "How many Single Restrooms are there? 0" at bounding box center [592, 370] width 1114 height 35
type input "2"
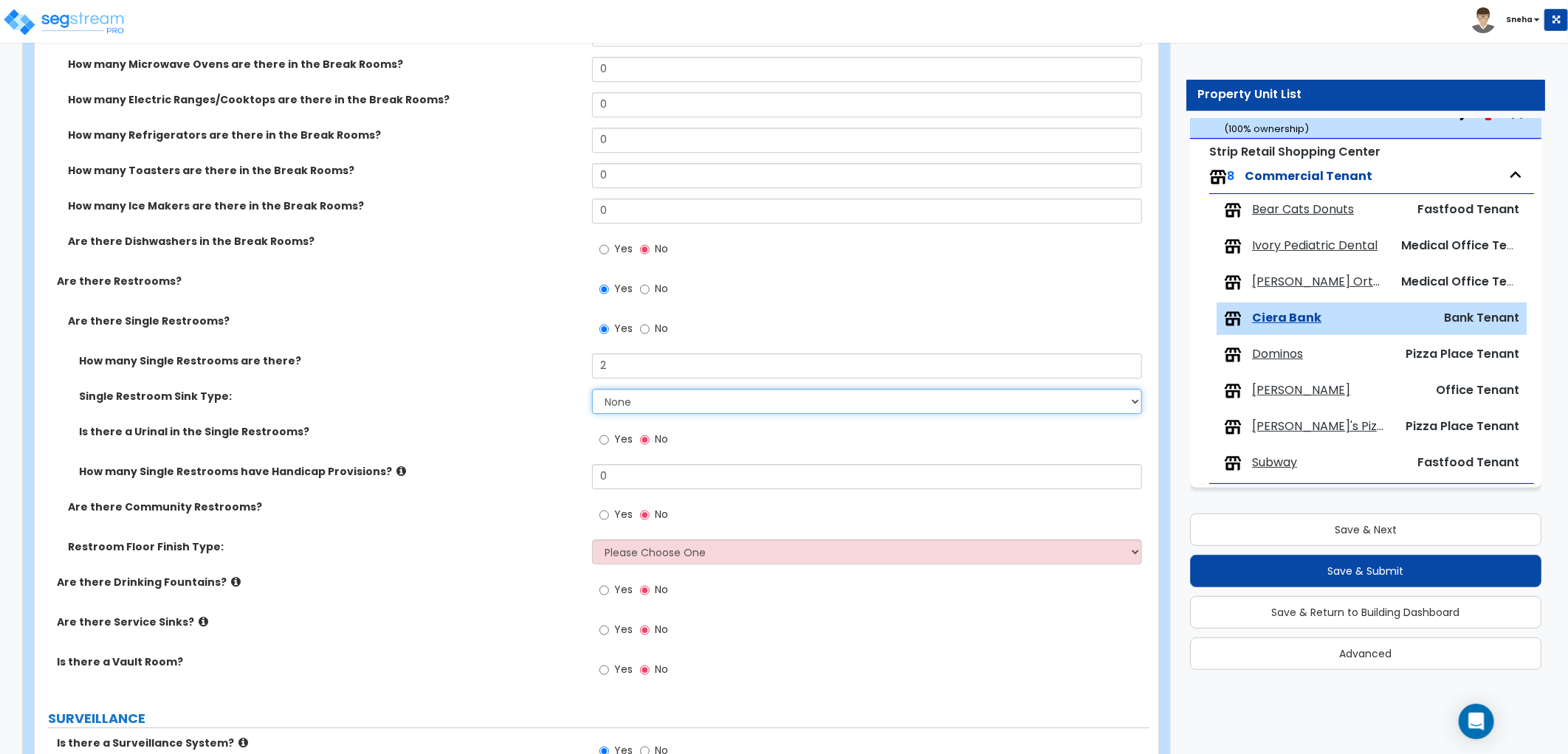
click at [629, 396] on select "None Wall-mounted Vanity-mounted" at bounding box center [867, 402] width 550 height 26
select select "1"
click at [592, 389] on select "None Wall-mounted Vanity-mounted" at bounding box center [867, 402] width 550 height 26
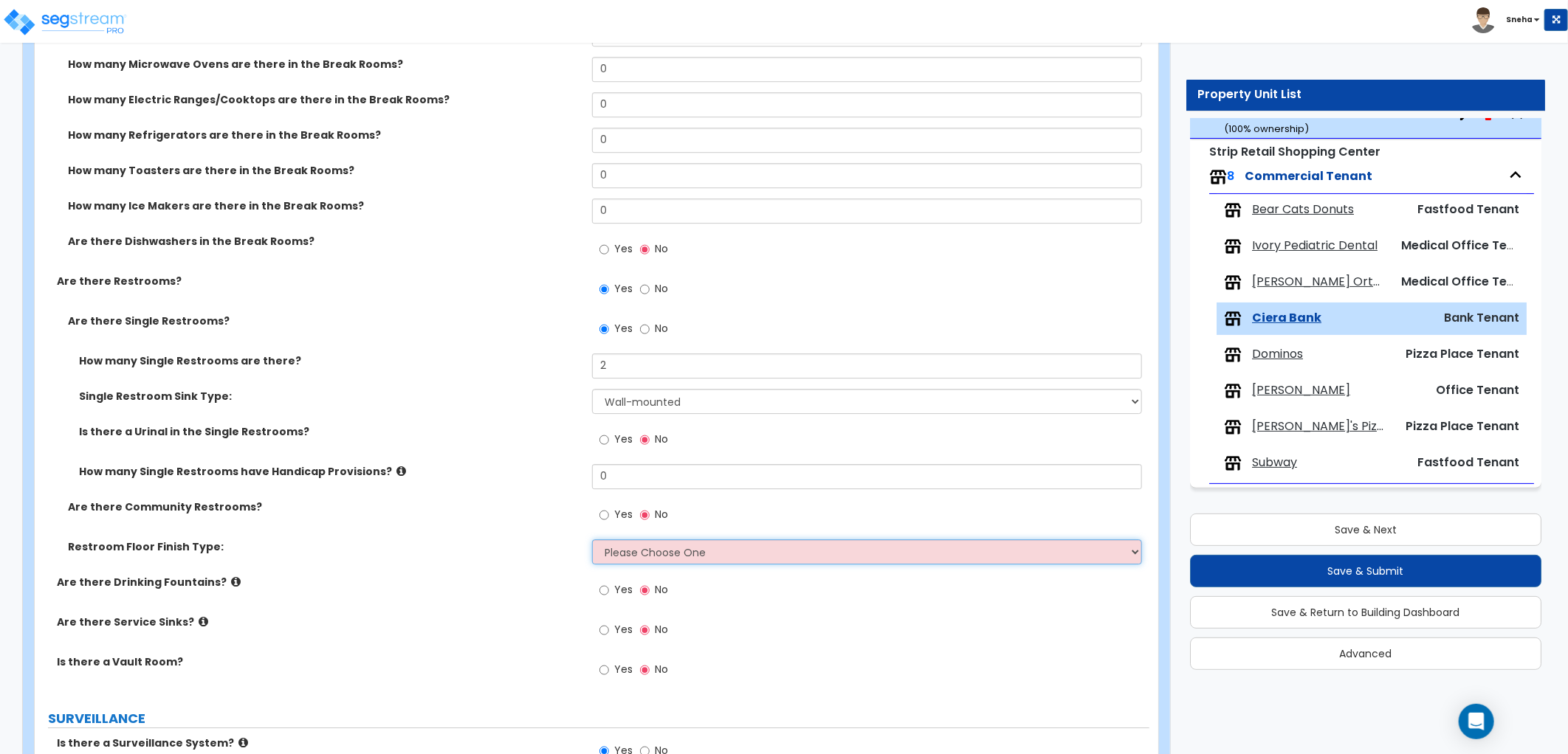
click at [626, 556] on select "Please Choose One Tile Laminate VCT Sheet Vinyl" at bounding box center [867, 552] width 550 height 26
select select "1"
click at [592, 540] on select "Please Choose One Tile Laminate VCT Sheet Vinyl" at bounding box center [867, 552] width 550 height 26
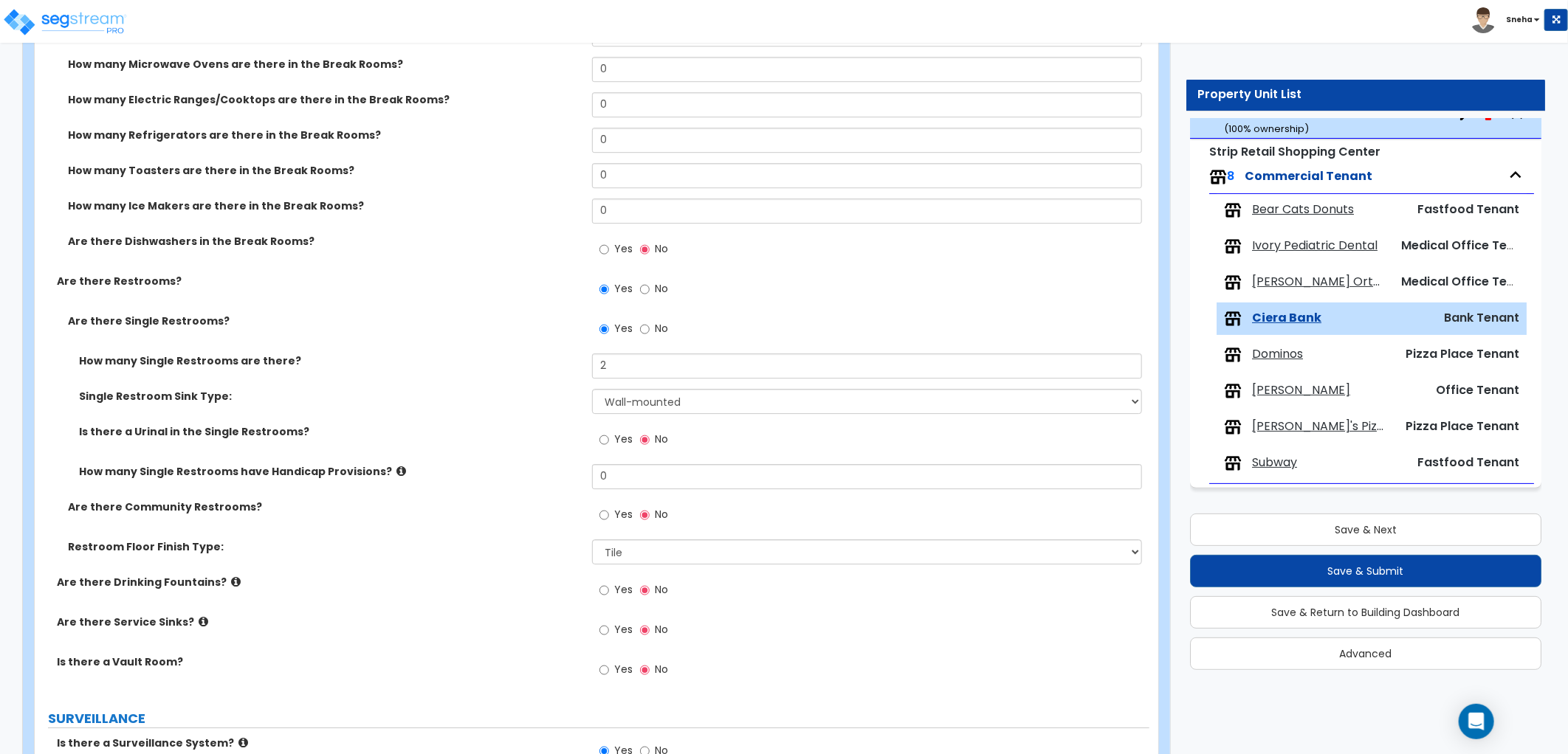
click at [564, 541] on label "Restroom Floor Finish Type:" at bounding box center [324, 547] width 513 height 15
click at [538, 437] on div "Is there a Urinal in the Single Restrooms? Yes No" at bounding box center [592, 444] width 1114 height 40
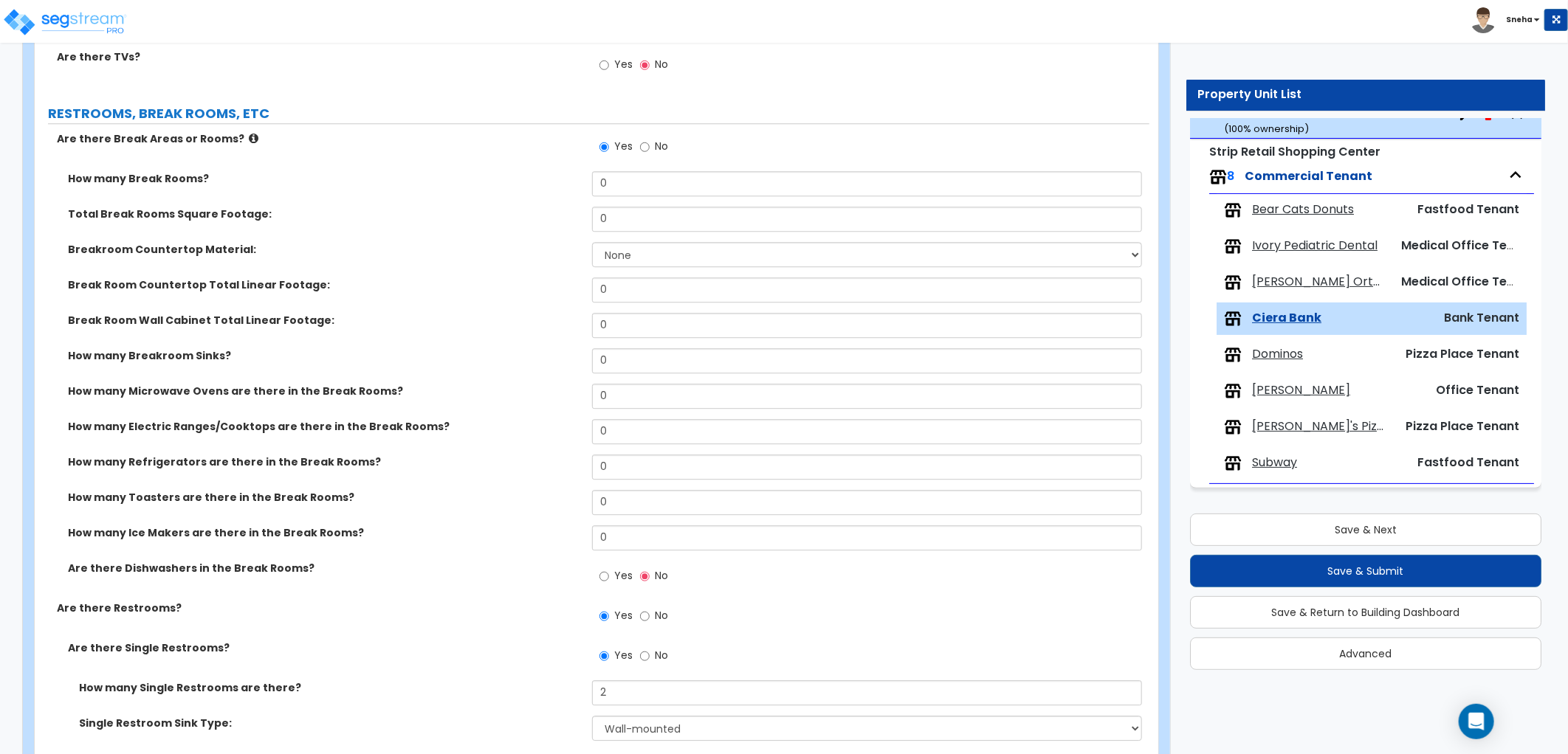
scroll to position [2296, 0]
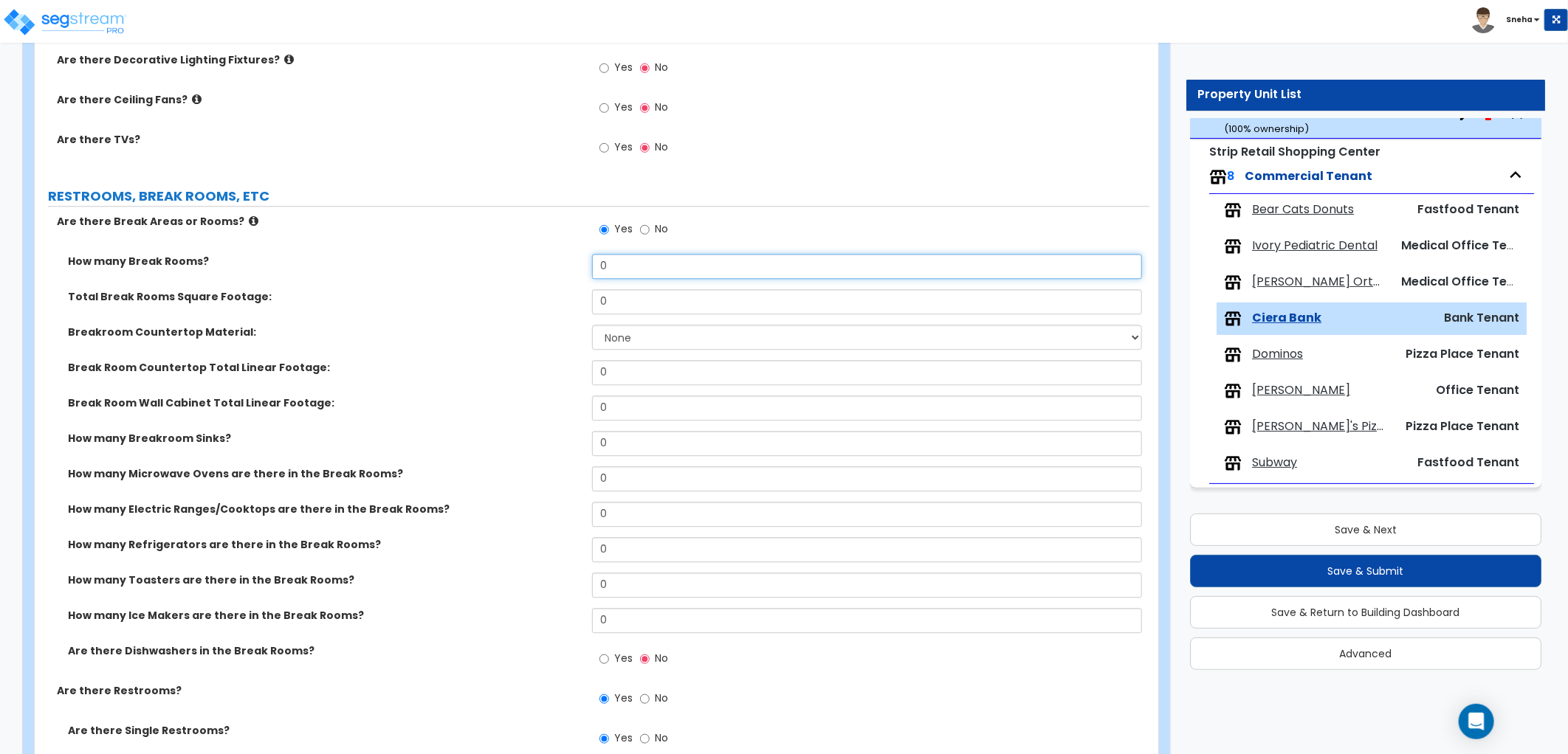
drag, startPoint x: 620, startPoint y: 266, endPoint x: 556, endPoint y: 273, distance: 64.4
click at [556, 273] on div "How many Break Rooms? 0" at bounding box center [592, 271] width 1114 height 35
type input "1"
drag, startPoint x: 613, startPoint y: 305, endPoint x: 588, endPoint y: 302, distance: 25.2
click at [588, 302] on div "Total Break Rooms Square Footage: 0" at bounding box center [592, 306] width 1114 height 35
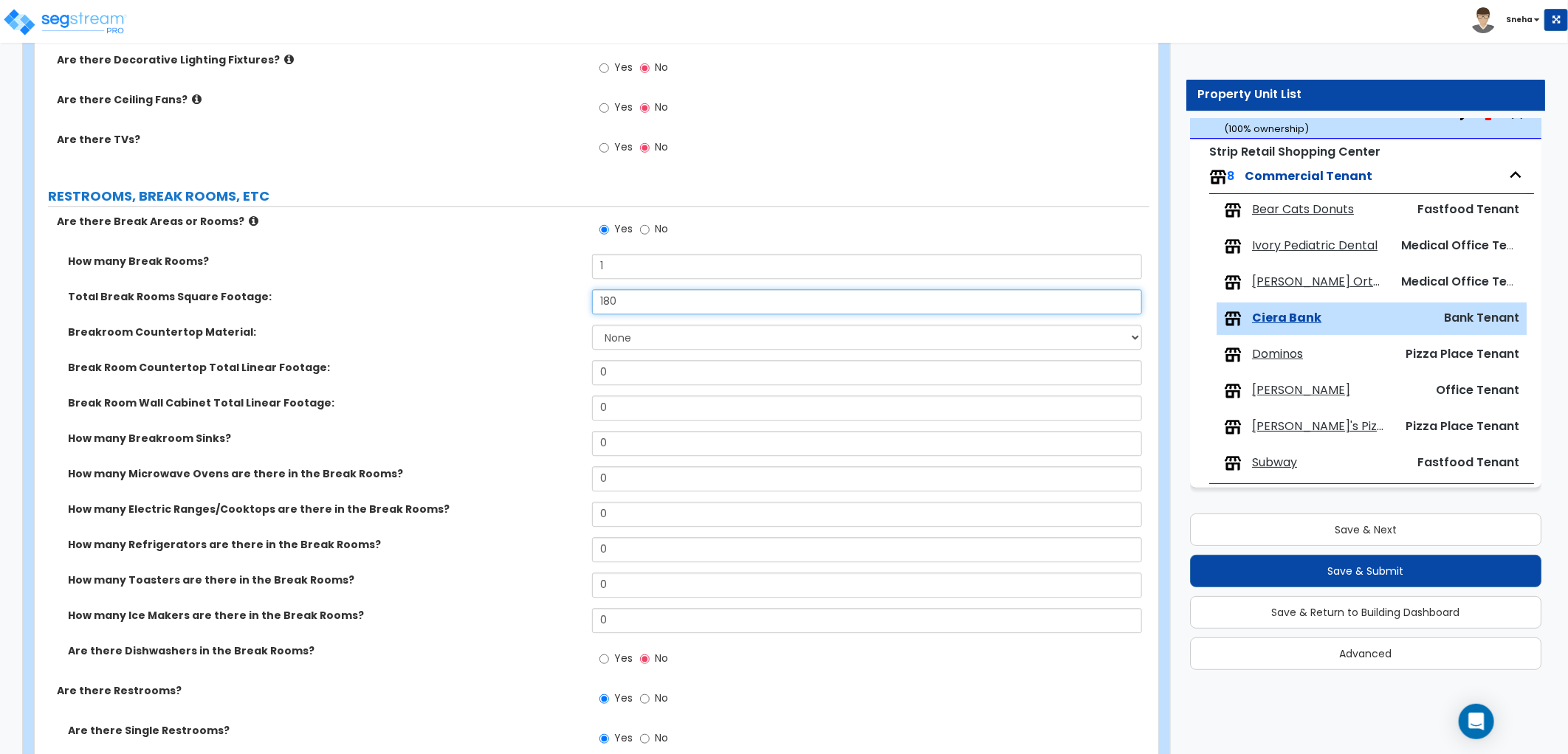
type input "180"
click at [563, 290] on label "Total Break Rooms Square Footage:" at bounding box center [324, 297] width 513 height 15
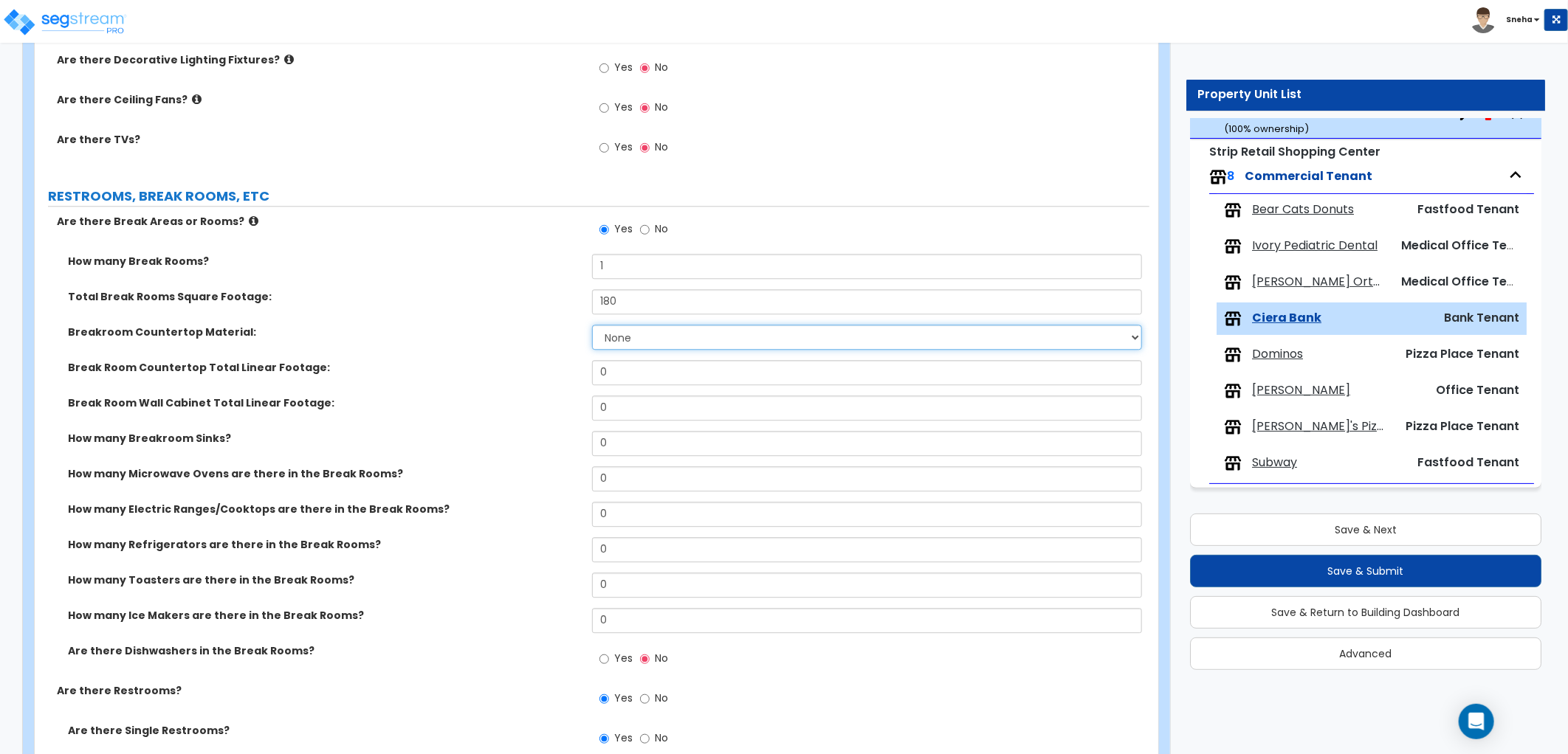
click at [611, 344] on select "None Plastic Laminate Solid Surface Stone Quartz Marble Tile Wood Stainless Ste…" at bounding box center [867, 337] width 550 height 26
select select "2"
click at [592, 325] on select "None Plastic Laminate Solid Surface Stone Quartz Marble Tile Wood Stainless Ste…" at bounding box center [867, 337] width 550 height 26
drag, startPoint x: 622, startPoint y: 377, endPoint x: 564, endPoint y: 383, distance: 58.3
click at [564, 383] on div "Break Room Countertop Total Linear Footage: 0" at bounding box center [592, 377] width 1114 height 35
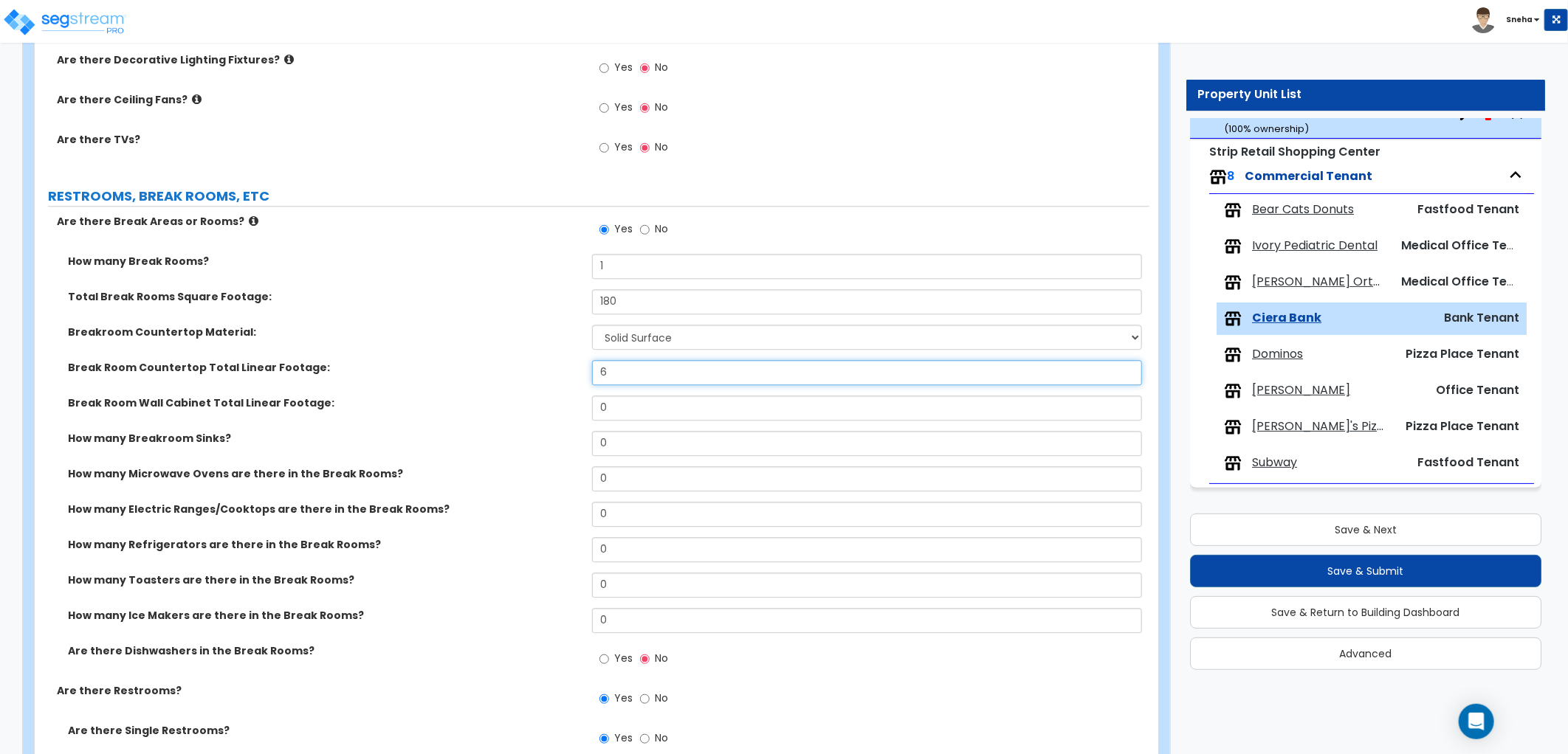
type input "6"
click at [491, 416] on div "Break Room Wall Cabinet Total Linear Footage: 0" at bounding box center [592, 413] width 1114 height 35
type input "6"
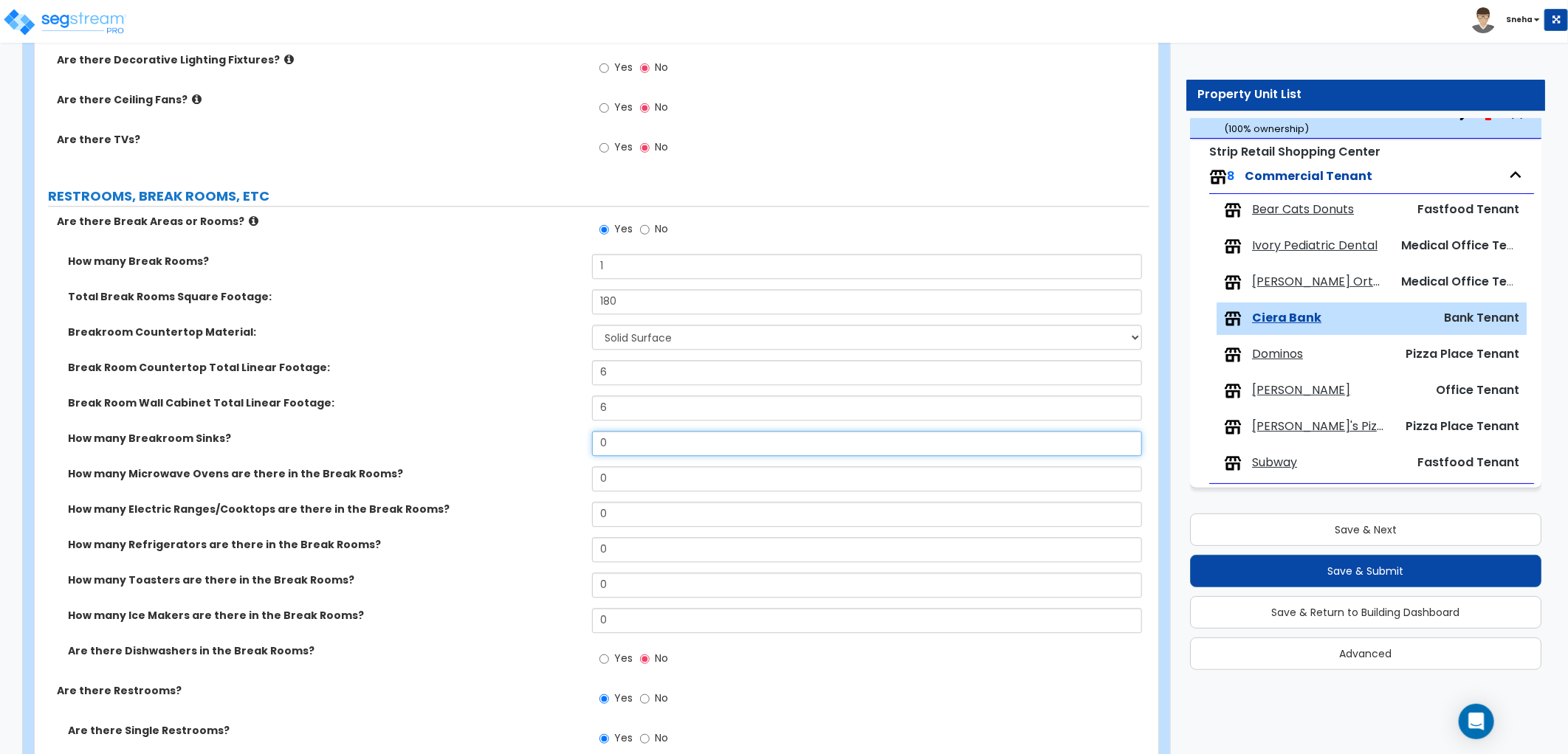
drag, startPoint x: 612, startPoint y: 443, endPoint x: 593, endPoint y: 443, distance: 19.0
click at [593, 443] on input "0" at bounding box center [867, 443] width 550 height 26
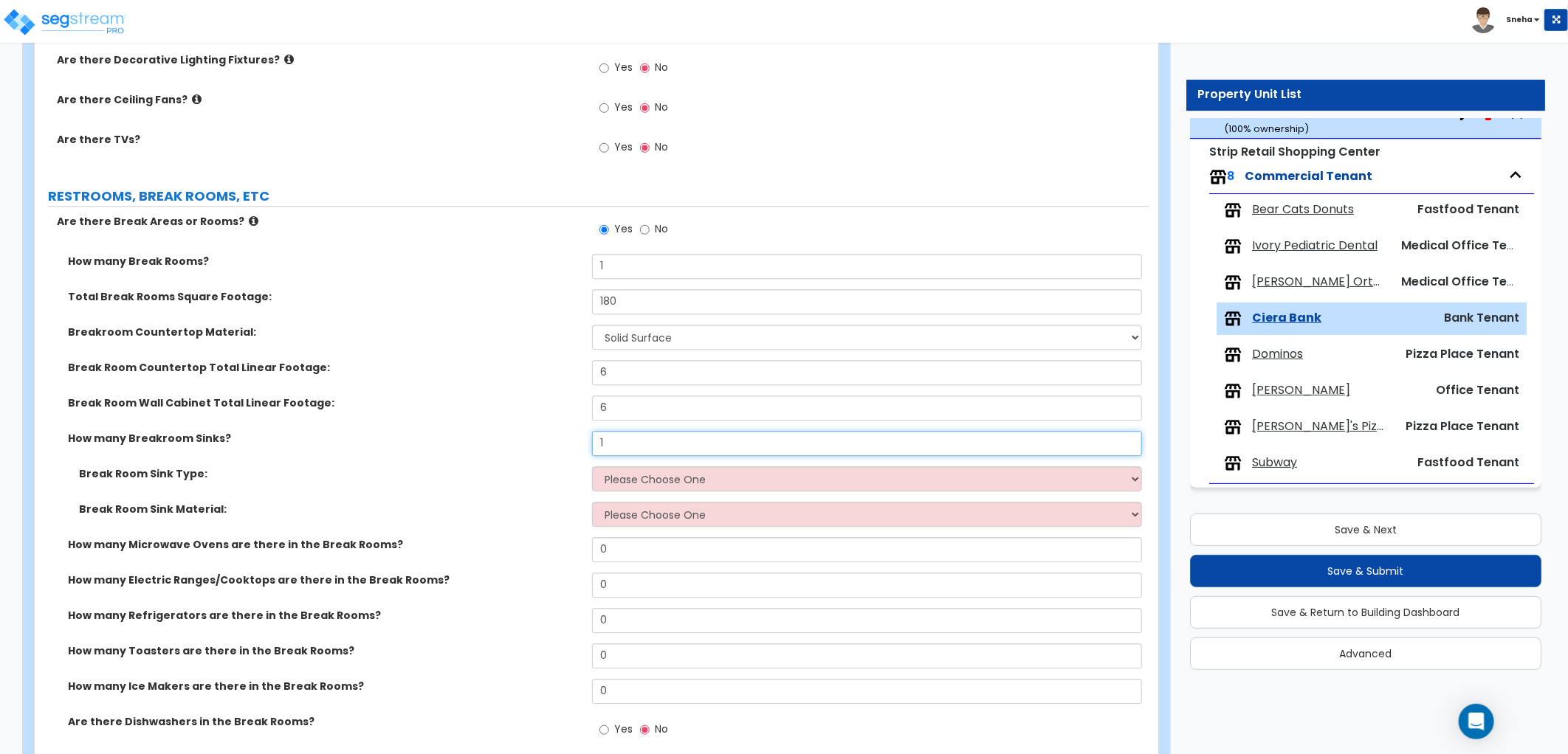
type input "1"
click at [608, 472] on select "Please Choose One Single Sink Double Sink" at bounding box center [867, 479] width 550 height 26
select select "2"
click at [592, 467] on select "Please Choose One Single Sink Double Sink" at bounding box center [867, 479] width 550 height 26
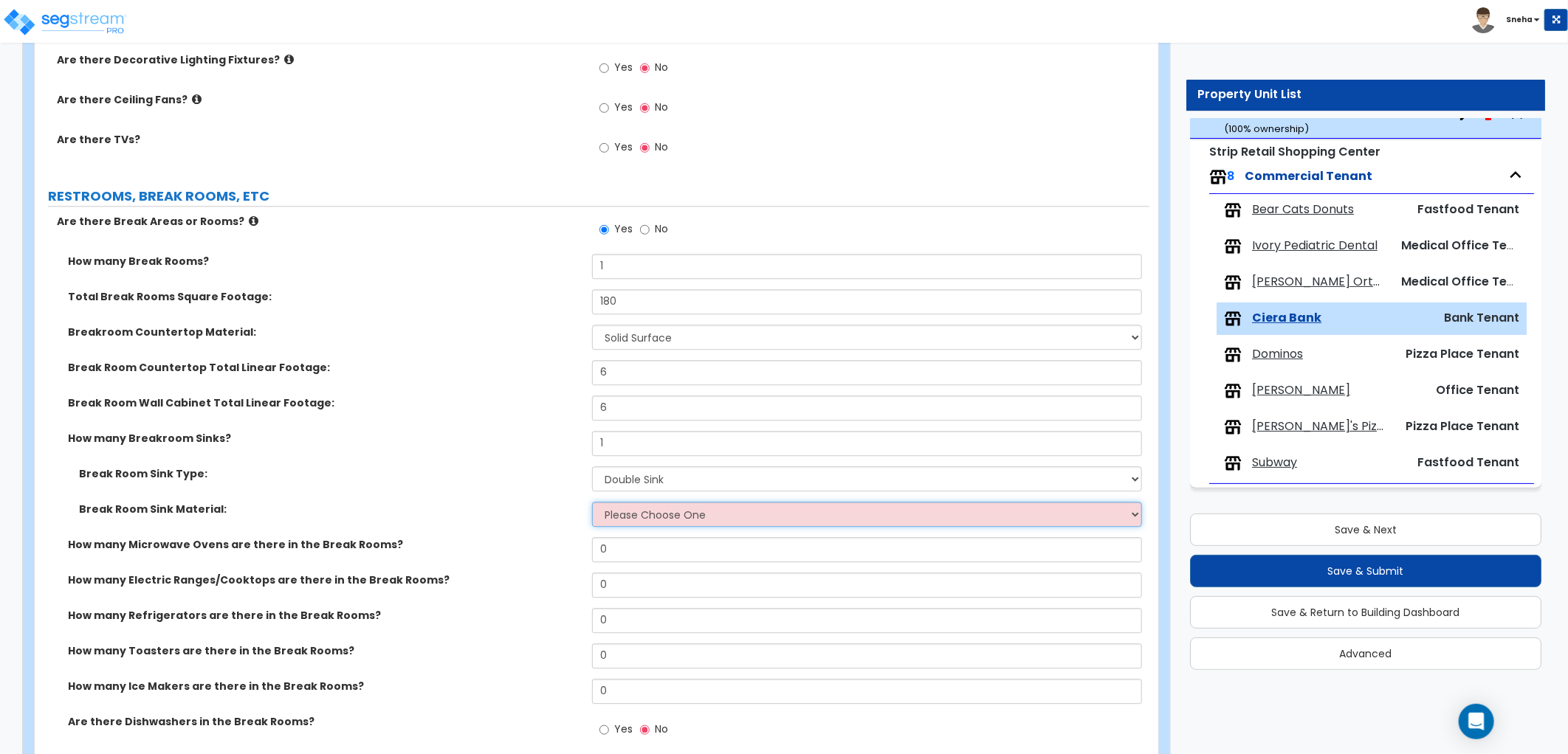
click at [625, 521] on select "Please Choose One Stainless Steel Porcelain Enamel Cast Iron" at bounding box center [867, 514] width 550 height 26
select select "1"
click at [592, 502] on select "Please Choose One Stainless Steel Porcelain Enamel Cast Iron" at bounding box center [867, 514] width 550 height 26
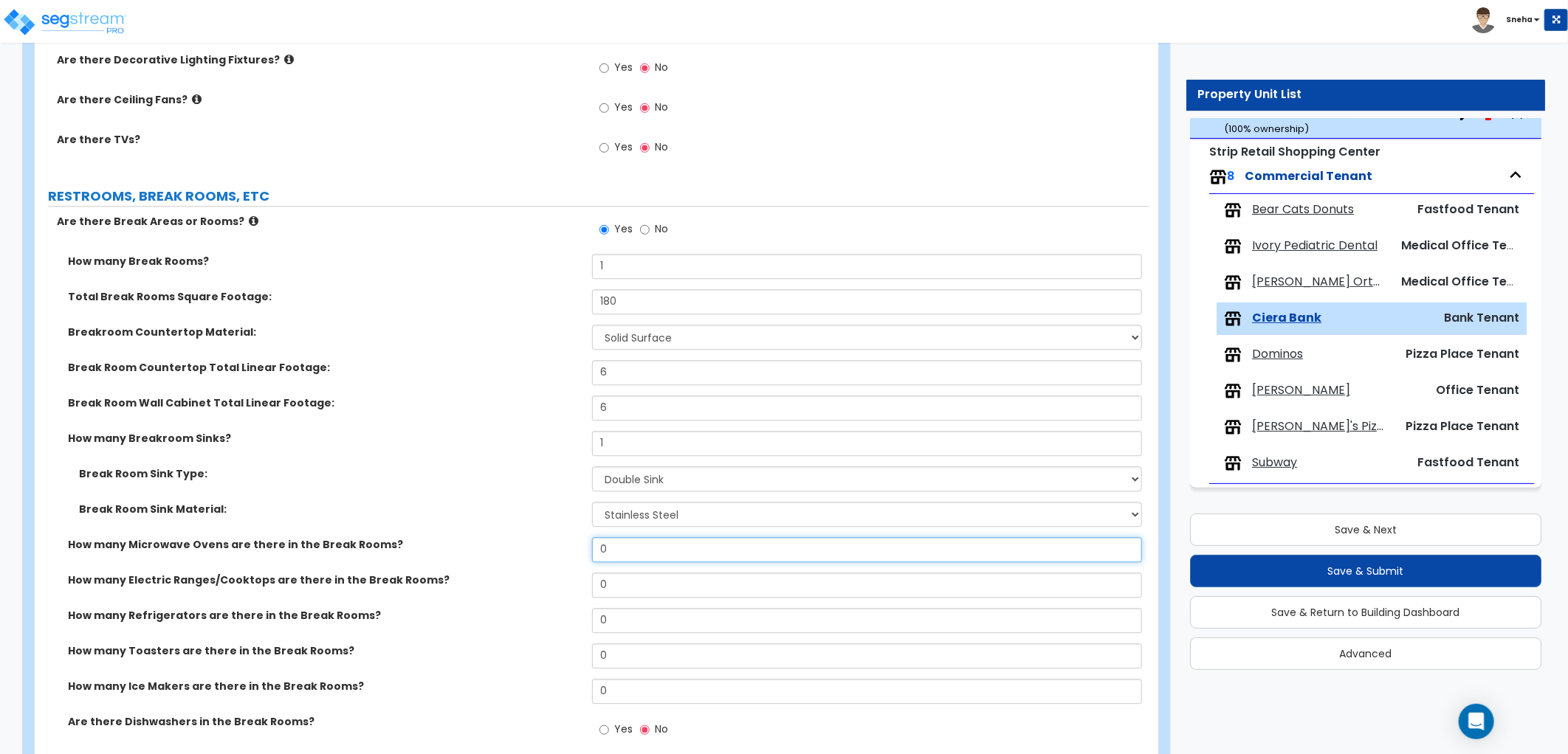
drag, startPoint x: 613, startPoint y: 546, endPoint x: 575, endPoint y: 548, distance: 38.1
click at [575, 548] on div "How many Microwave Ovens are there in the Break Rooms? 0" at bounding box center [592, 555] width 1114 height 35
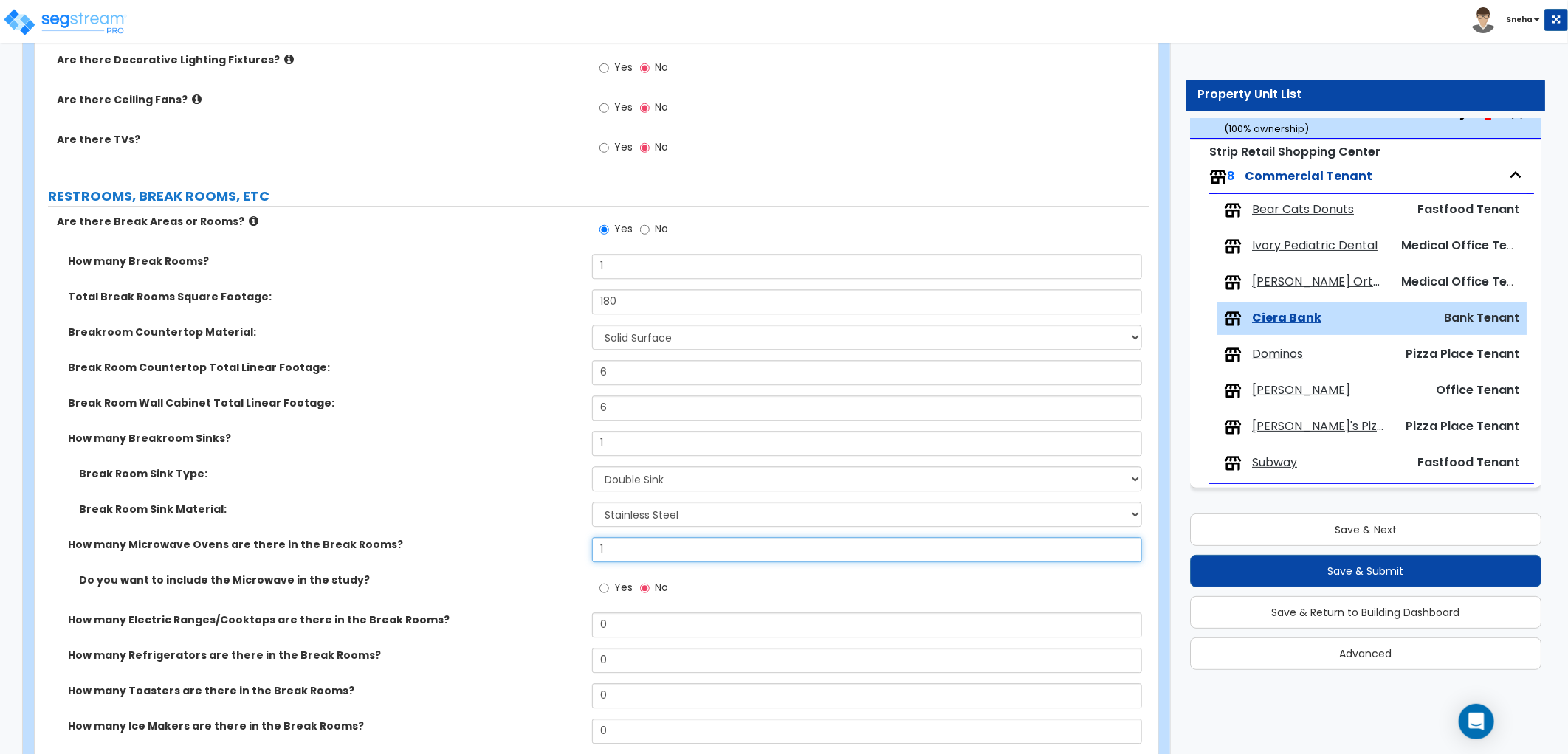
type input "1"
click at [603, 588] on input "Yes" at bounding box center [604, 588] width 9 height 16
radio input "true"
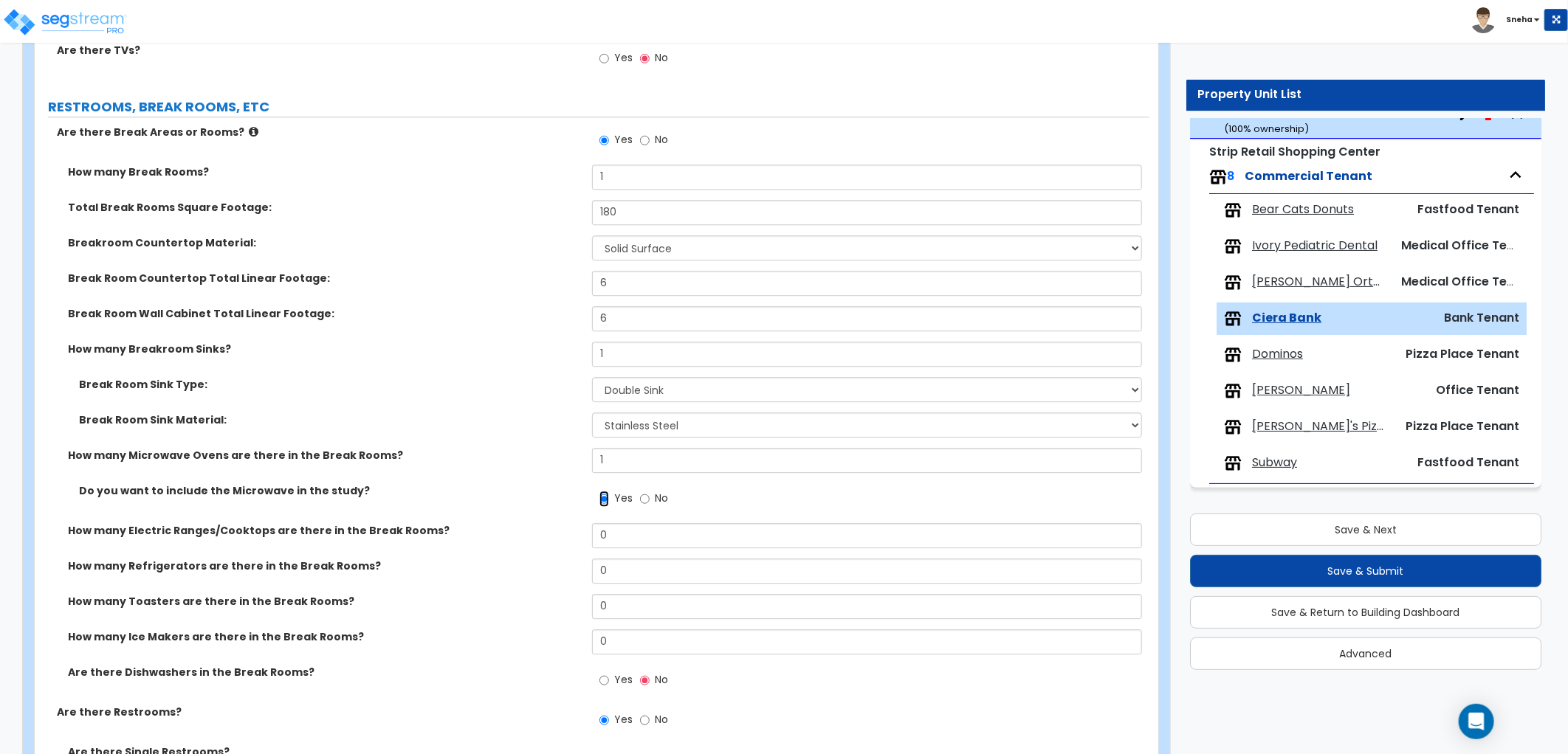
scroll to position [2459, 0]
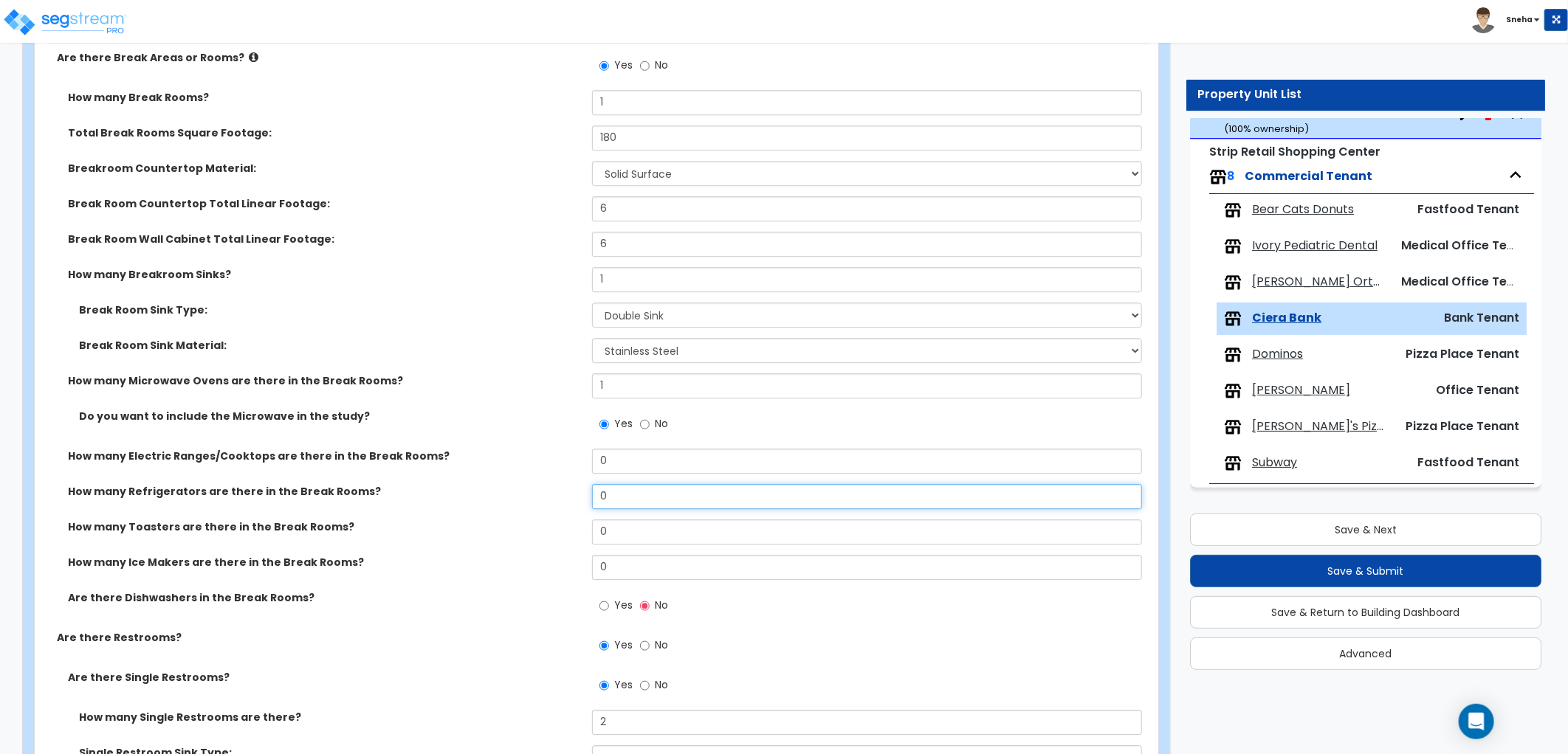
drag, startPoint x: 622, startPoint y: 492, endPoint x: 530, endPoint y: 504, distance: 92.8
click at [530, 504] on div "How many Refrigerators are there in the Break Rooms? 0" at bounding box center [592, 501] width 1114 height 35
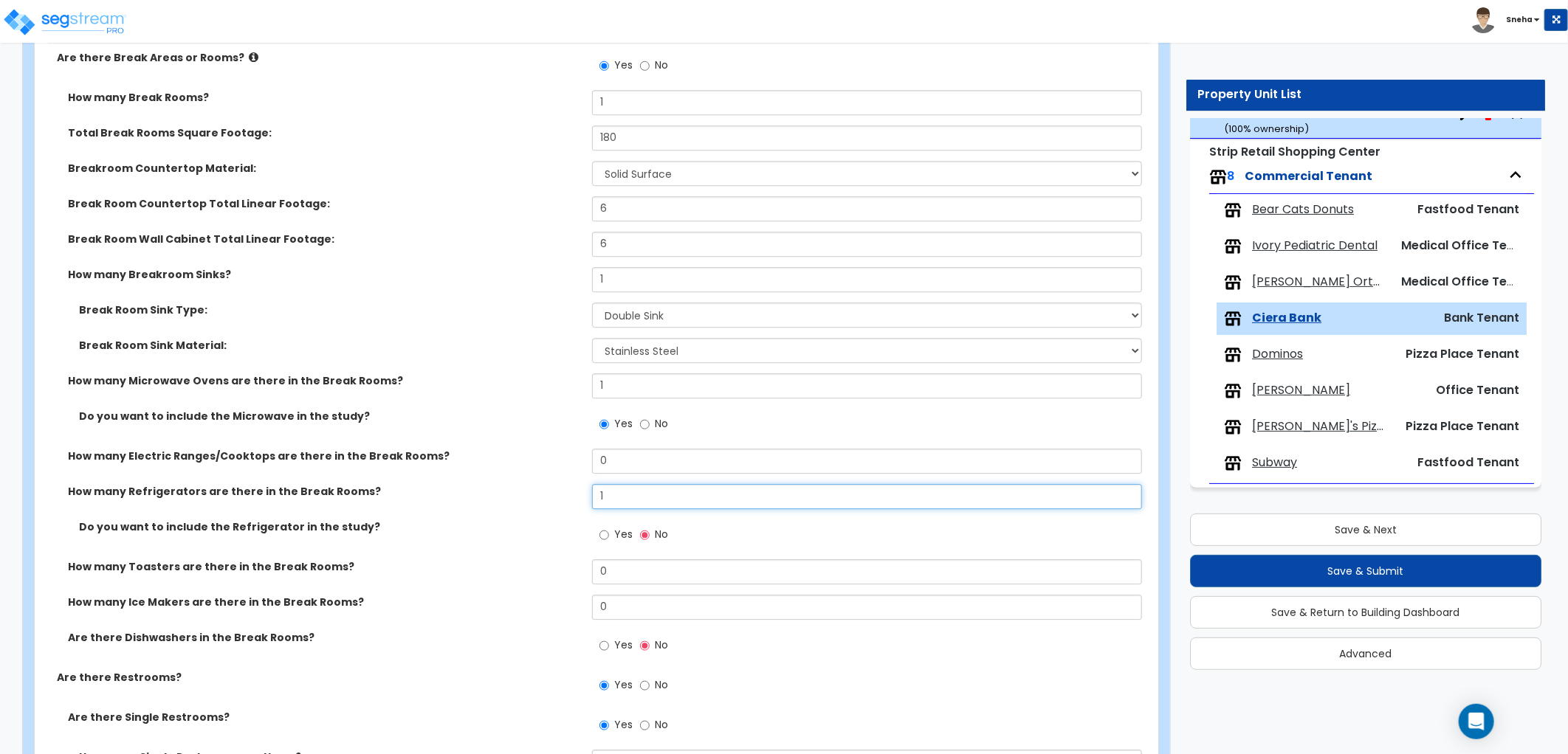
type input "1"
click at [603, 531] on input "Yes" at bounding box center [604, 535] width 9 height 16
radio input "true"
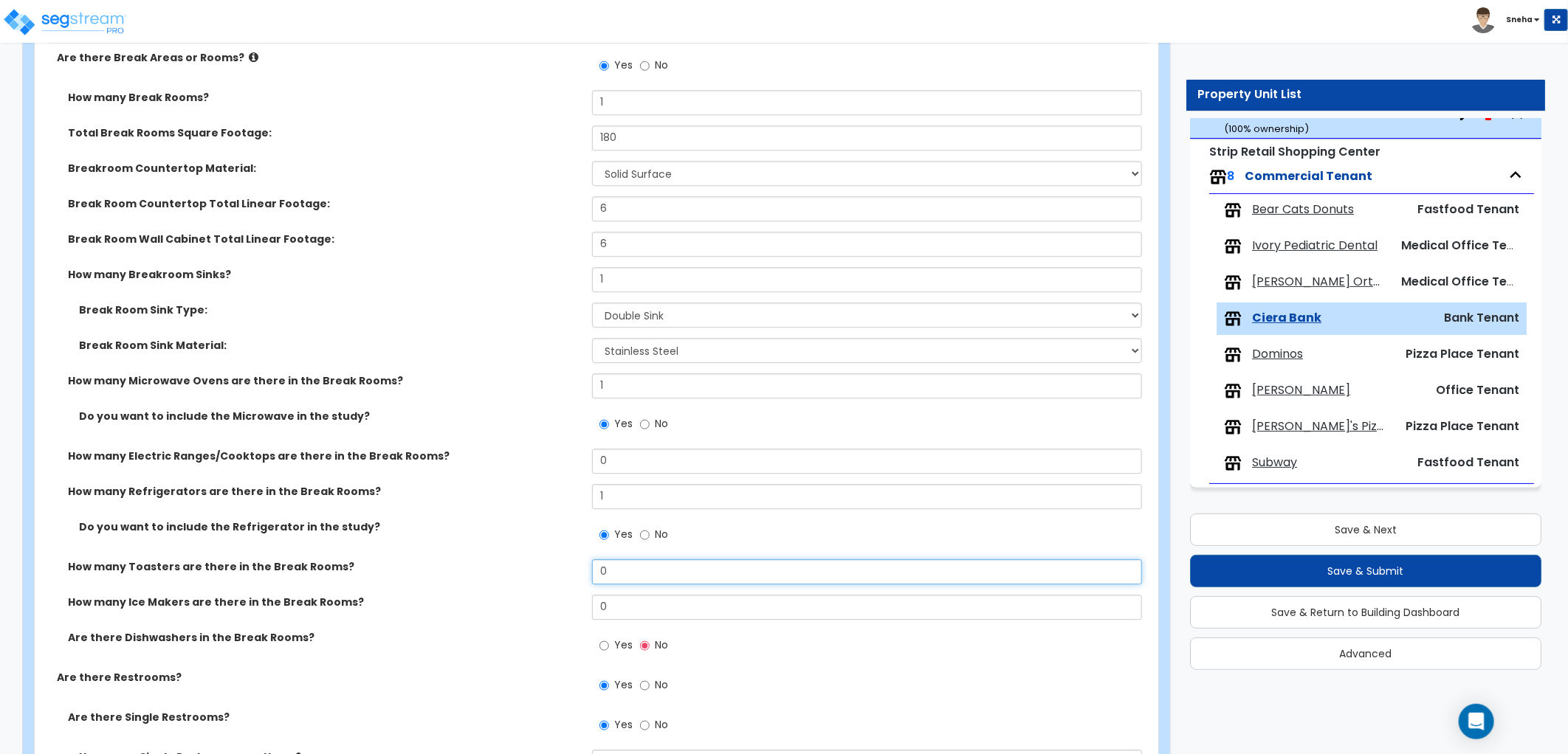
drag, startPoint x: 608, startPoint y: 568, endPoint x: 583, endPoint y: 573, distance: 25.5
click at [583, 573] on div "How many Toasters are there in the Break Rooms? 0" at bounding box center [592, 576] width 1114 height 35
type input "1"
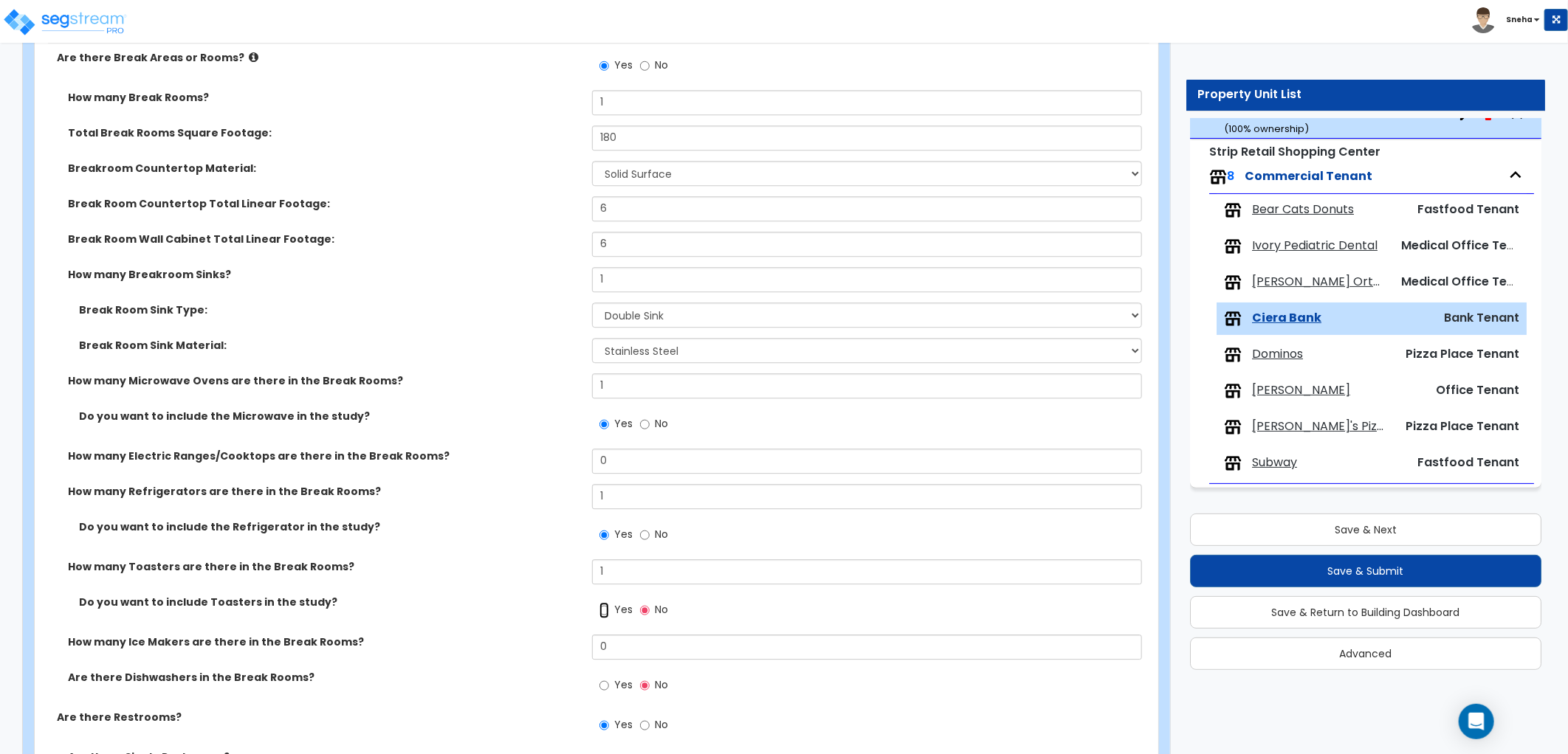
click at [602, 604] on input "Yes" at bounding box center [604, 609] width 9 height 16
radio input "true"
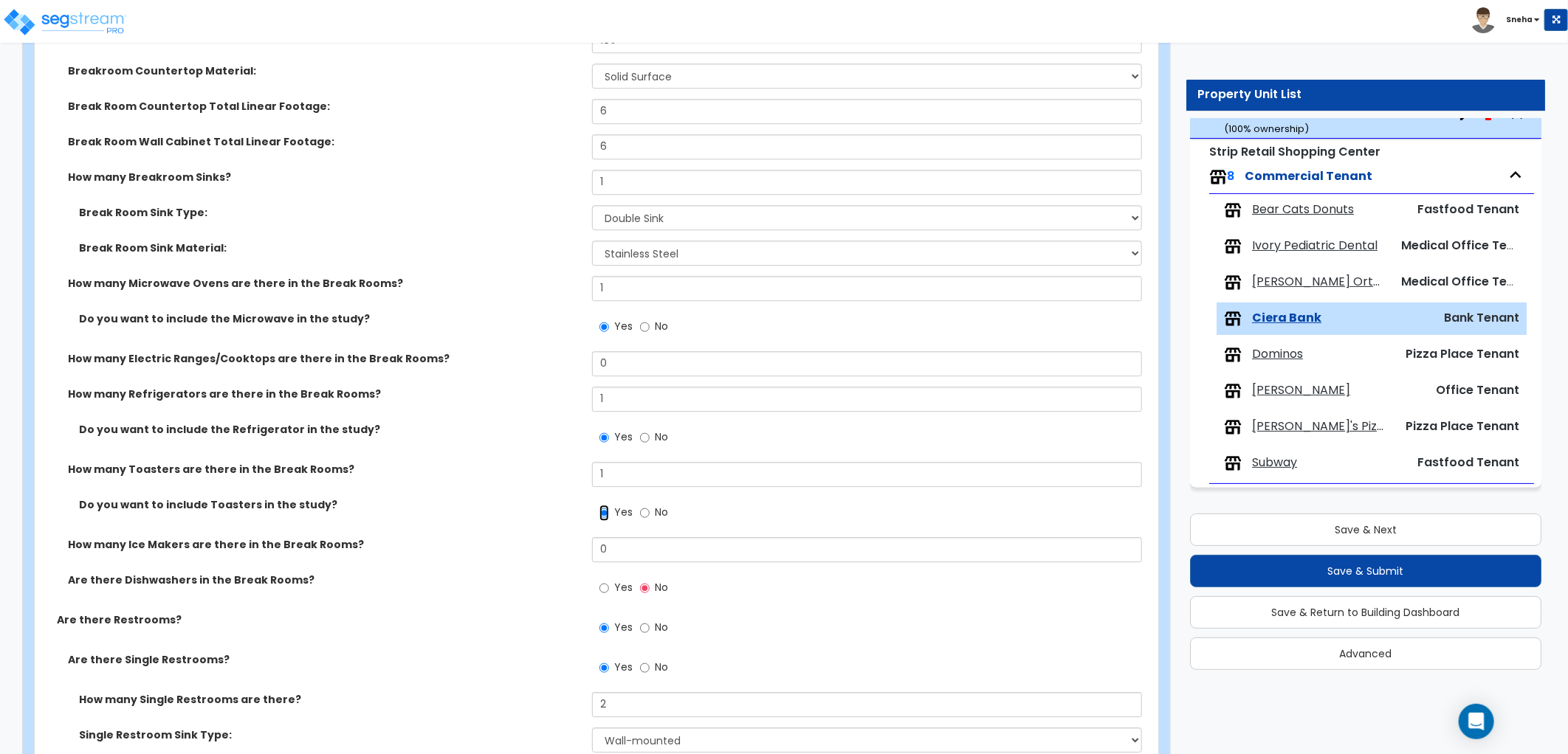
scroll to position [2705, 0]
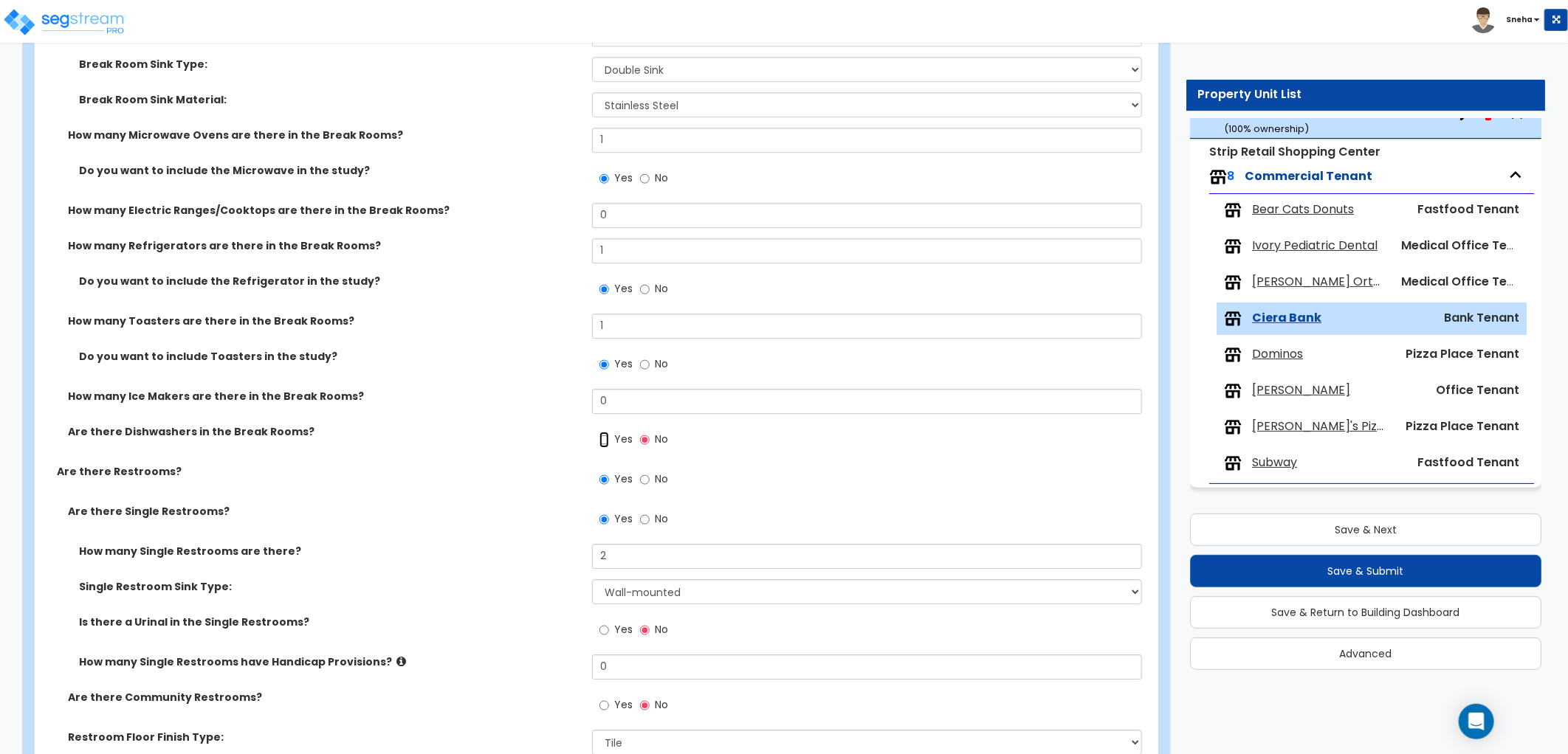
click at [605, 437] on input "Yes" at bounding box center [604, 439] width 9 height 16
radio input "true"
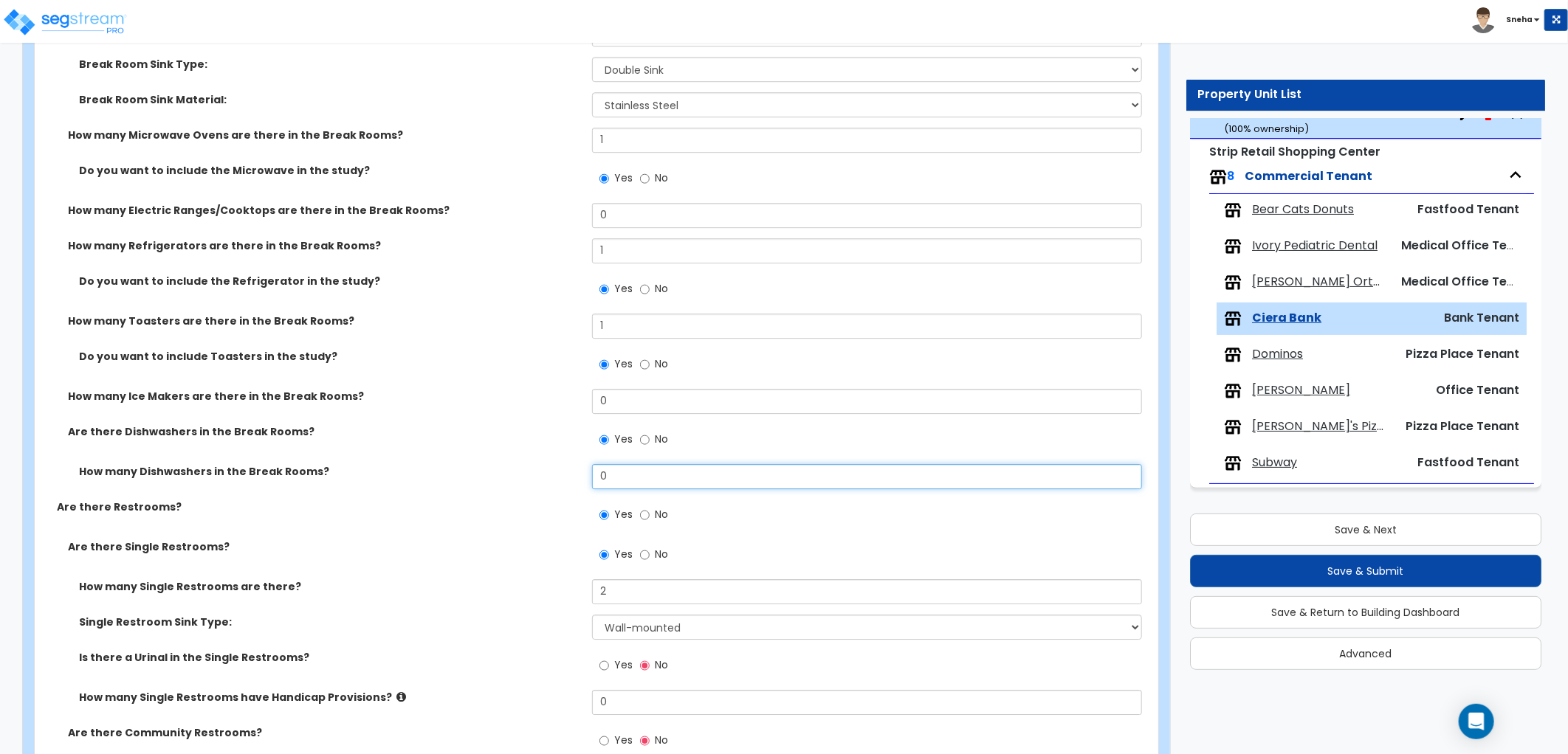
drag, startPoint x: 615, startPoint y: 472, endPoint x: 587, endPoint y: 477, distance: 28.4
click at [587, 477] on div "How many Dishwashers in the Break Rooms? 0" at bounding box center [592, 481] width 1114 height 35
type input "1"
click at [544, 461] on div "Are there Dishwashers in the Break Rooms? Yes No" at bounding box center [592, 444] width 1114 height 40
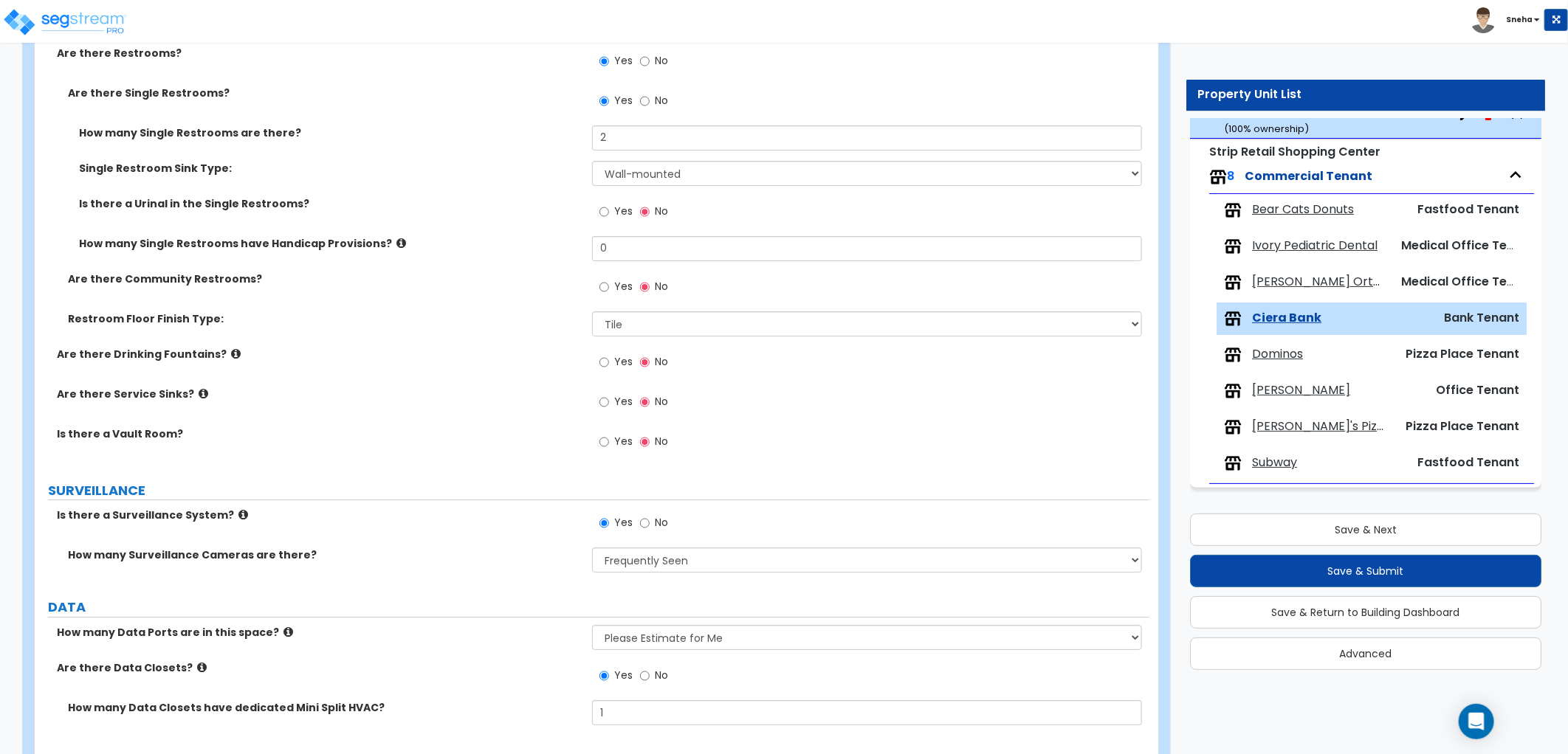
scroll to position [3197, 0]
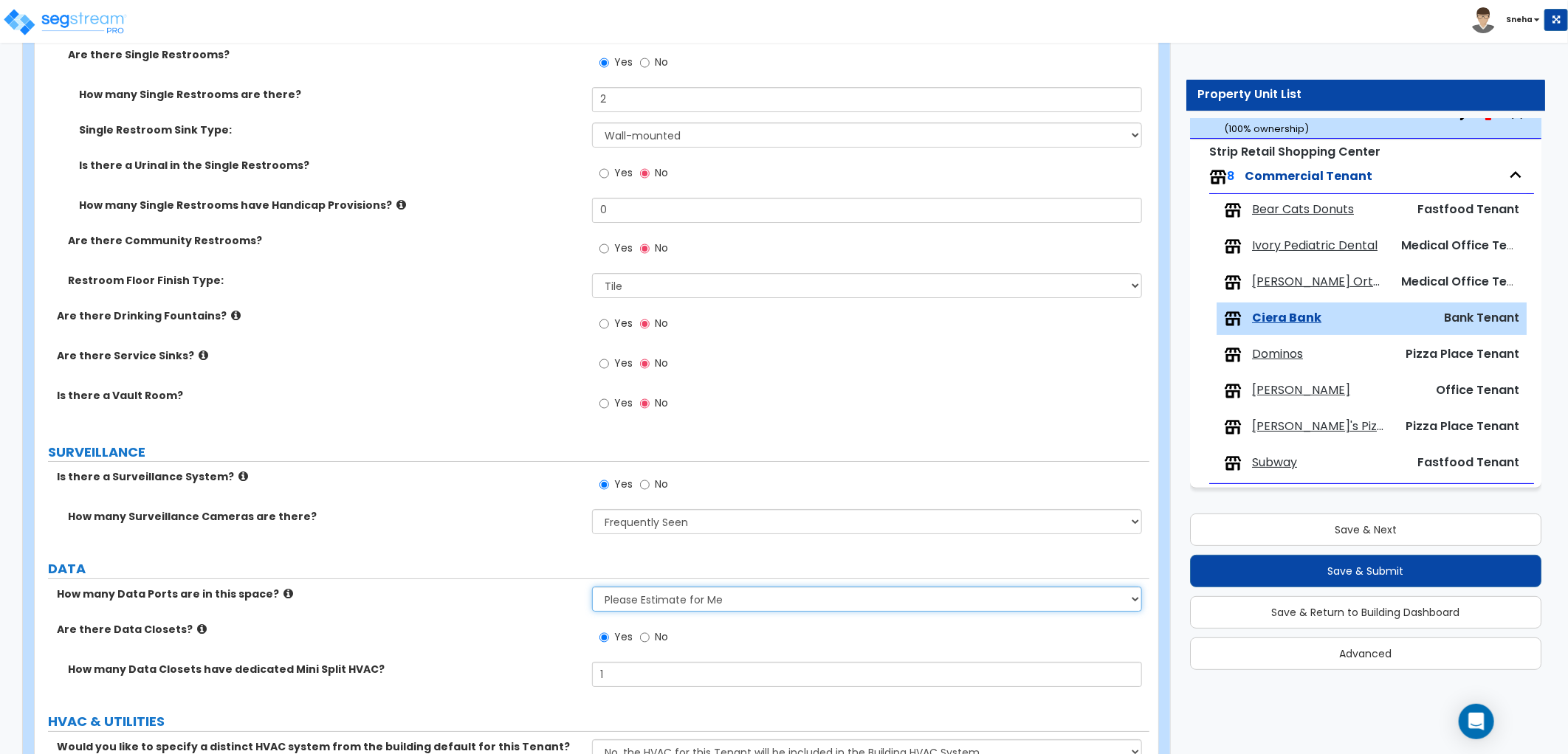
click at [624, 596] on select "None Please Estimate for Me I will specify the Quantity Exactly" at bounding box center [867, 599] width 550 height 26
select select "2"
click at [592, 587] on select "None Please Estimate for Me I will specify the Quantity Exactly" at bounding box center [867, 599] width 550 height 26
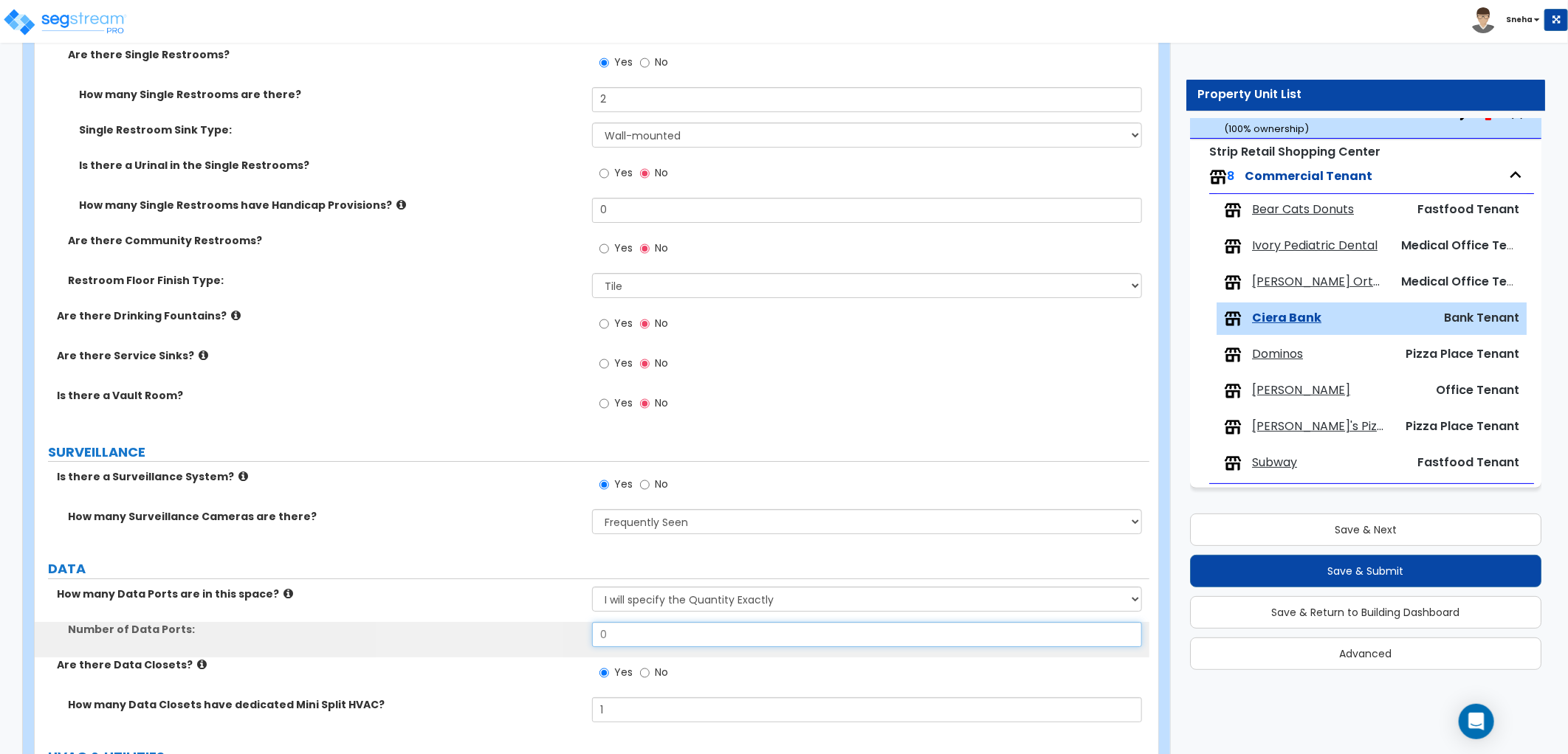
click at [576, 632] on div "Number of Data Ports: 0" at bounding box center [592, 639] width 1114 height 35
type input "22"
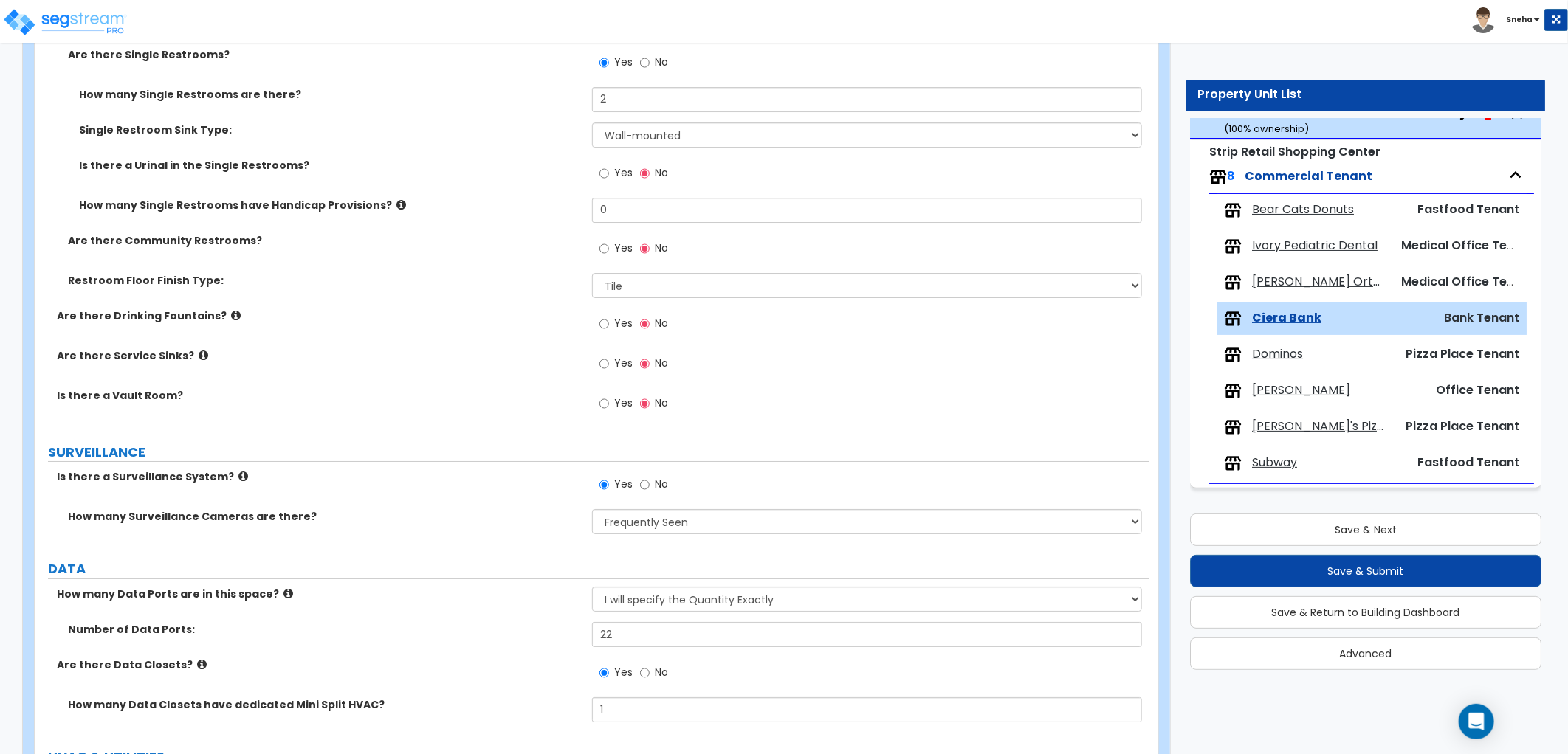
click at [417, 608] on div "How many Data Ports are in this space? None Please Estimate for Me I will speci…" at bounding box center [592, 604] width 1114 height 35
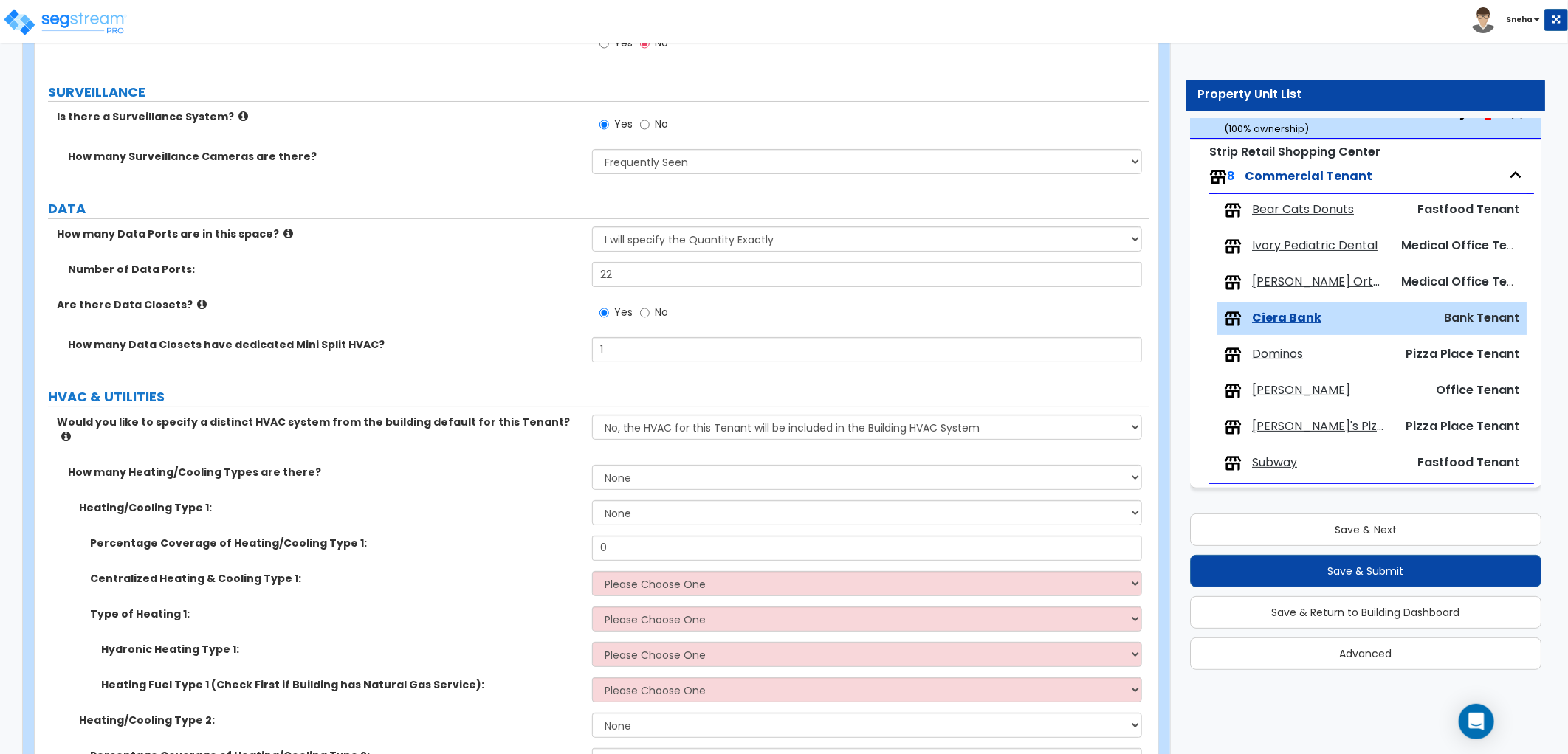
scroll to position [3607, 0]
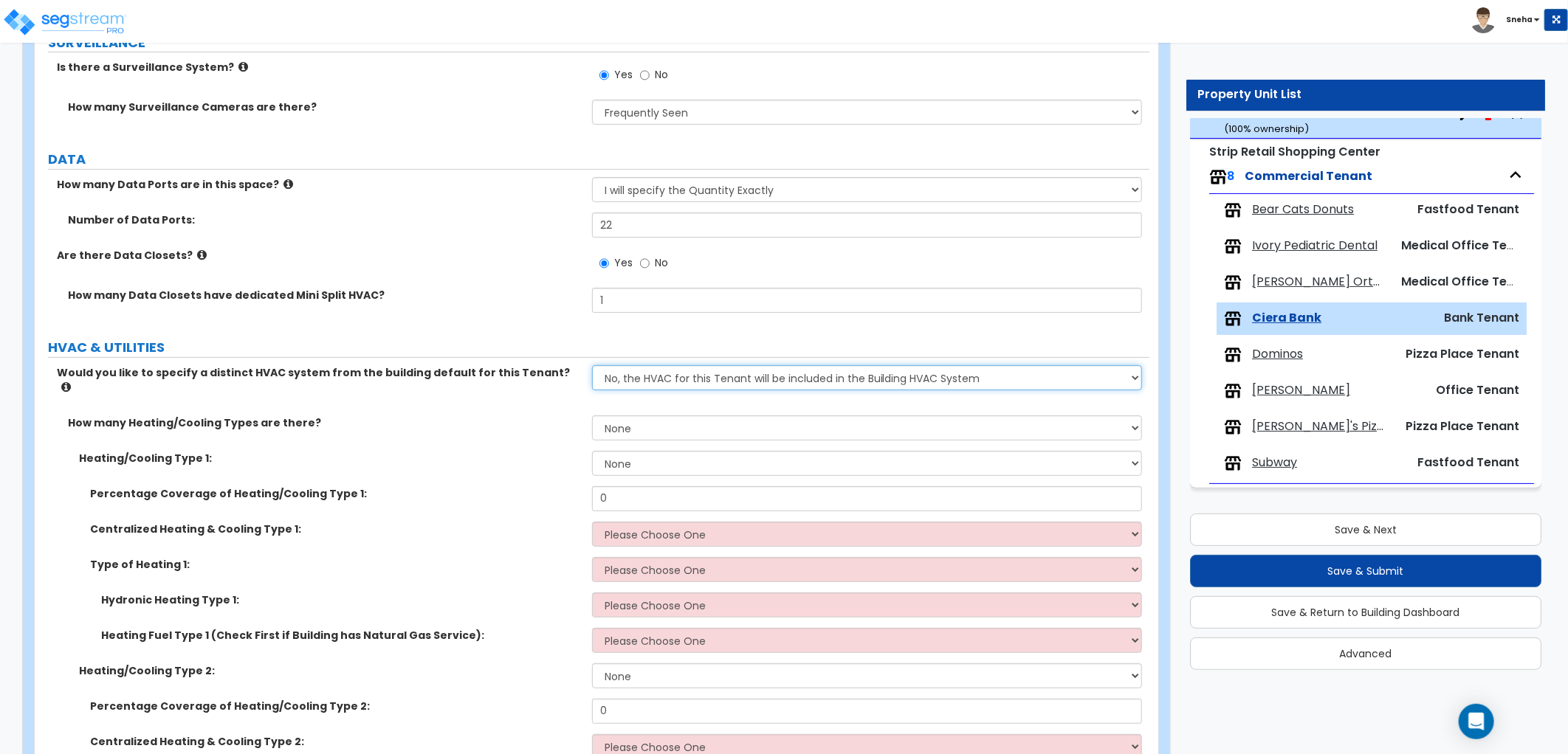
click at [652, 375] on select "No, the HVAC for this Tenant will be included in the Building HVAC System Yes, …" at bounding box center [867, 378] width 550 height 26
click at [661, 381] on select "No, the HVAC for this Tenant will be included in the Building HVAC System Yes, …" at bounding box center [867, 378] width 550 height 26
click at [649, 416] on select "None 1 2 3" at bounding box center [867, 428] width 550 height 26
click at [592, 416] on select "None 1 2 3" at bounding box center [867, 428] width 550 height 26
click at [646, 416] on select "None 1 2 3" at bounding box center [867, 428] width 550 height 26
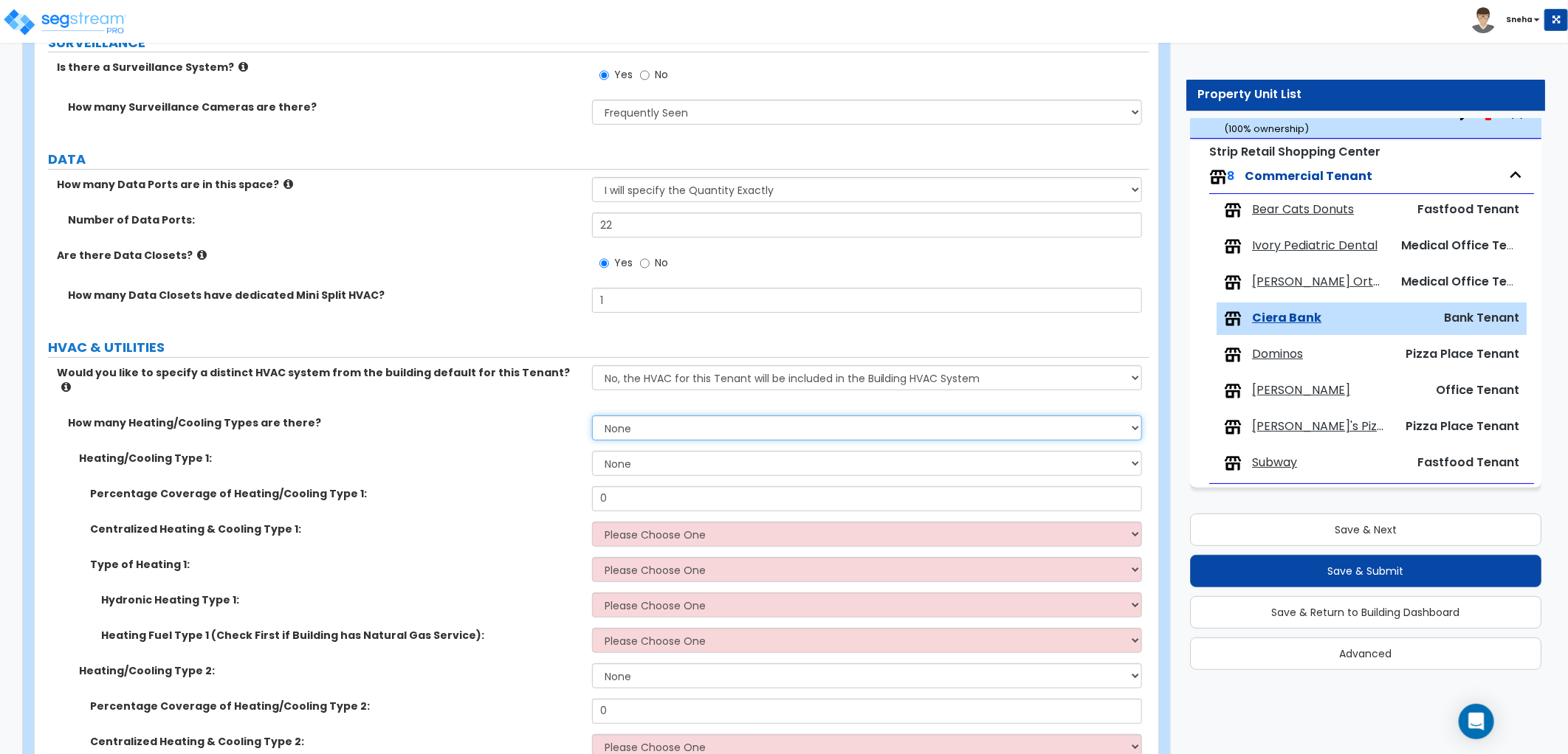
select select "1"
click at [592, 416] on select "None 1 2 3" at bounding box center [867, 428] width 550 height 26
click at [635, 451] on select "None Heat Only Centralized Heating & Cooling Thru Wall Air Conditioners Mini Sp…" at bounding box center [867, 463] width 550 height 26
select select "2"
click at [592, 451] on select "None Heat Only Centralized Heating & Cooling Thru Wall Air Conditioners Mini Sp…" at bounding box center [867, 463] width 550 height 26
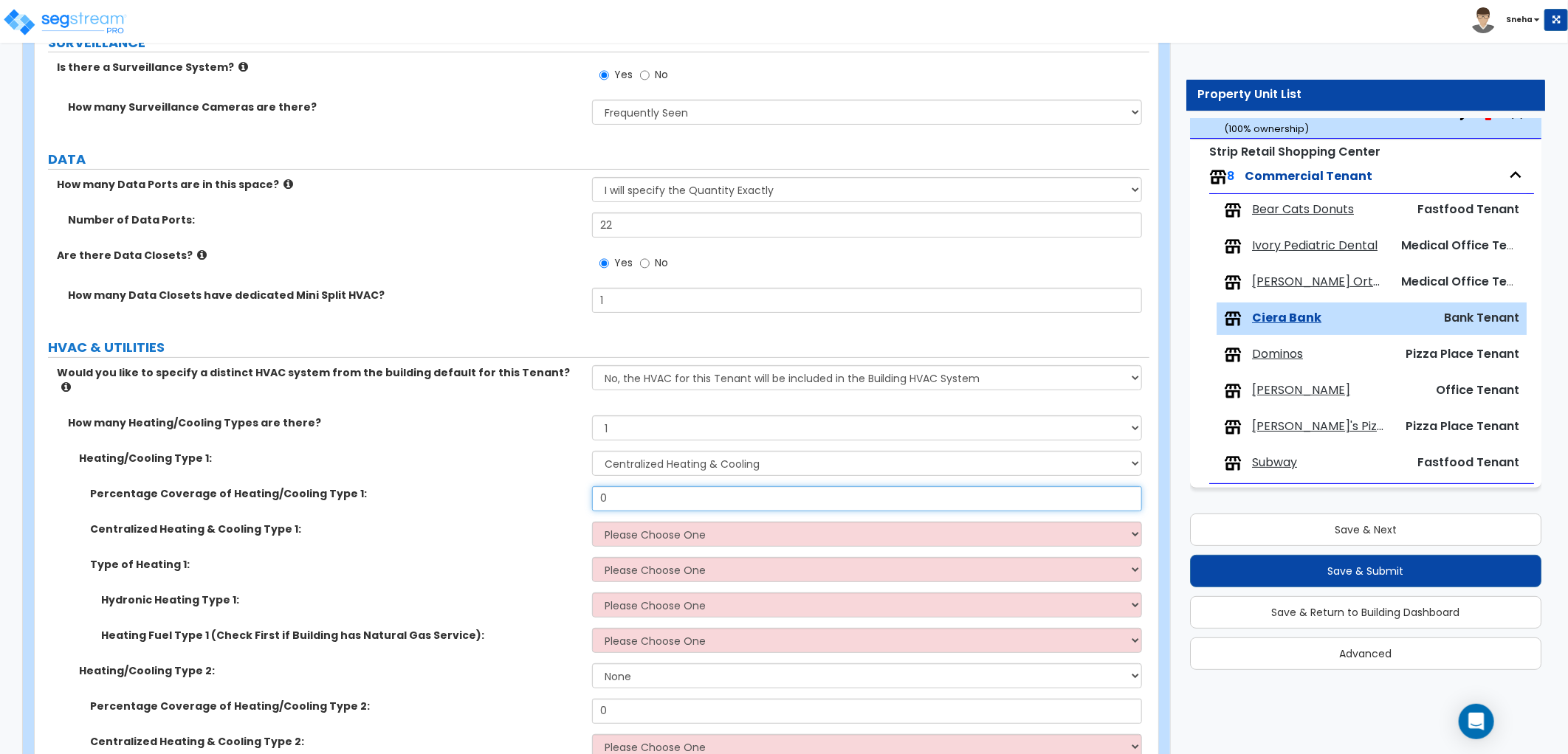
drag, startPoint x: 623, startPoint y: 488, endPoint x: 514, endPoint y: 488, distance: 109.0
click at [514, 488] on div "Percentage Coverage of Heating/Cooling Type 1: 0" at bounding box center [592, 504] width 1114 height 35
type input "100"
click at [457, 451] on label "Heating/Cooling Type 1:" at bounding box center [330, 458] width 502 height 15
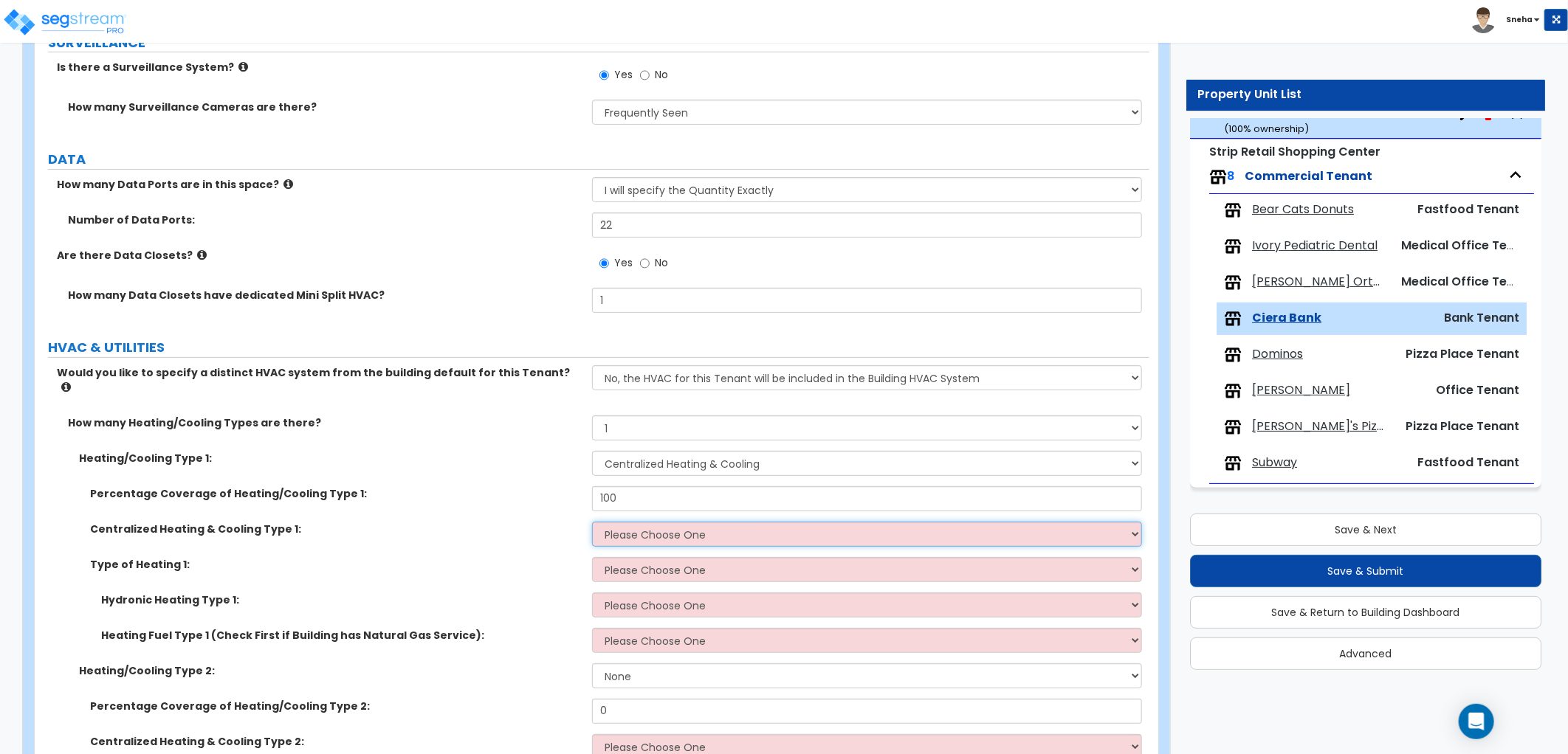
click at [618, 522] on select "Please Choose One Rooftop Unit Furnace-Condenser Forced Air Split Heating/Cooli…" at bounding box center [867, 534] width 550 height 26
click at [592, 522] on select "Please Choose One Rooftop Unit Furnace-Condenser Forced Air Split Heating/Cooli…" at bounding box center [867, 534] width 550 height 26
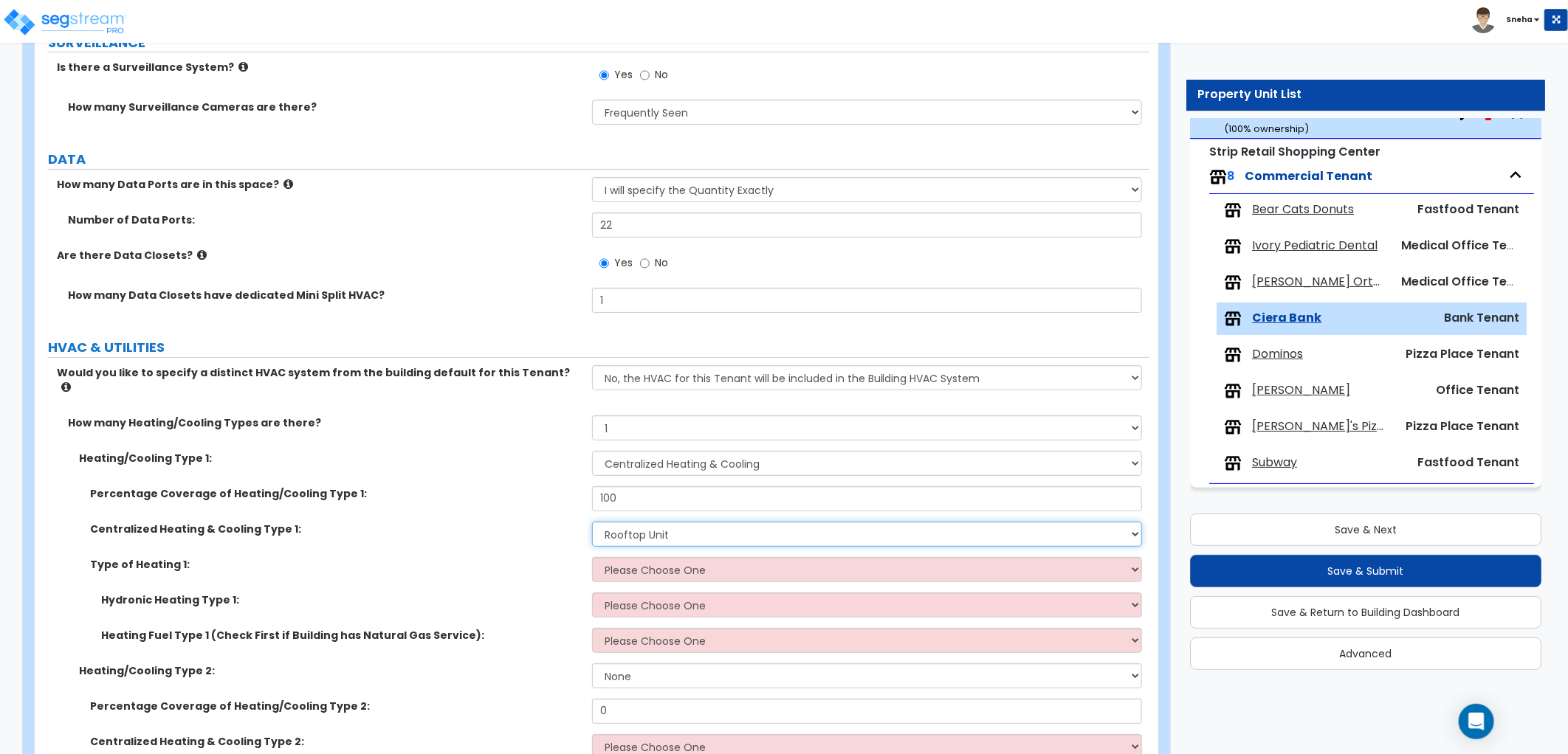
click at [697, 522] on select "Please Choose One Rooftop Unit Furnace-Condenser Forced Air Split Heating/Cooli…" at bounding box center [867, 534] width 550 height 26
click at [592, 522] on select "Please Choose One Rooftop Unit Furnace-Condenser Forced Air Split Heating/Cooli…" at bounding box center [867, 534] width 550 height 26
click at [659, 557] on select "Please Choose One Wall Heater Electric Baseboard Heater Hydronic Heating Radian…" at bounding box center [867, 570] width 550 height 26
click at [426, 501] on div "Percentage Coverage of Heating/Cooling Type 1: 100" at bounding box center [592, 504] width 1114 height 35
click at [626, 522] on select "Please Choose One Rooftop Unit Furnace-Condenser Forced Air Split Heating/Cooli…" at bounding box center [867, 534] width 550 height 26
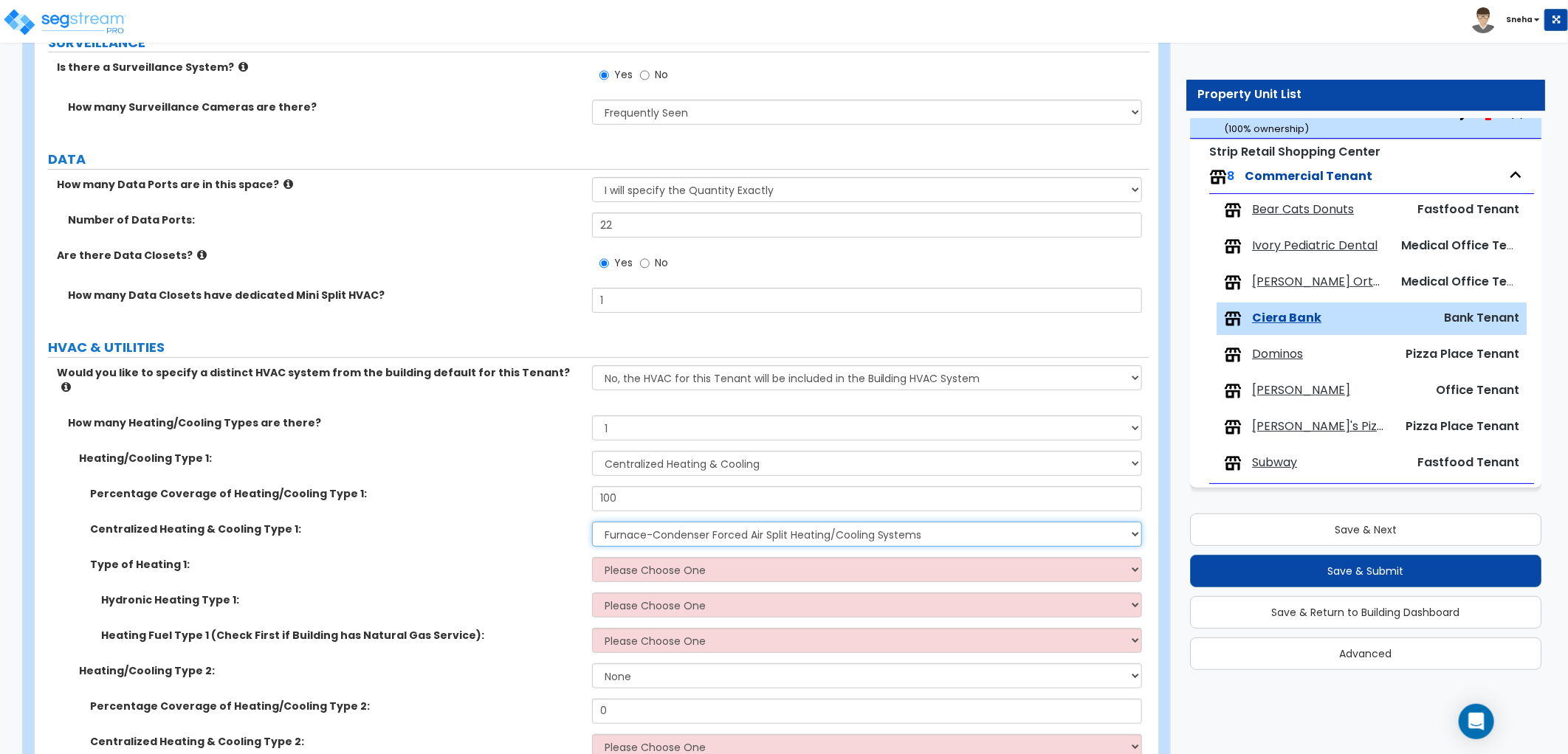
select select "3"
click at [592, 522] on select "Please Choose One Rooftop Unit Furnace-Condenser Forced Air Split Heating/Cooli…" at bounding box center [867, 534] width 550 height 26
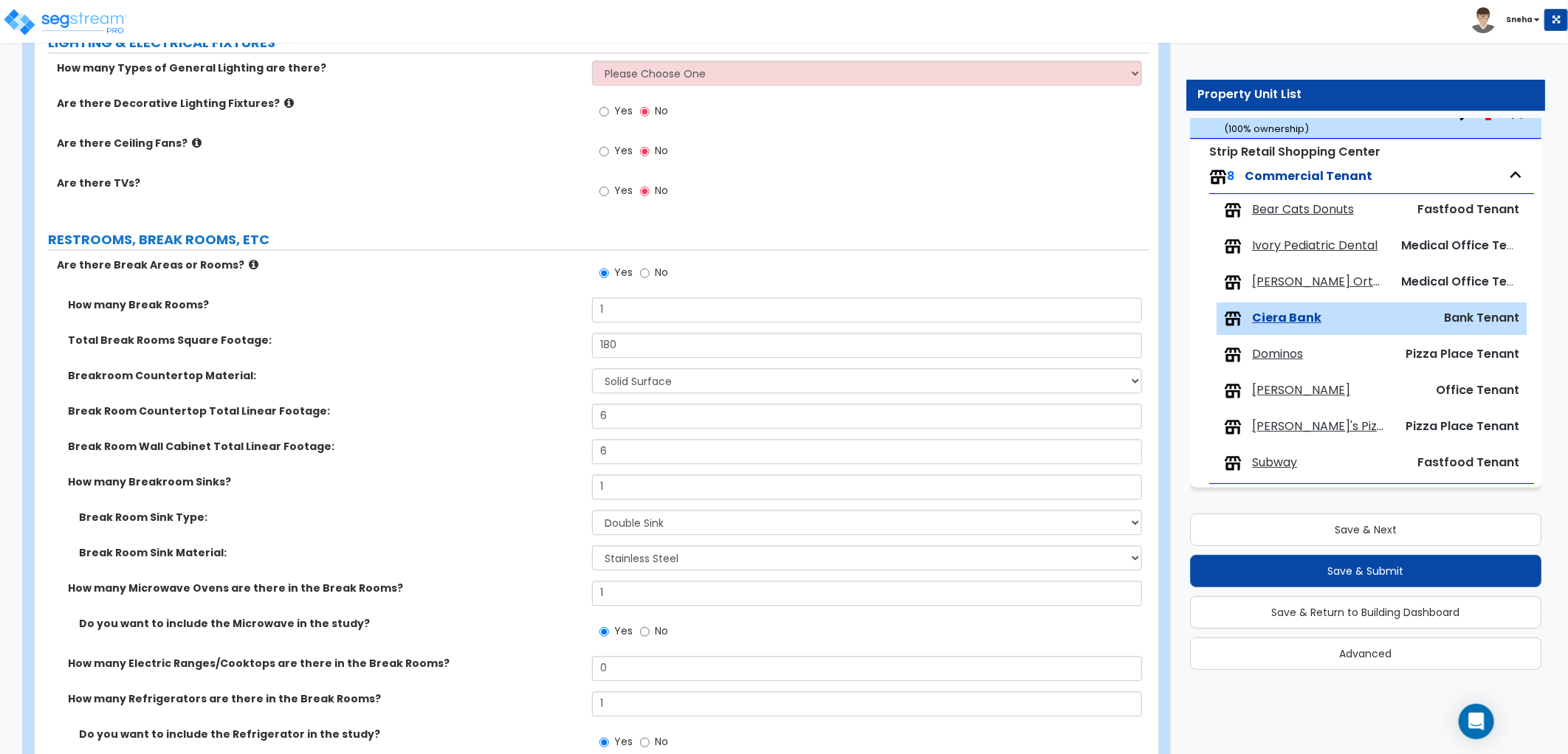
scroll to position [2142, 0]
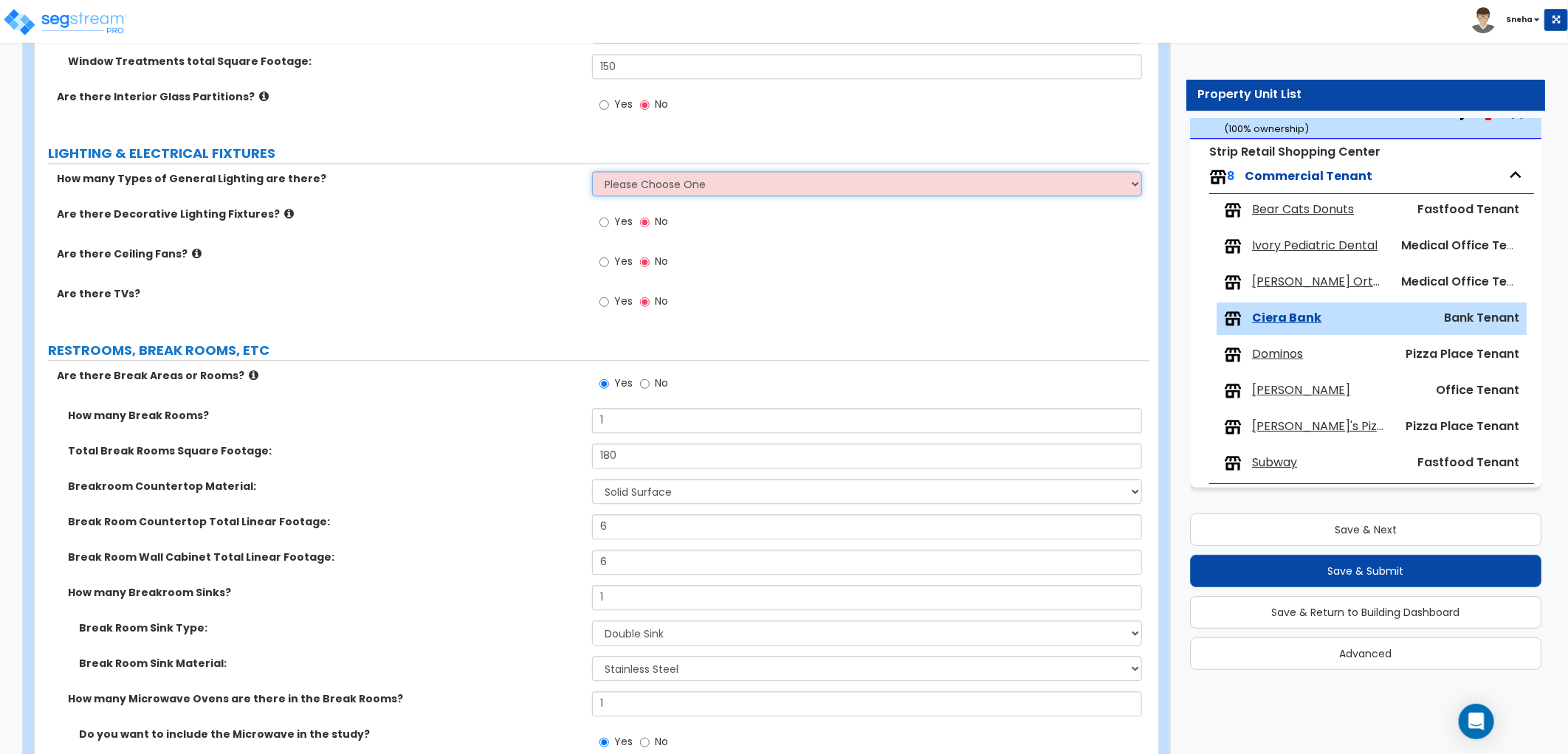
click at [652, 174] on select "Please Choose One 1 2 3" at bounding box center [867, 183] width 550 height 26
select select "1"
click at [592, 171] on select "Please Choose One 1 2 3" at bounding box center [867, 183] width 550 height 26
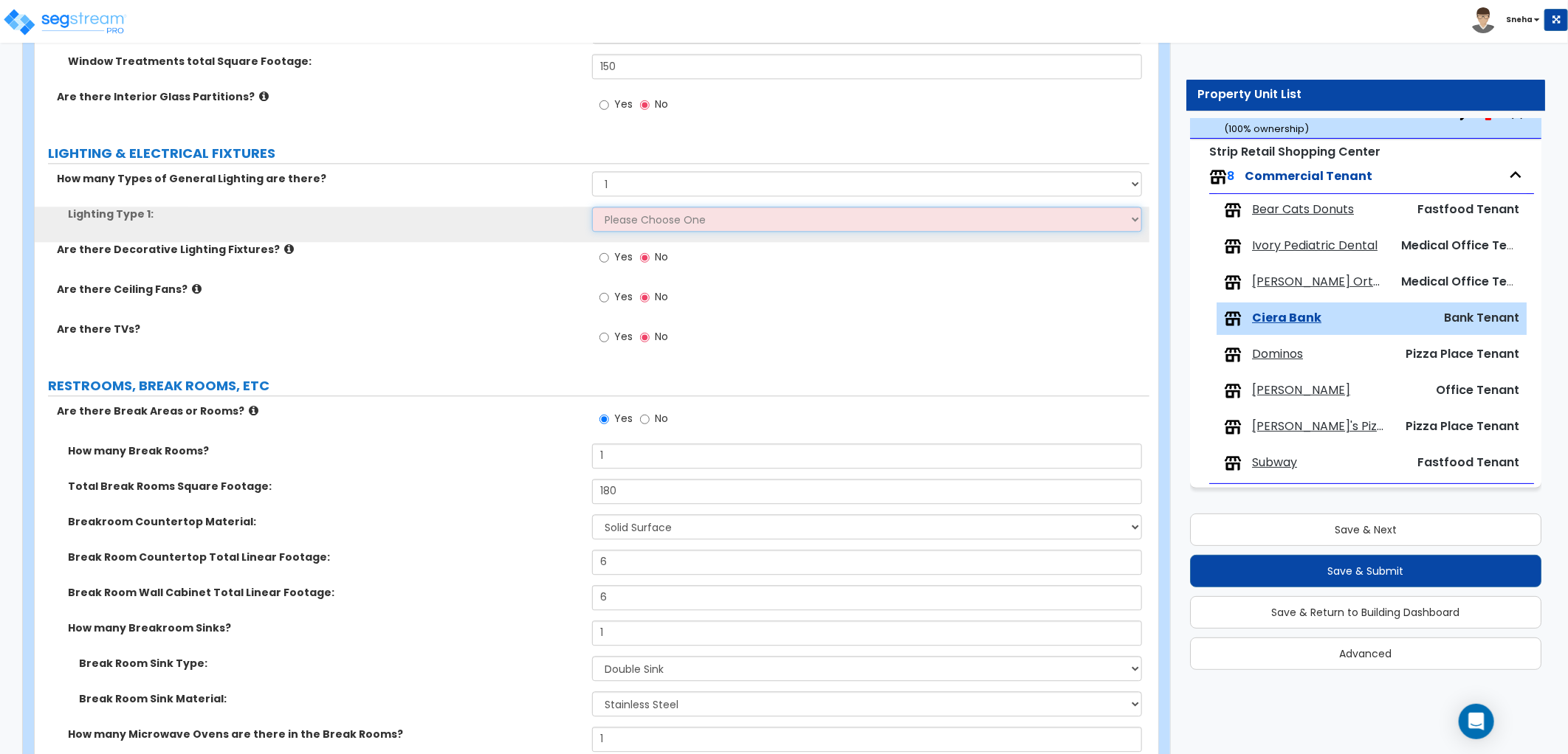
click at [617, 227] on select "Please Choose One LED Surface-Mounted LED Recessed Fluorescent Surface-Mounted …" at bounding box center [867, 219] width 550 height 26
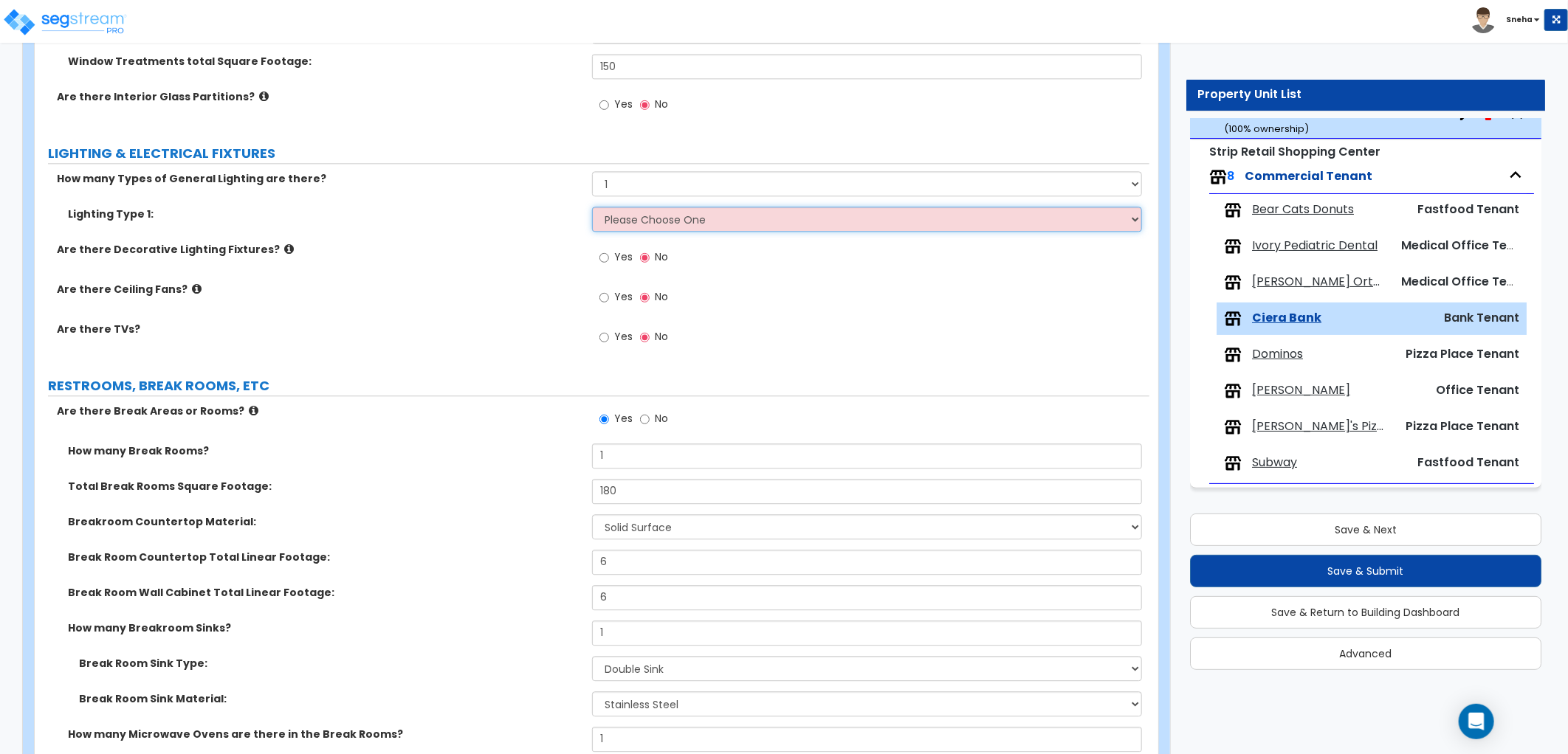
select select "1"
click at [592, 207] on select "Please Choose One LED Surface-Mounted LED Recessed Fluorescent Surface-Mounted …" at bounding box center [867, 219] width 550 height 26
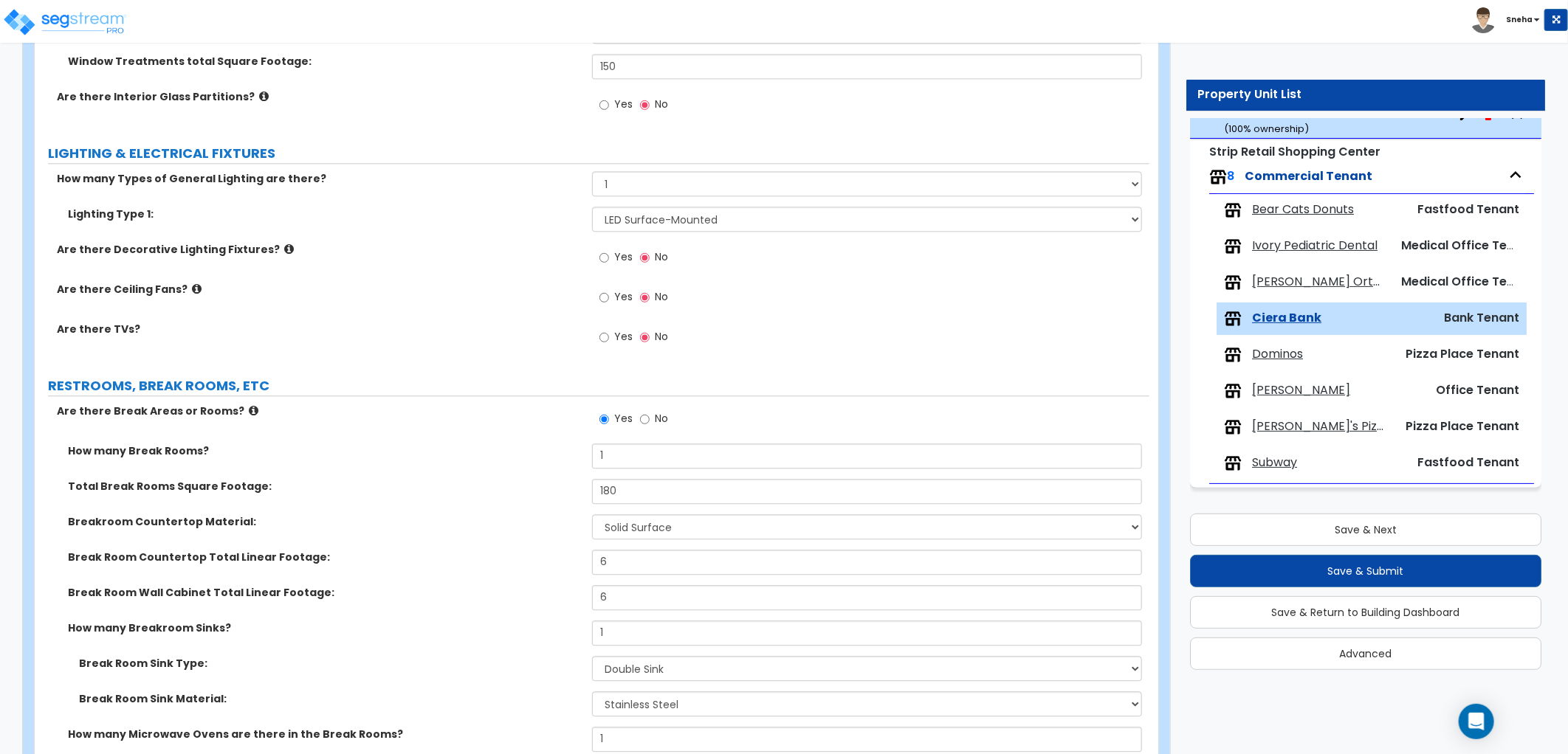
click at [542, 263] on div "Are there Decorative Lighting Fixtures? Yes No" at bounding box center [592, 262] width 1114 height 40
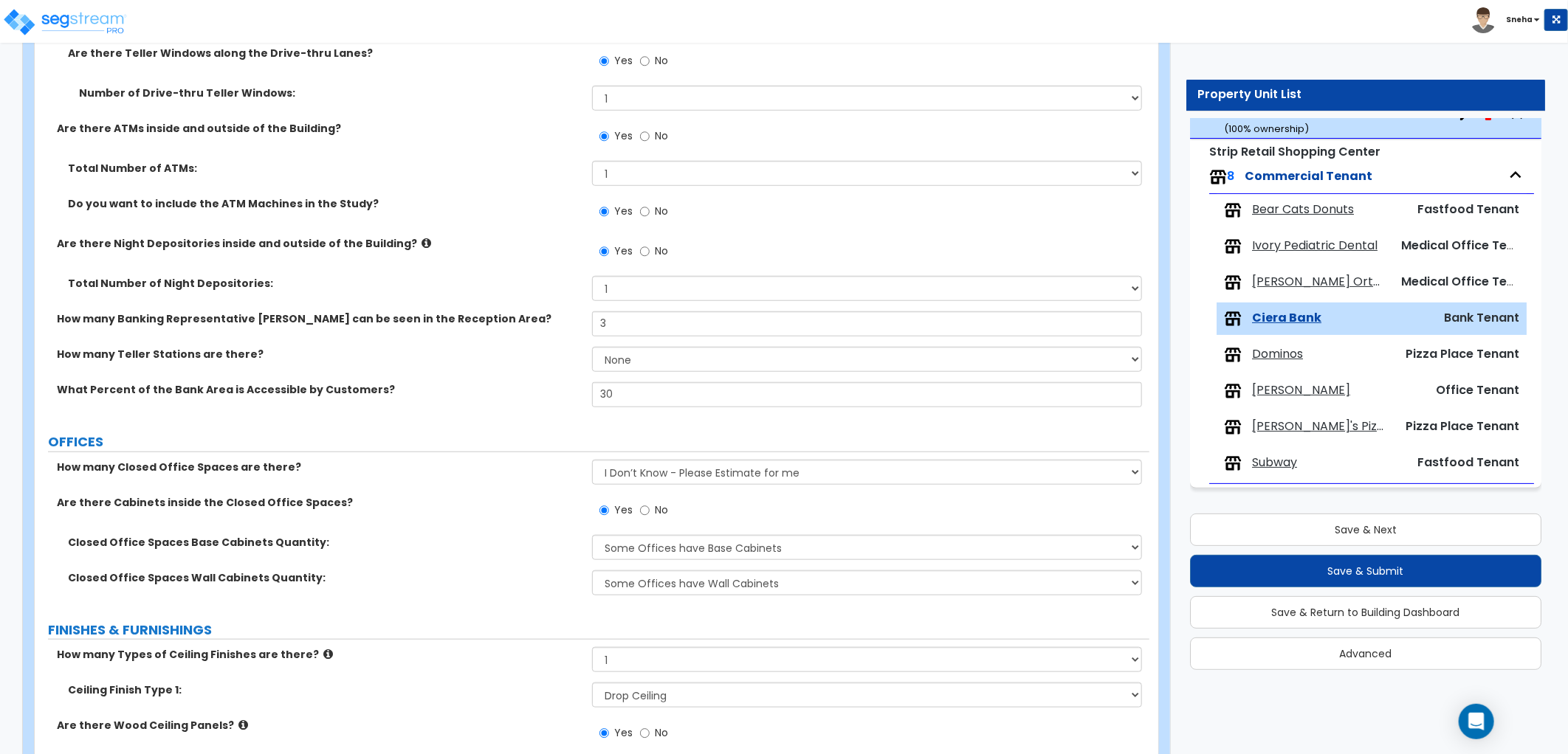
scroll to position [666, 0]
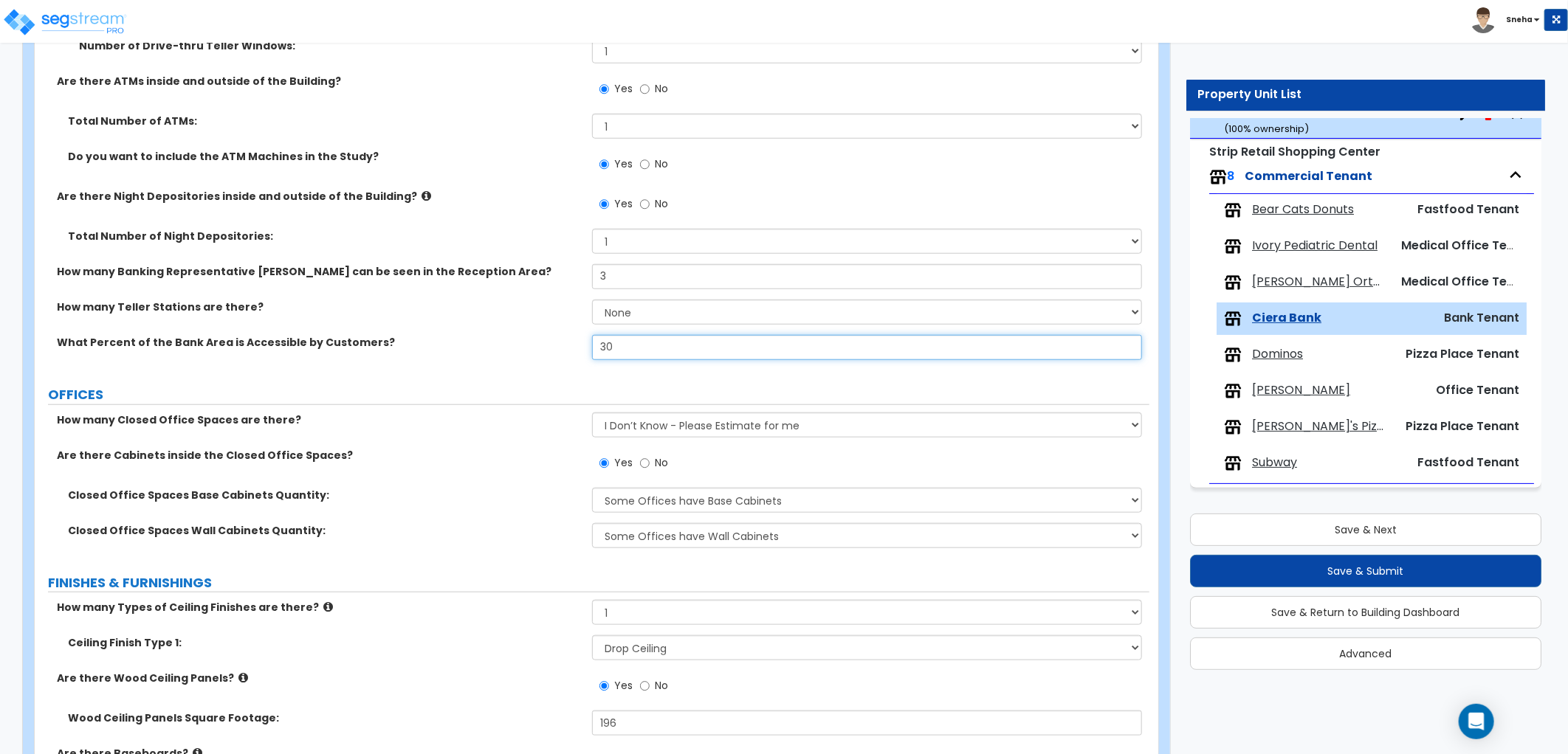
drag, startPoint x: 452, startPoint y: 351, endPoint x: 422, endPoint y: 351, distance: 30.0
click at [422, 351] on div "What Percent of the Bank Area is Accessible by Customers? 30" at bounding box center [592, 352] width 1114 height 35
type input "20"
click at [422, 351] on div "What Percent of the Bank Area is Accessible by Customers? 20" at bounding box center [592, 352] width 1114 height 35
click at [617, 313] on select "None 1 2 3 4 5 6 7 8 9 10" at bounding box center [867, 312] width 550 height 26
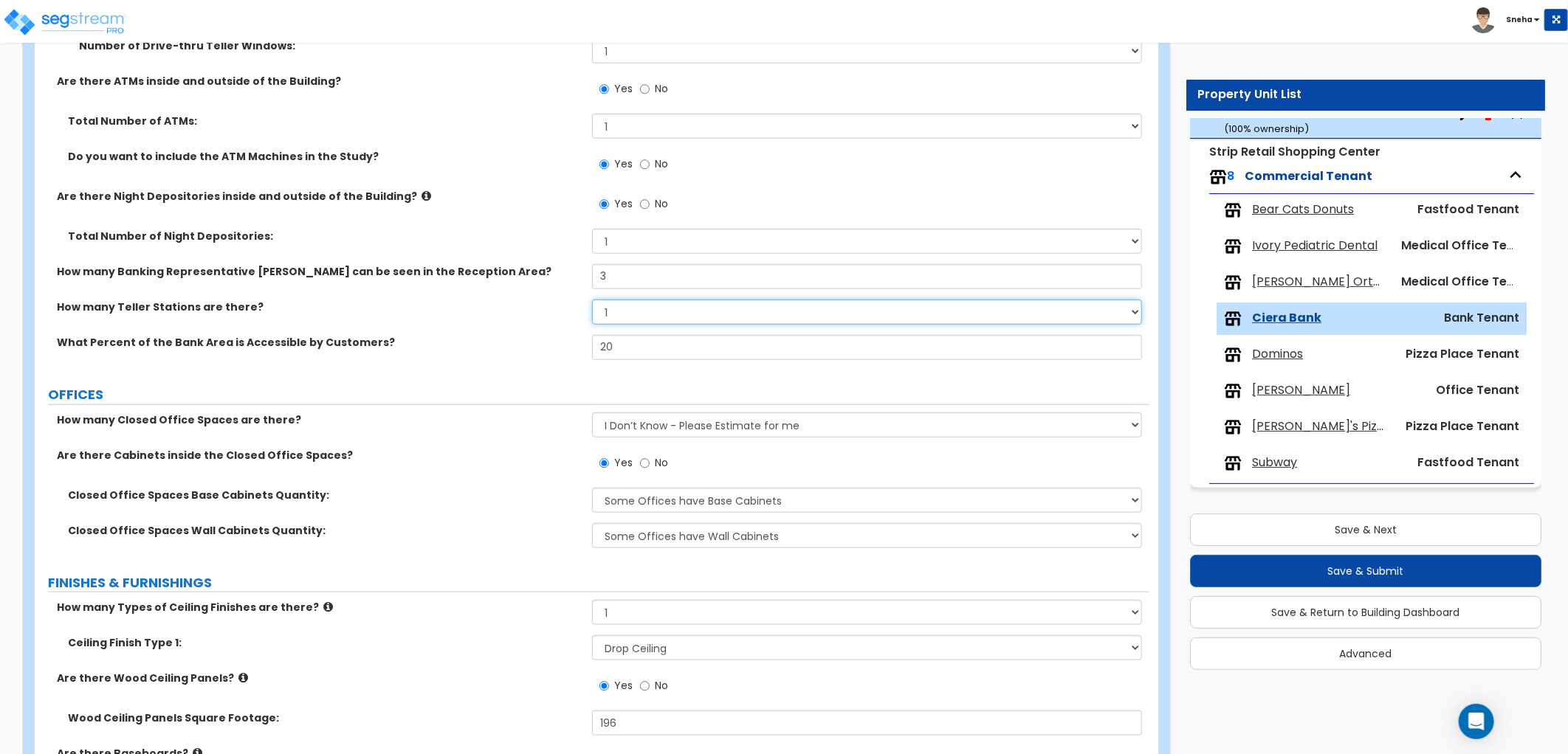
click at [592, 300] on select "None 1 2 3 4 5 6 7 8 9 10" at bounding box center [867, 312] width 550 height 26
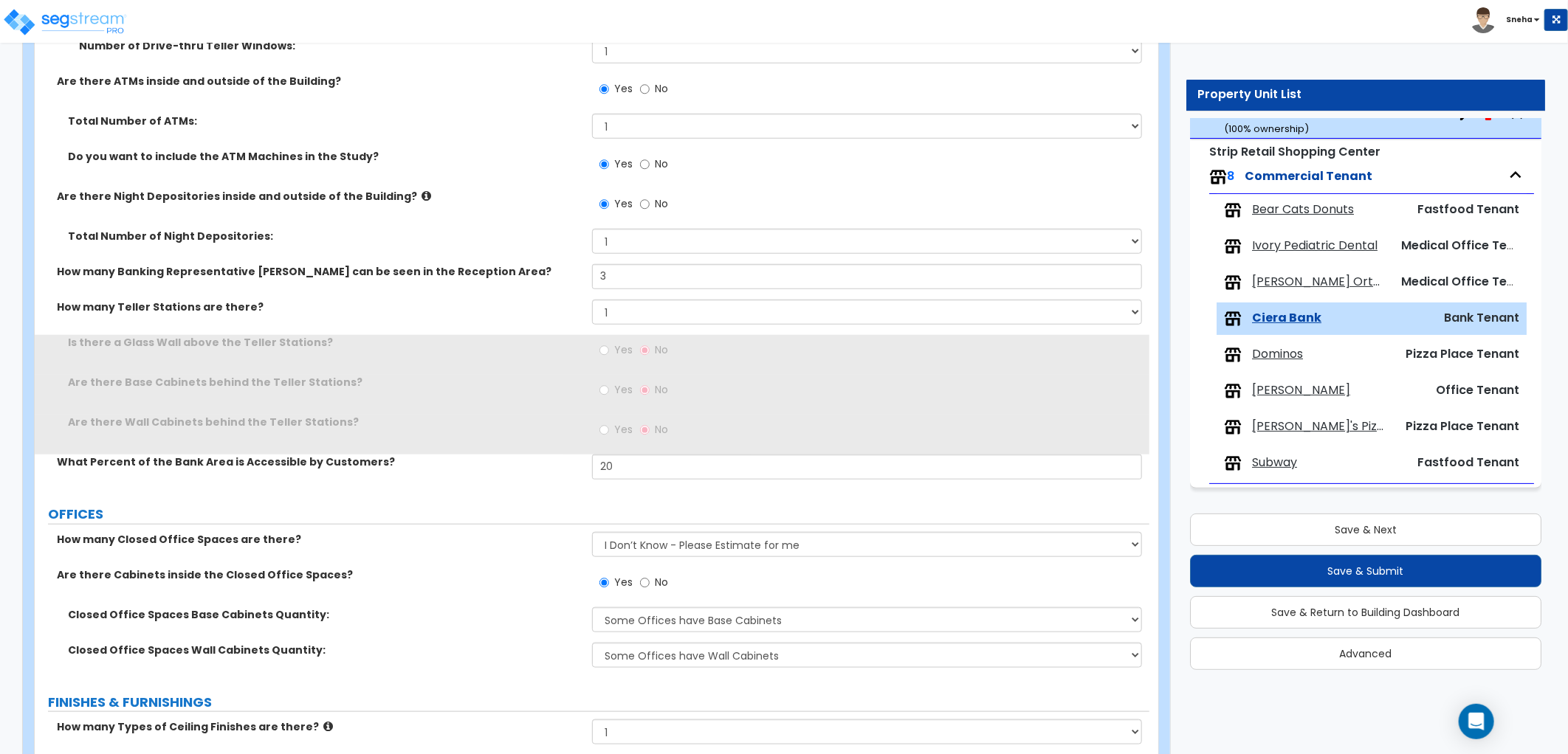
click at [507, 289] on div "How many Banking Representative [PERSON_NAME] can be seen in the Reception Area…" at bounding box center [592, 282] width 1114 height 35
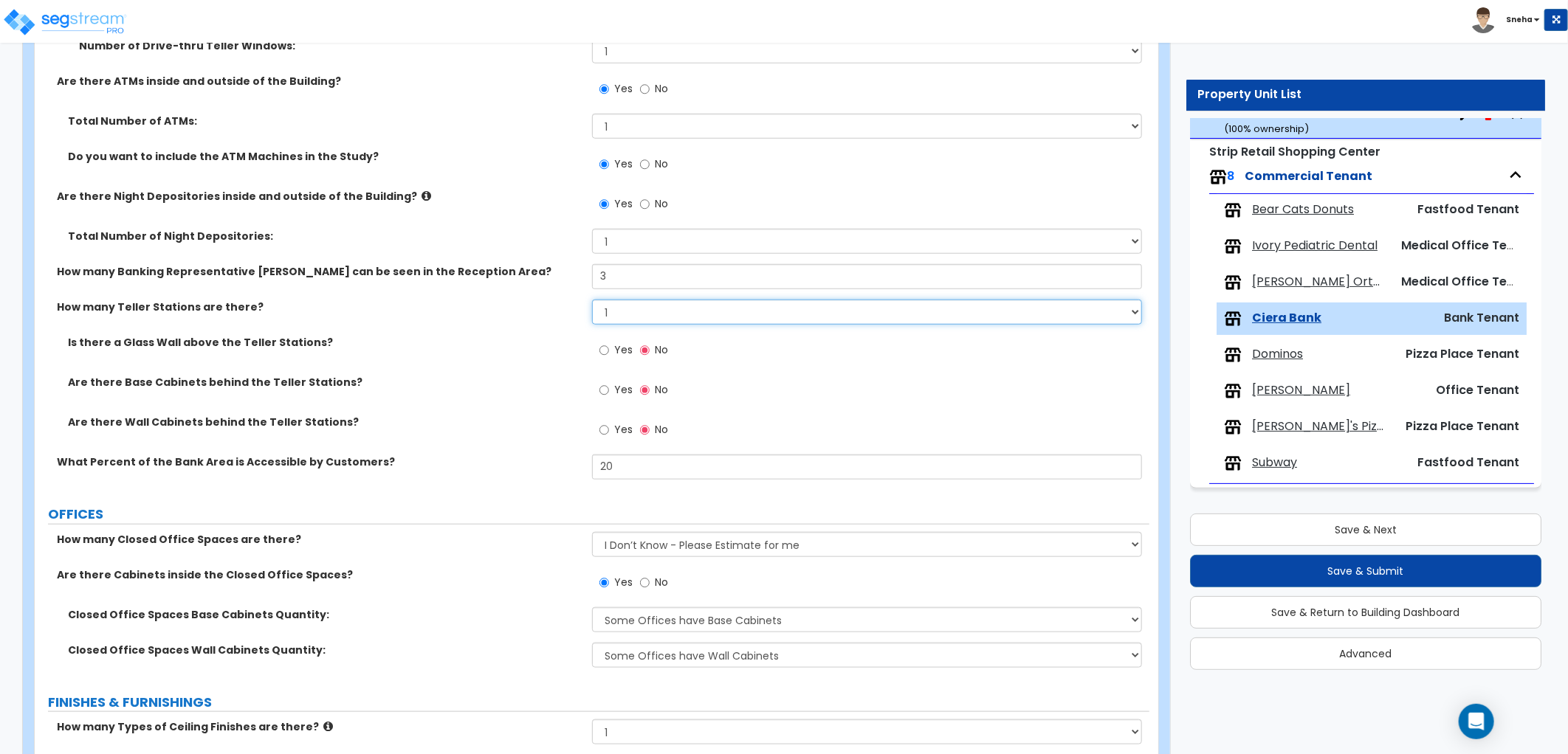
click at [631, 316] on select "None 1 2 3 4 5 6 7 8 9 10" at bounding box center [867, 312] width 550 height 26
click at [592, 300] on select "None 1 2 3 4 5 6 7 8 9 10" at bounding box center [867, 312] width 550 height 26
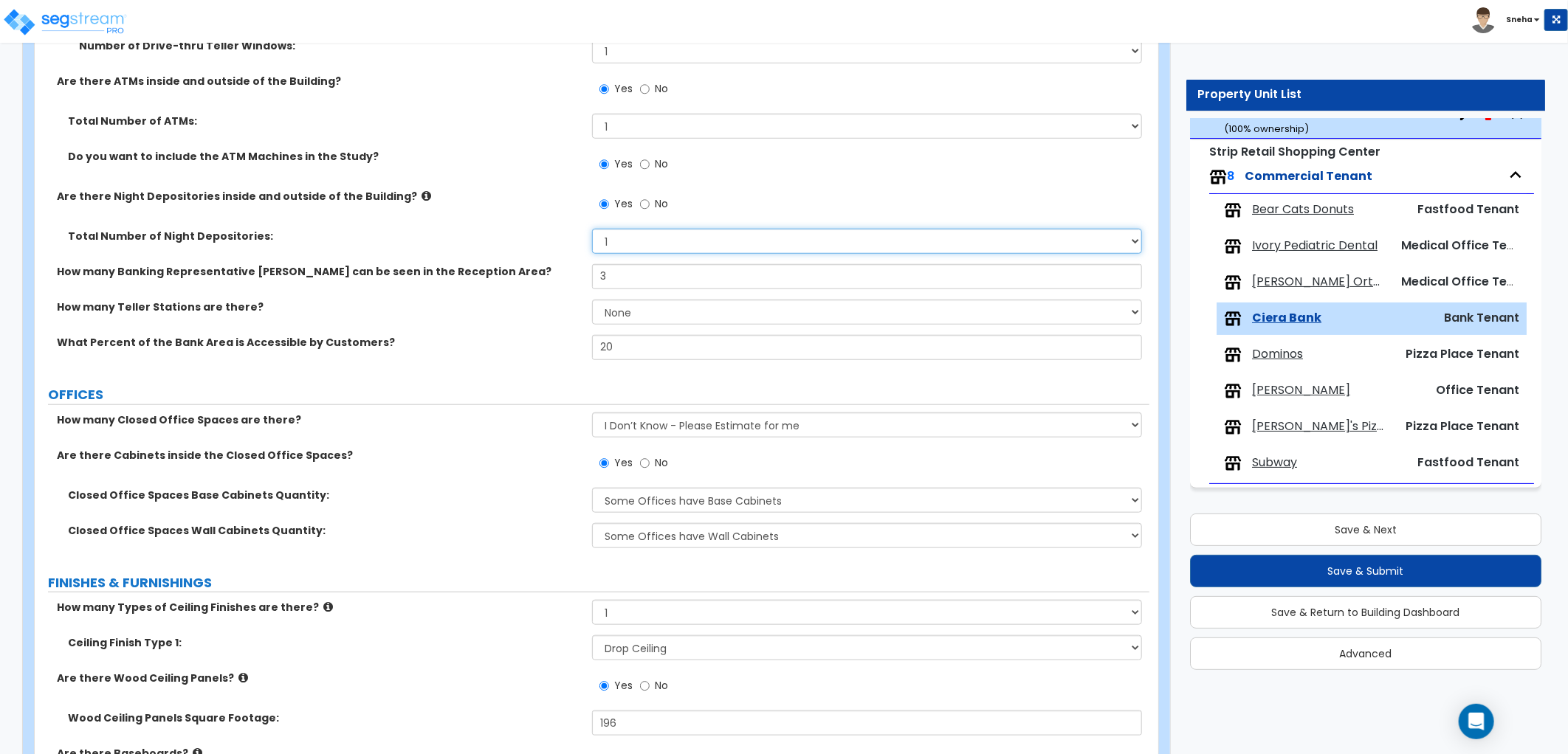
click at [646, 241] on select "Please Choose One 1 2 3" at bounding box center [867, 241] width 550 height 26
click at [483, 325] on div "How many Teller Stations are there? None 1 2 3 4 5 6 7 8 9 10" at bounding box center [592, 317] width 1114 height 35
click at [618, 312] on select "None 1 2 3 4 5 6 7 8 9 10" at bounding box center [867, 312] width 550 height 26
select select "2"
click at [592, 300] on select "None 1 2 3 4 5 6 7 8 9 10" at bounding box center [867, 312] width 550 height 26
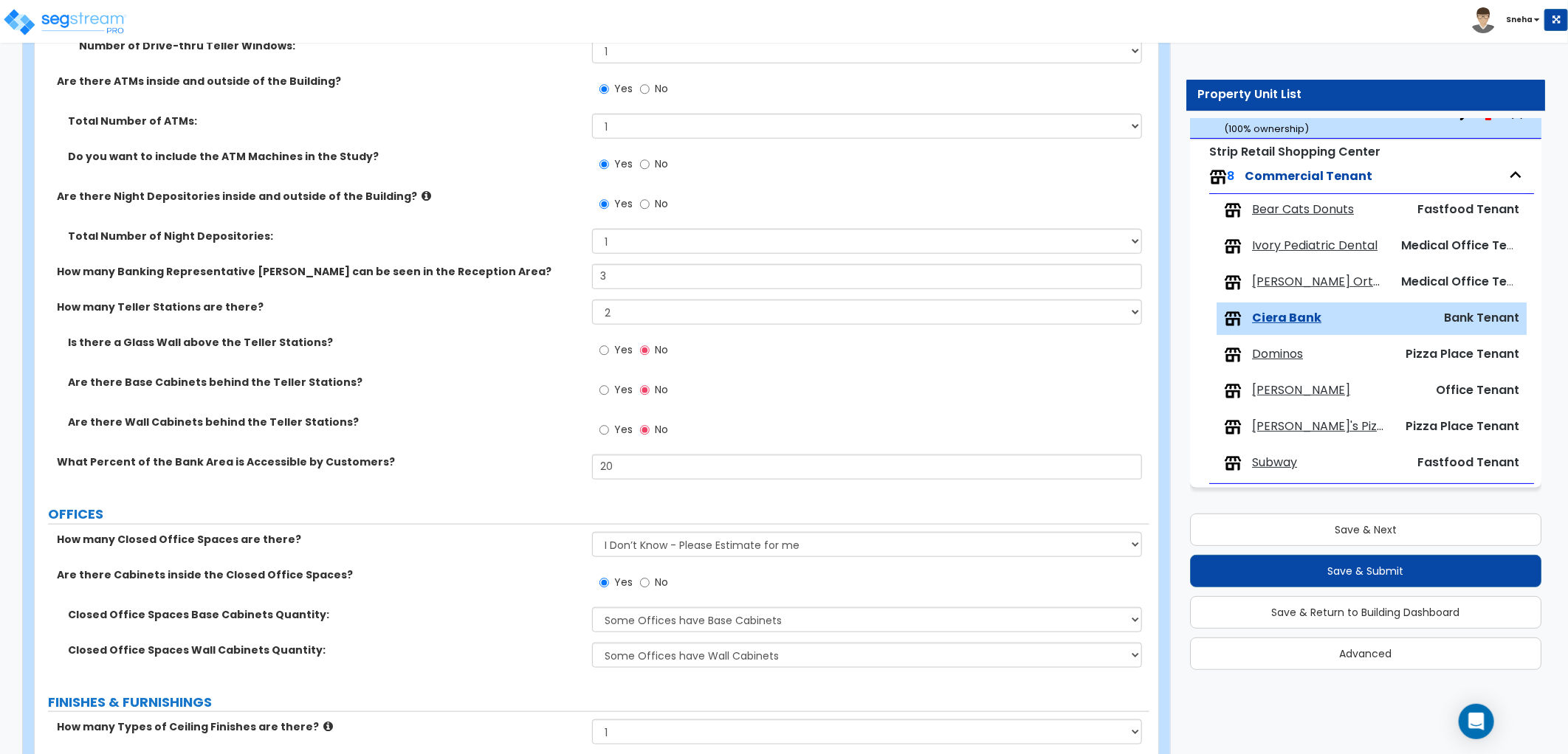
click at [617, 384] on span "Yes" at bounding box center [624, 390] width 19 height 15
click at [609, 384] on input "Yes" at bounding box center [604, 390] width 9 height 16
radio input "true"
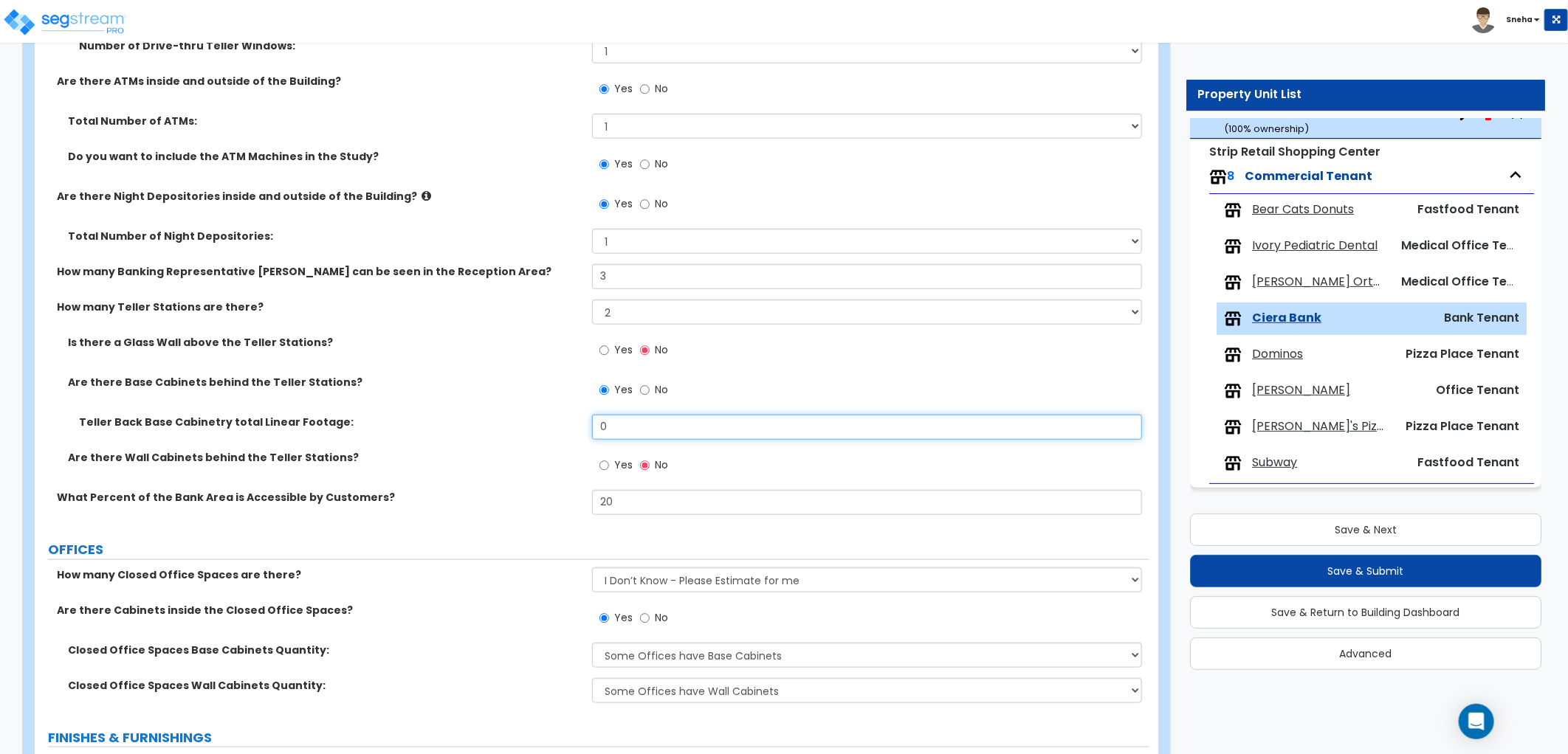
drag, startPoint x: 619, startPoint y: 417, endPoint x: 549, endPoint y: 440, distance: 73.7
click at [549, 440] on div "Teller Back Base Cabinetry total Linear Footage: 0" at bounding box center [592, 432] width 1114 height 35
type input "8"
click at [497, 411] on div "Are there Base Cabinets behind the Teller Stations? Yes No" at bounding box center [592, 395] width 1114 height 40
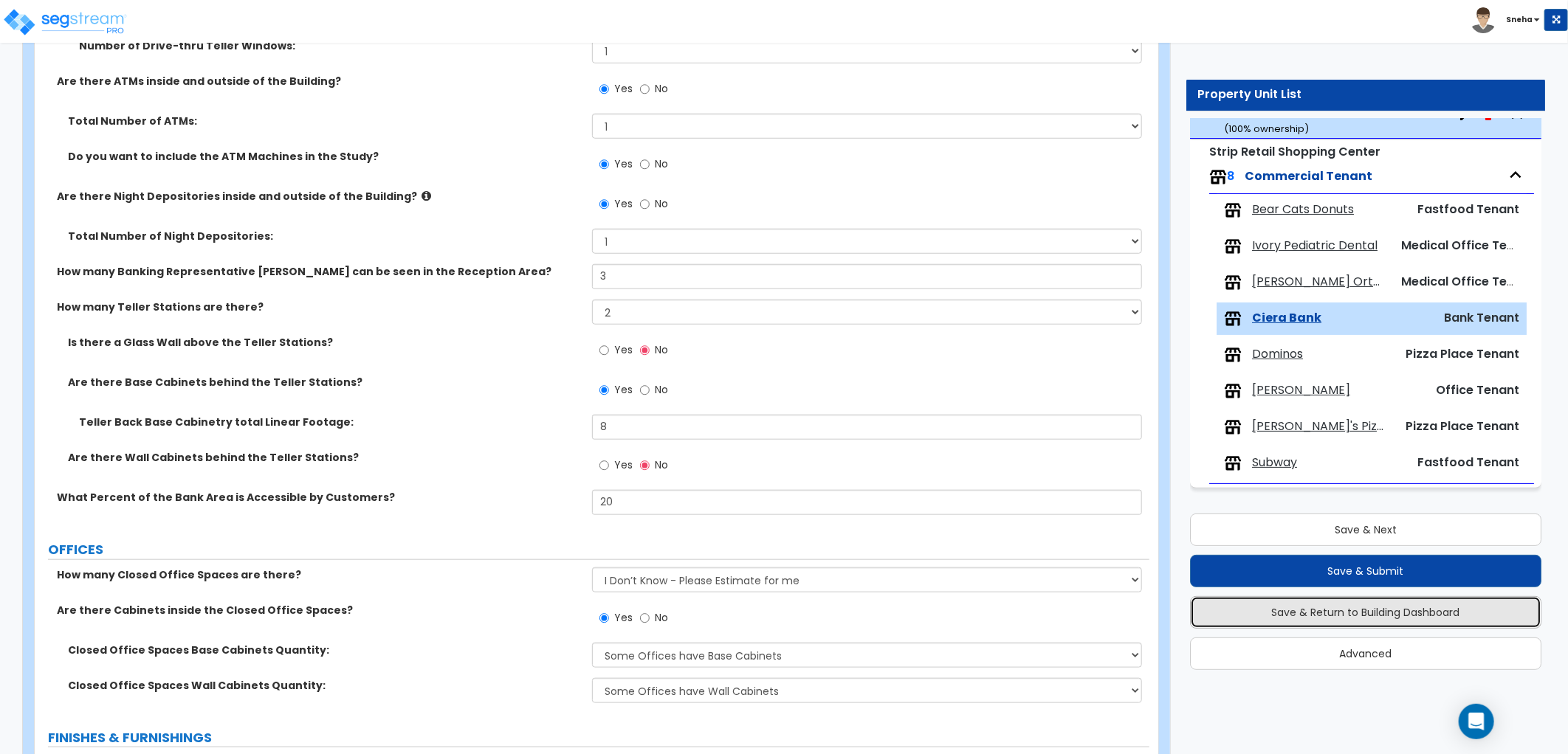
click at [1416, 608] on button "Save & Return to Building Dashboard" at bounding box center [1366, 612] width 352 height 32
